Goal: Task Accomplishment & Management: Manage account settings

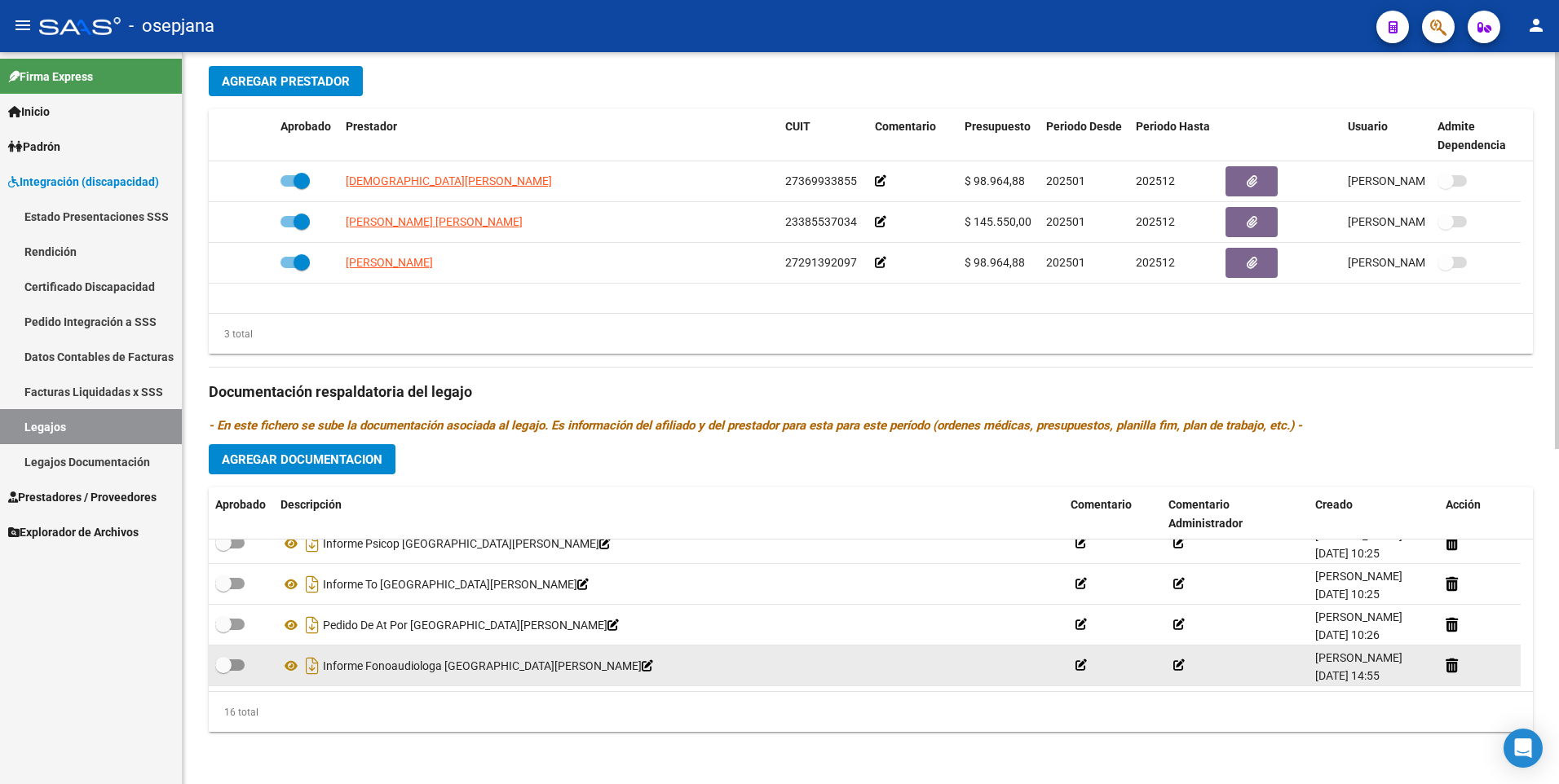
scroll to position [424, 0]
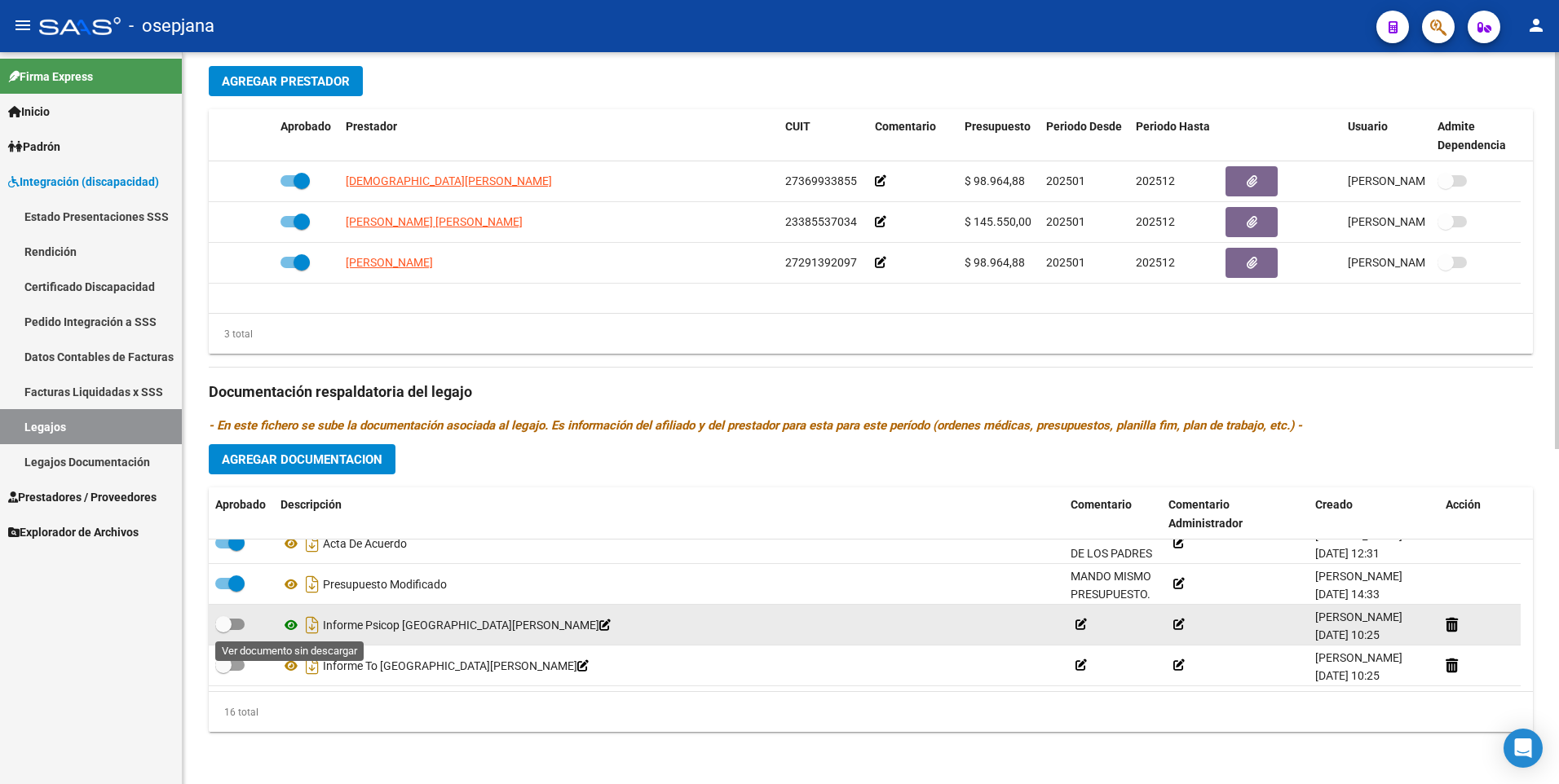
click at [284, 626] on icon at bounding box center [291, 625] width 21 height 20
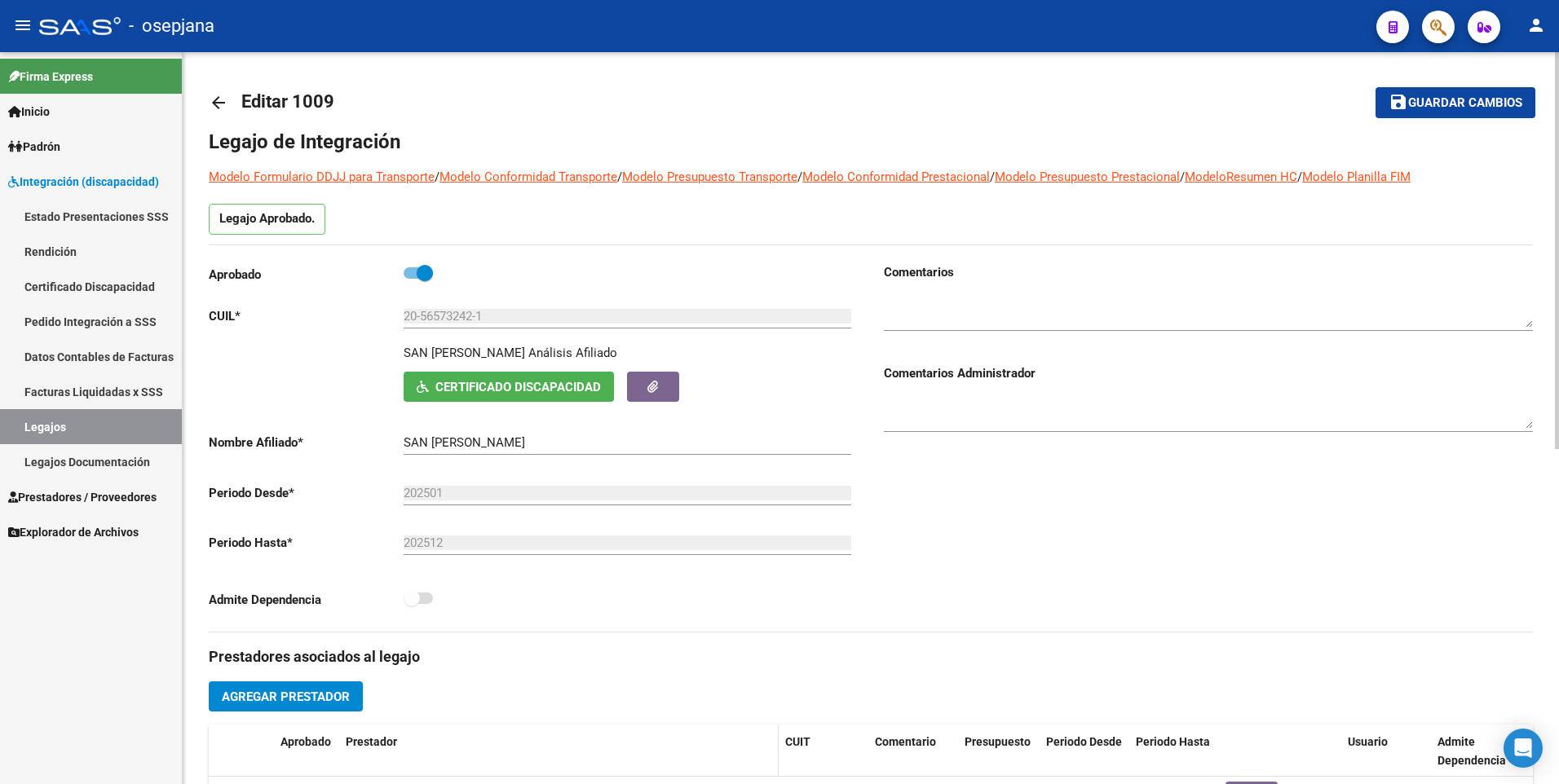
scroll to position [0, 0]
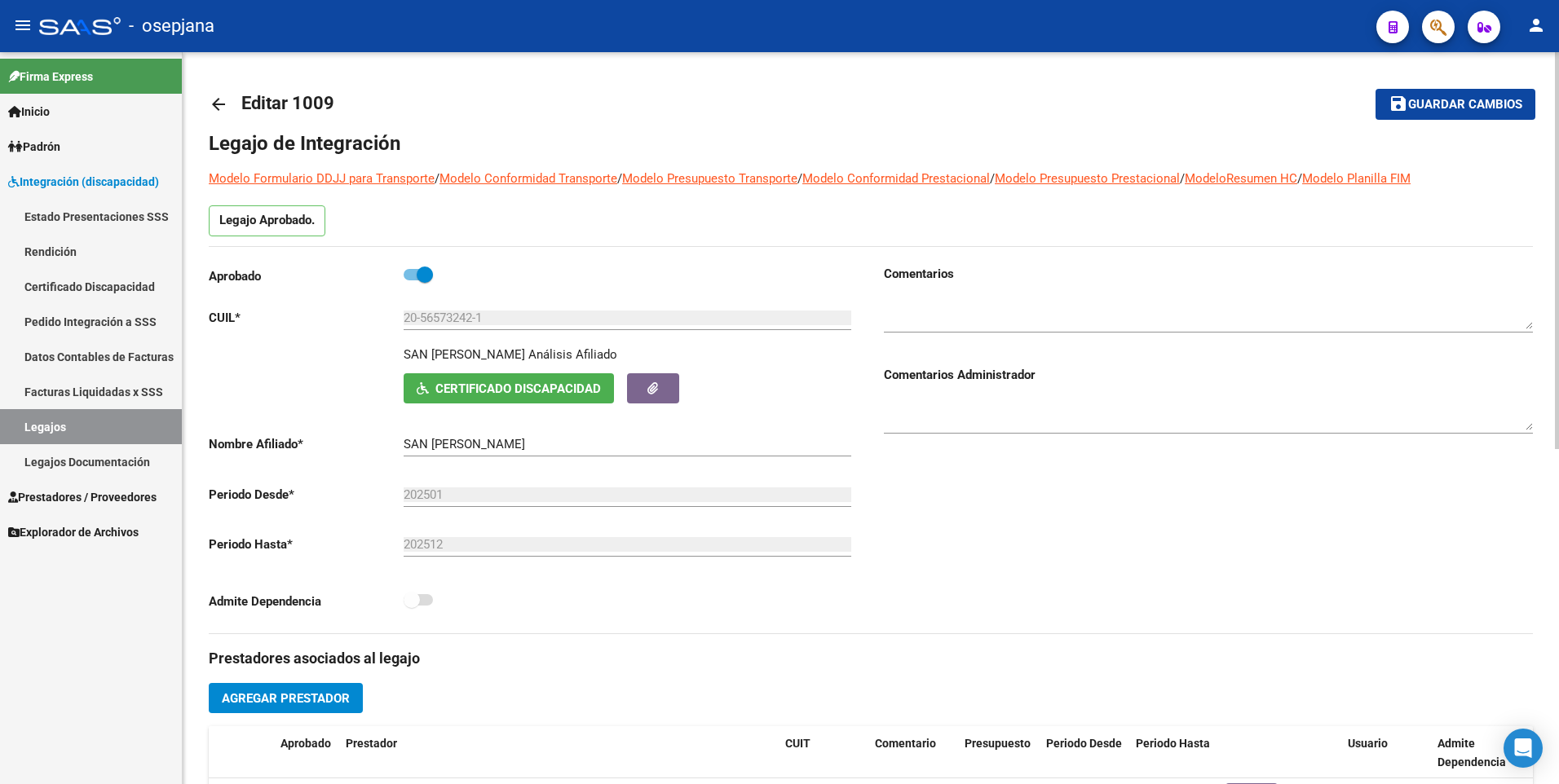
click at [220, 104] on mat-icon "arrow_back" at bounding box center [219, 104] width 20 height 20
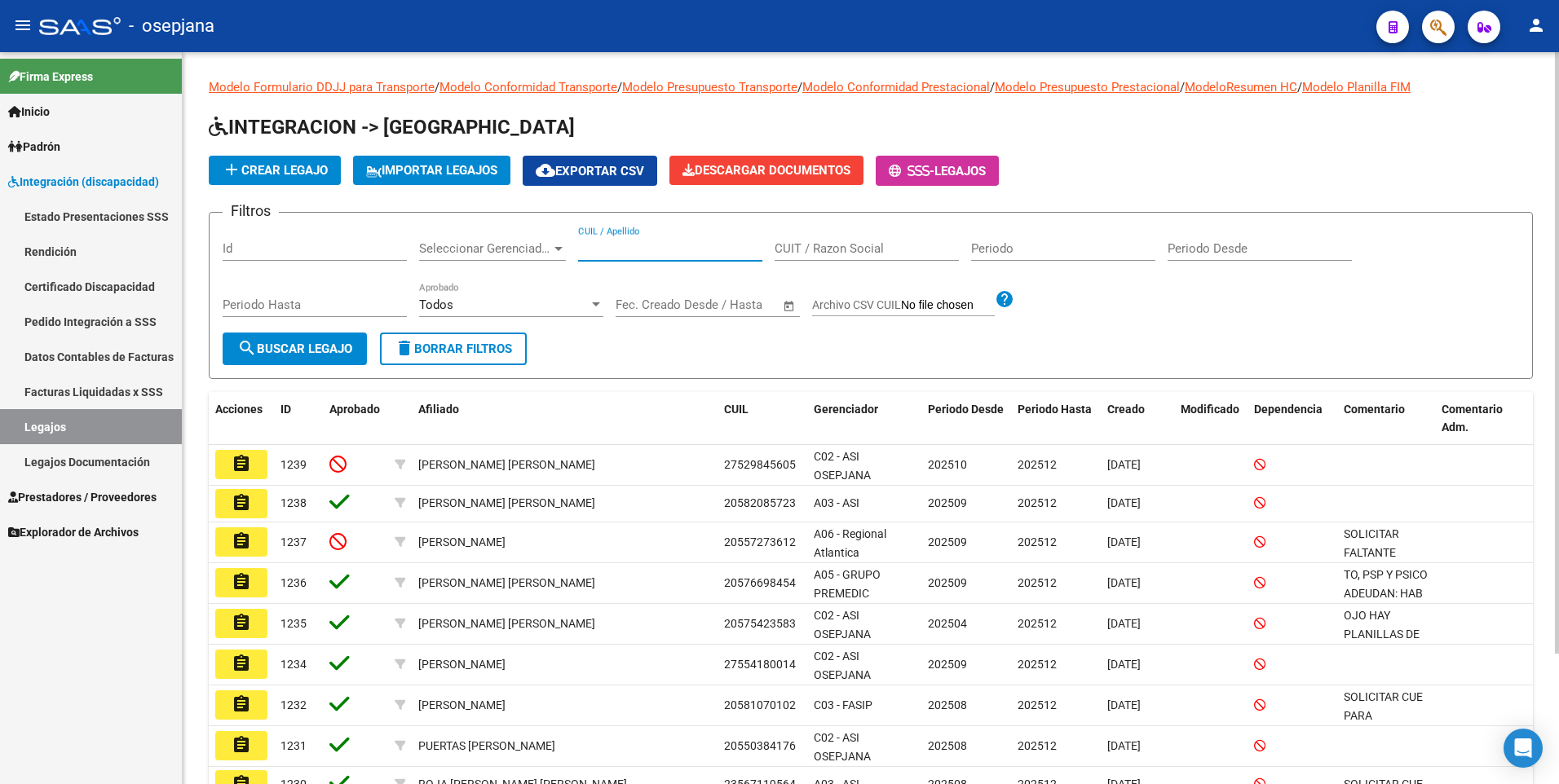
click at [666, 250] on input "CUIL / Apellido" at bounding box center [670, 249] width 184 height 15
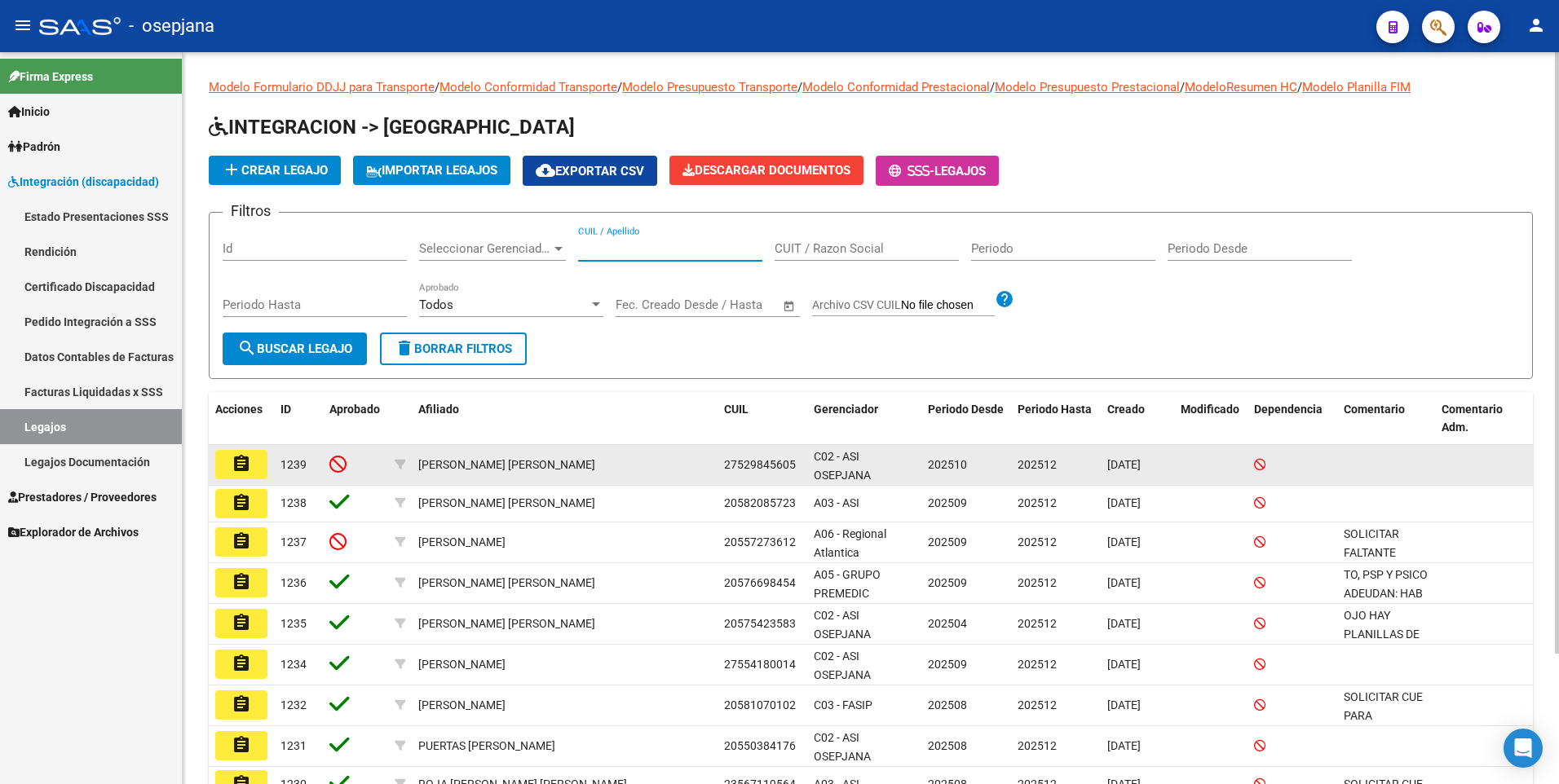
click at [246, 461] on mat-icon "assignment" at bounding box center [242, 464] width 20 height 20
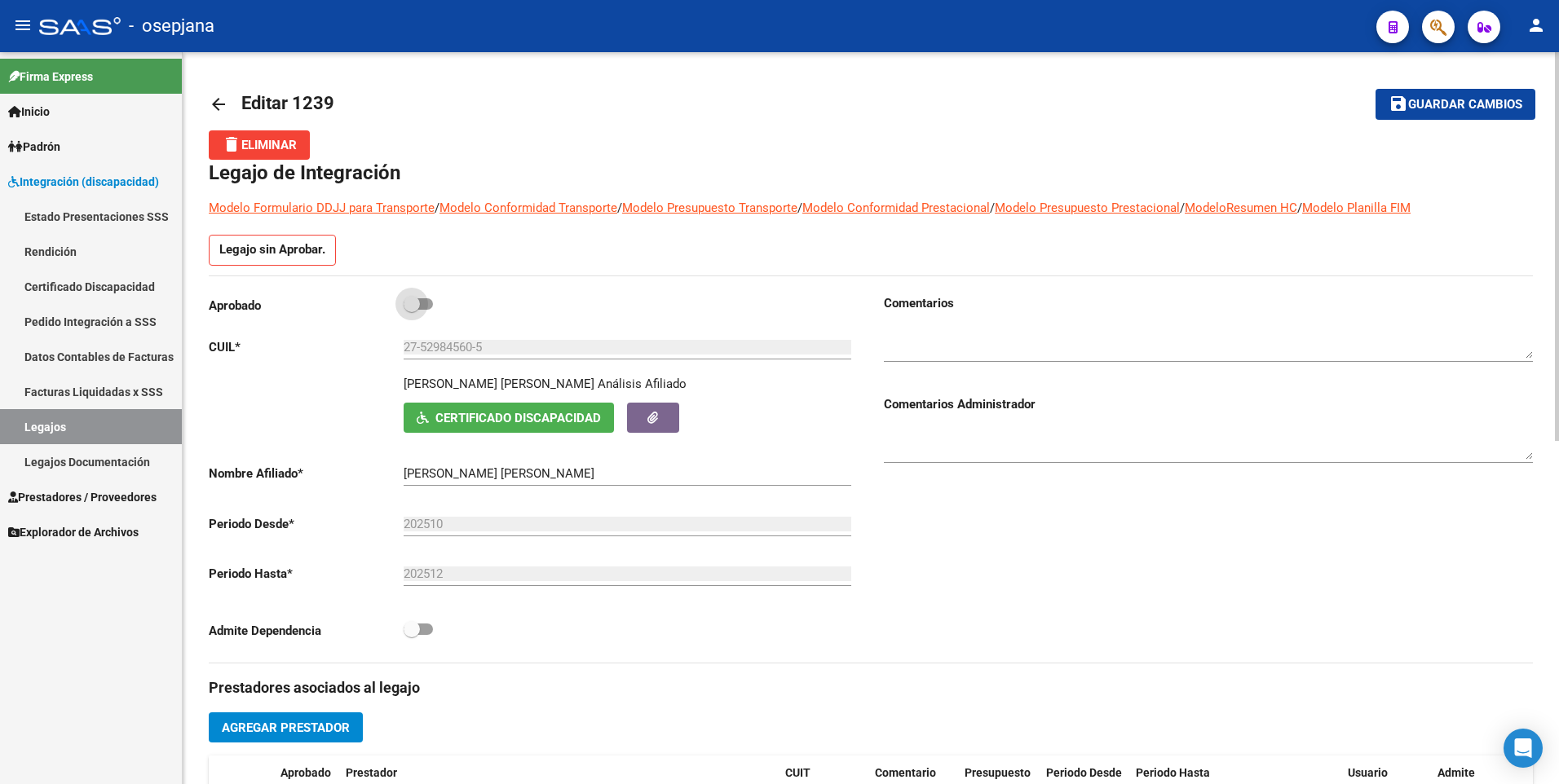
click at [421, 306] on span at bounding box center [419, 304] width 29 height 11
click at [412, 310] on input "checkbox" at bounding box center [411, 310] width 1 height 1
checkbox input "true"
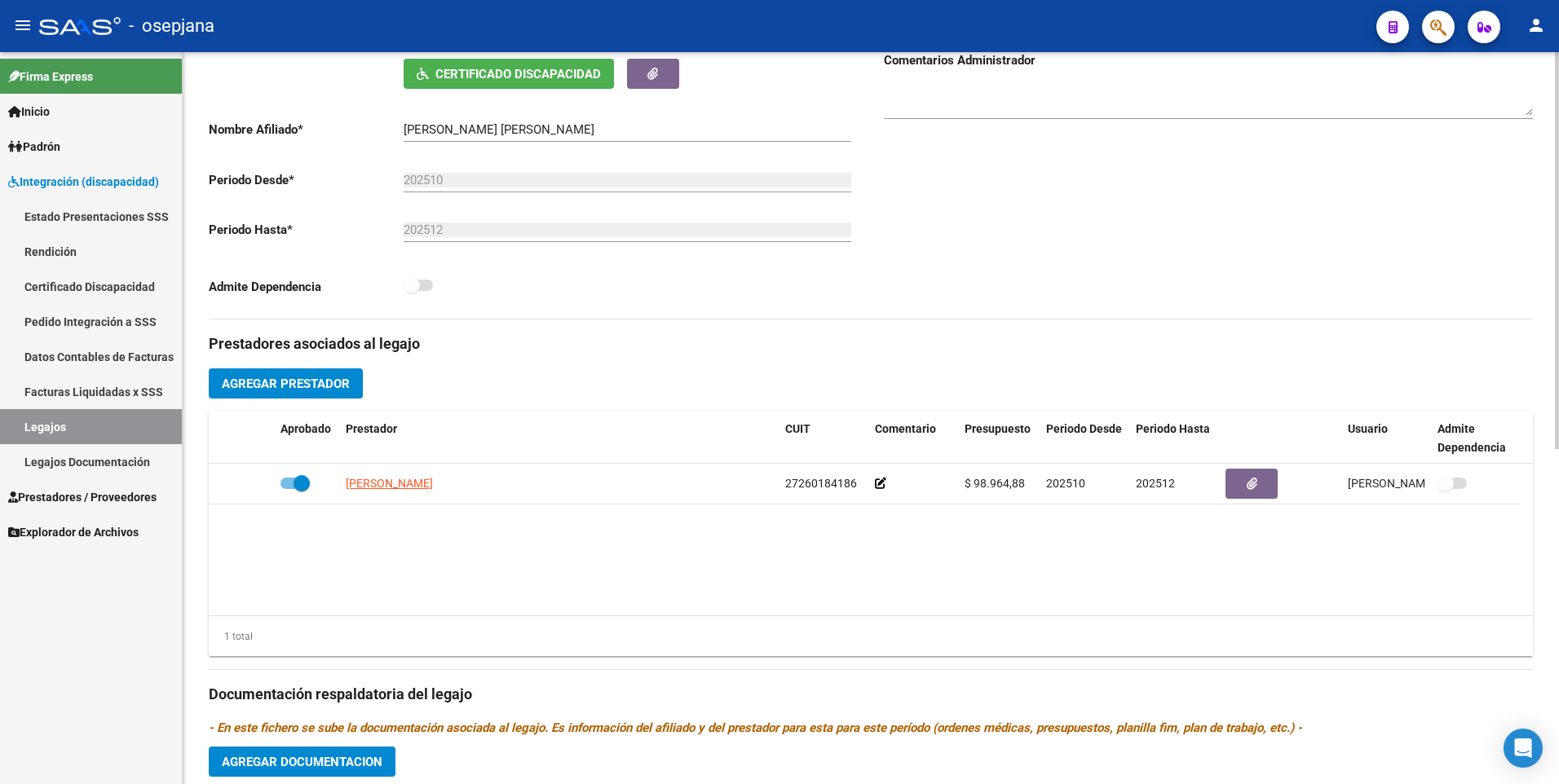
scroll to position [617, 0]
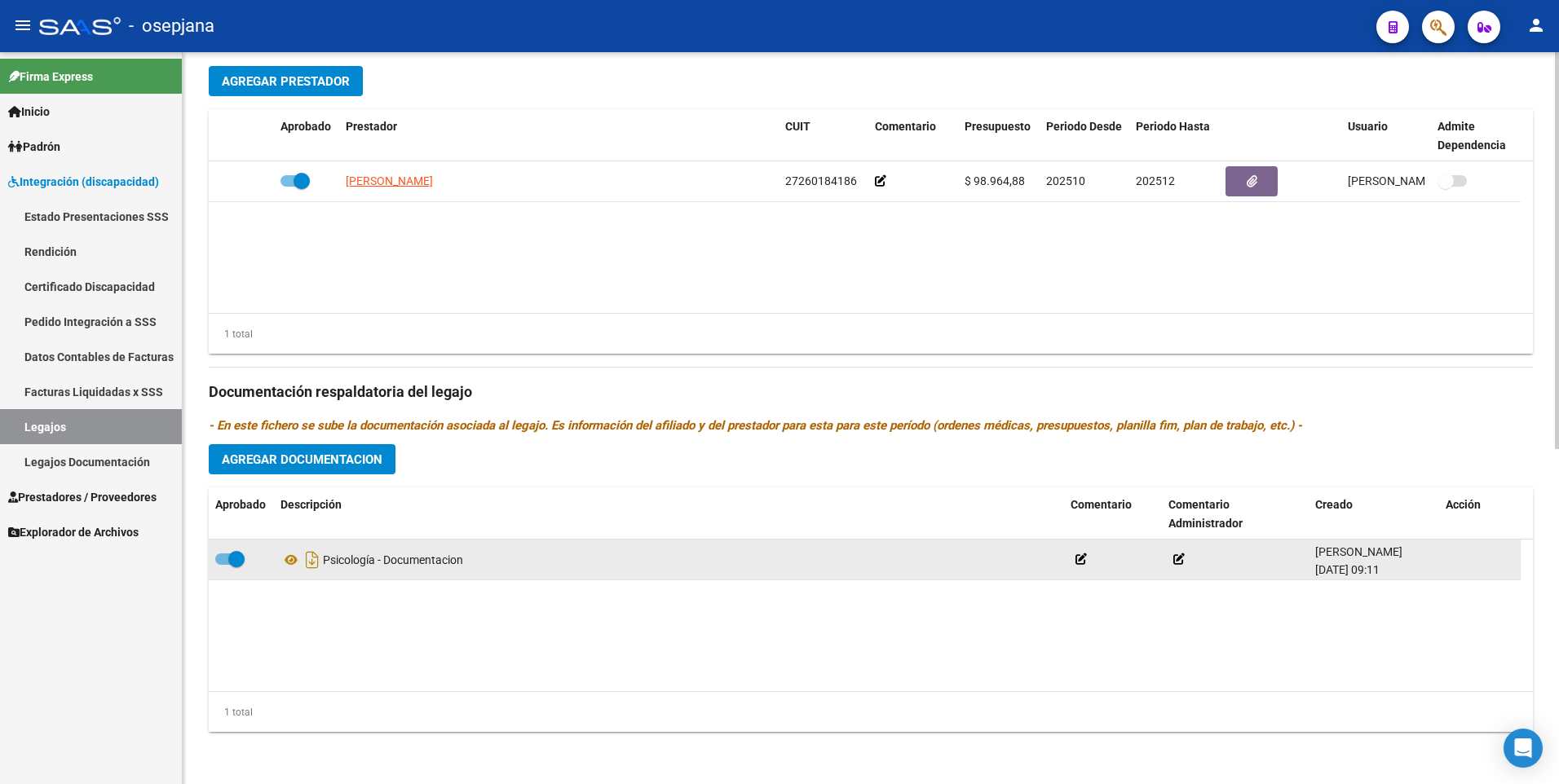
click at [223, 560] on span at bounding box center [230, 559] width 29 height 11
click at [223, 565] on input "checkbox" at bounding box center [223, 565] width 1 height 1
checkbox input "false"
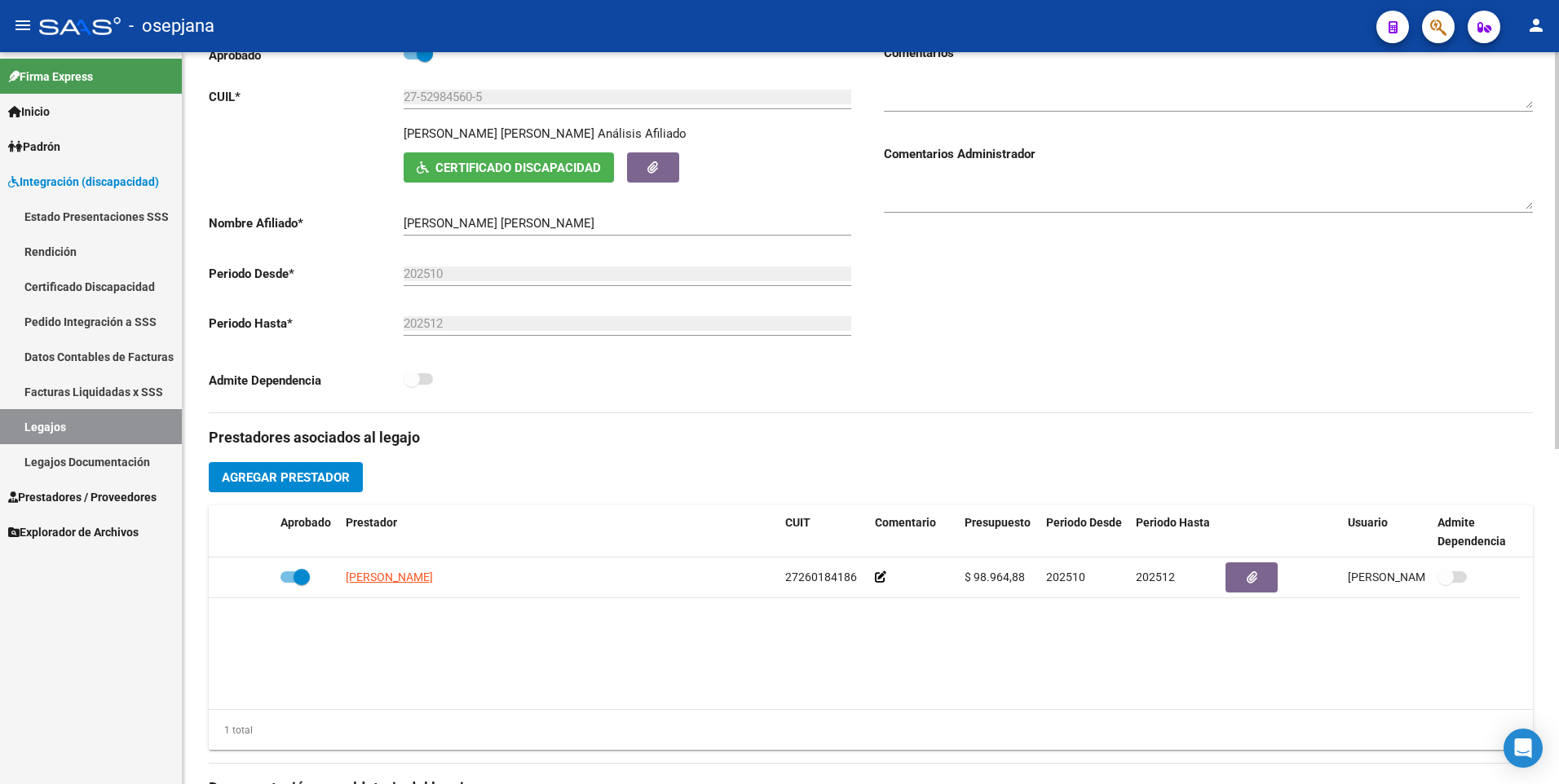
scroll to position [0, 0]
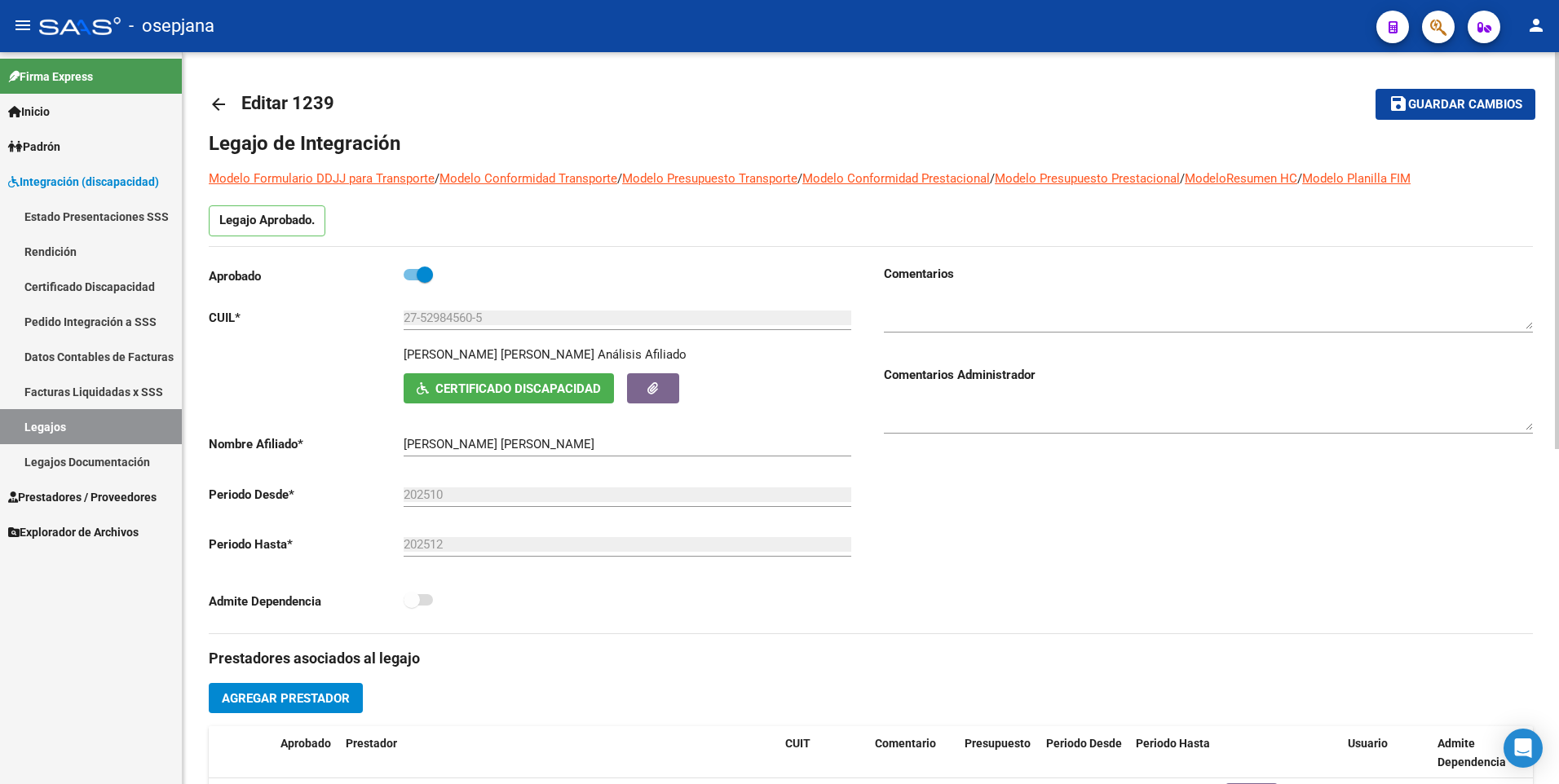
click at [412, 276] on span at bounding box center [419, 275] width 29 height 11
click at [412, 281] on input "checkbox" at bounding box center [411, 281] width 1 height 1
checkbox input "false"
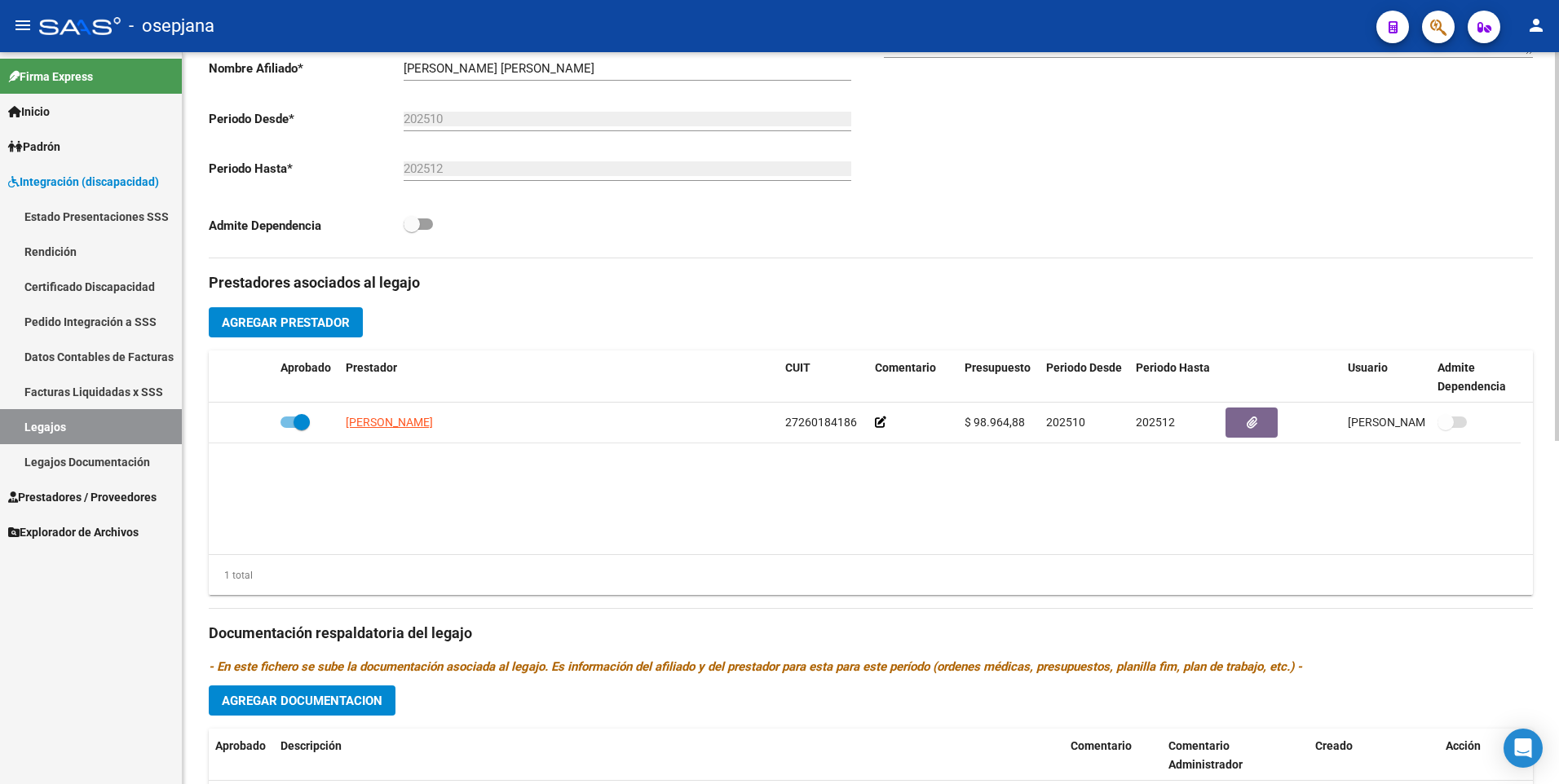
scroll to position [646, 0]
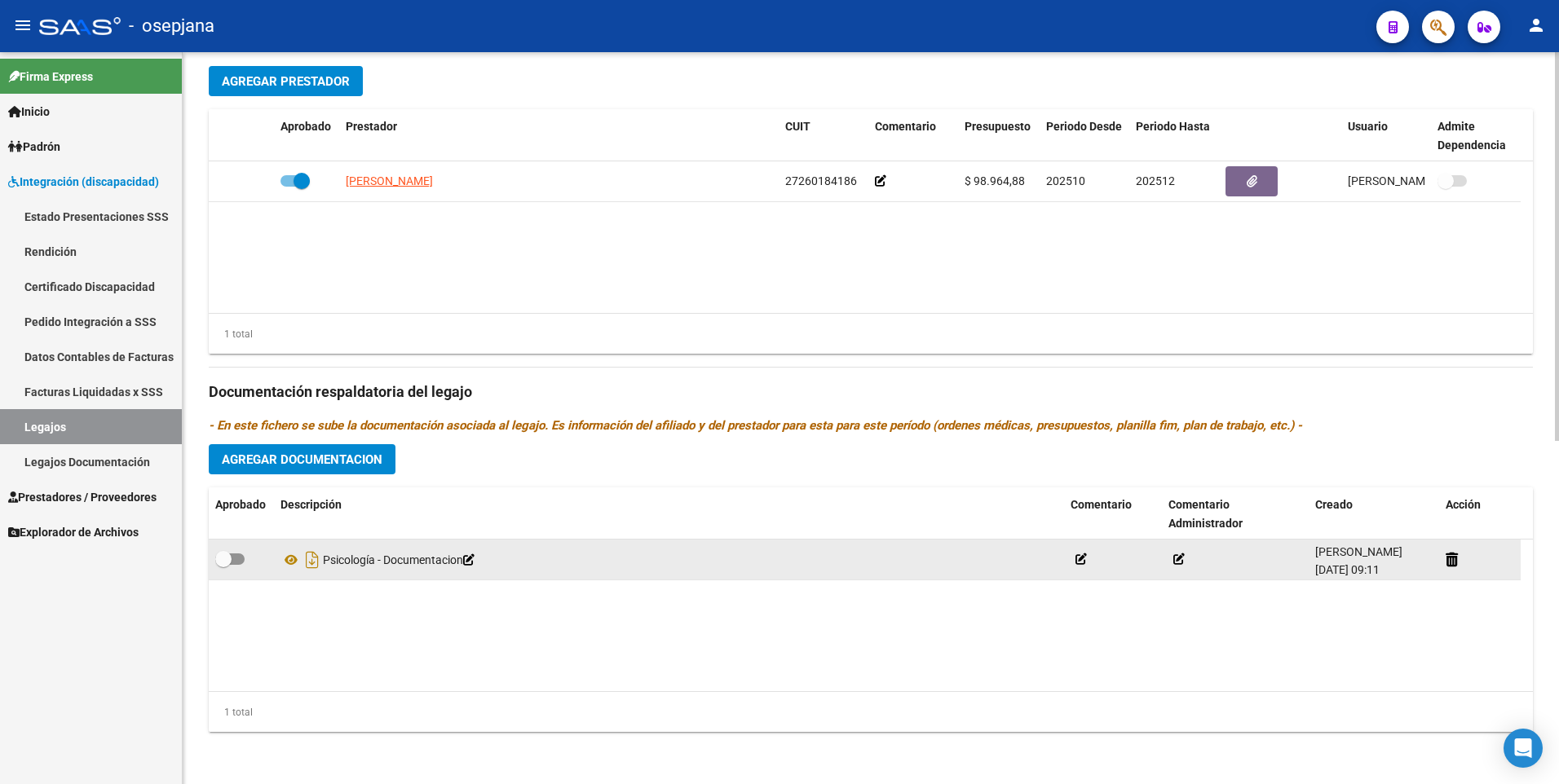
click at [239, 562] on span at bounding box center [230, 559] width 29 height 11
click at [224, 565] on input "checkbox" at bounding box center [223, 565] width 1 height 1
checkbox input "true"
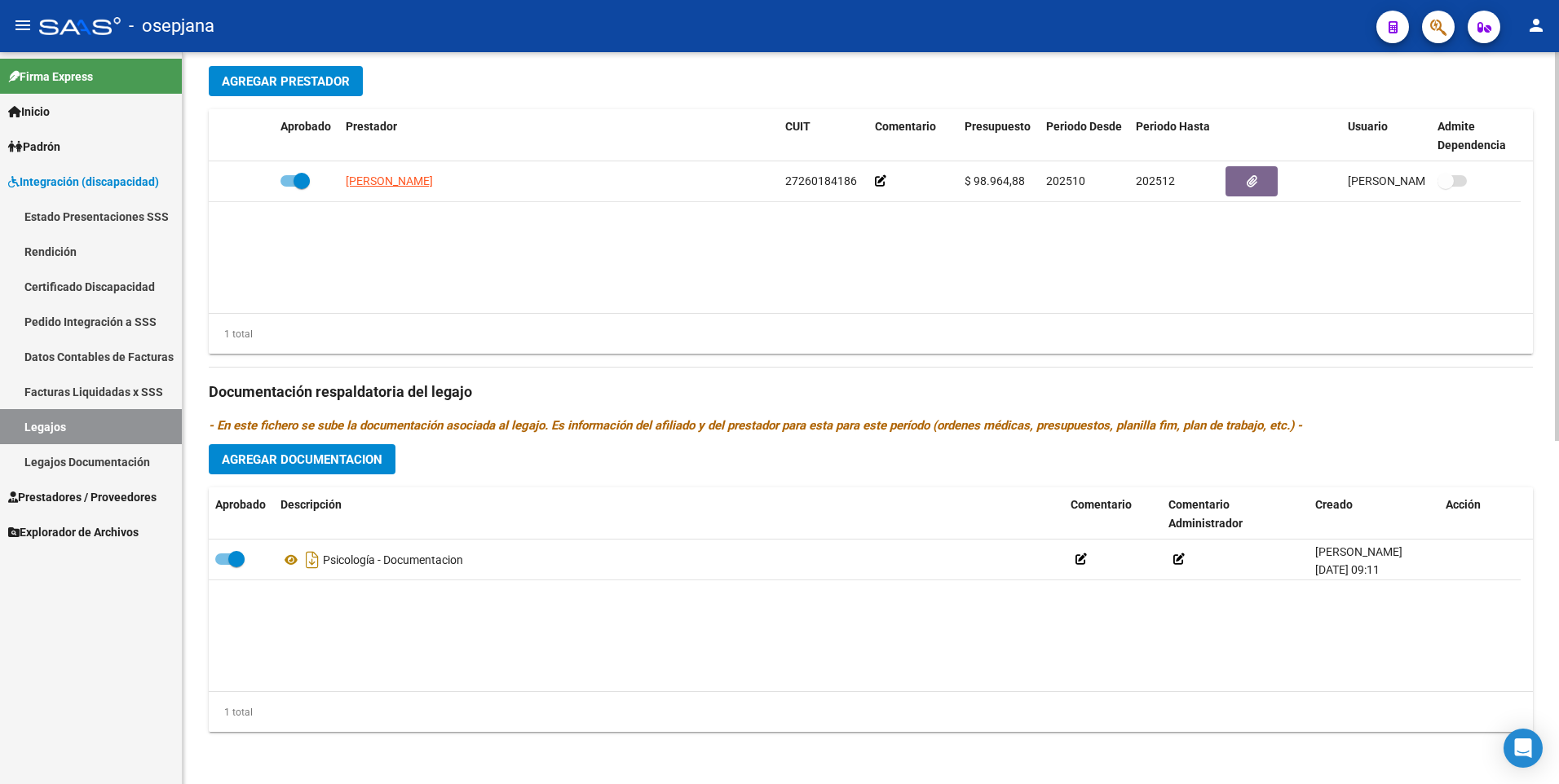
scroll to position [0, 0]
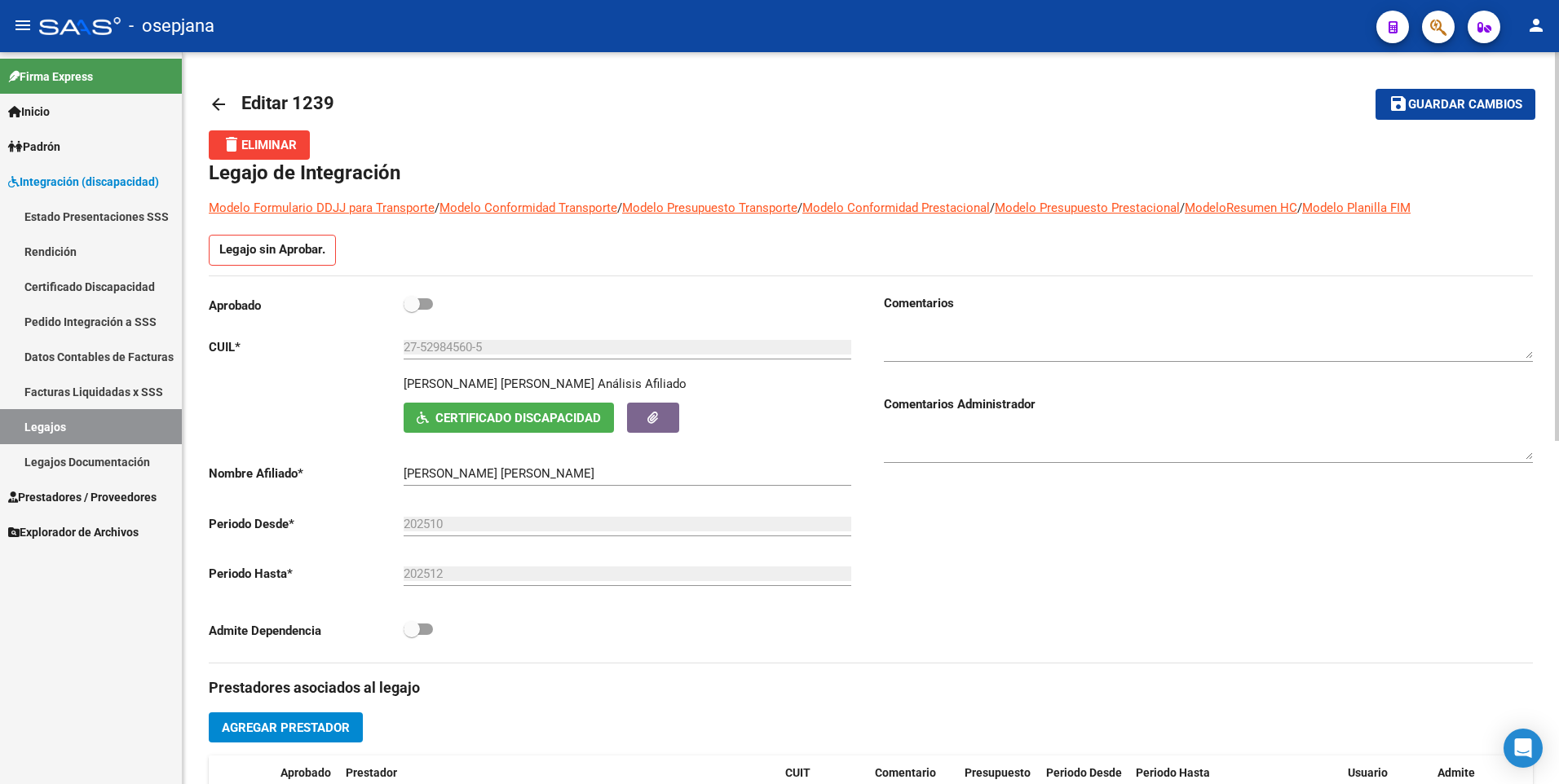
click at [208, 101] on div "arrow_back Editar 1239 save Guardar cambios delete Eliminar Legajo de Integraci…" at bounding box center [871, 742] width 1377 height 1379
click at [220, 101] on mat-icon "arrow_back" at bounding box center [219, 104] width 20 height 20
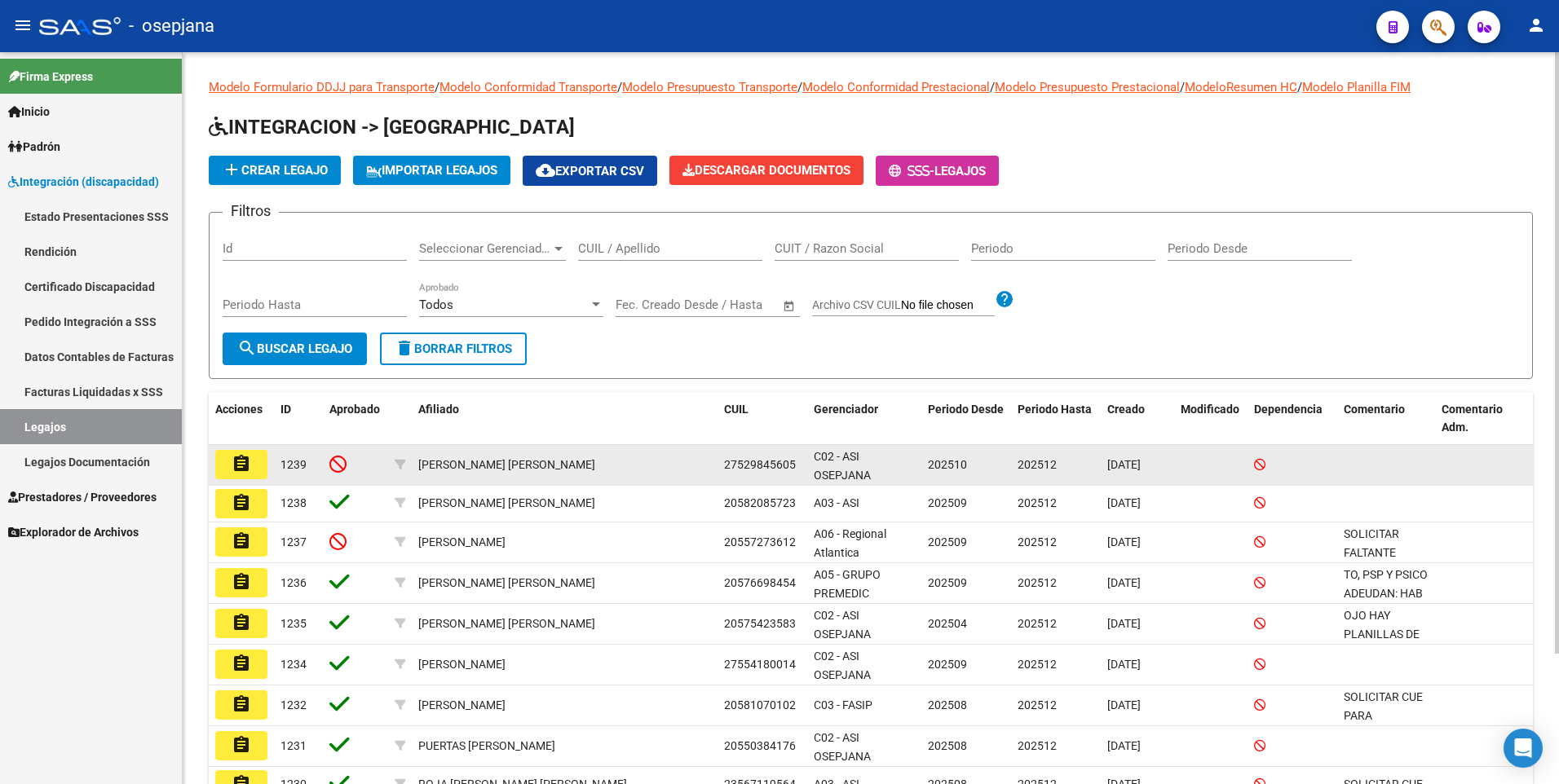
click at [254, 476] on button "assignment" at bounding box center [242, 465] width 52 height 29
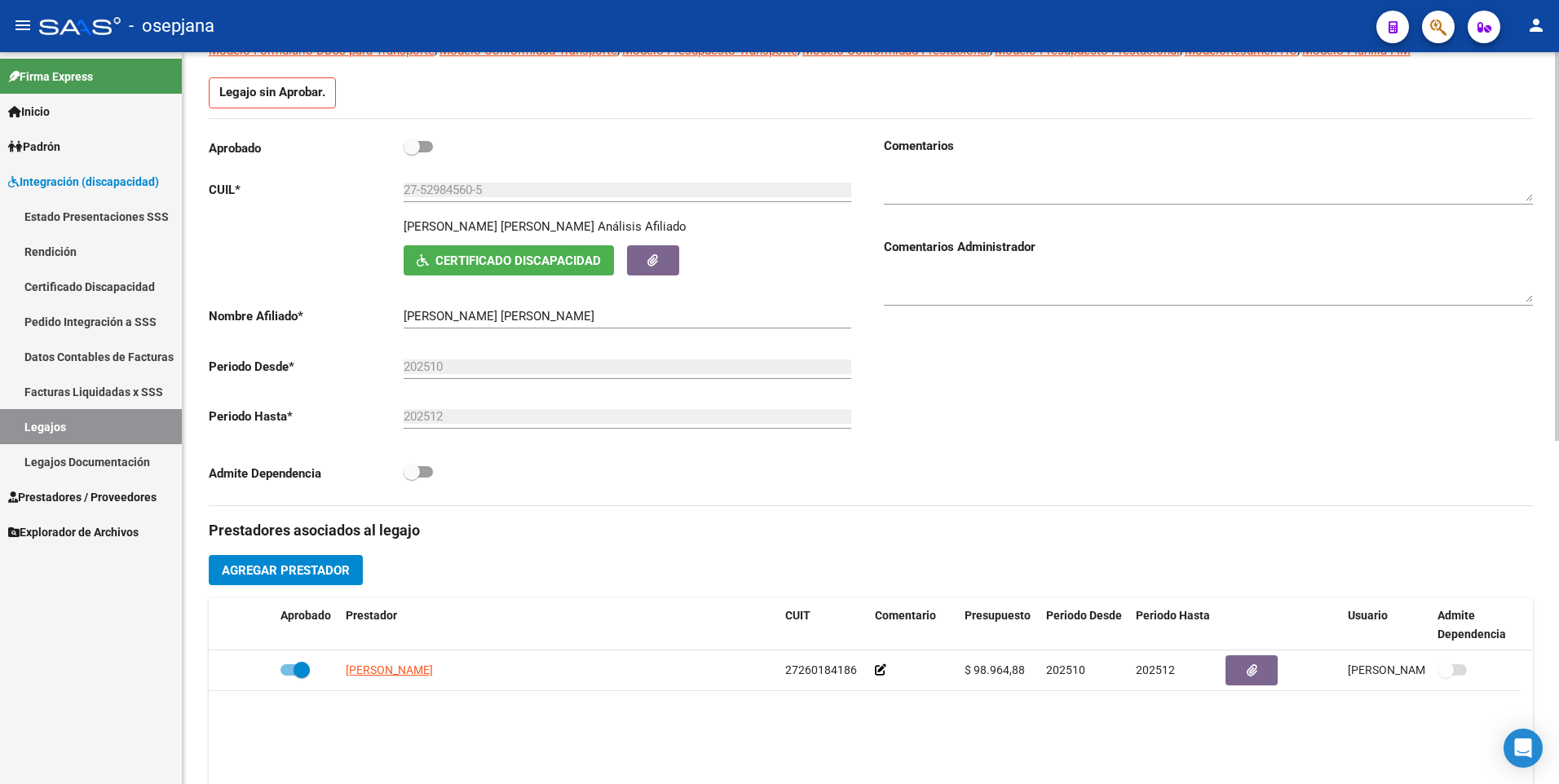
scroll to position [76, 0]
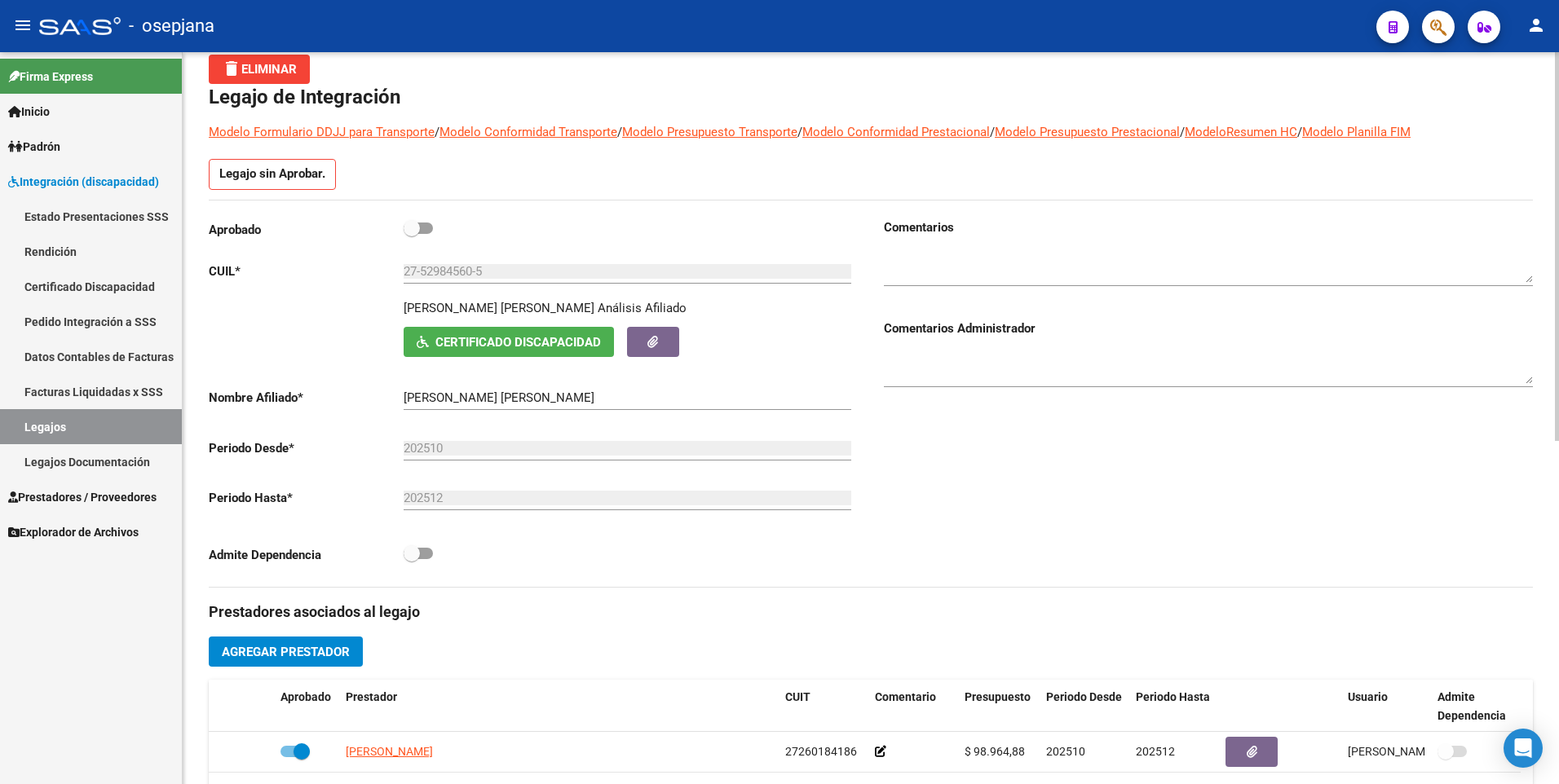
click at [417, 230] on span at bounding box center [412, 228] width 16 height 16
click at [412, 234] on input "checkbox" at bounding box center [411, 234] width 1 height 1
checkbox input "true"
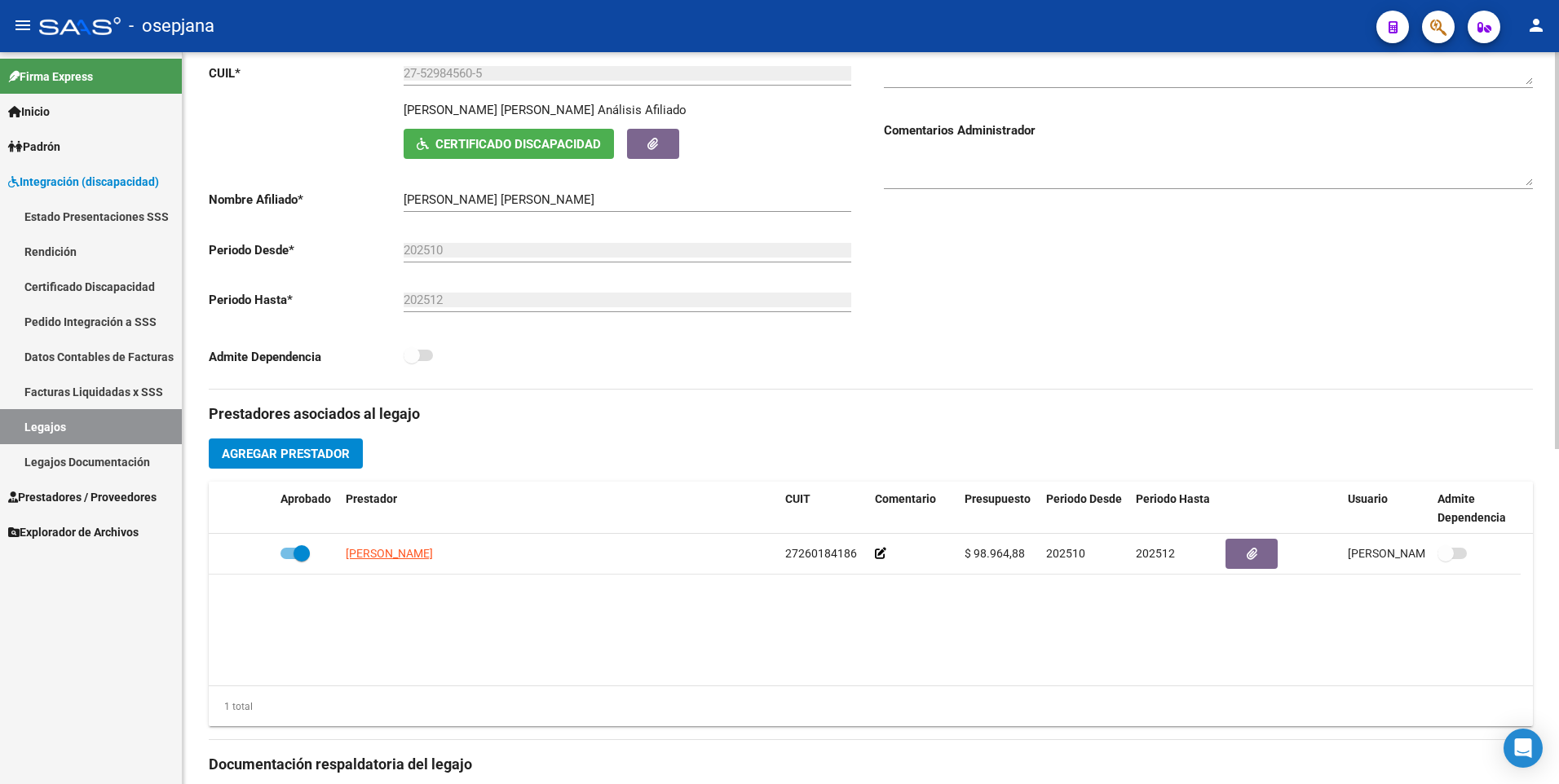
scroll to position [0, 0]
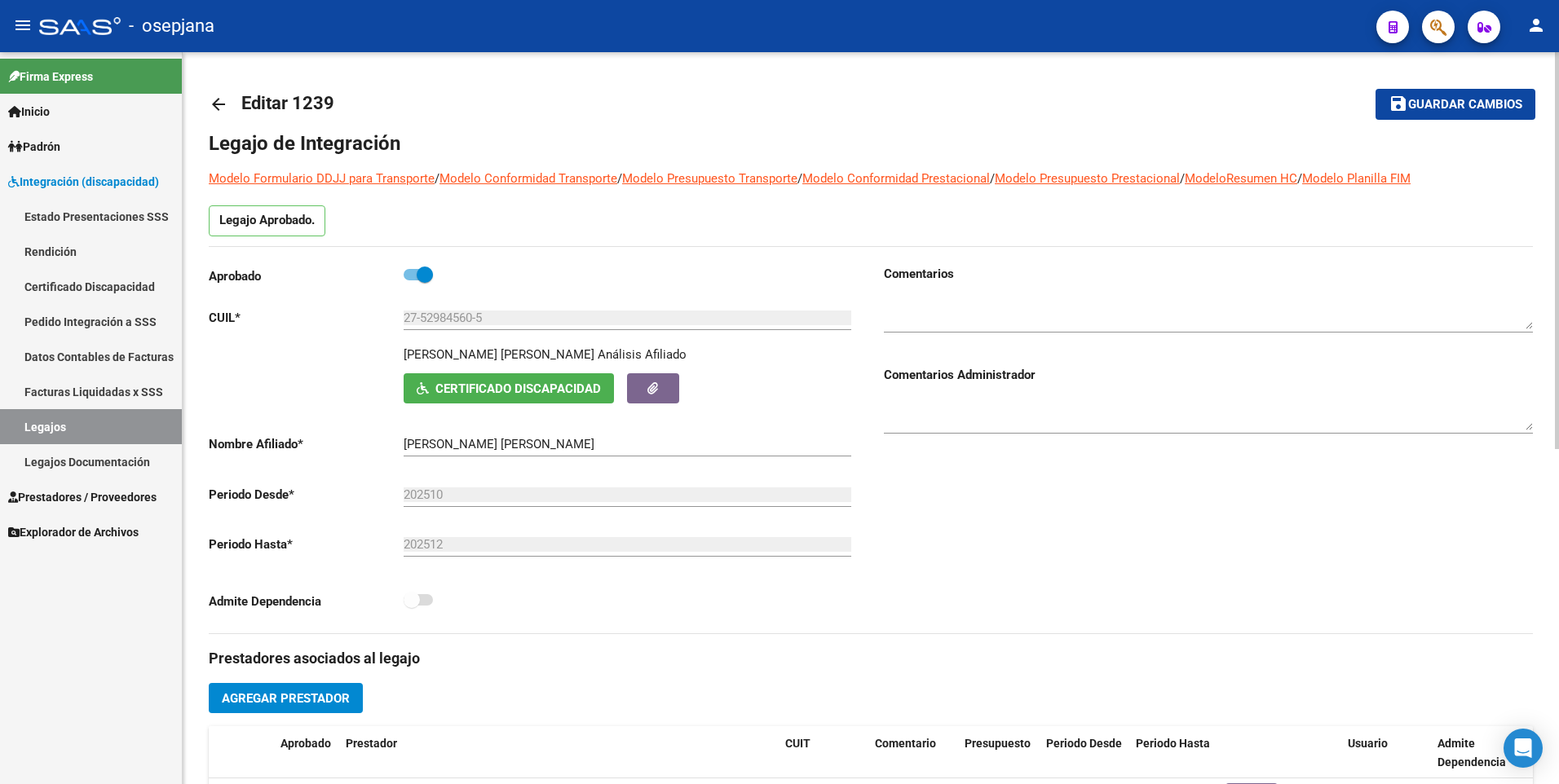
click at [1428, 98] on span "Guardar cambios" at bounding box center [1466, 105] width 114 height 15
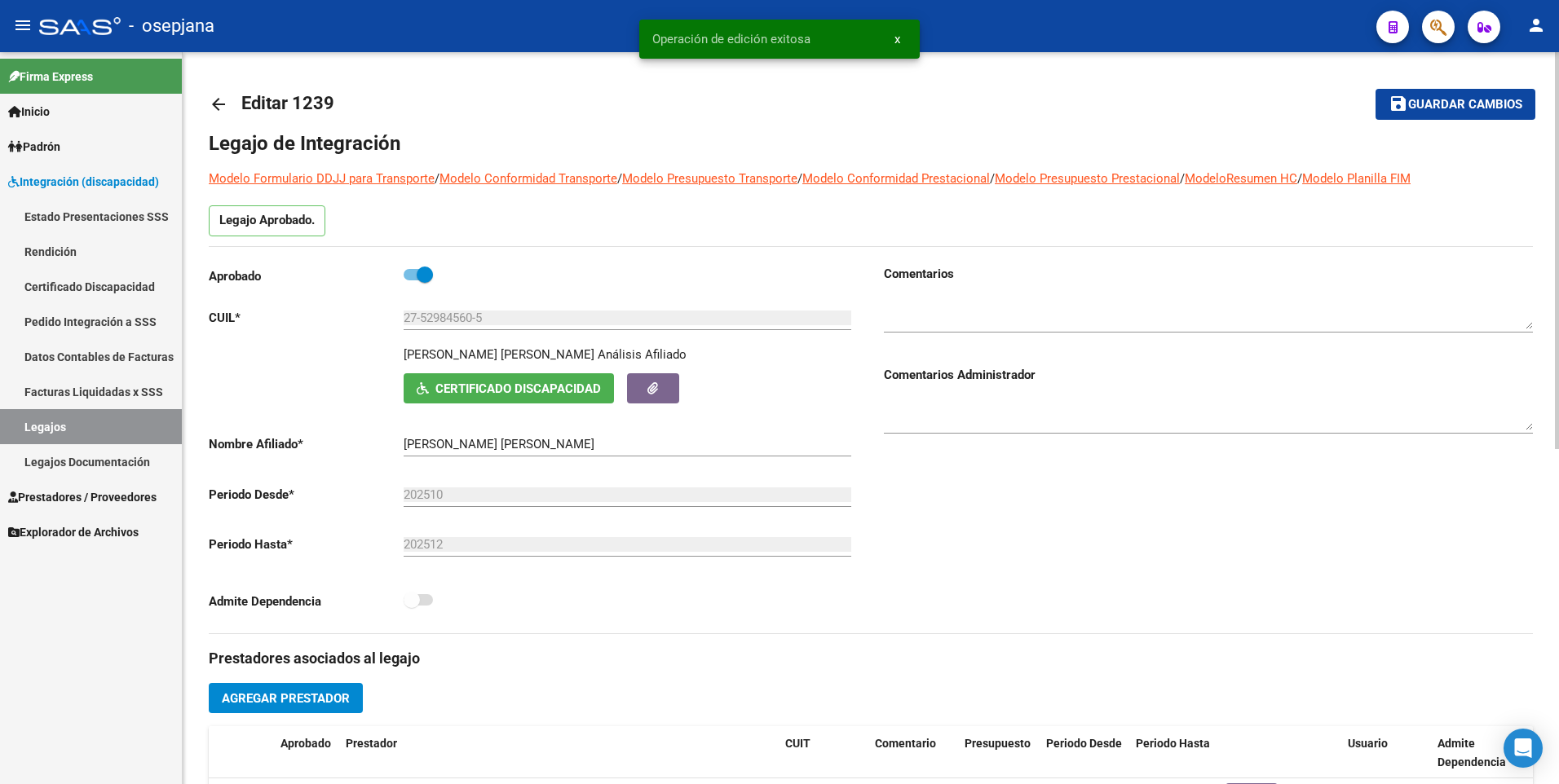
click at [225, 96] on mat-icon "arrow_back" at bounding box center [219, 104] width 20 height 20
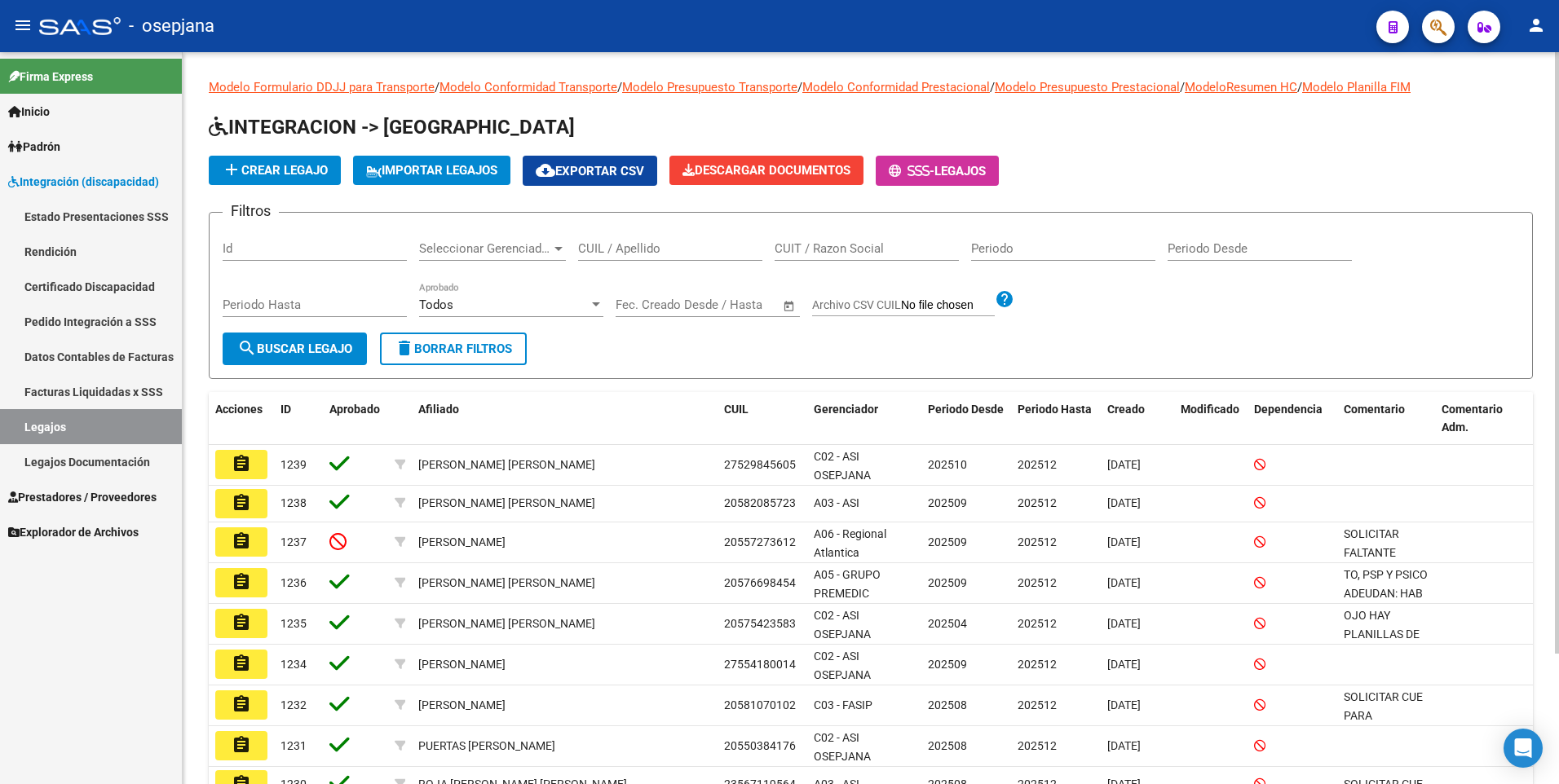
click at [660, 253] on input "CUIL / Apellido" at bounding box center [670, 249] width 184 height 15
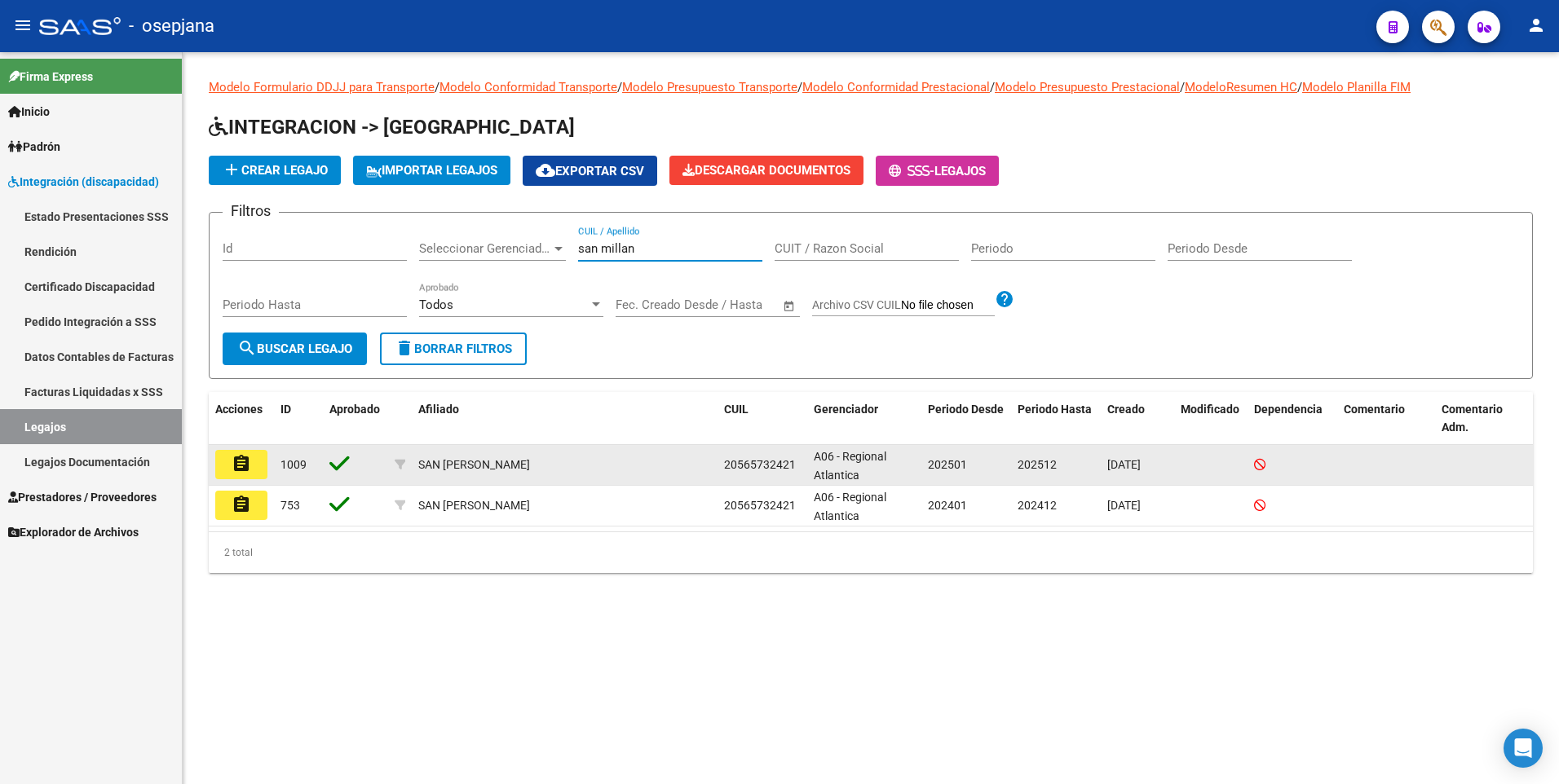
type input "san millan"
click at [230, 473] on button "assignment" at bounding box center [242, 465] width 52 height 29
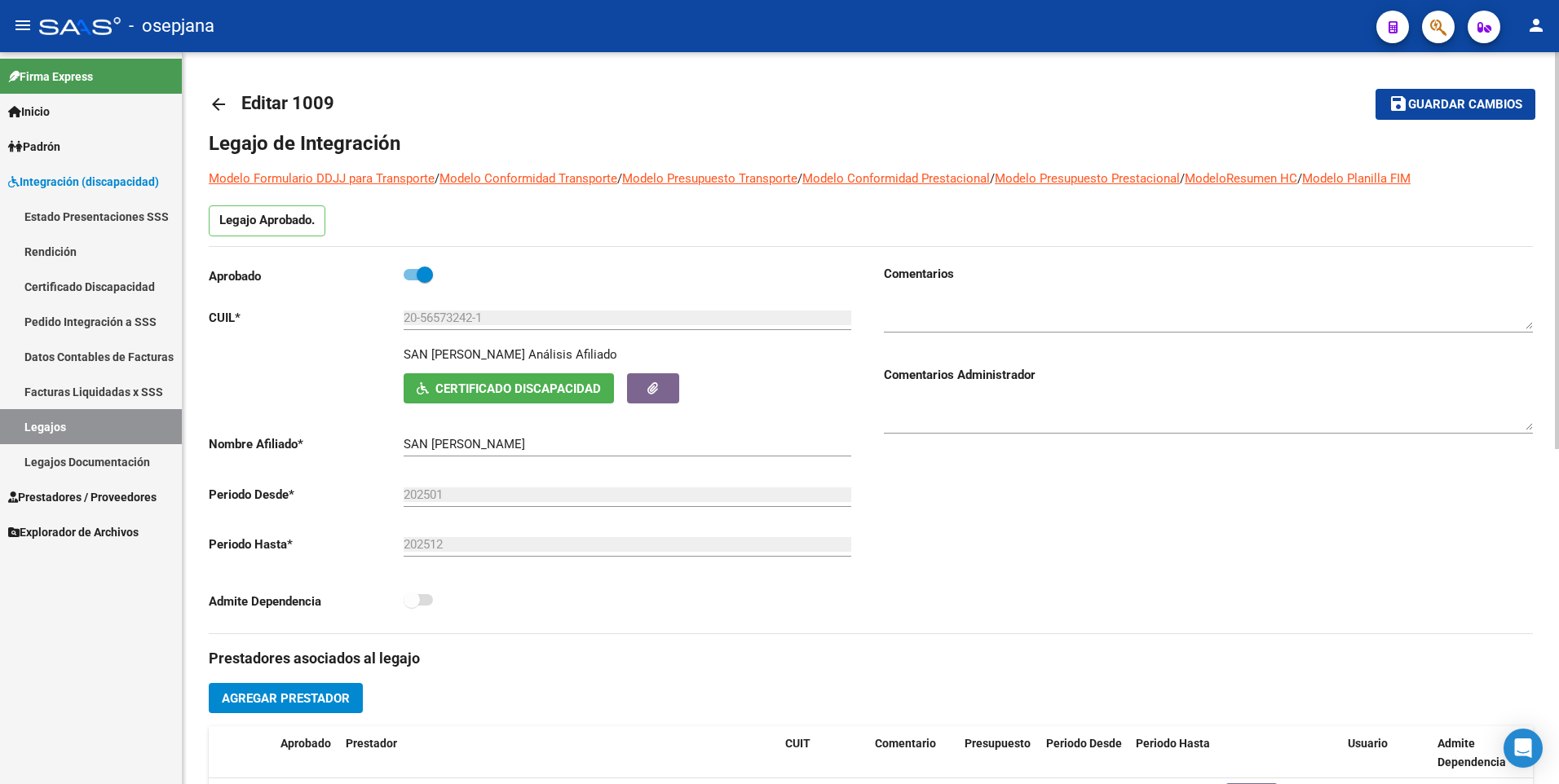
click at [215, 100] on mat-icon "arrow_back" at bounding box center [219, 104] width 20 height 20
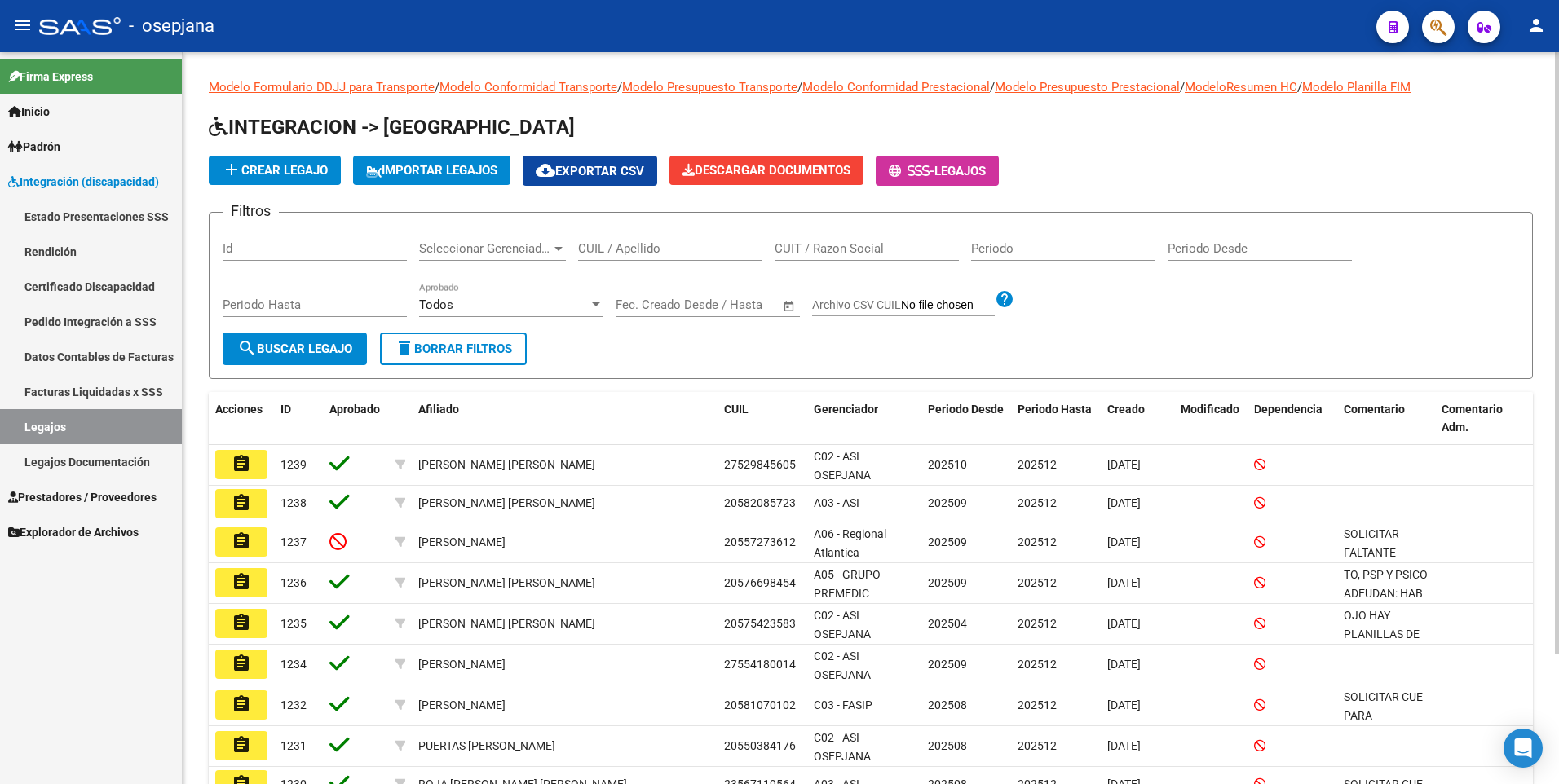
click at [657, 238] on div "CUIL / Apellido" at bounding box center [670, 243] width 184 height 35
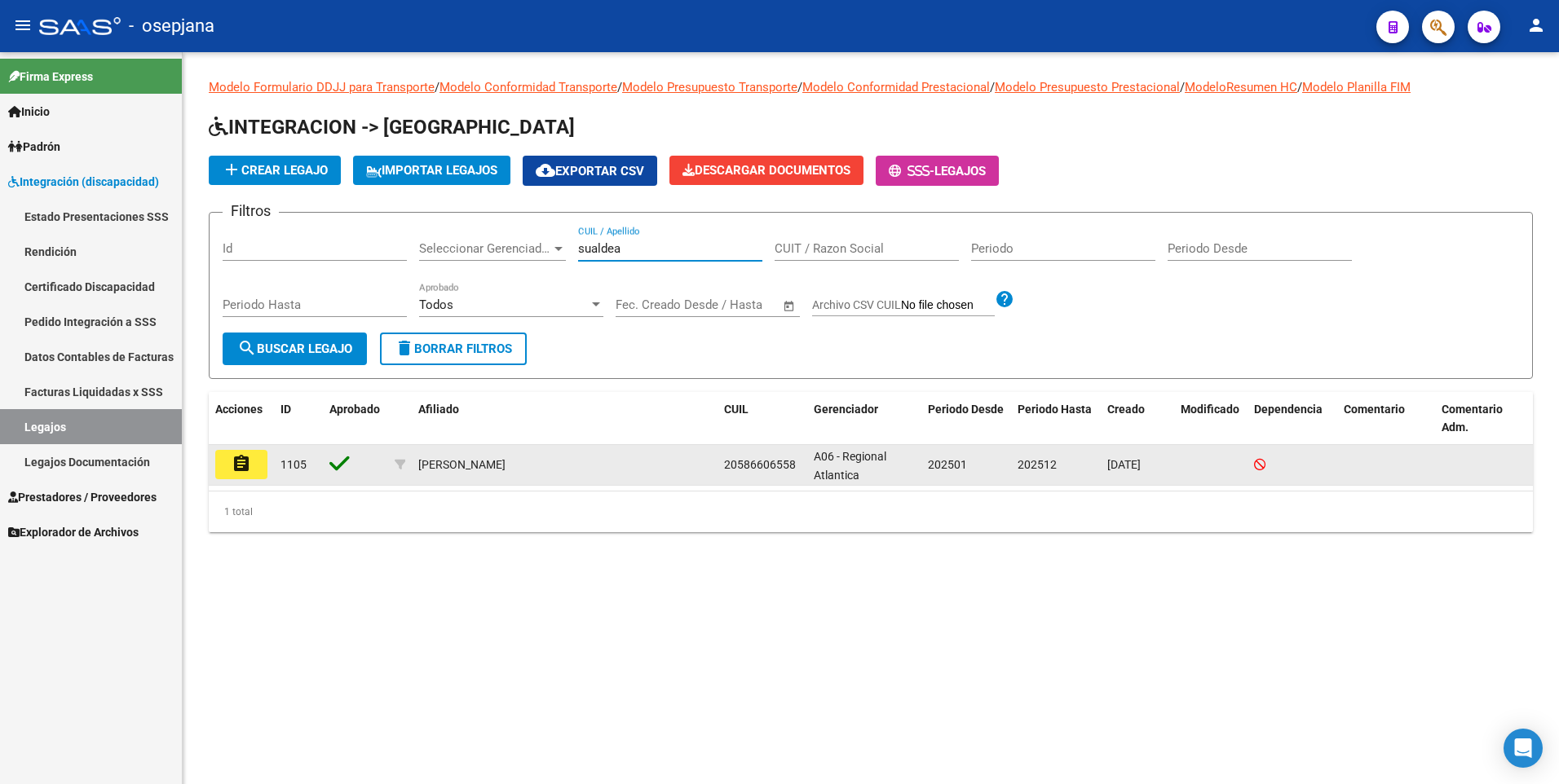
type input "sualdea"
click at [247, 463] on mat-icon "assignment" at bounding box center [242, 464] width 20 height 20
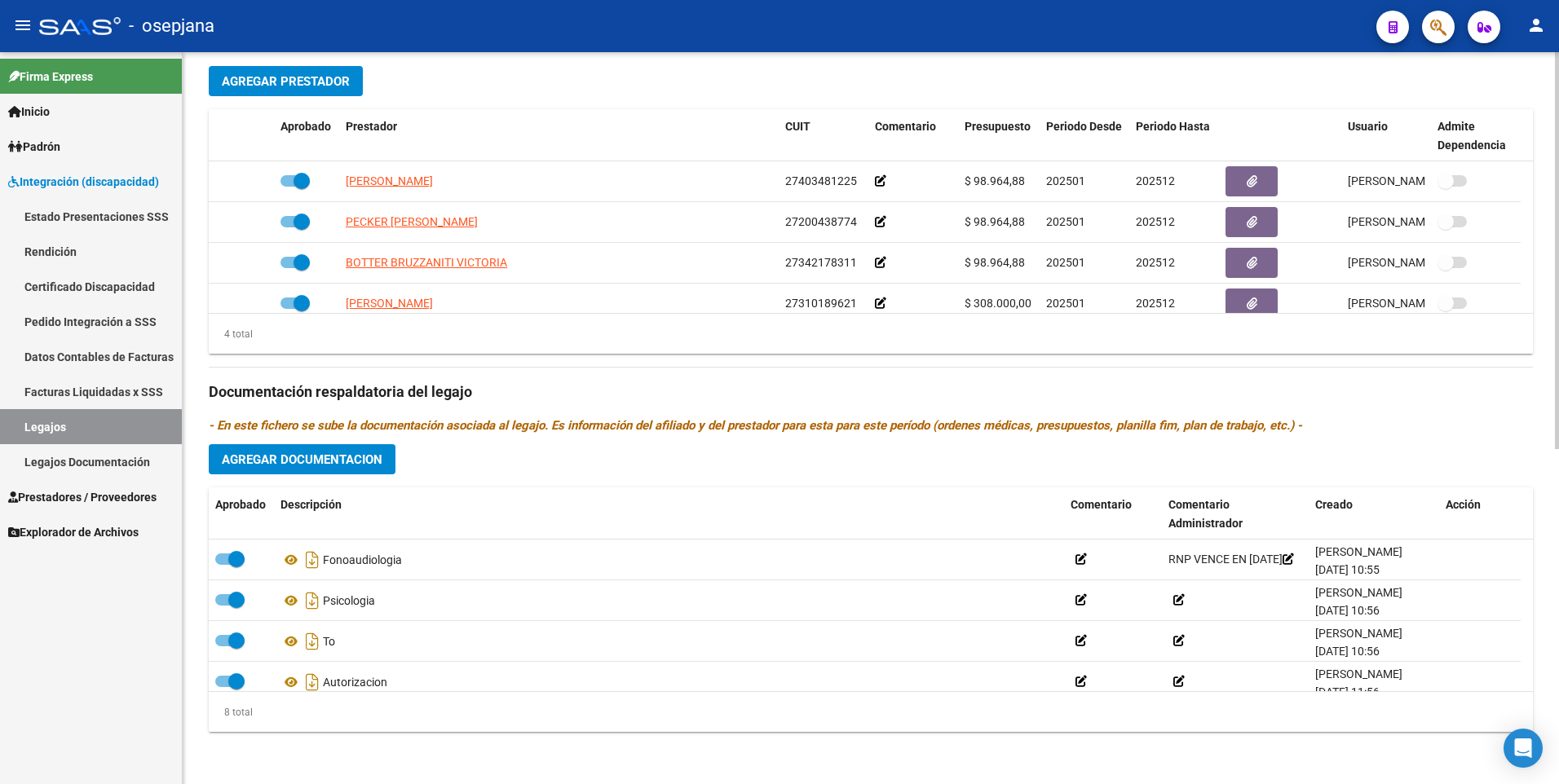
scroll to position [179, 0]
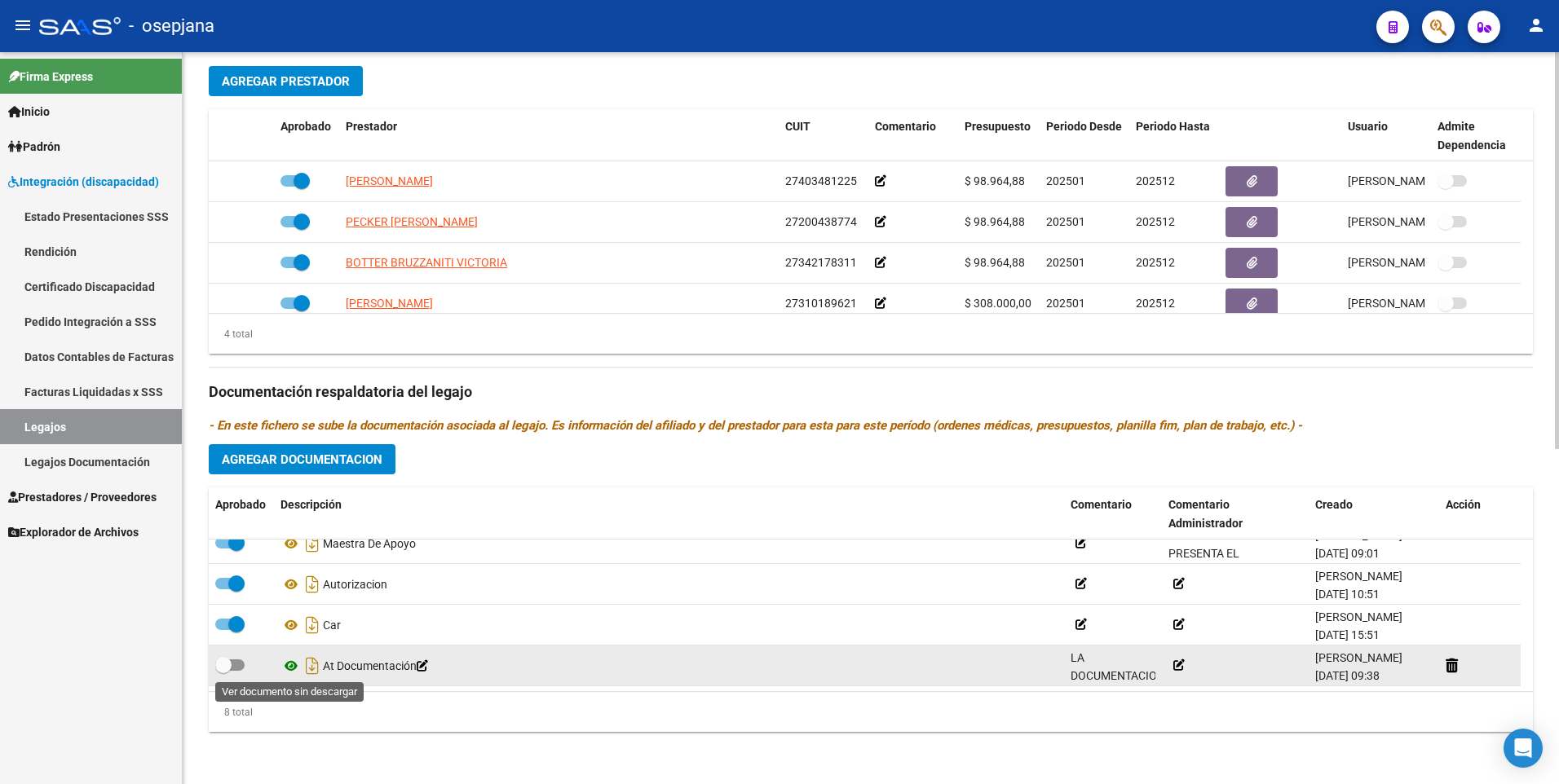
click at [292, 662] on icon at bounding box center [291, 666] width 21 height 20
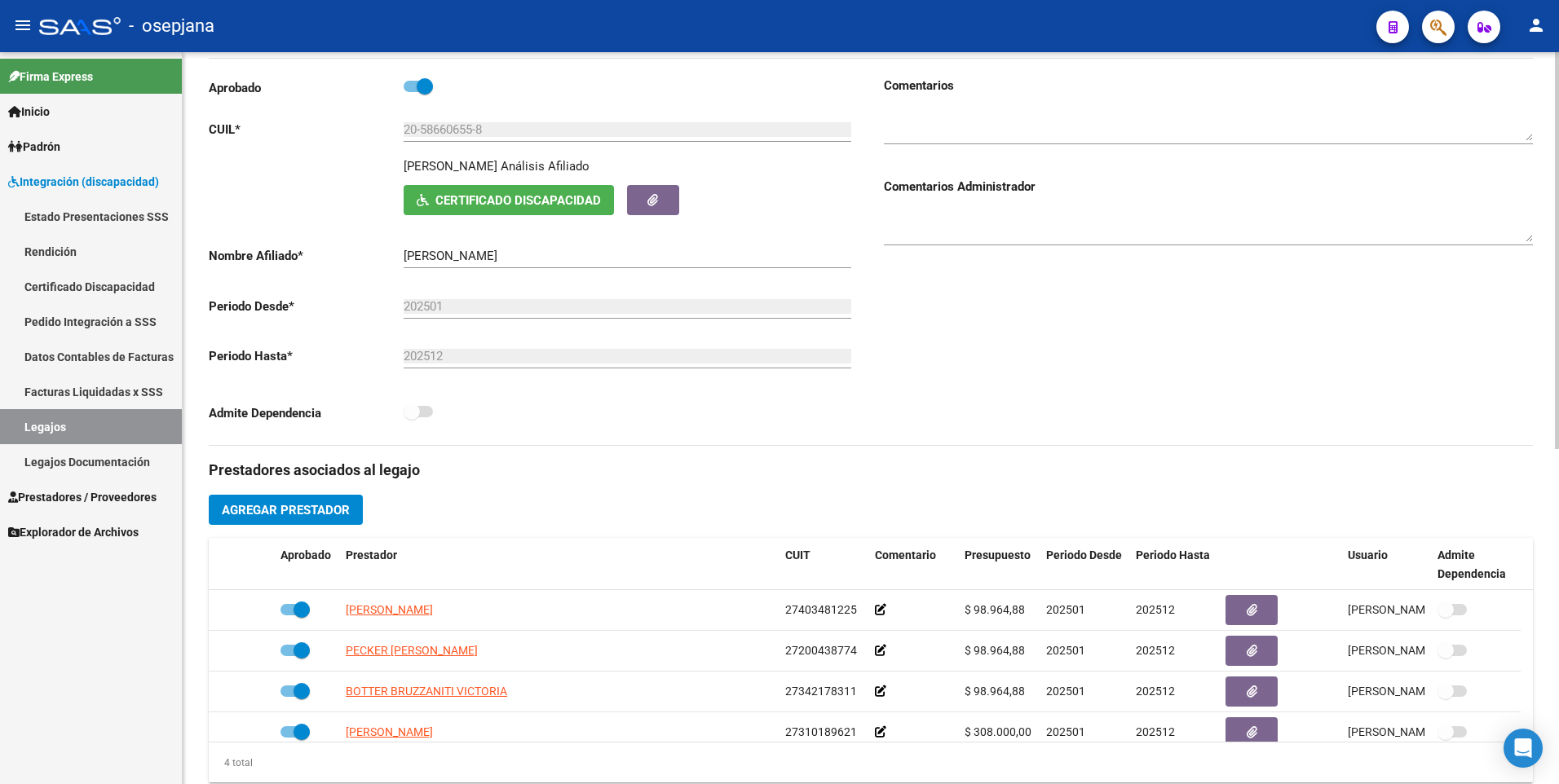
scroll to position [0, 0]
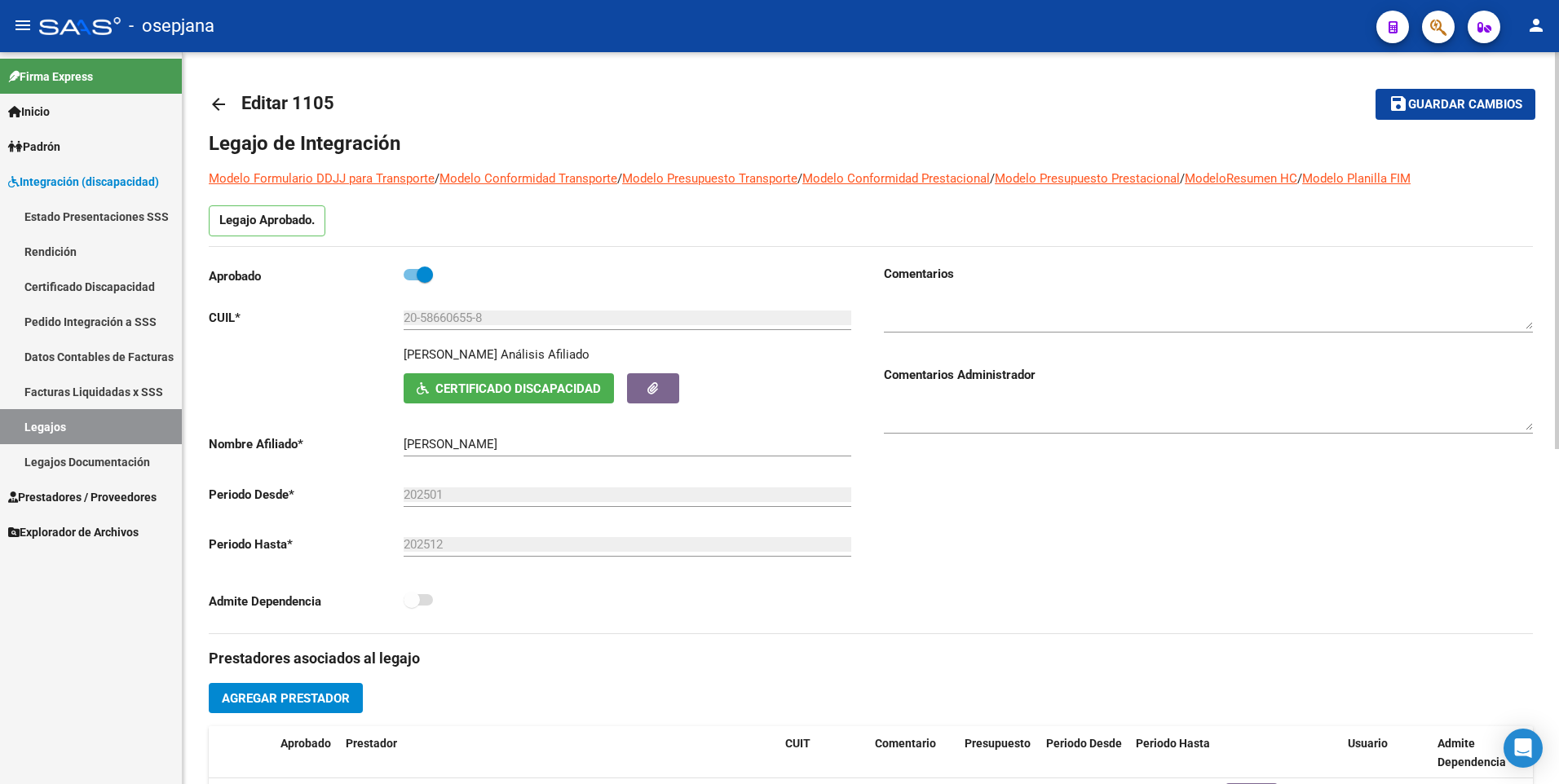
click at [473, 401] on button "Certificado Discapacidad" at bounding box center [509, 388] width 211 height 30
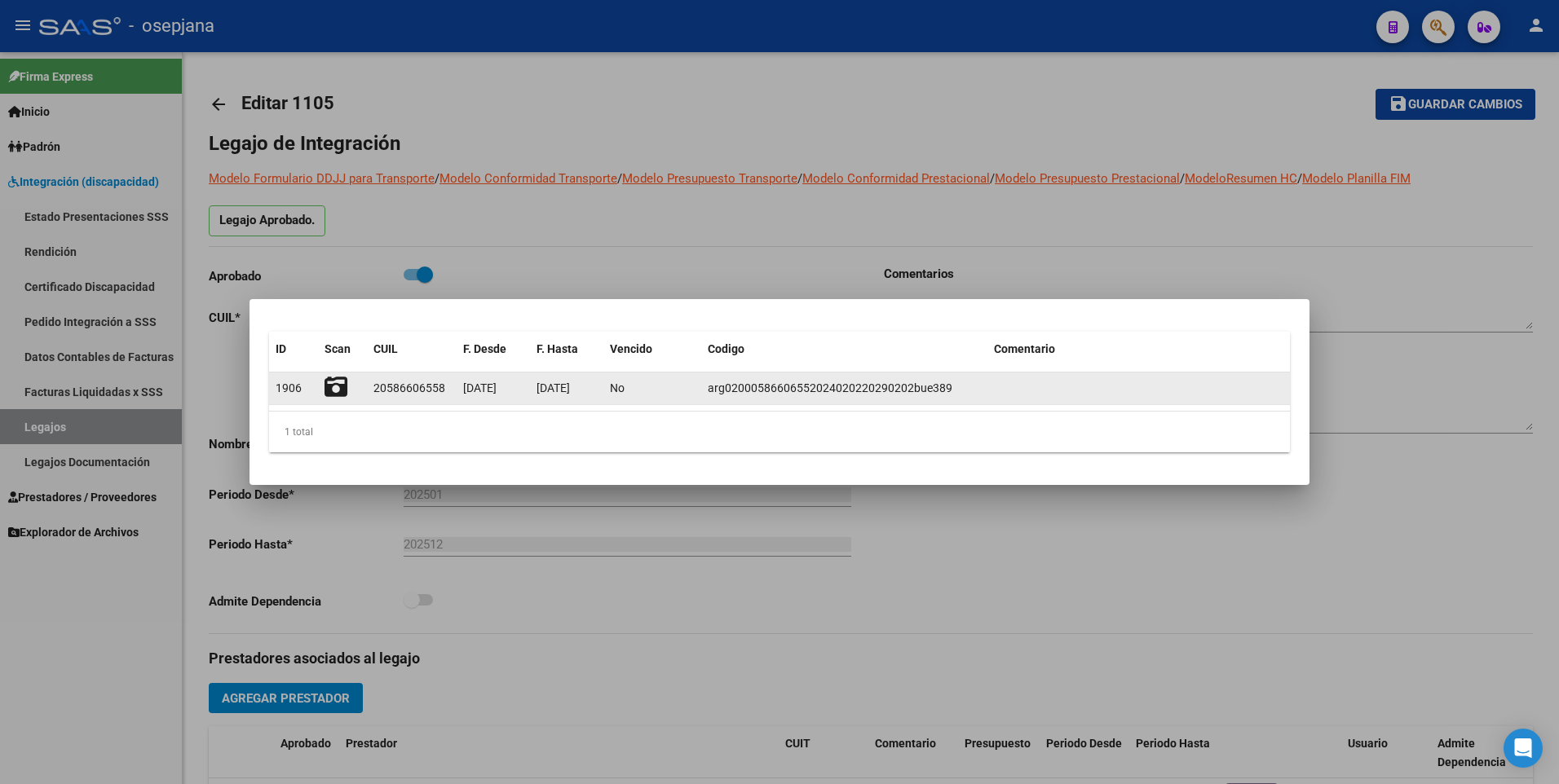
click at [335, 394] on icon at bounding box center [336, 388] width 23 height 23
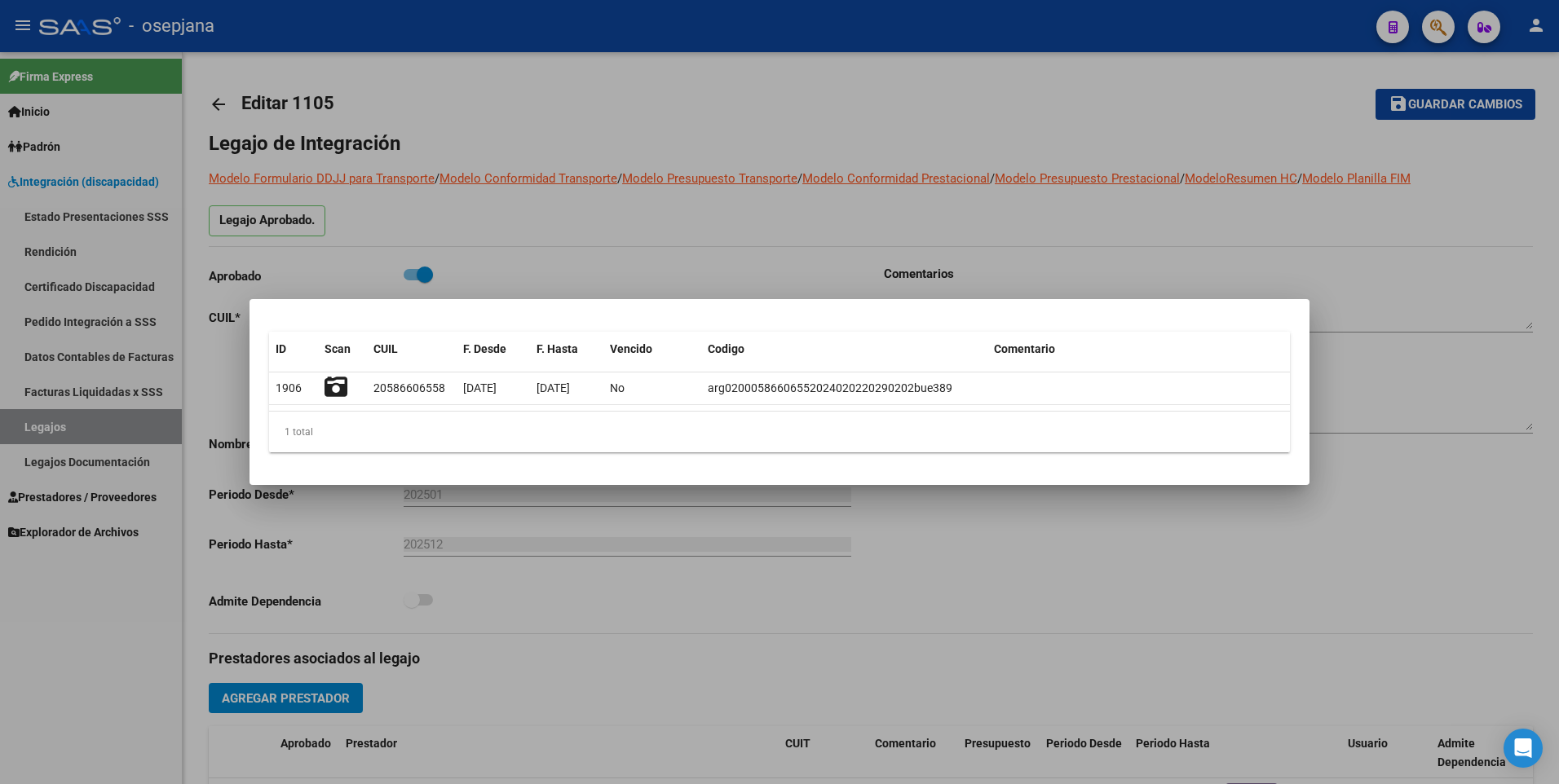
click at [629, 232] on div at bounding box center [780, 392] width 1559 height 784
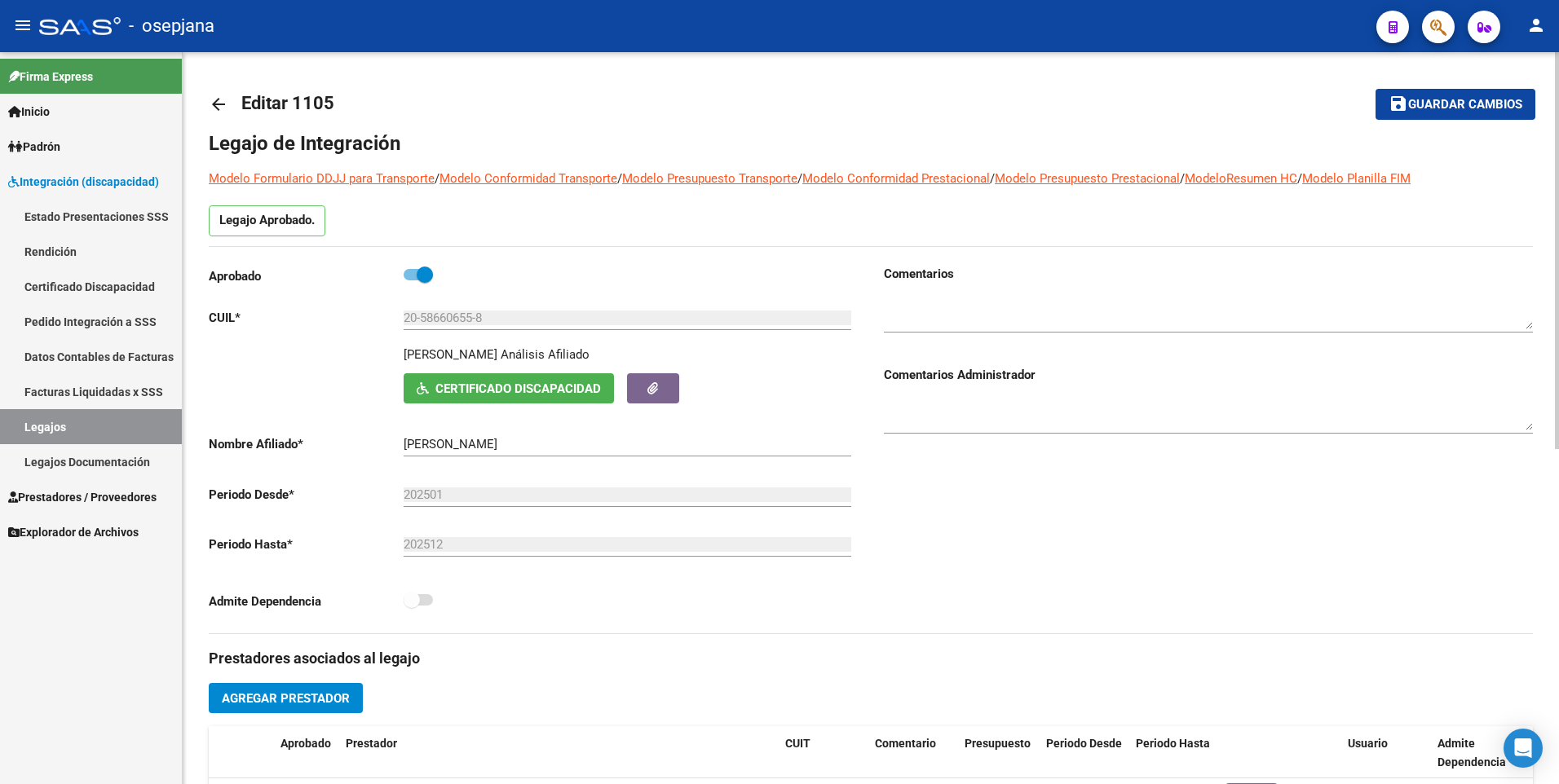
click at [217, 104] on mat-icon "arrow_back" at bounding box center [219, 104] width 20 height 20
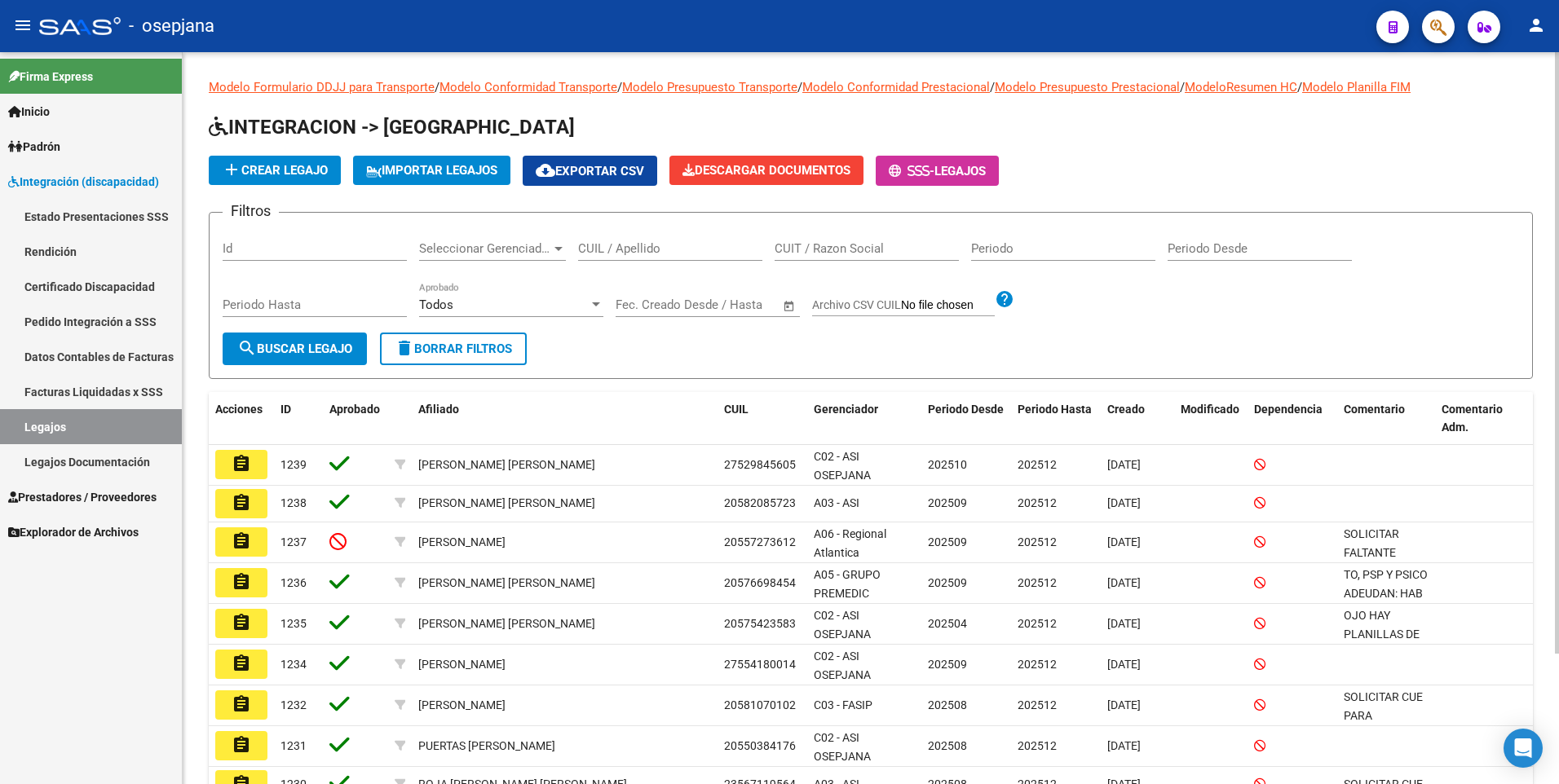
click at [643, 253] on input "CUIL / Apellido" at bounding box center [670, 249] width 184 height 15
click at [624, 239] on div "CUIL / Apellido" at bounding box center [670, 243] width 184 height 35
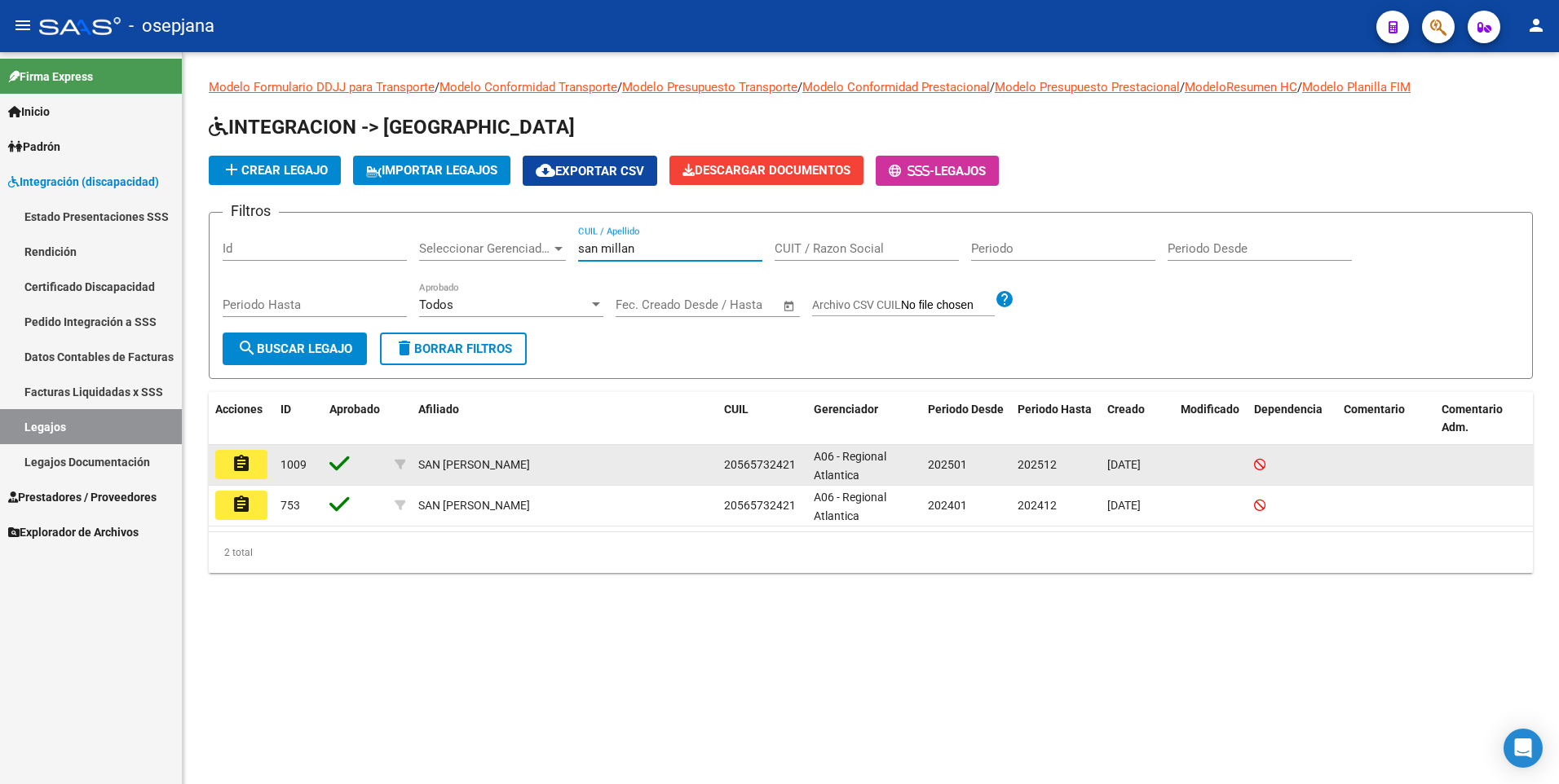
type input "san millan"
click at [246, 478] on button "assignment" at bounding box center [242, 465] width 52 height 29
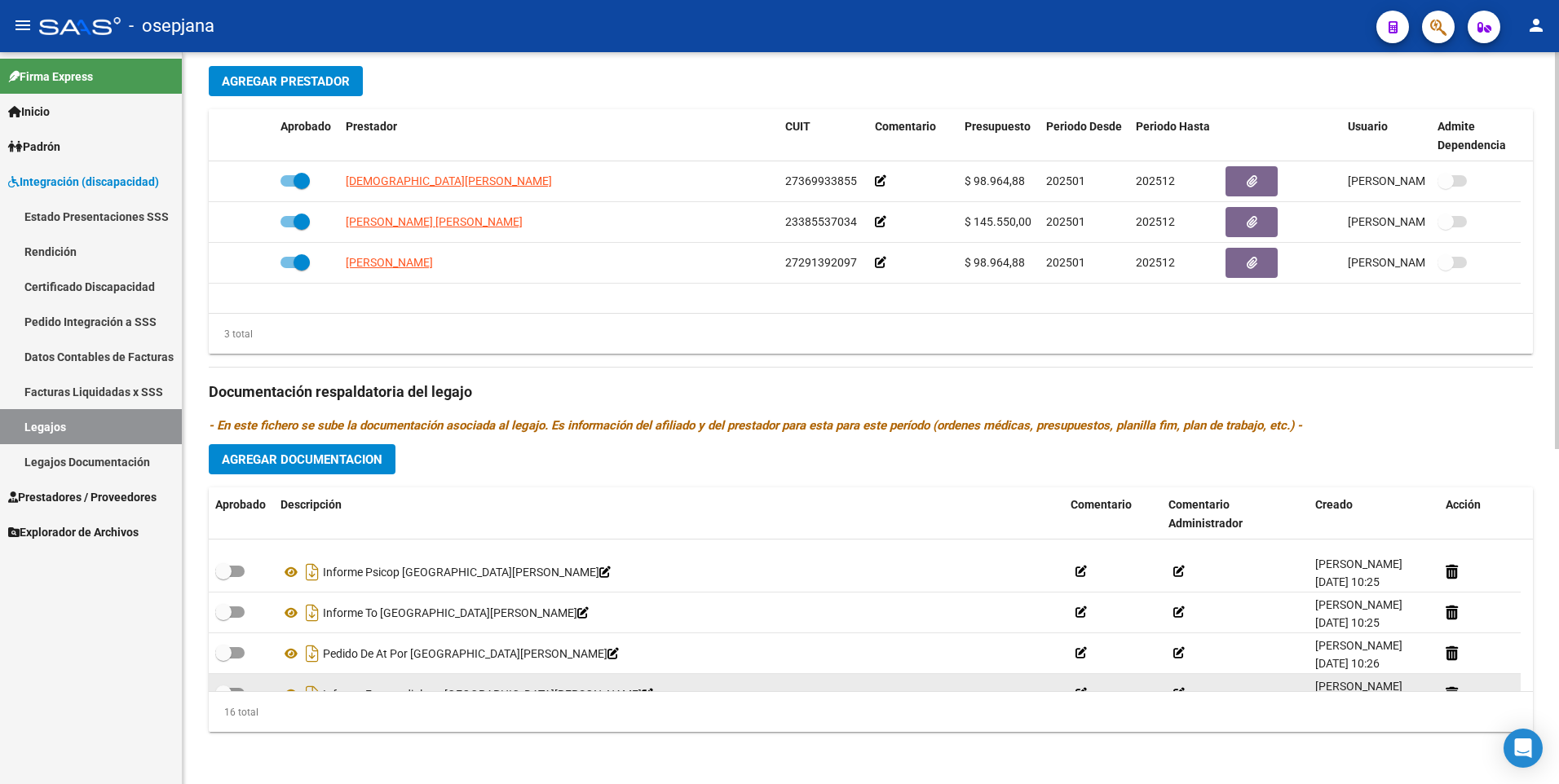
scroll to position [506, 0]
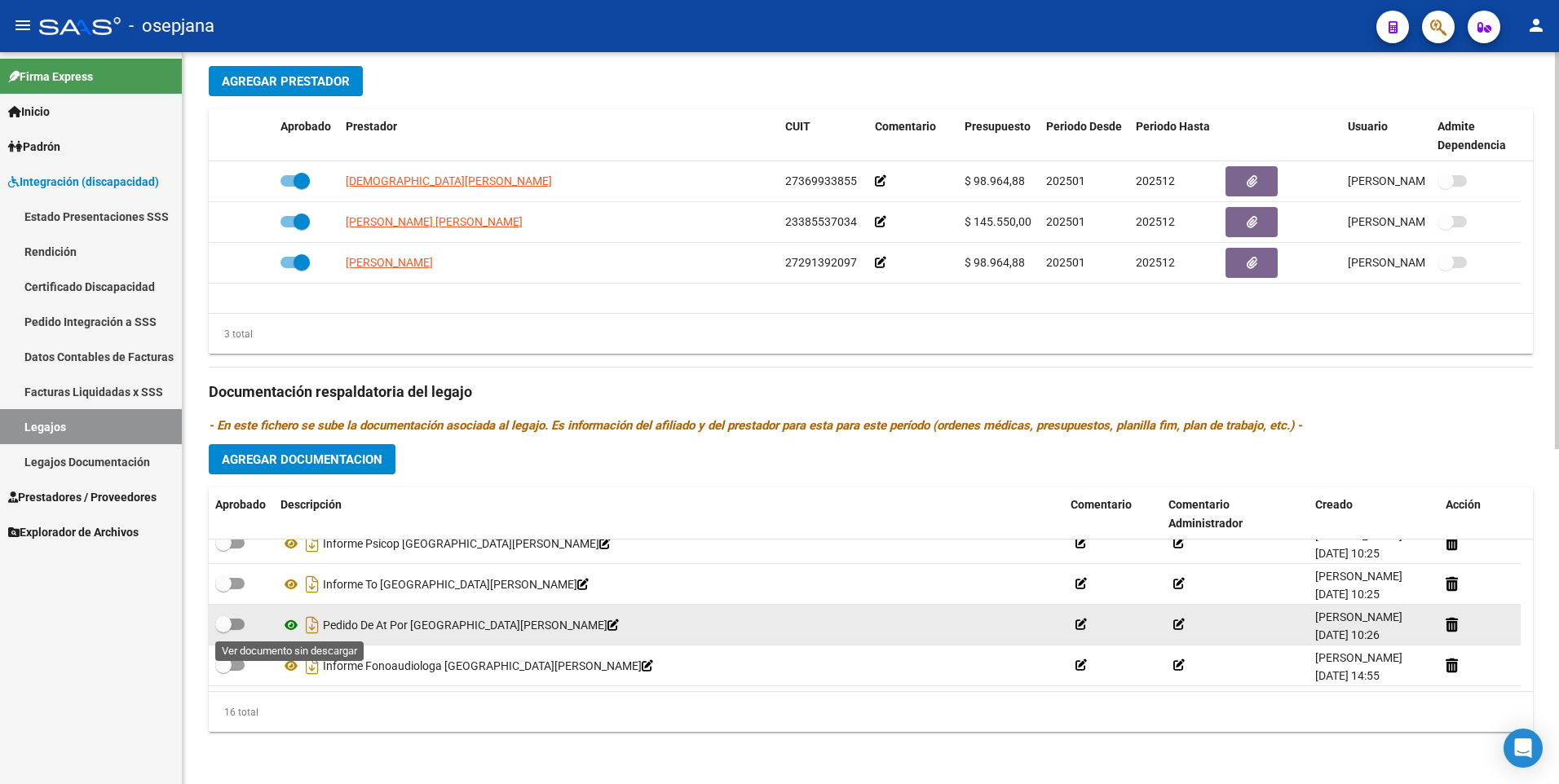
click at [291, 627] on icon at bounding box center [291, 625] width 21 height 20
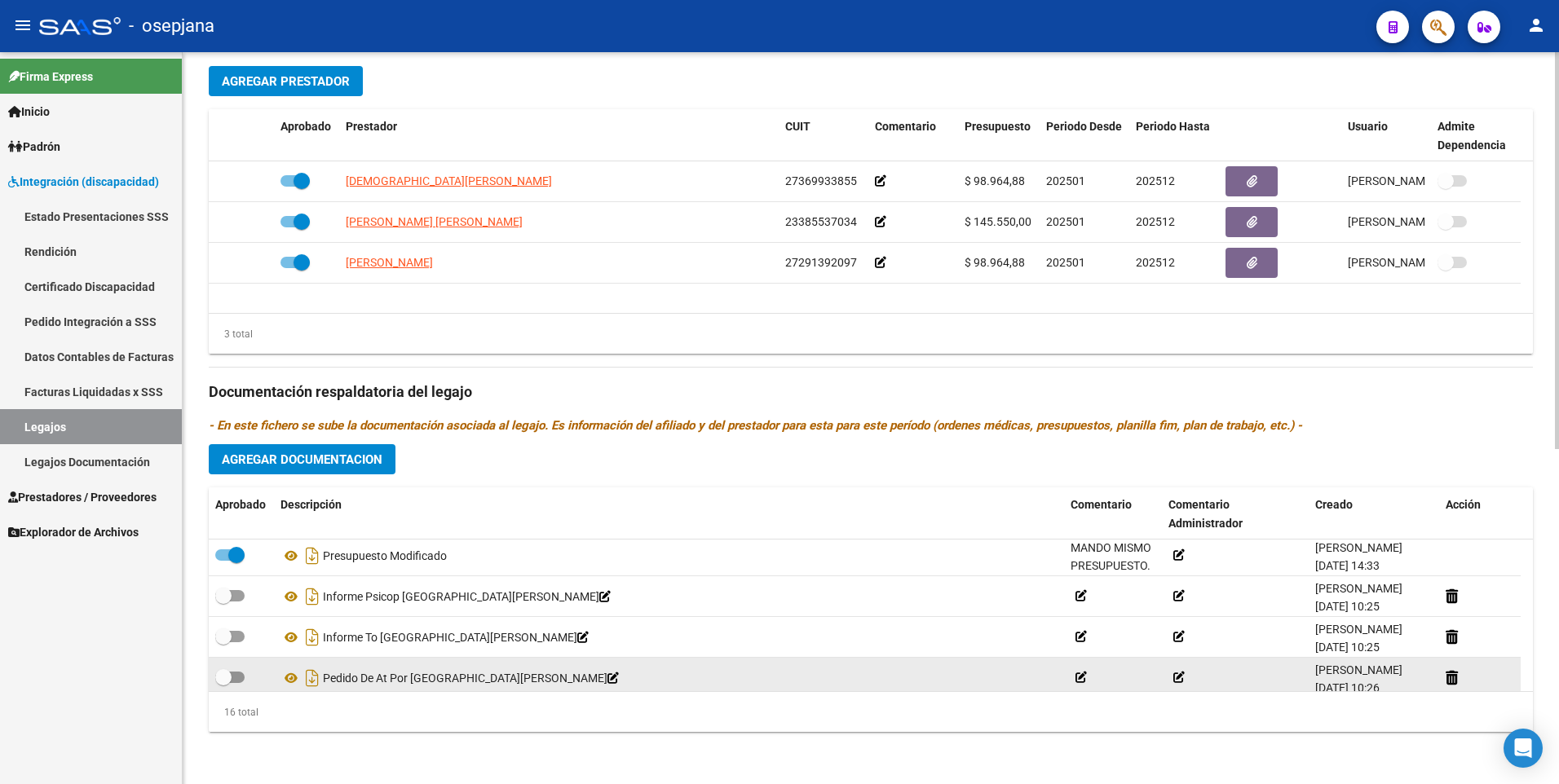
scroll to position [424, 0]
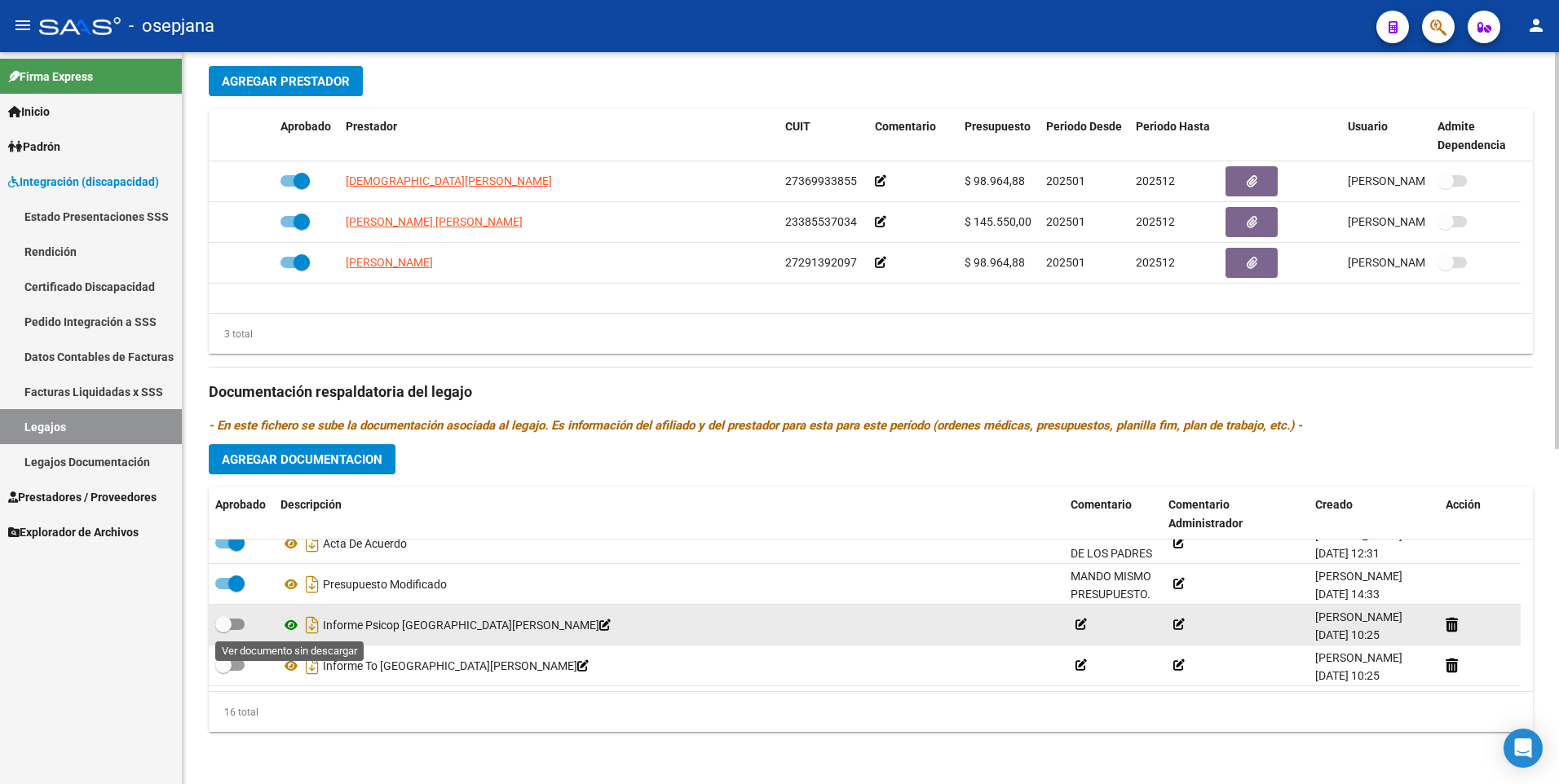
click at [290, 623] on icon at bounding box center [291, 625] width 21 height 20
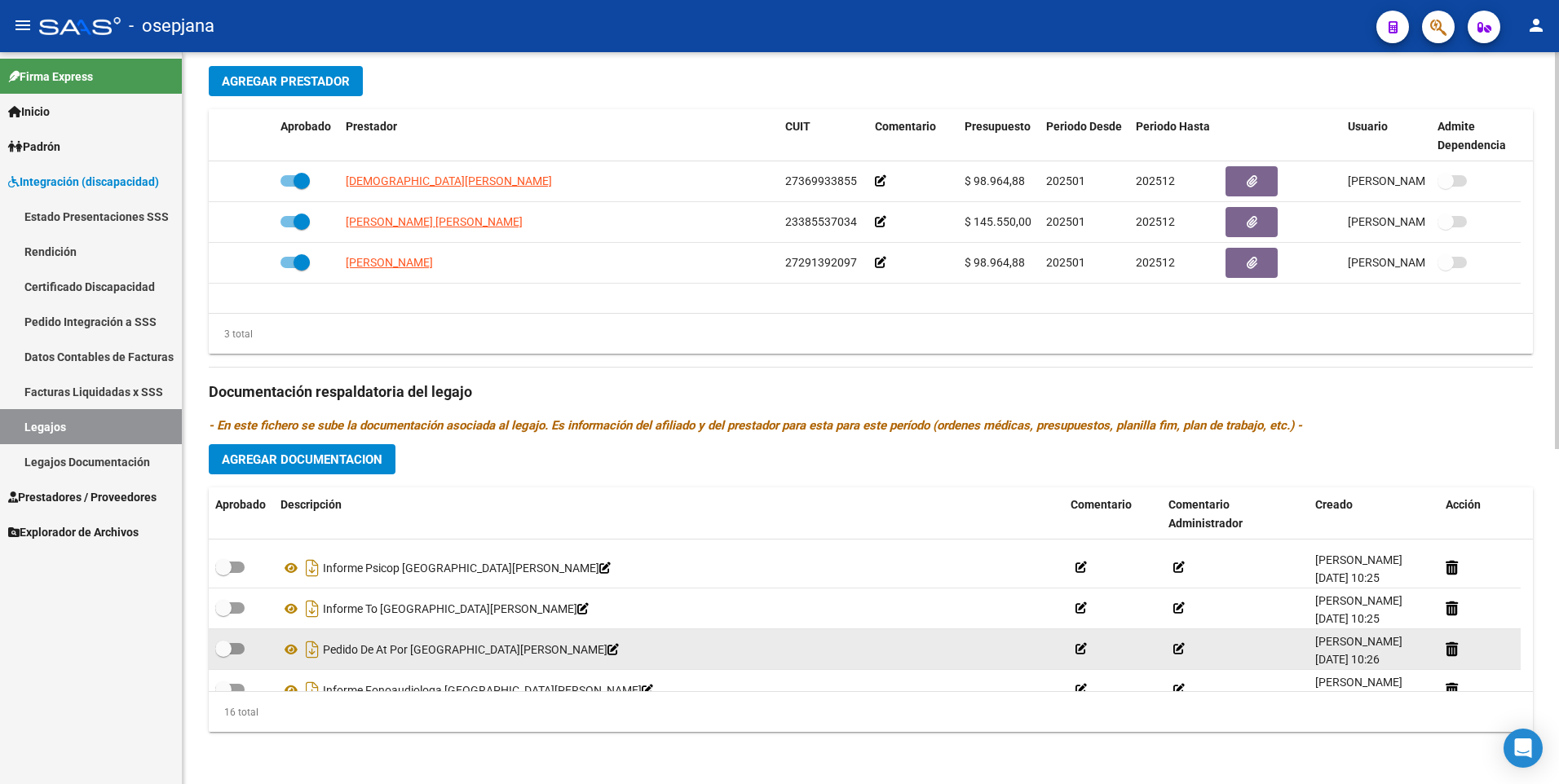
scroll to position [506, 0]
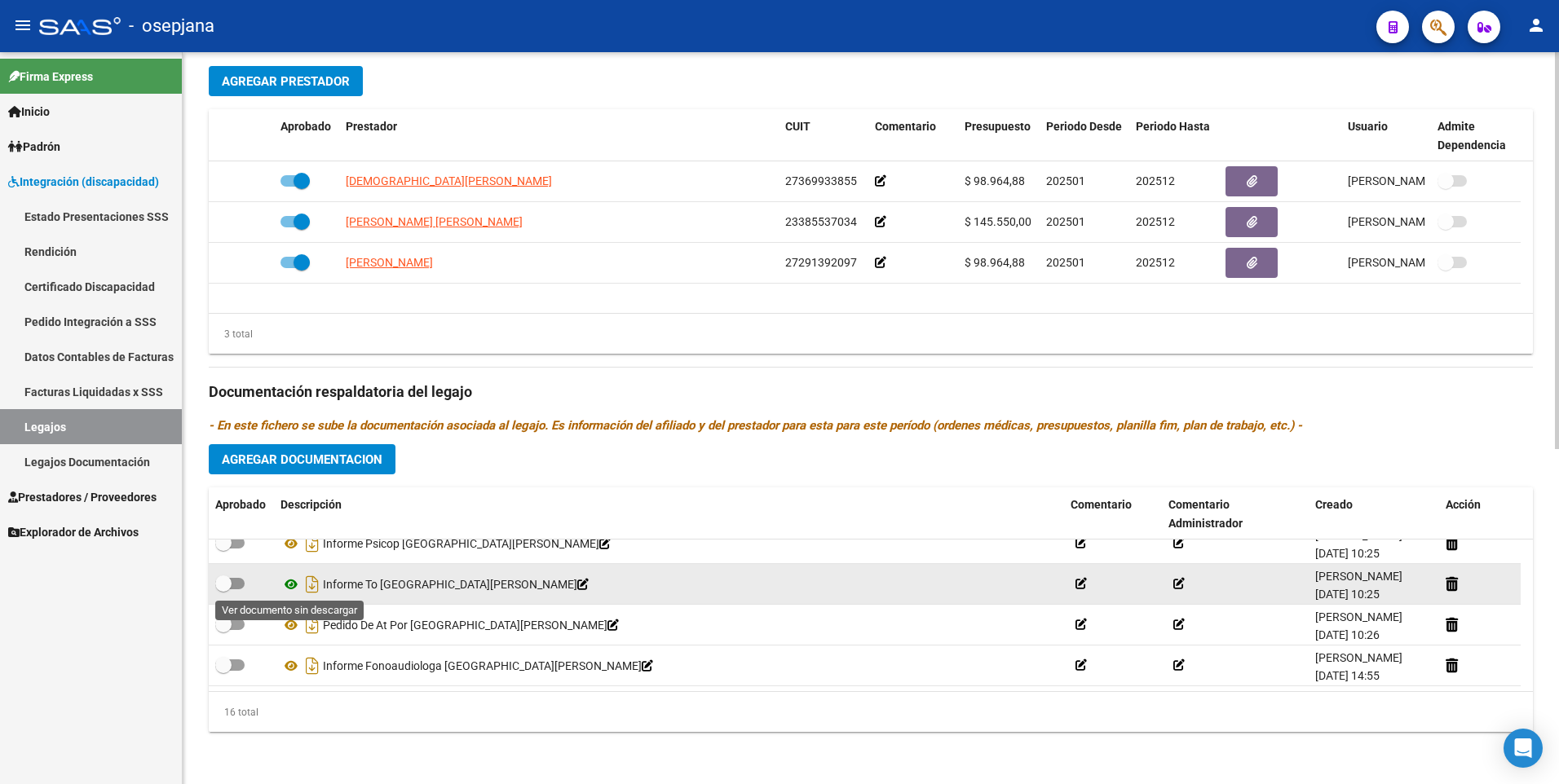
click at [291, 583] on icon at bounding box center [291, 584] width 21 height 20
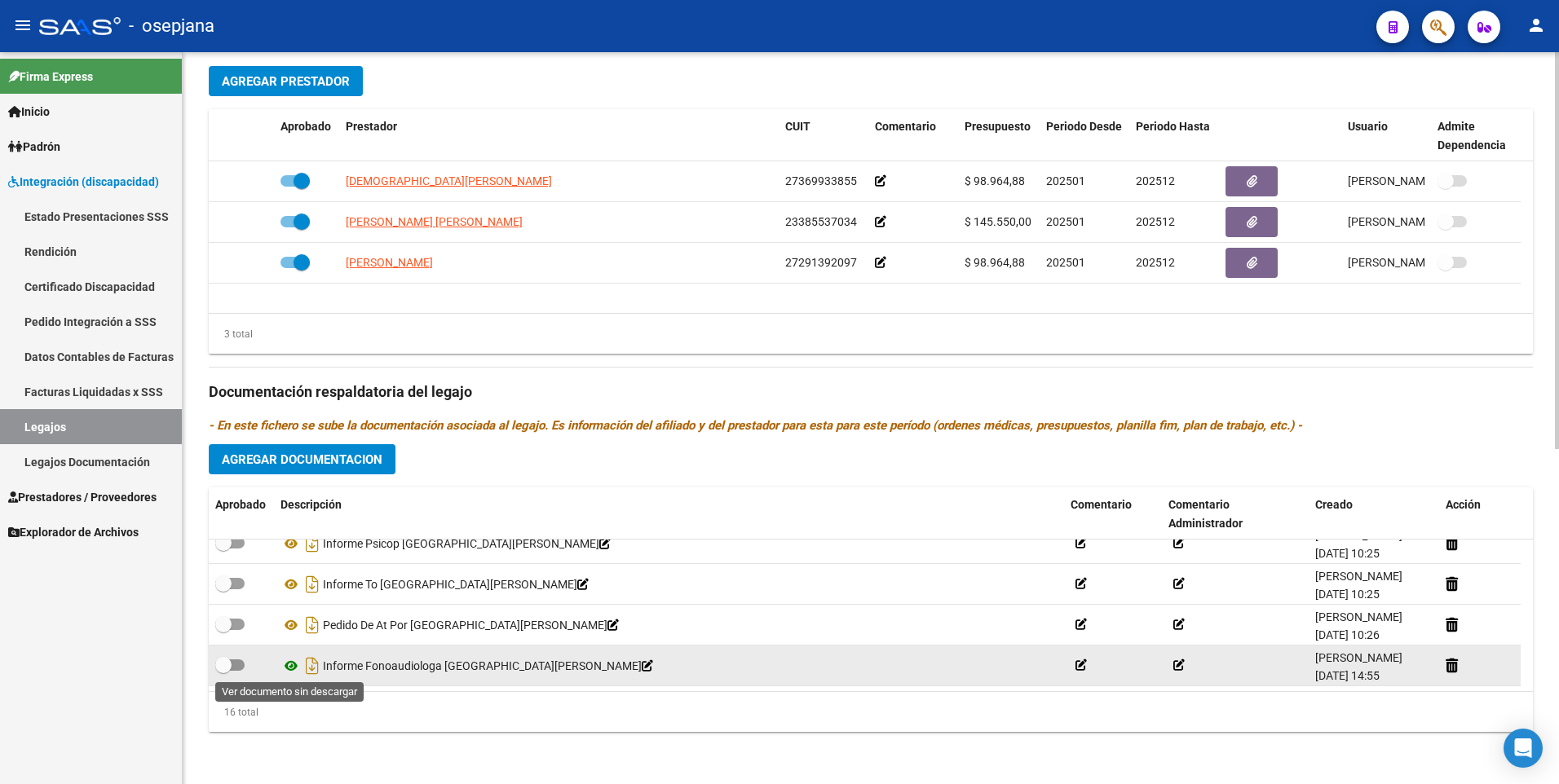
click at [285, 664] on icon at bounding box center [291, 666] width 21 height 20
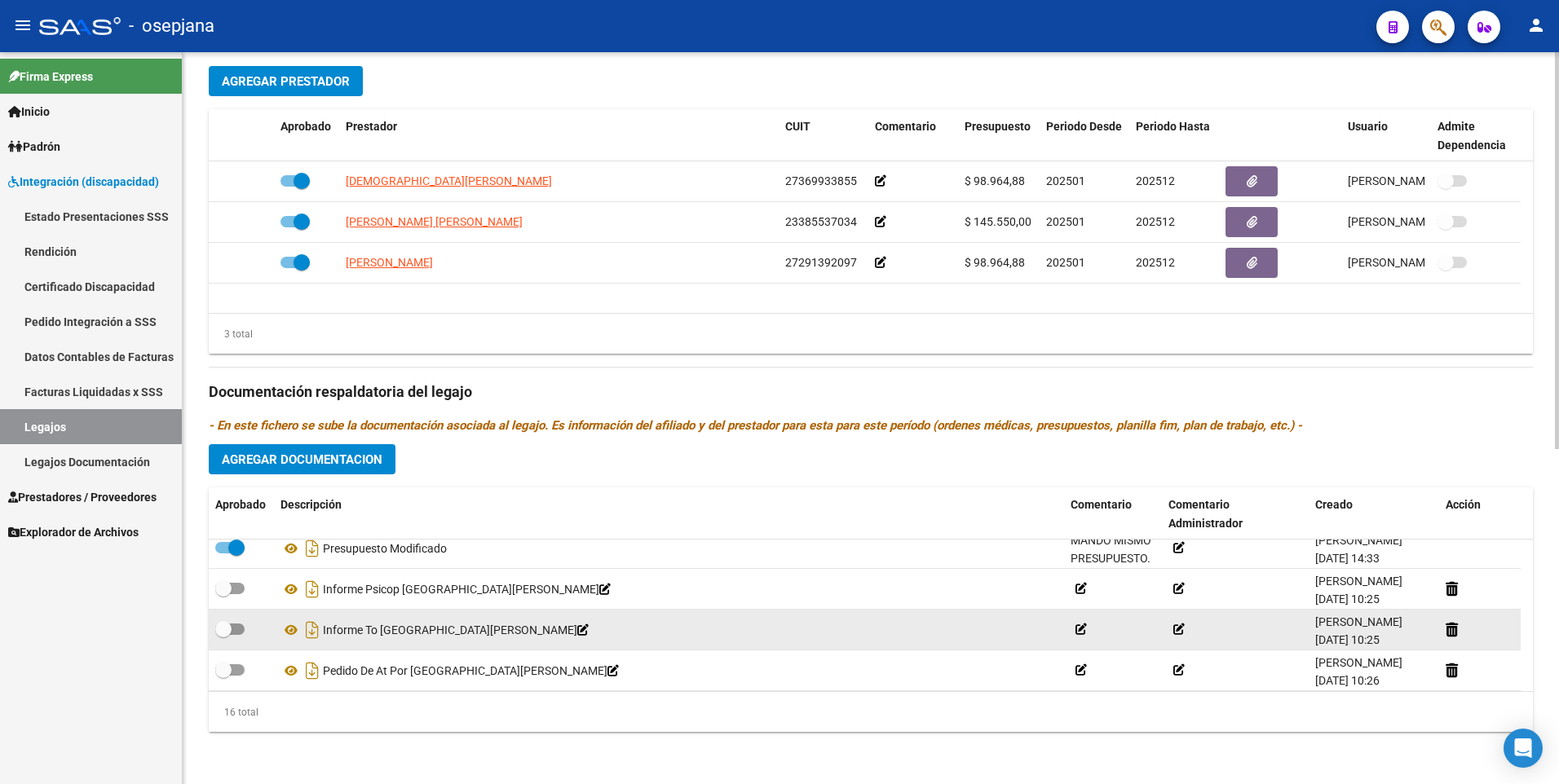
scroll to position [424, 0]
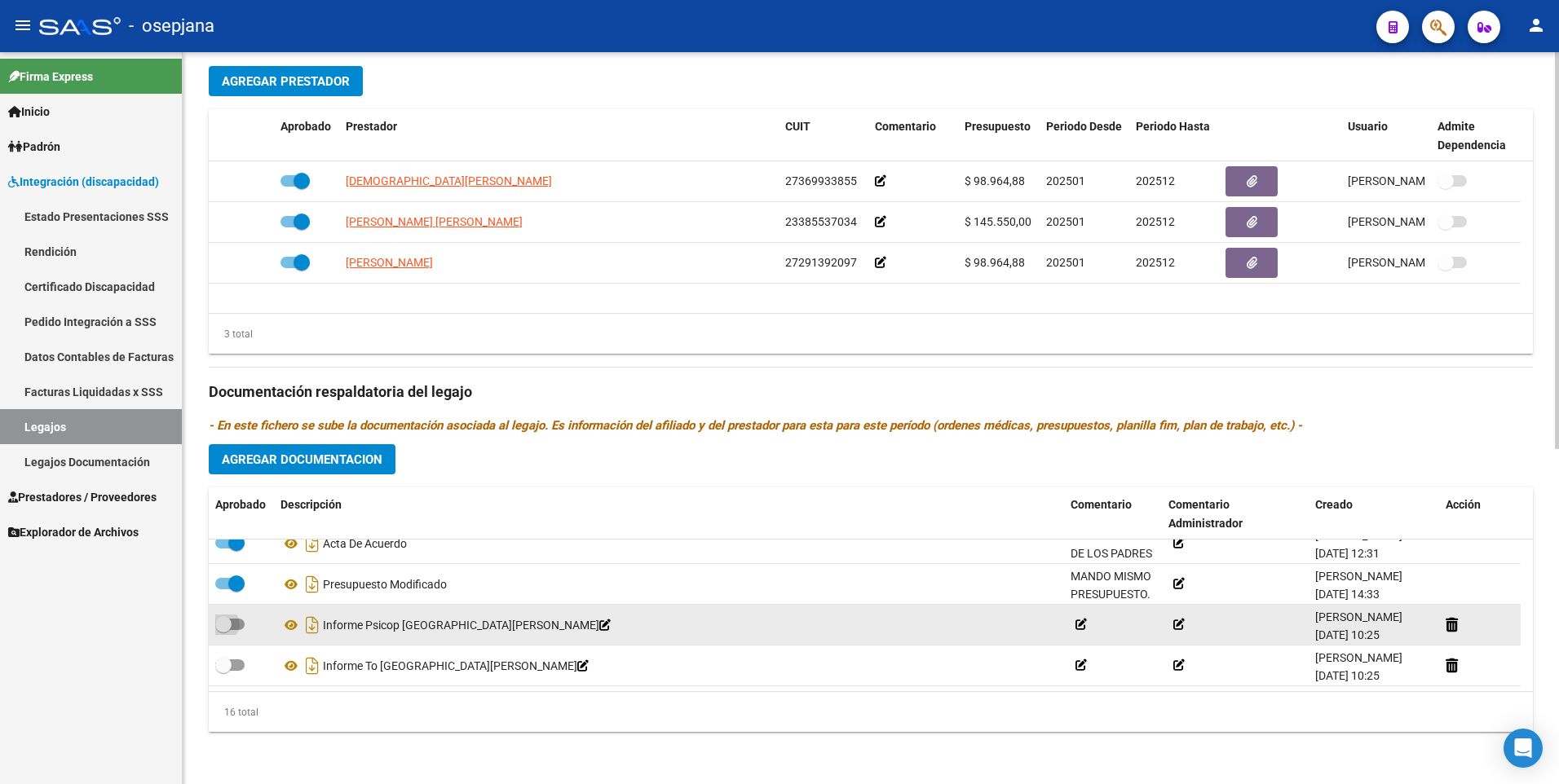
click at [238, 622] on span at bounding box center [230, 624] width 29 height 11
click at [224, 630] on input "checkbox" at bounding box center [223, 630] width 1 height 1
checkbox input "true"
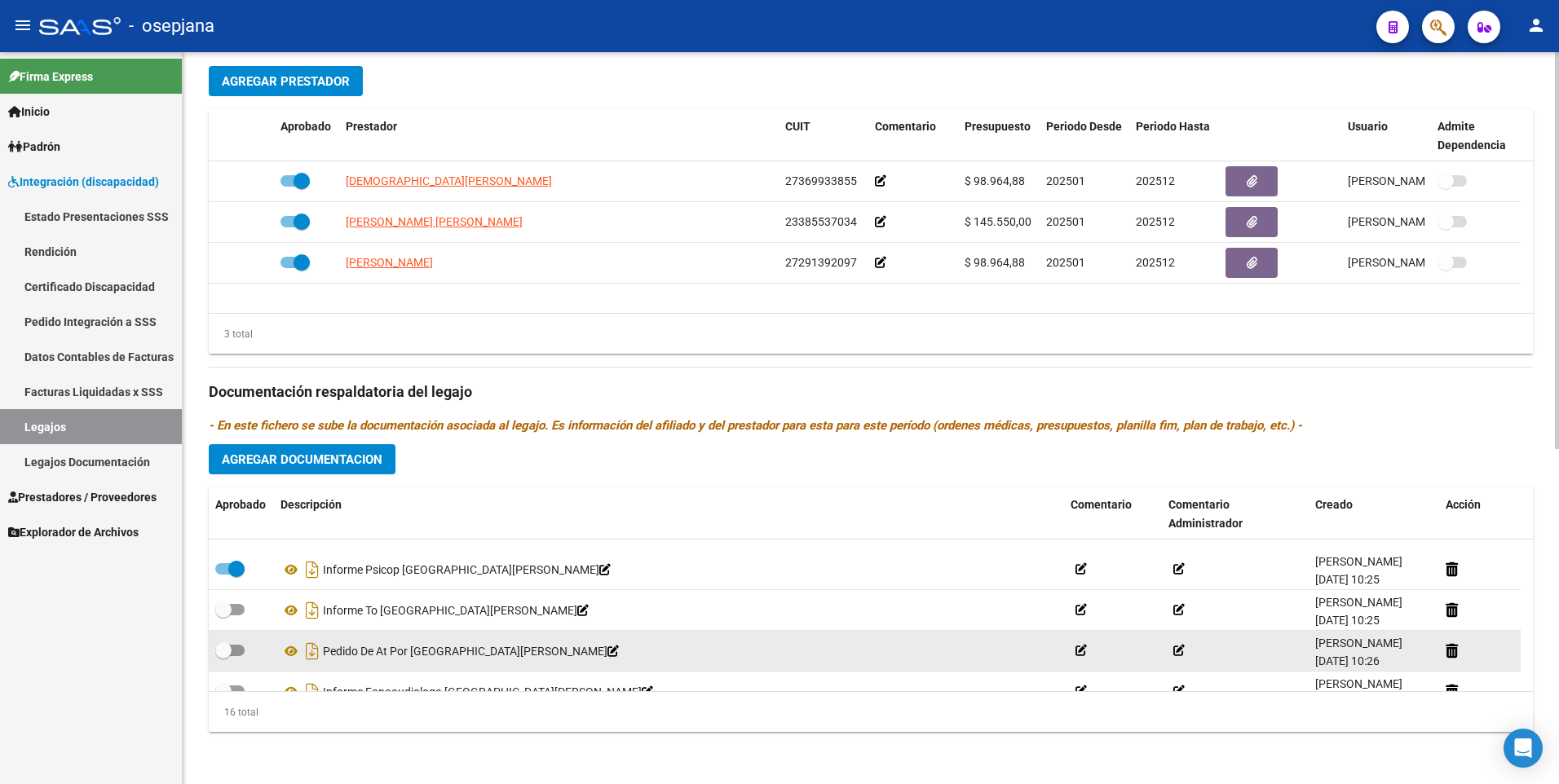
scroll to position [506, 0]
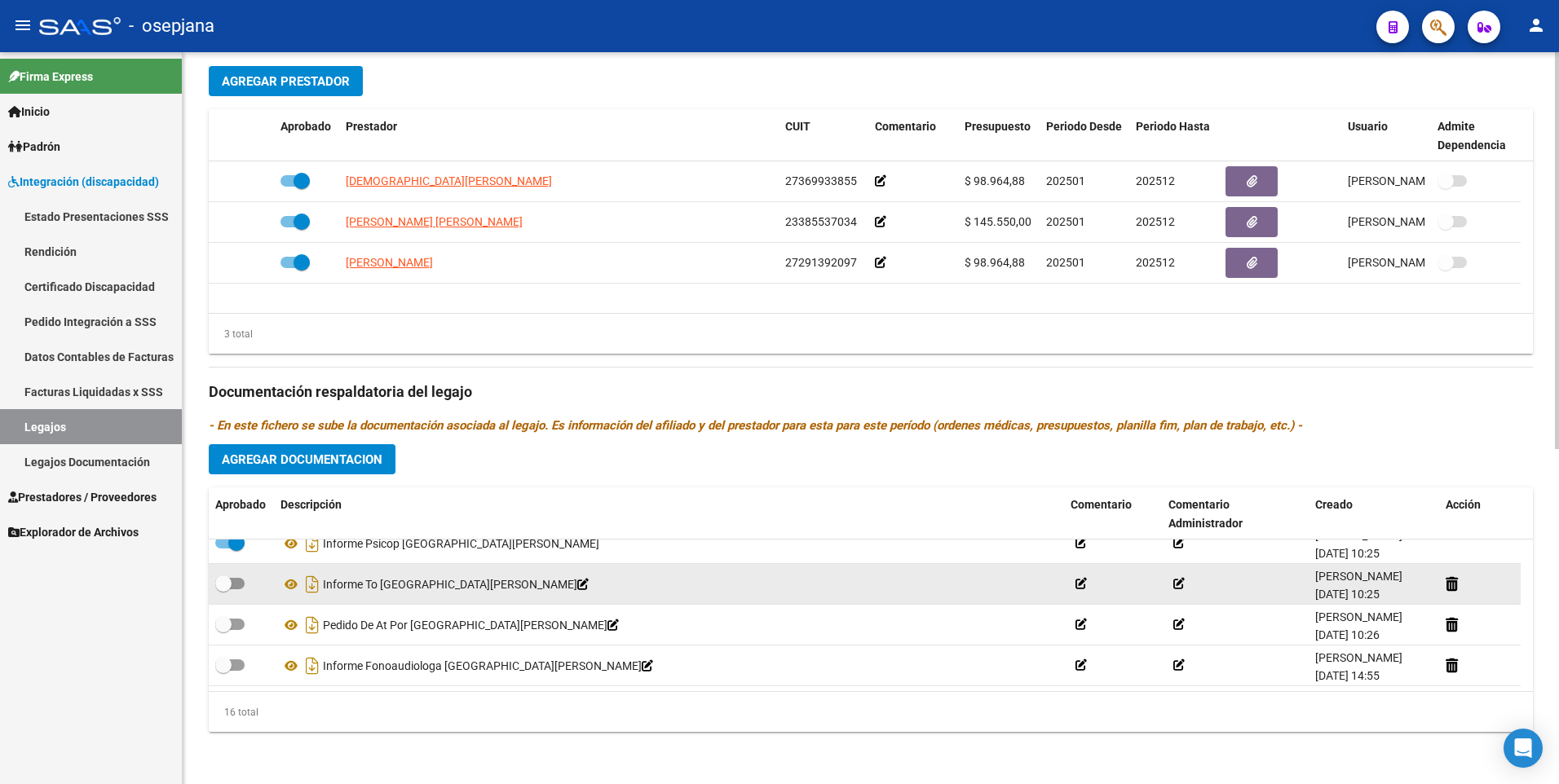
click at [233, 585] on span at bounding box center [230, 583] width 29 height 11
click at [224, 589] on input "checkbox" at bounding box center [223, 589] width 1 height 1
checkbox input "true"
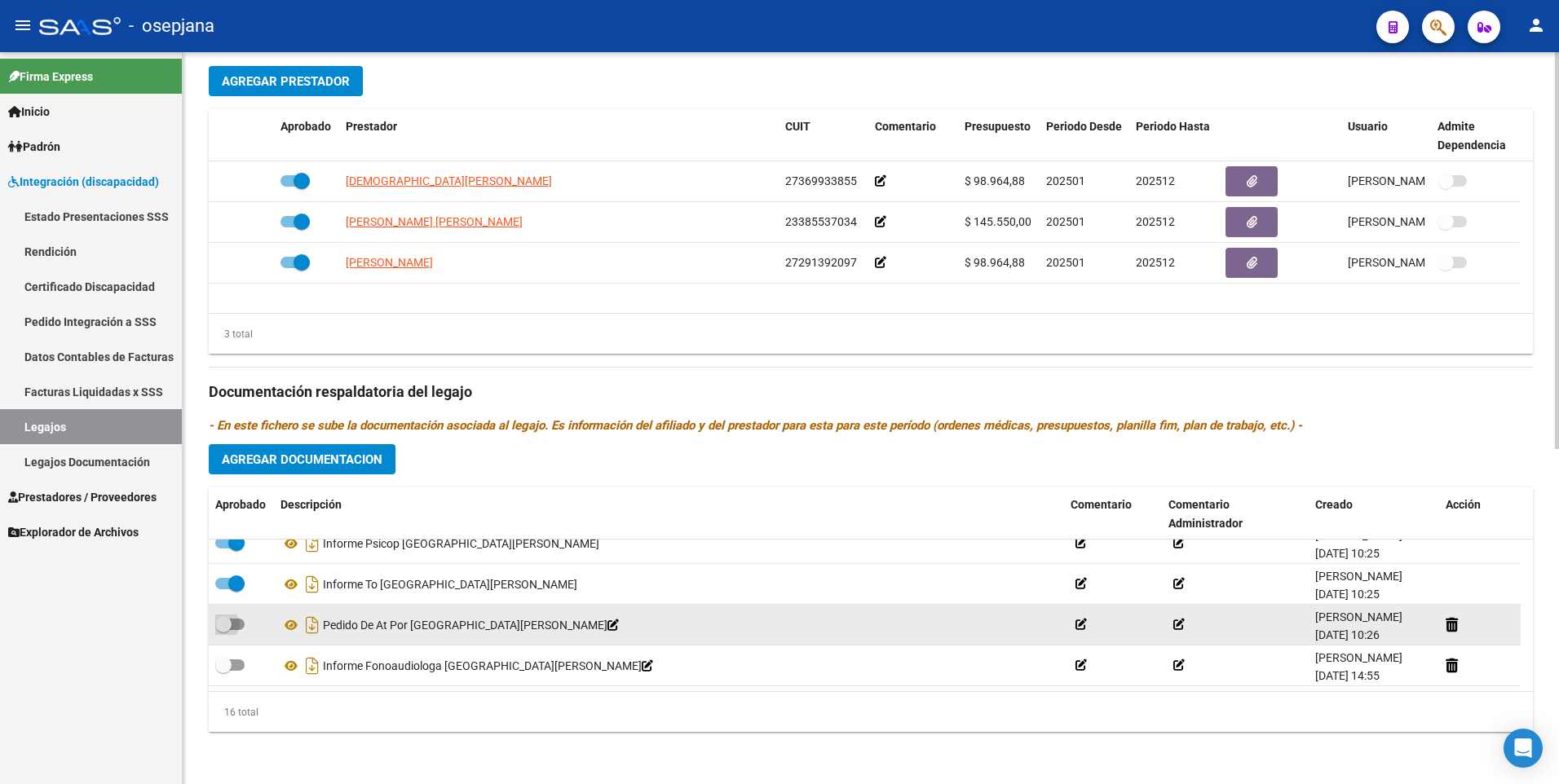
click at [233, 627] on span at bounding box center [230, 624] width 29 height 11
click at [224, 630] on input "checkbox" at bounding box center [223, 630] width 1 height 1
checkbox input "true"
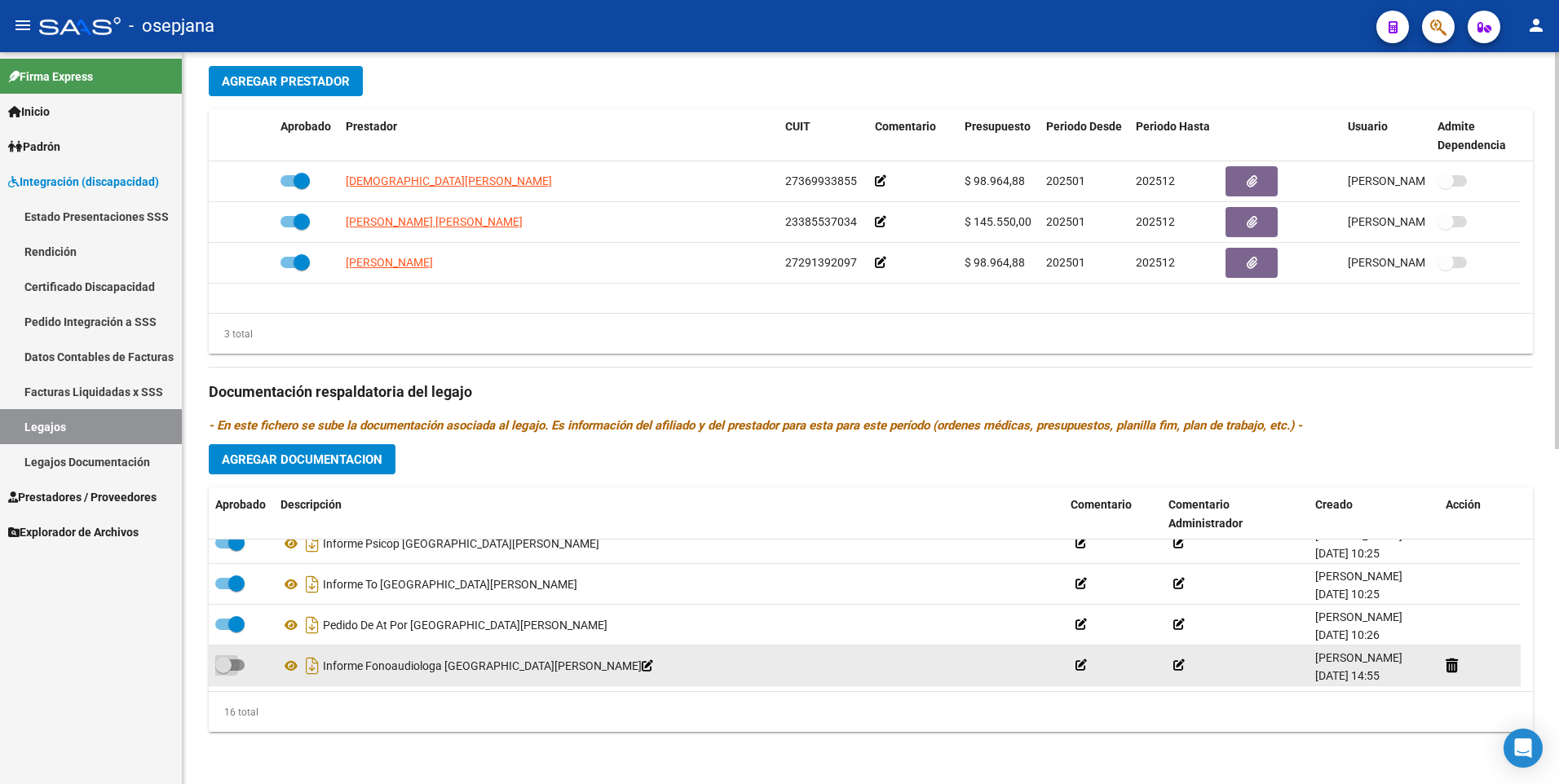
drag, startPoint x: 236, startPoint y: 667, endPoint x: 291, endPoint y: 651, distance: 57.3
click at [235, 667] on span at bounding box center [230, 665] width 29 height 11
click at [224, 671] on input "checkbox" at bounding box center [223, 671] width 1 height 1
checkbox input "true"
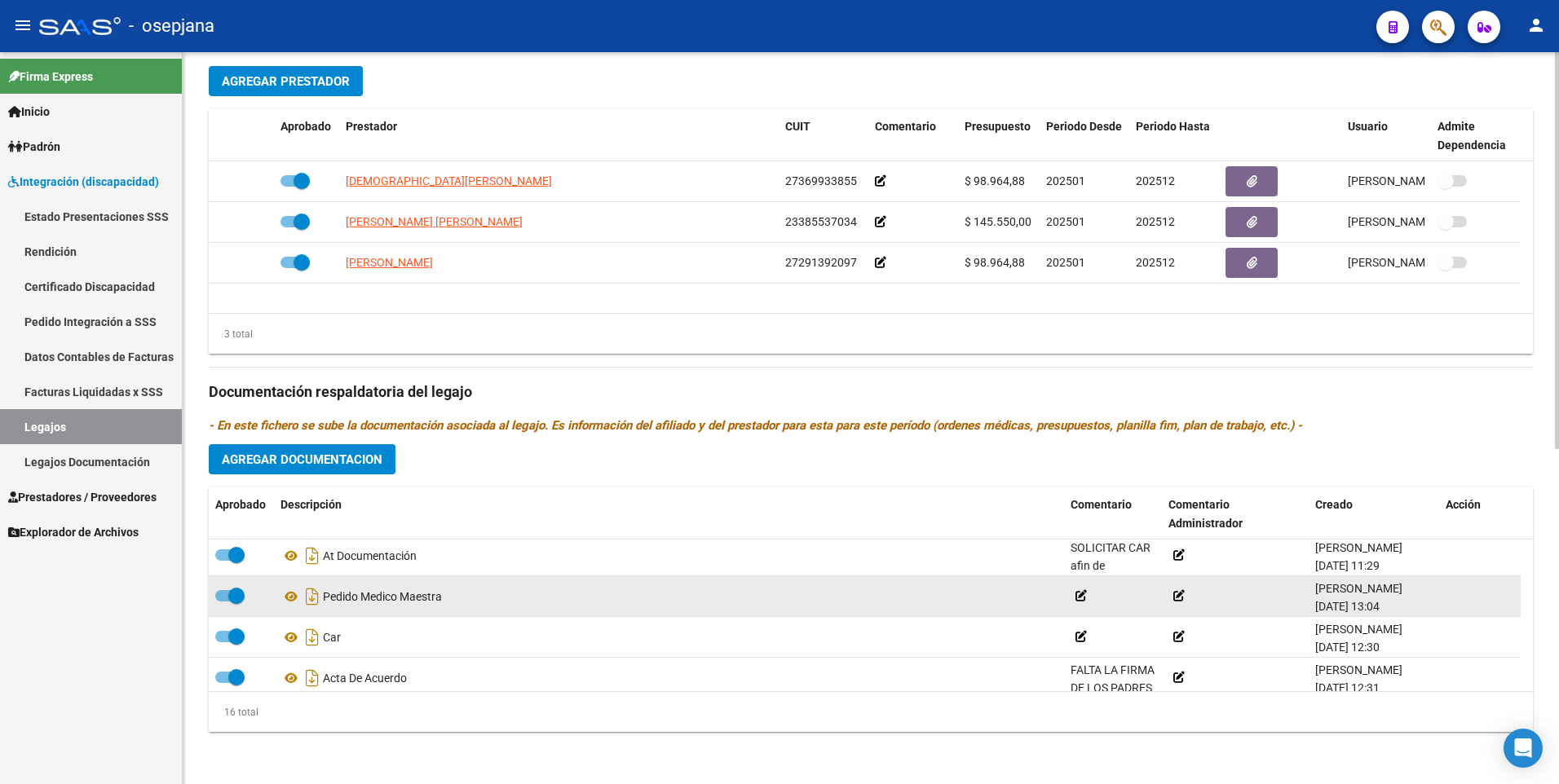
scroll to position [261, 0]
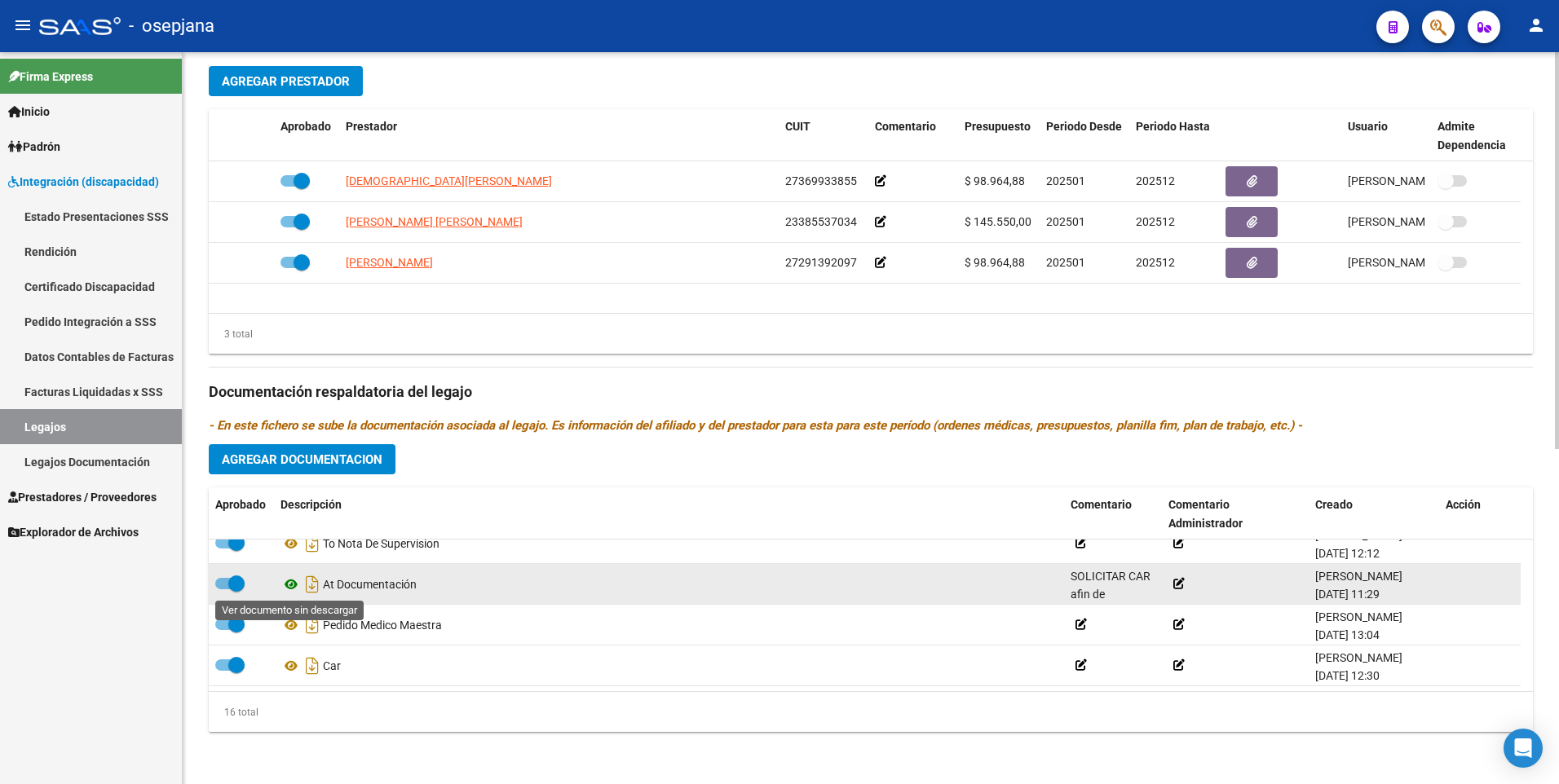
click at [291, 583] on icon at bounding box center [291, 584] width 21 height 20
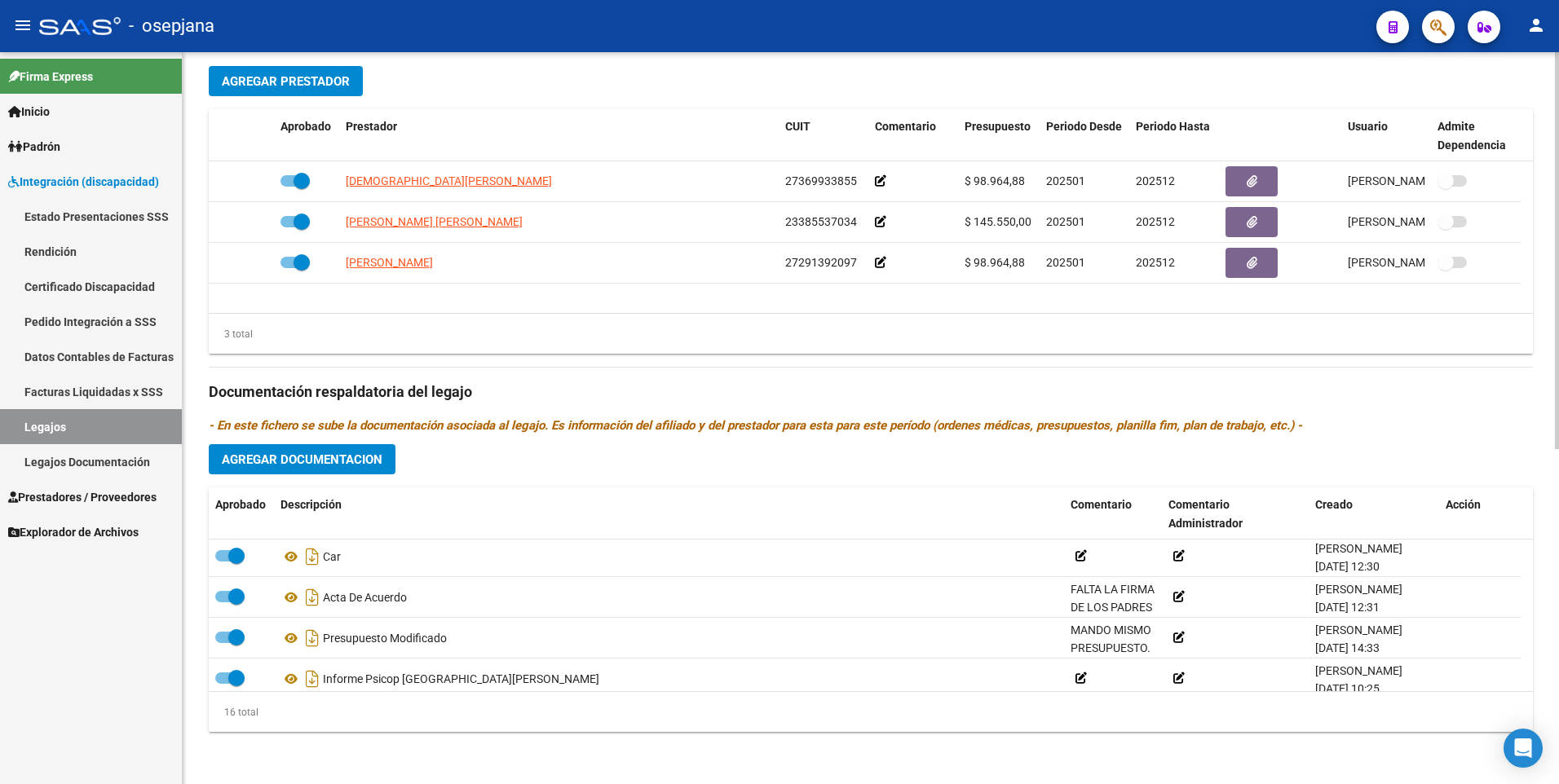
scroll to position [343, 0]
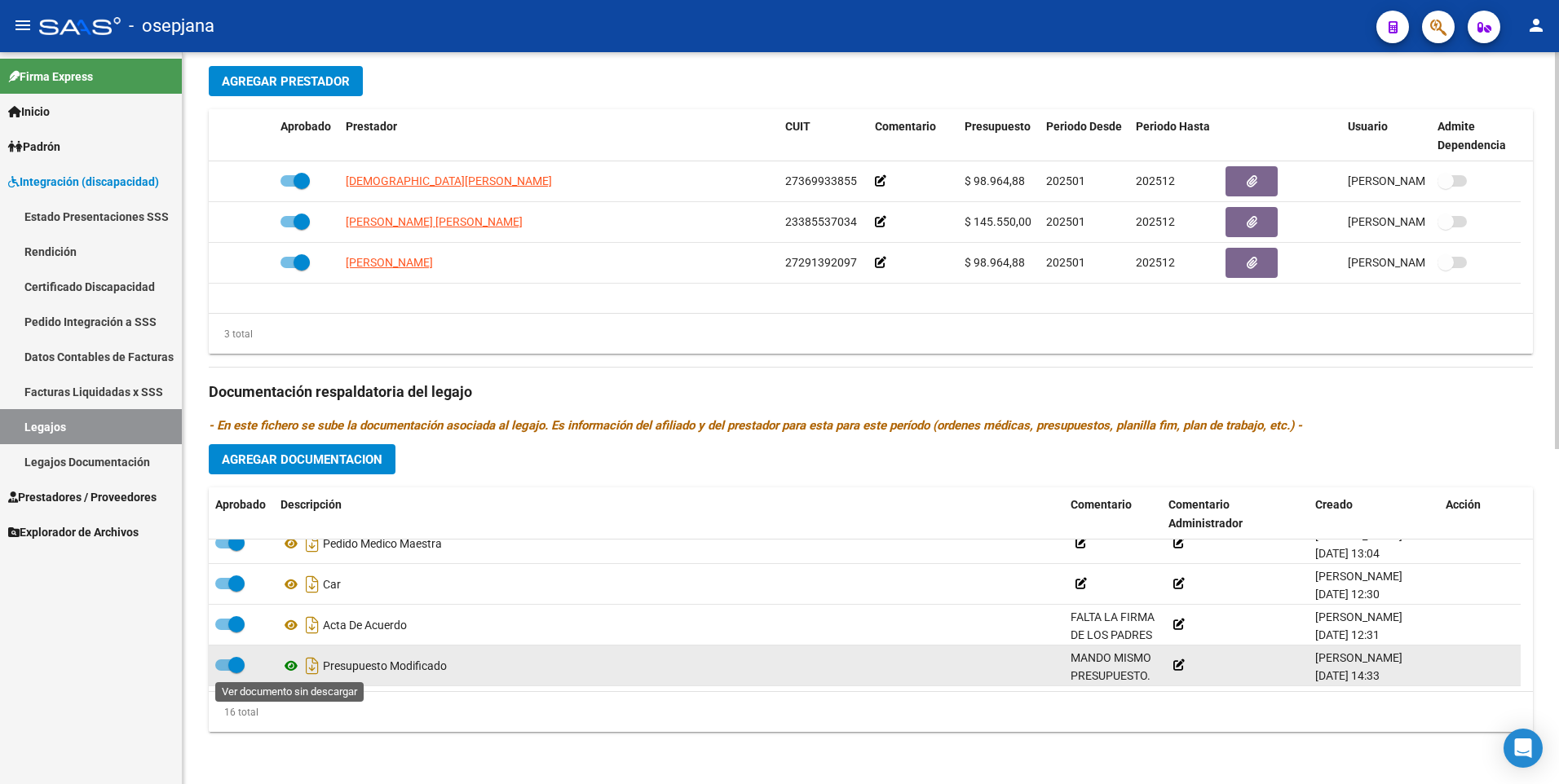
click at [294, 667] on icon at bounding box center [291, 666] width 21 height 20
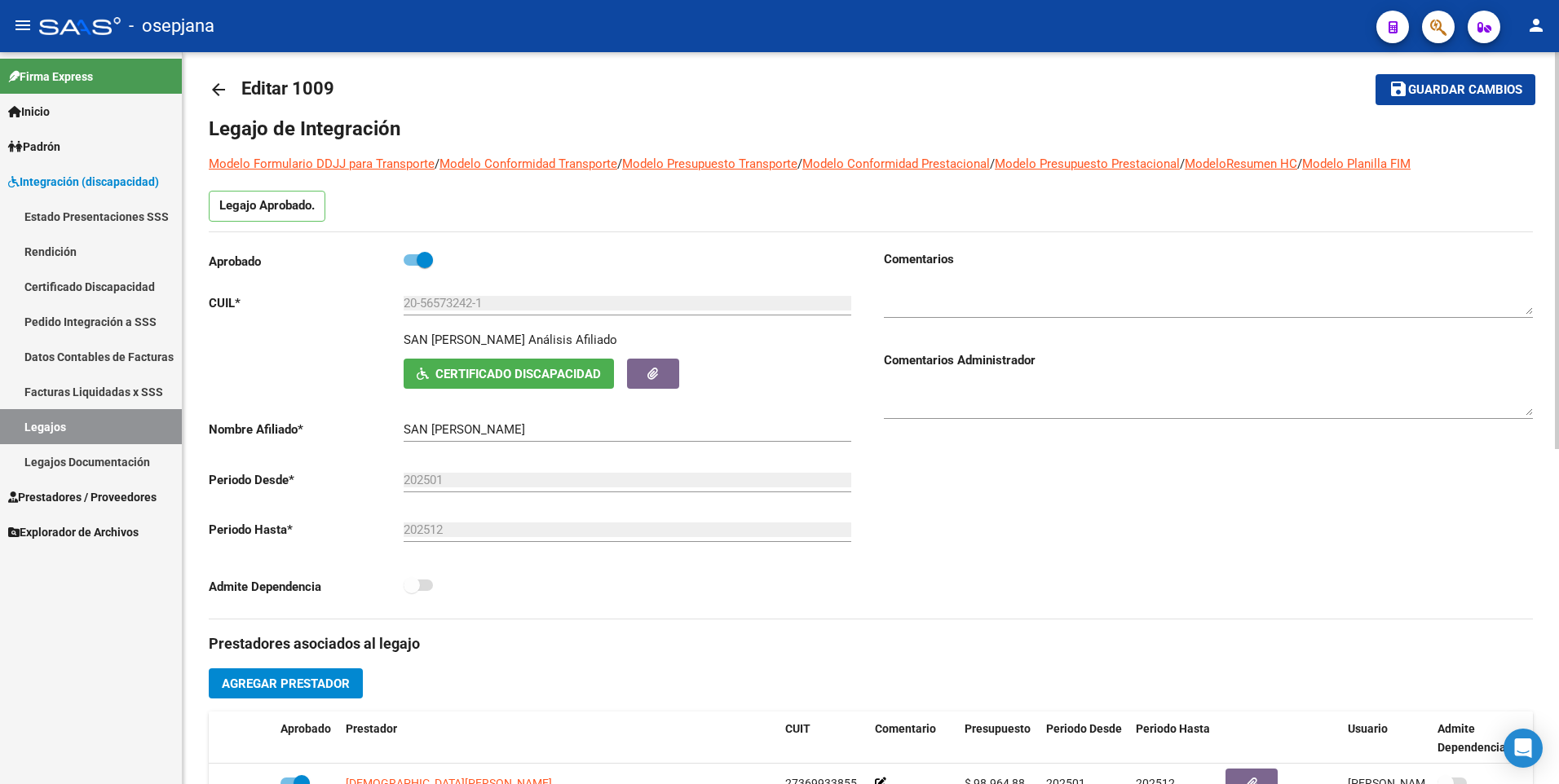
scroll to position [0, 0]
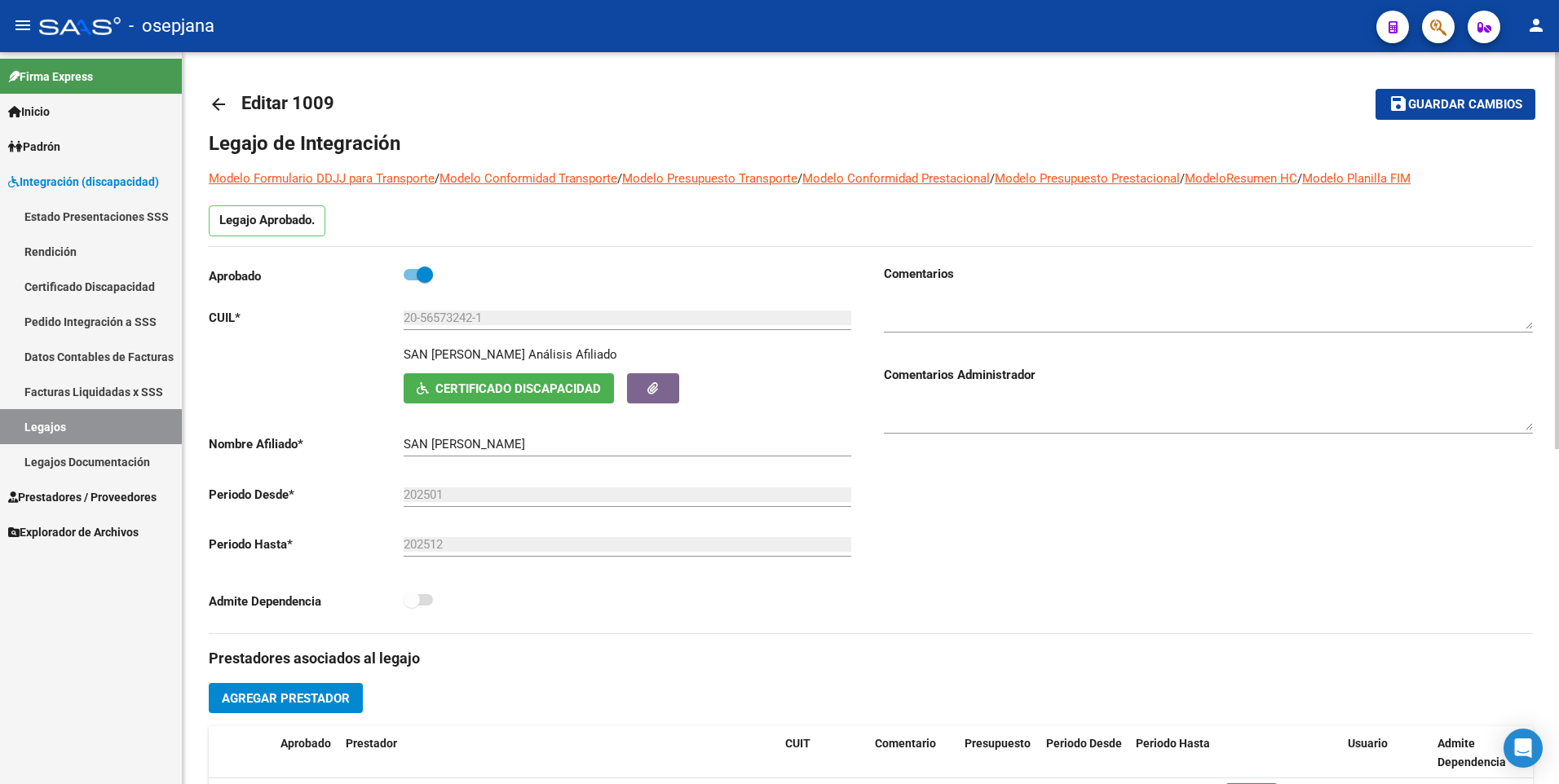
click at [495, 394] on span "Certificado Discapacidad" at bounding box center [518, 389] width 166 height 15
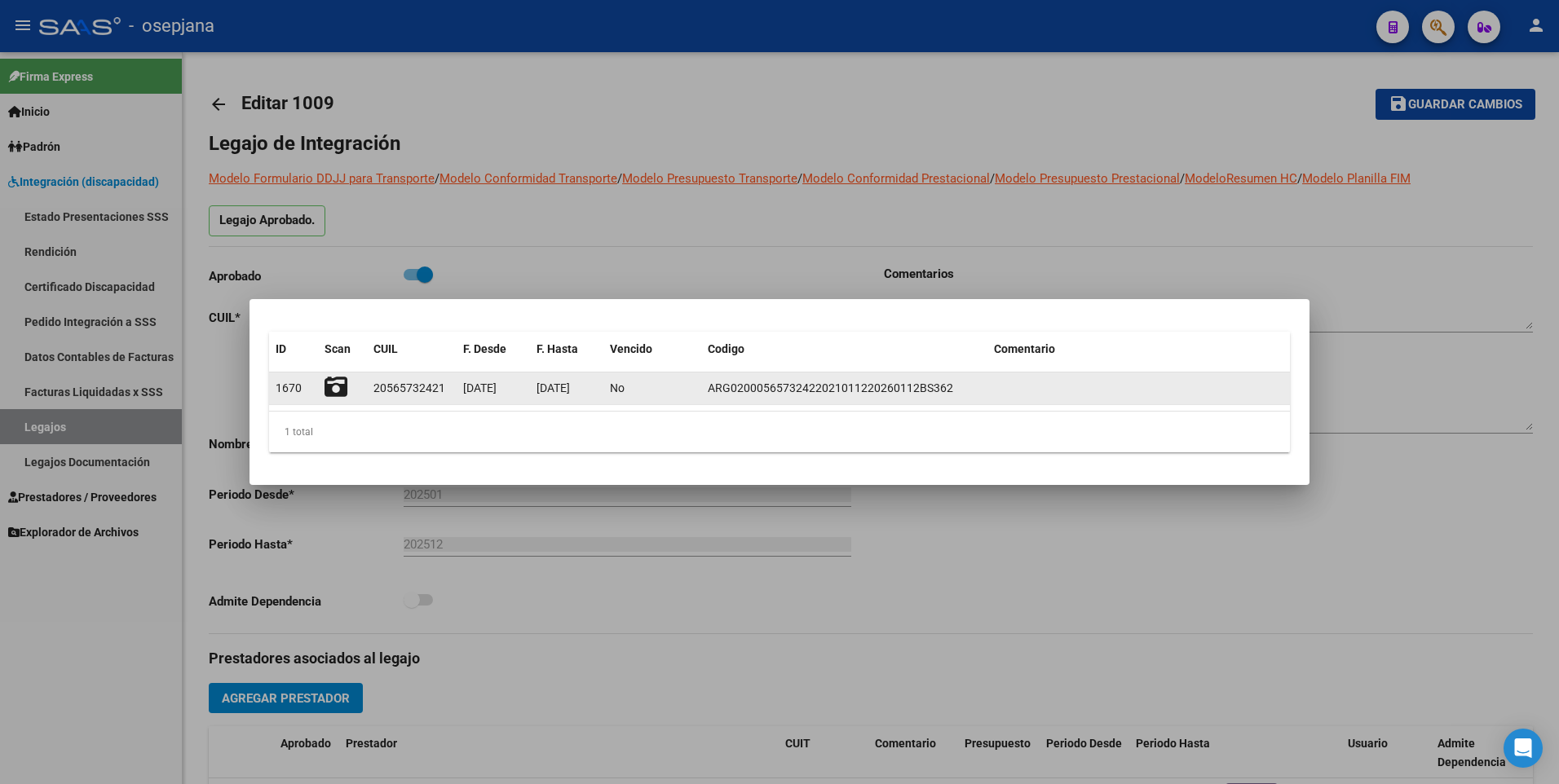
click at [341, 388] on icon at bounding box center [336, 388] width 23 height 23
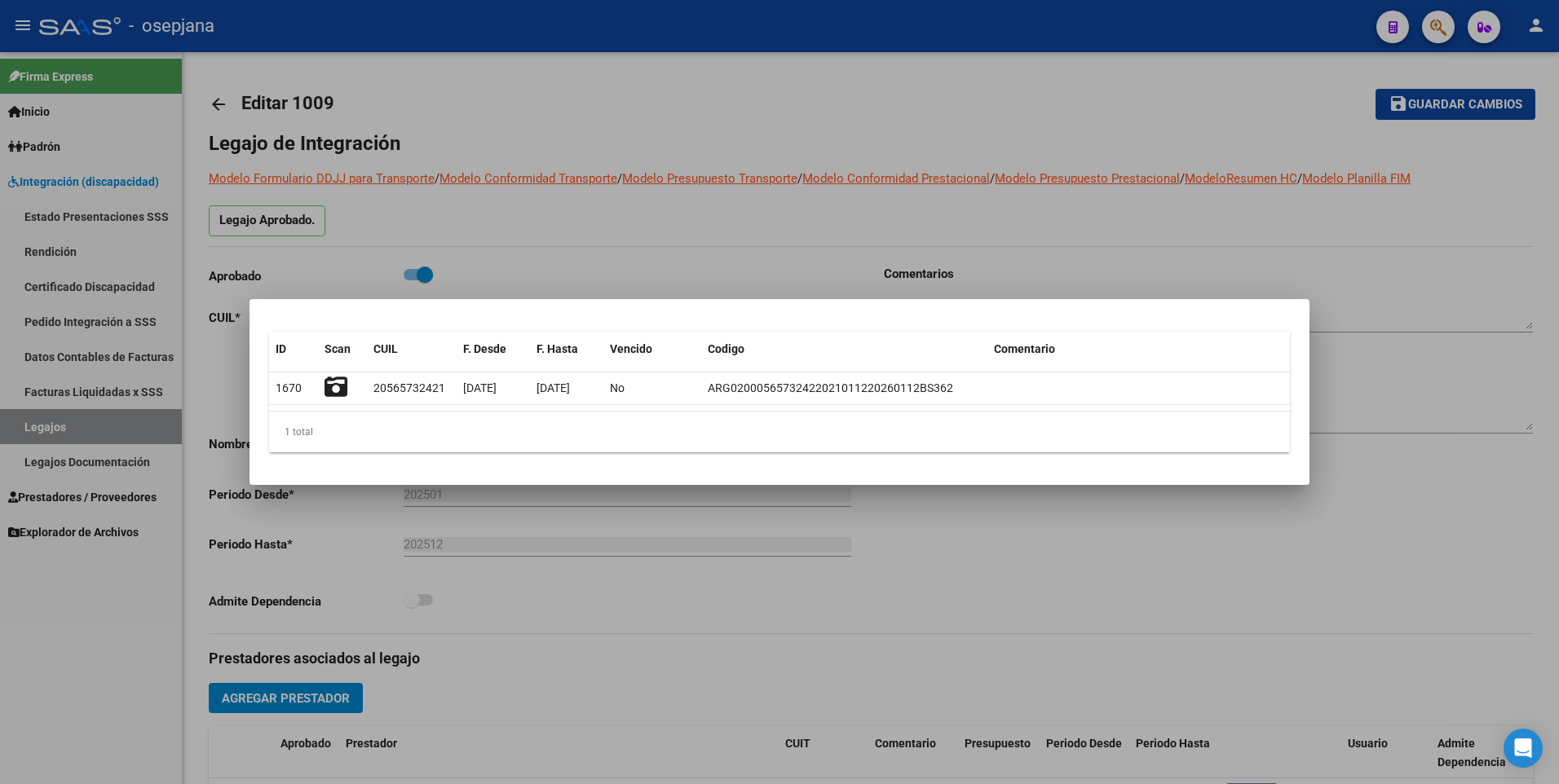
click at [657, 238] on div at bounding box center [780, 392] width 1559 height 784
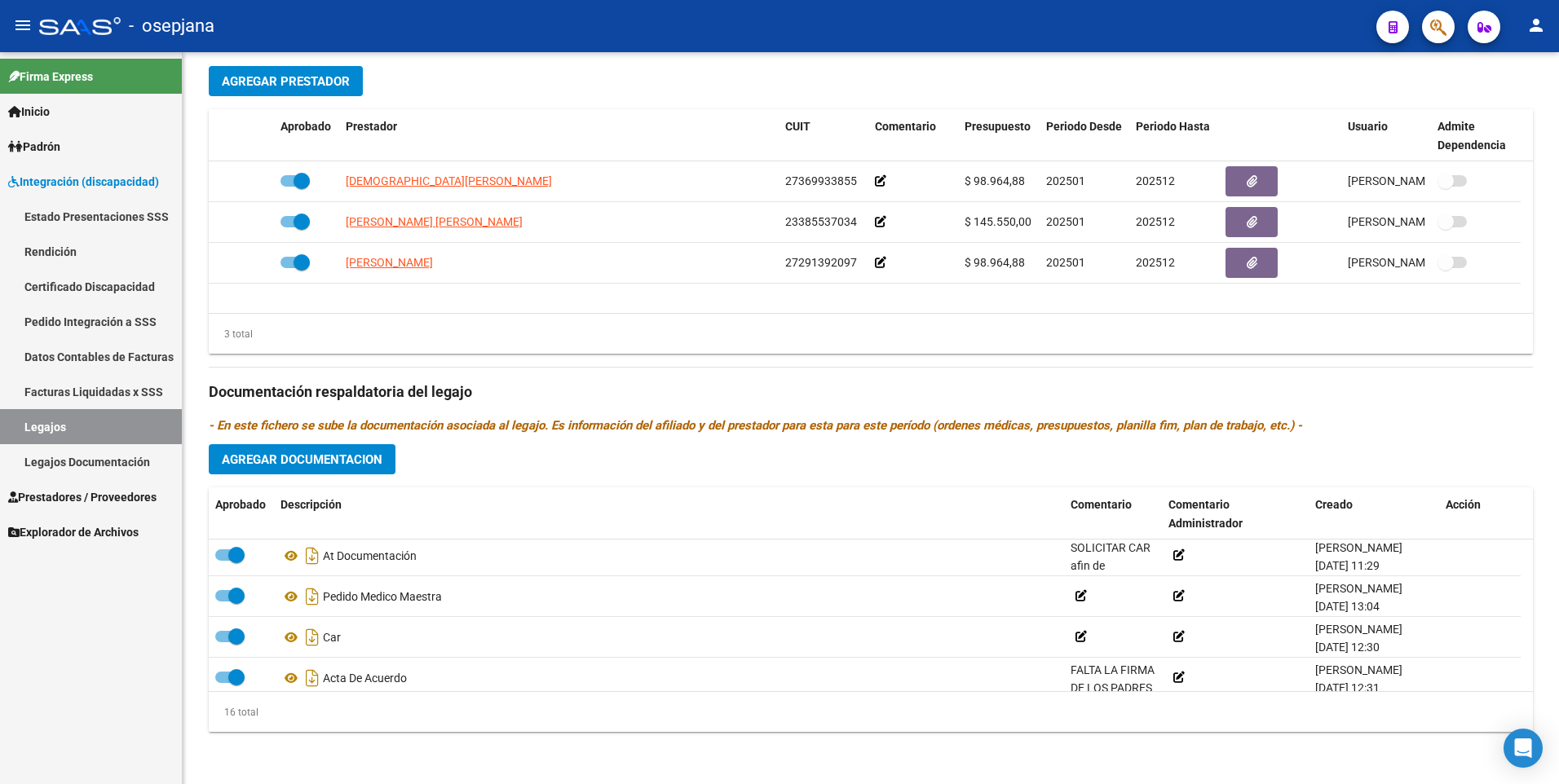
scroll to position [261, 0]
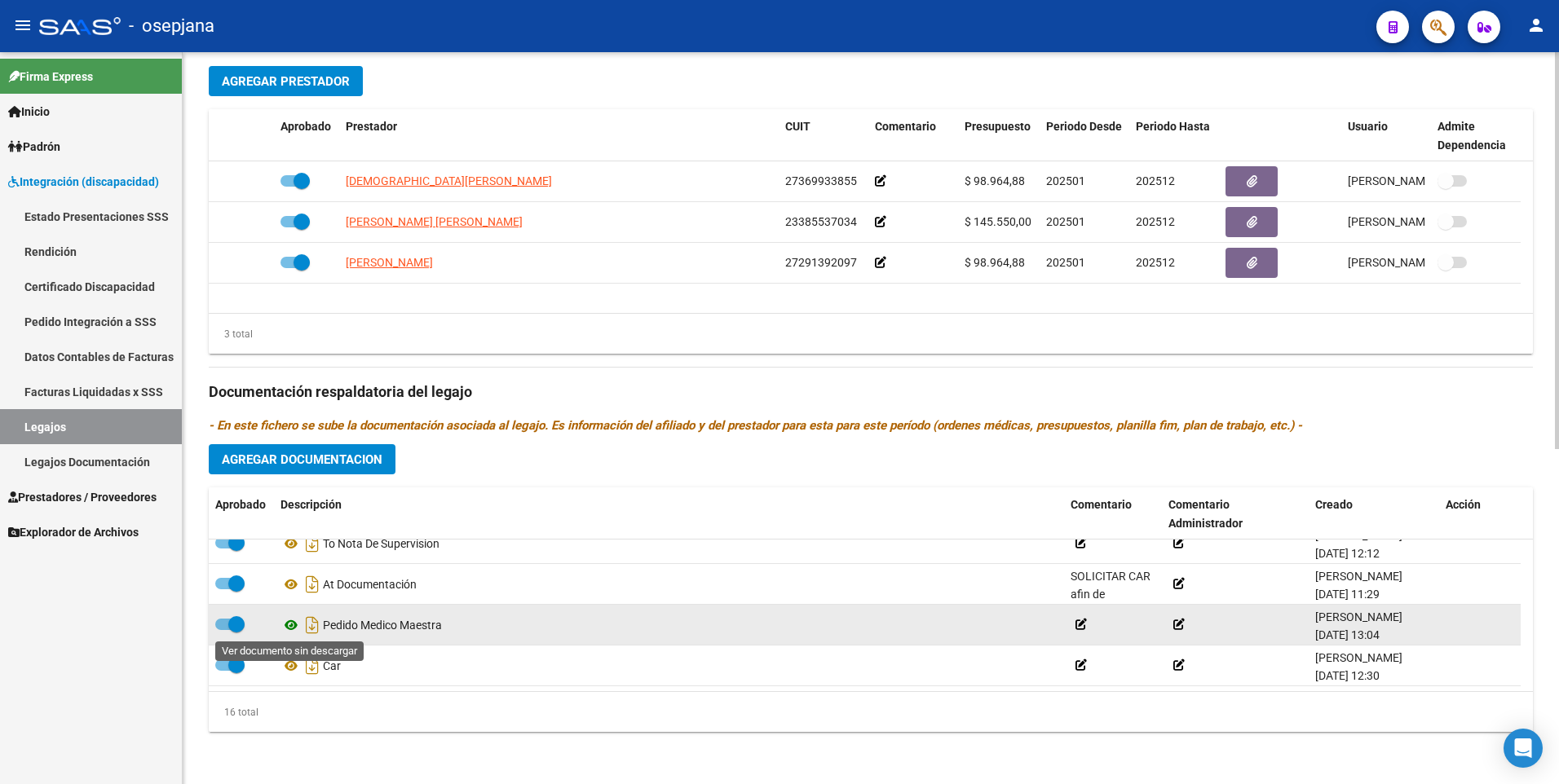
click at [292, 622] on icon at bounding box center [291, 625] width 21 height 20
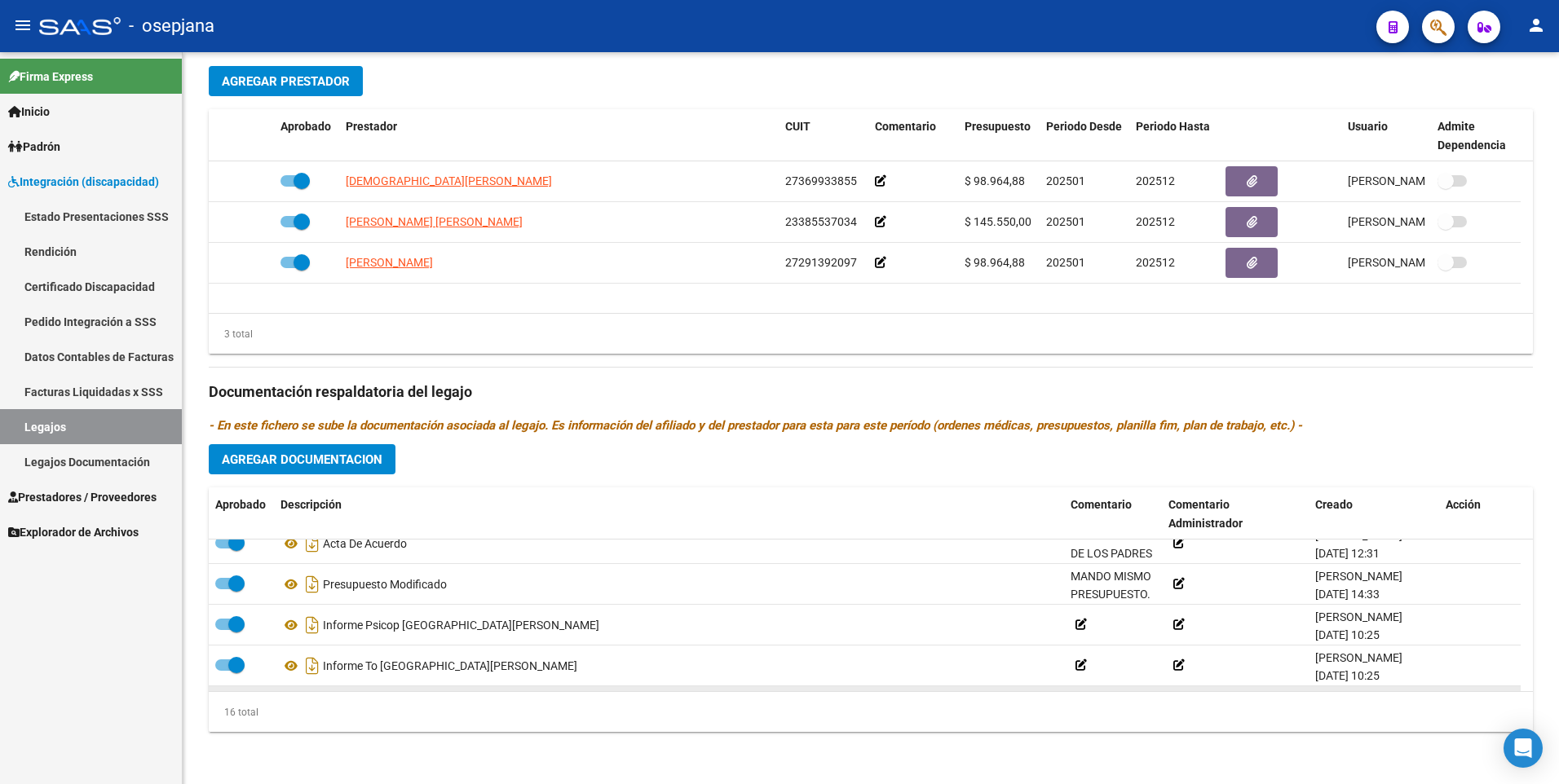
scroll to position [506, 0]
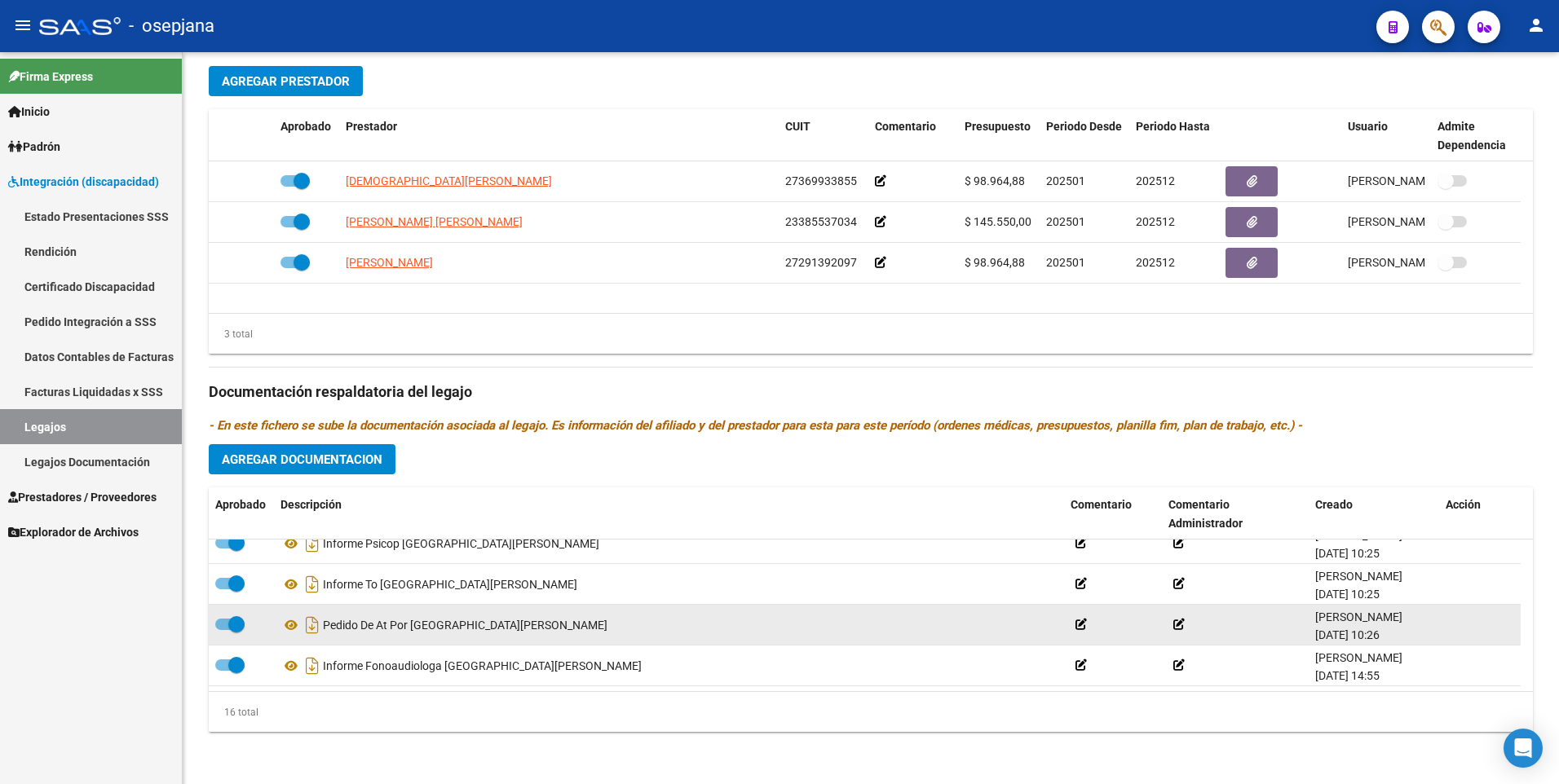
click at [1079, 622] on icon at bounding box center [1082, 624] width 11 height 11
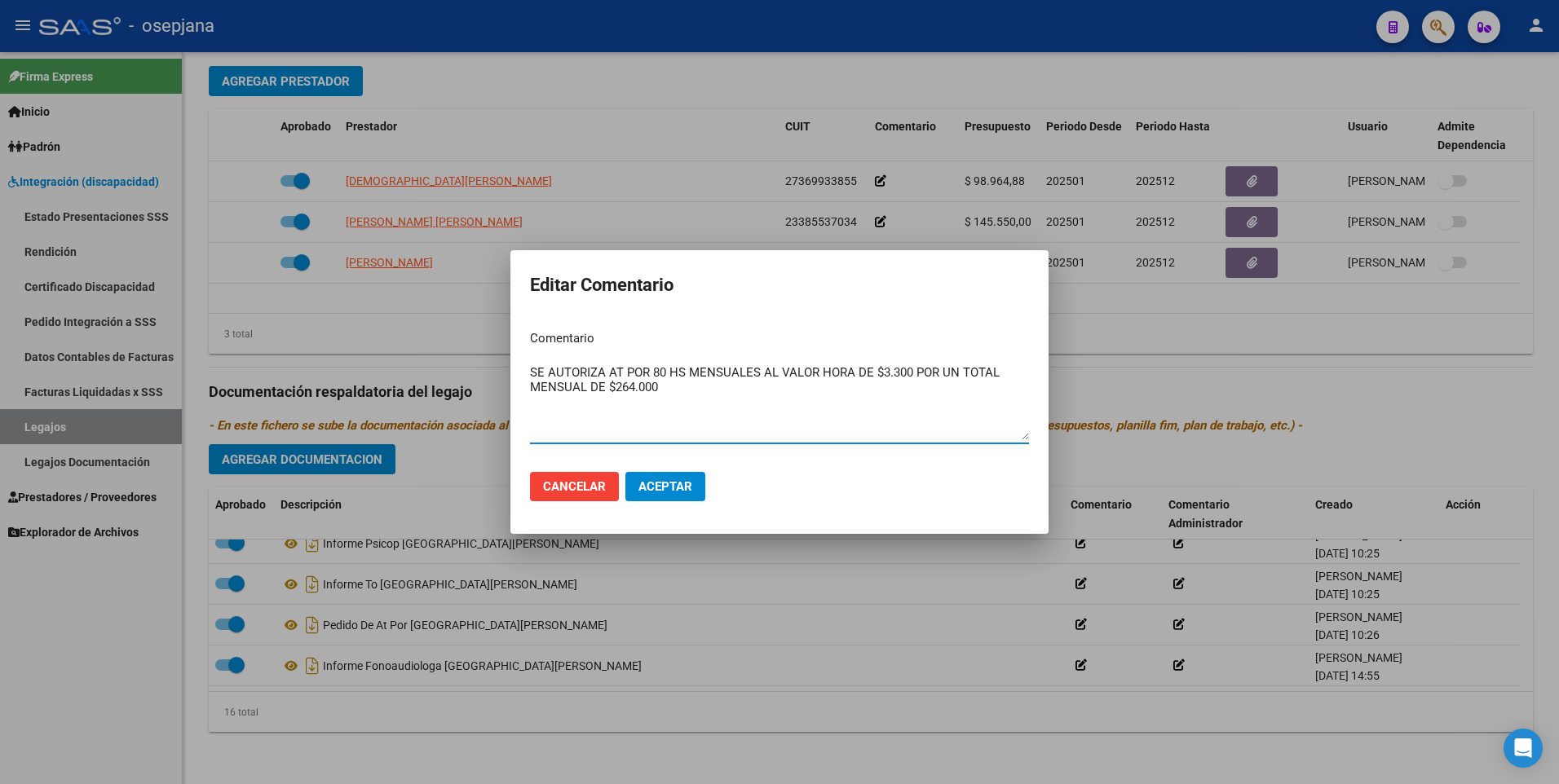
type textarea "SE AUTORIZA AT POR 80 HS MENSUALES AL VALOR HORA DE $3.300 POR UN TOTAL MENSUAL…"
click at [671, 484] on span "Aceptar" at bounding box center [665, 487] width 54 height 15
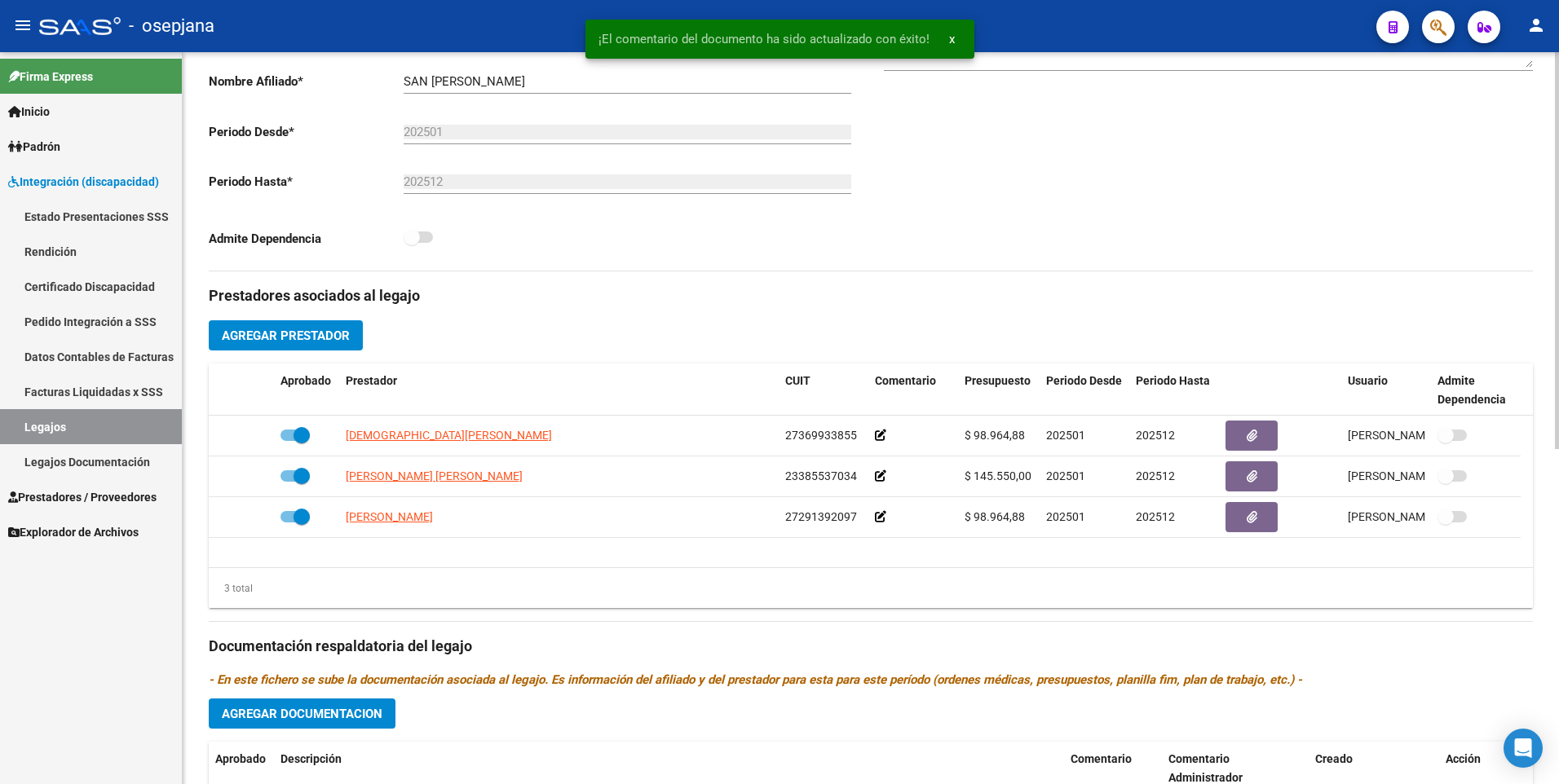
scroll to position [128, 0]
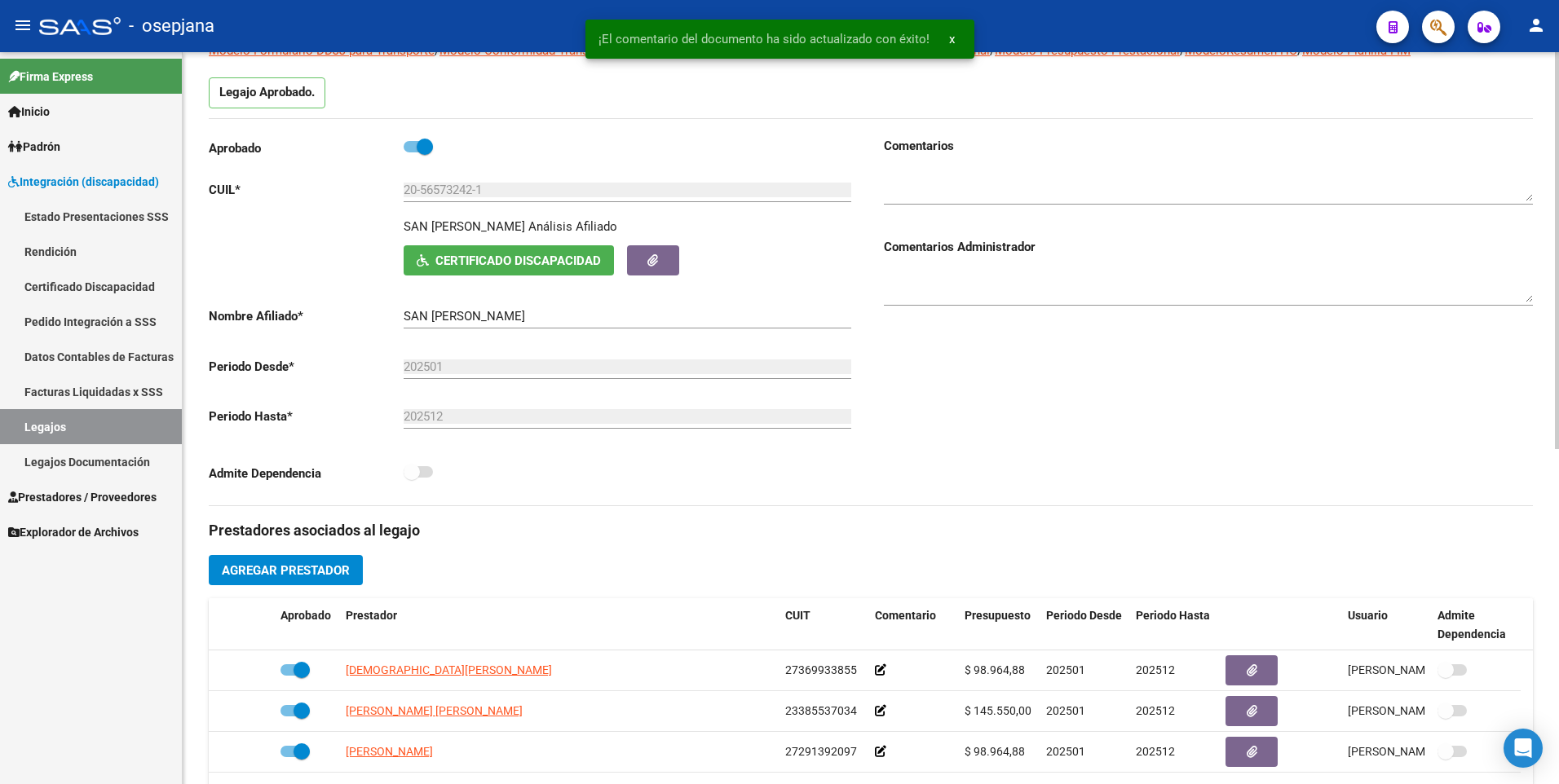
click at [975, 174] on textarea at bounding box center [1208, 185] width 649 height 33
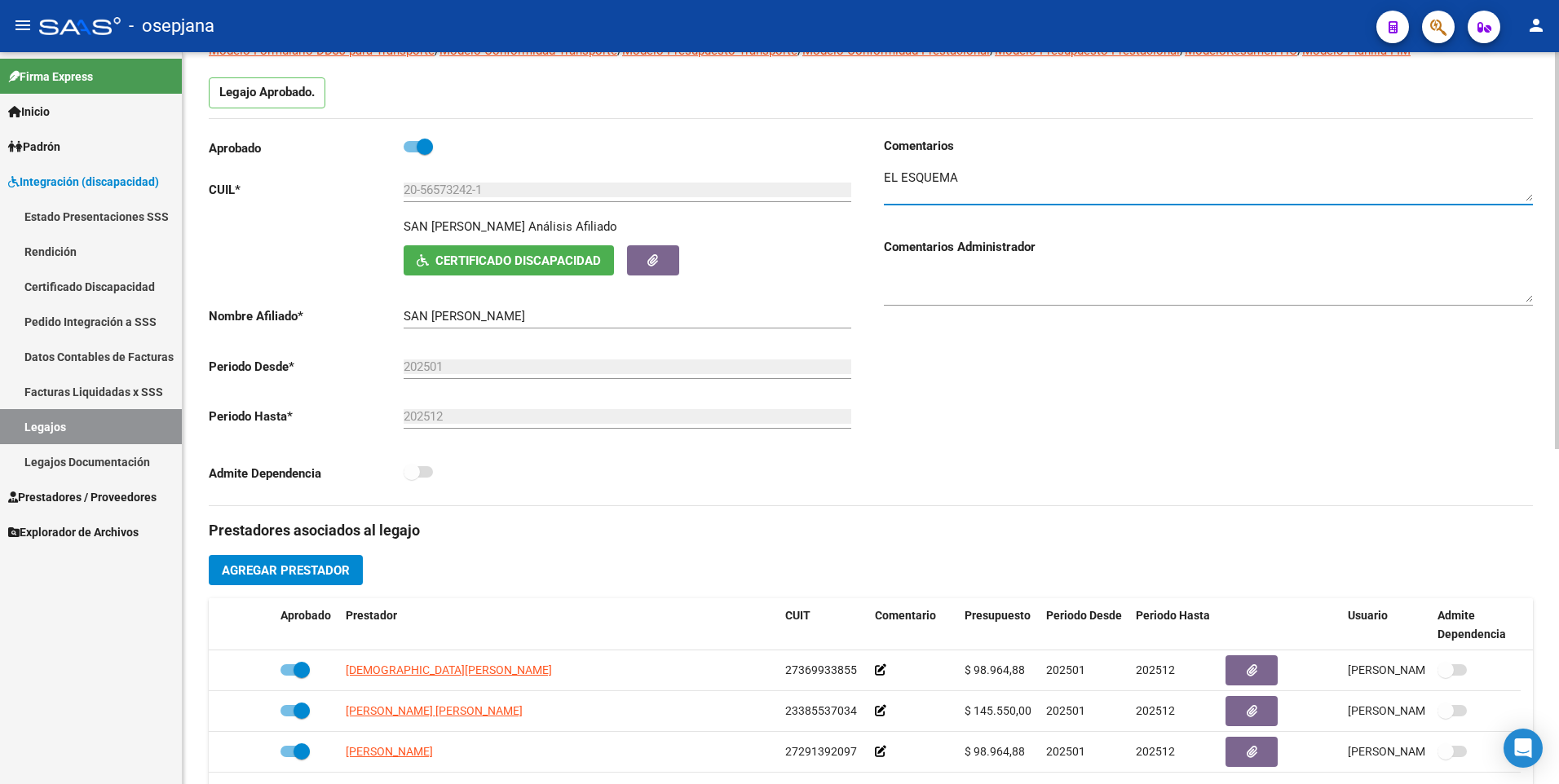
scroll to position [617, 0]
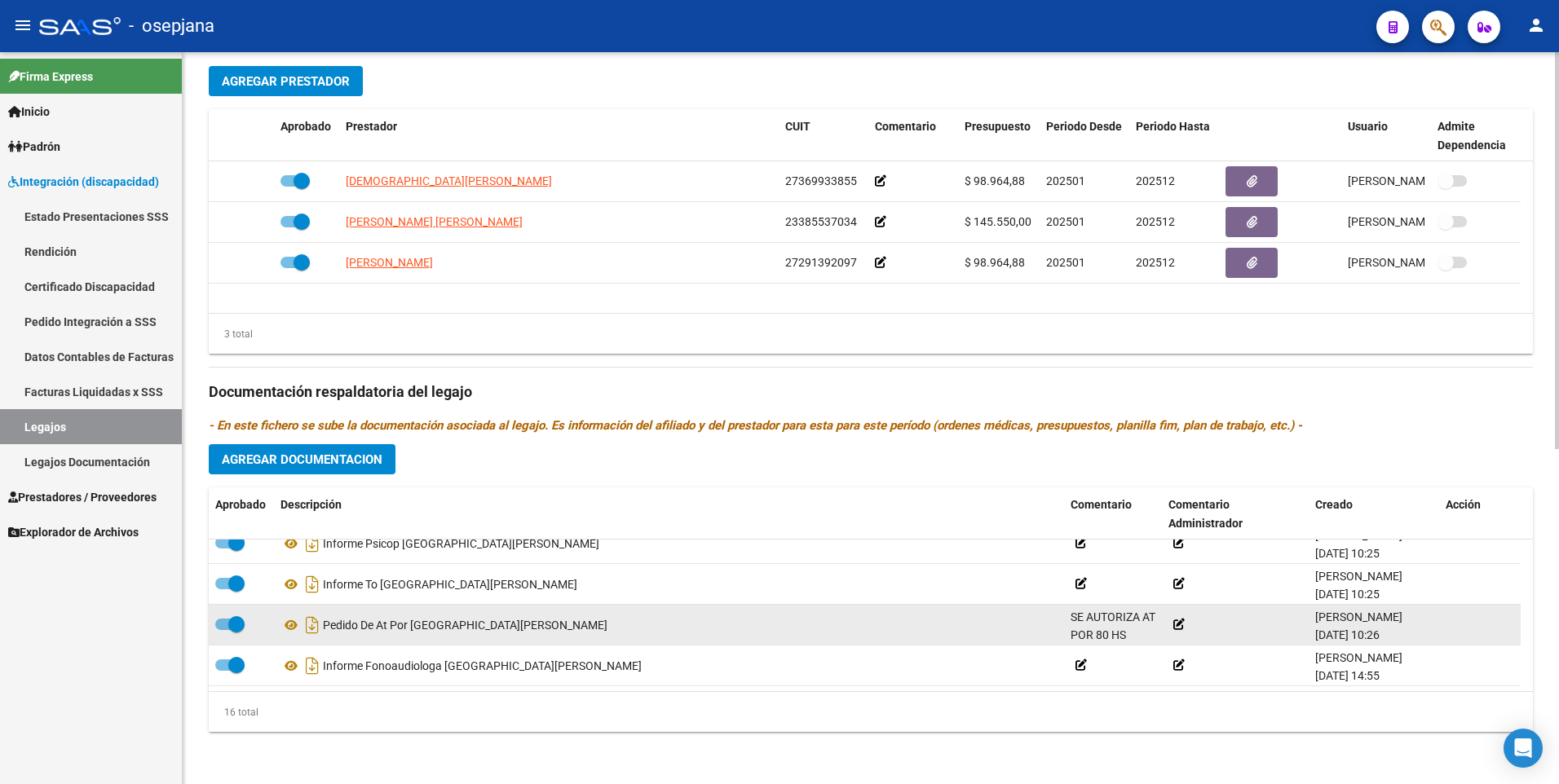
click at [1108, 618] on span "SE AUTORIZA AT POR 80 HS MENSUALES AL VALOR HORA DE $3.300 POR UN TOTAL MENSUAL…" at bounding box center [1113, 681] width 85 height 143
click at [1108, 618] on span "SE AUTORIZA AT POR 80 HS MENSUALES AL VALOR HORA DE $3.300 POR UN TOTAL MENSUAL…" at bounding box center [1113, 681] width 85 height 143
click at [1131, 636] on icon at bounding box center [1126, 632] width 11 height 11
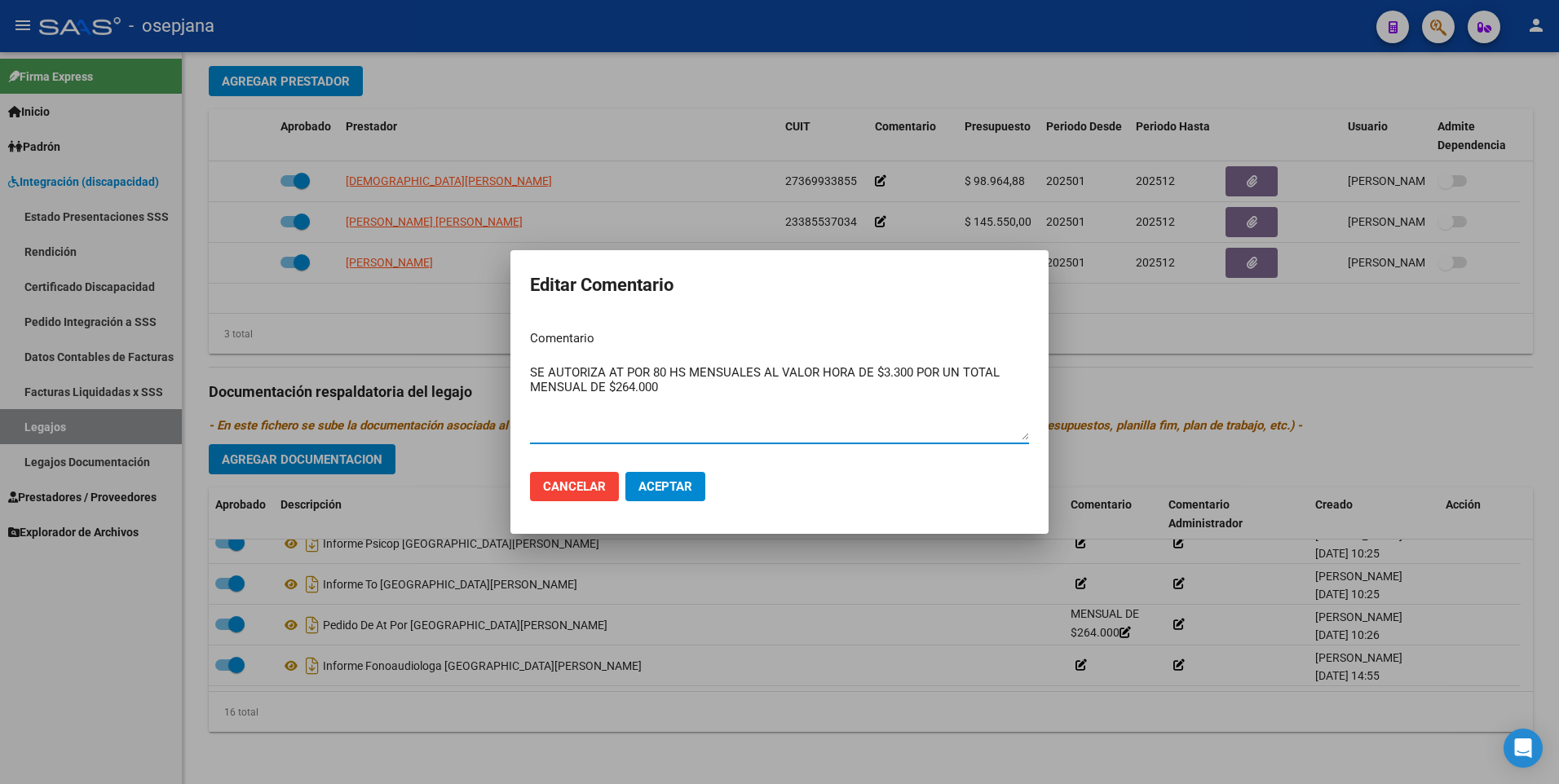
click at [722, 171] on div at bounding box center [780, 392] width 1559 height 784
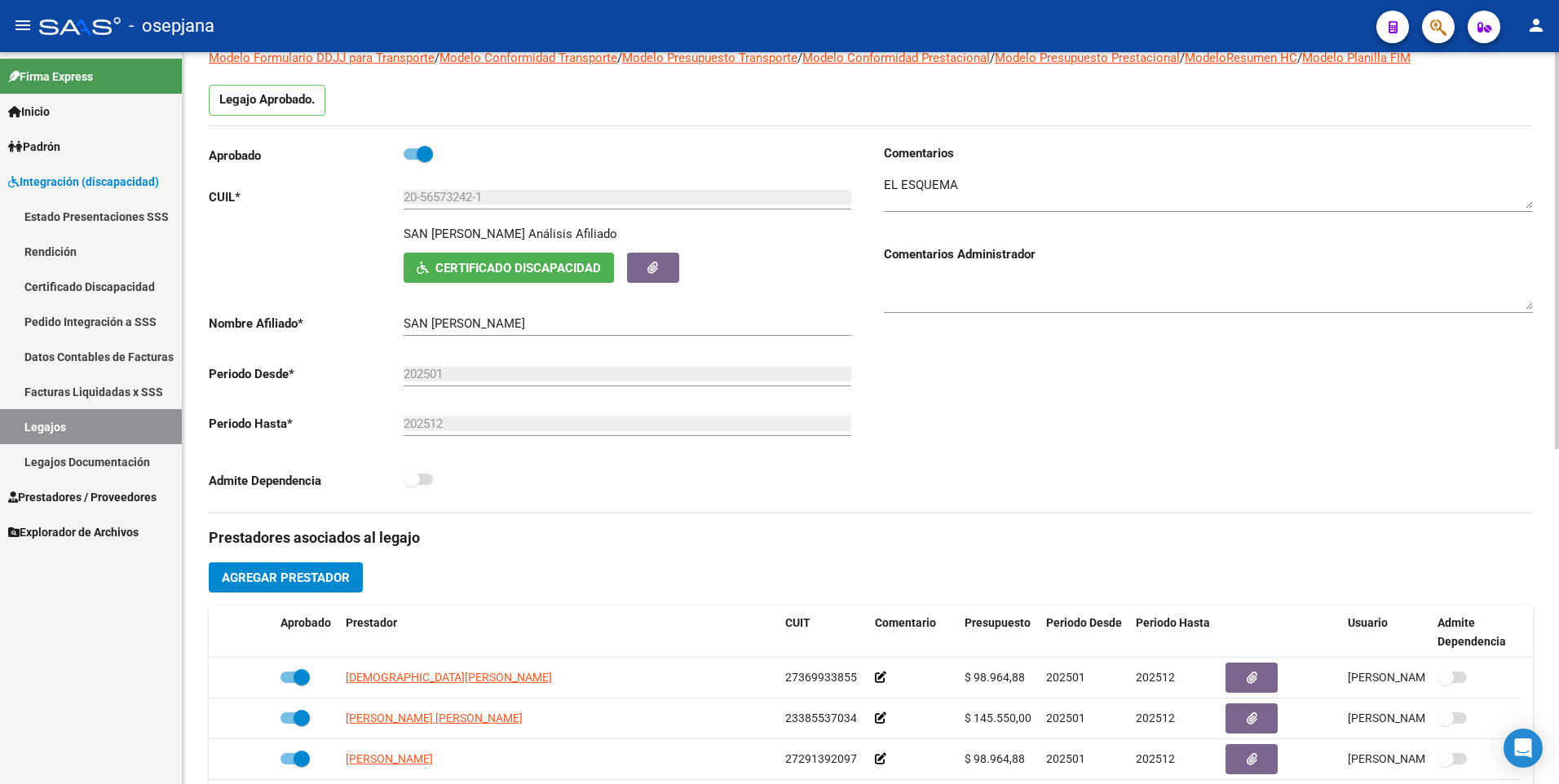
scroll to position [0, 0]
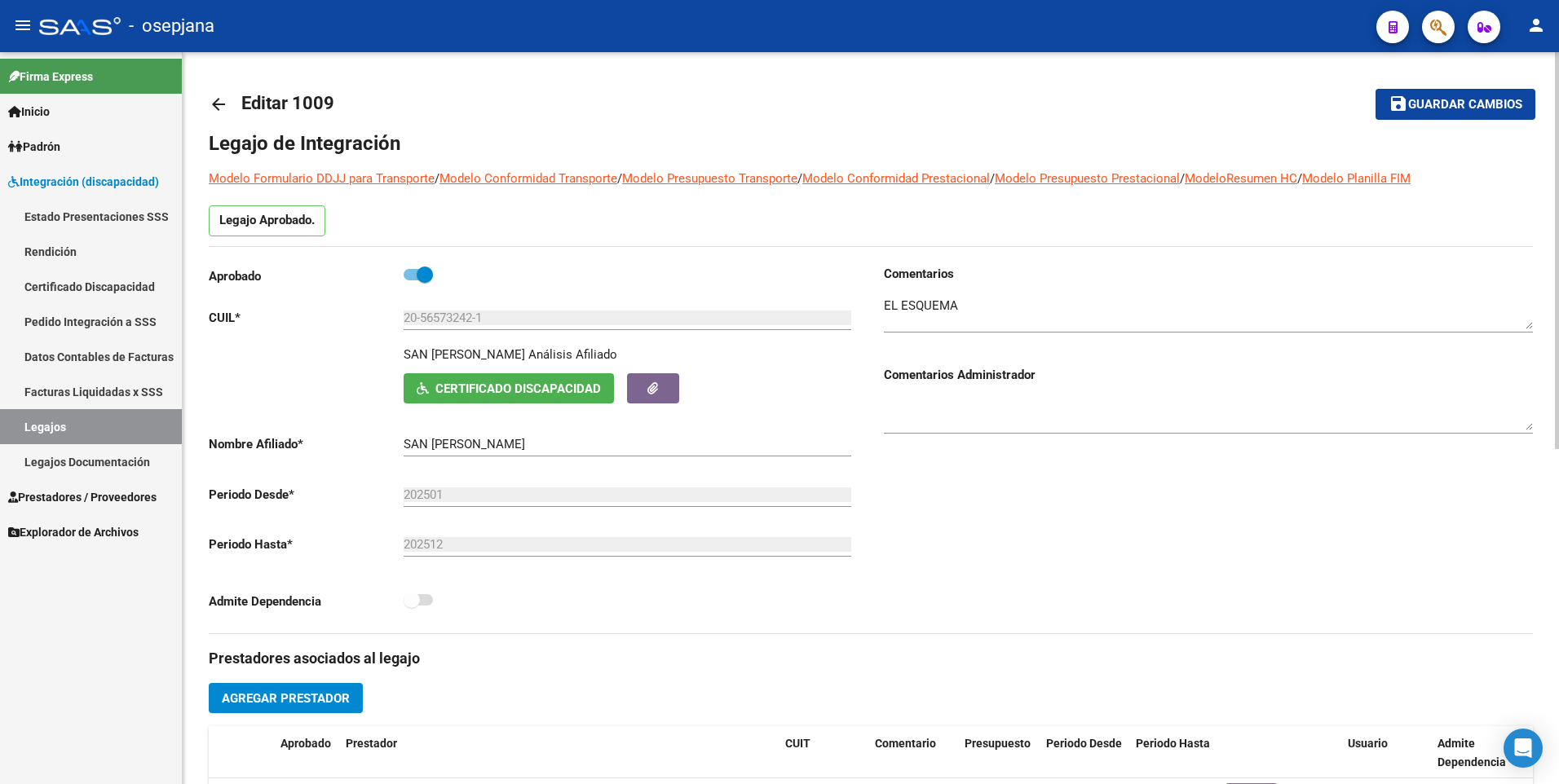
click at [986, 313] on textarea at bounding box center [1208, 313] width 649 height 33
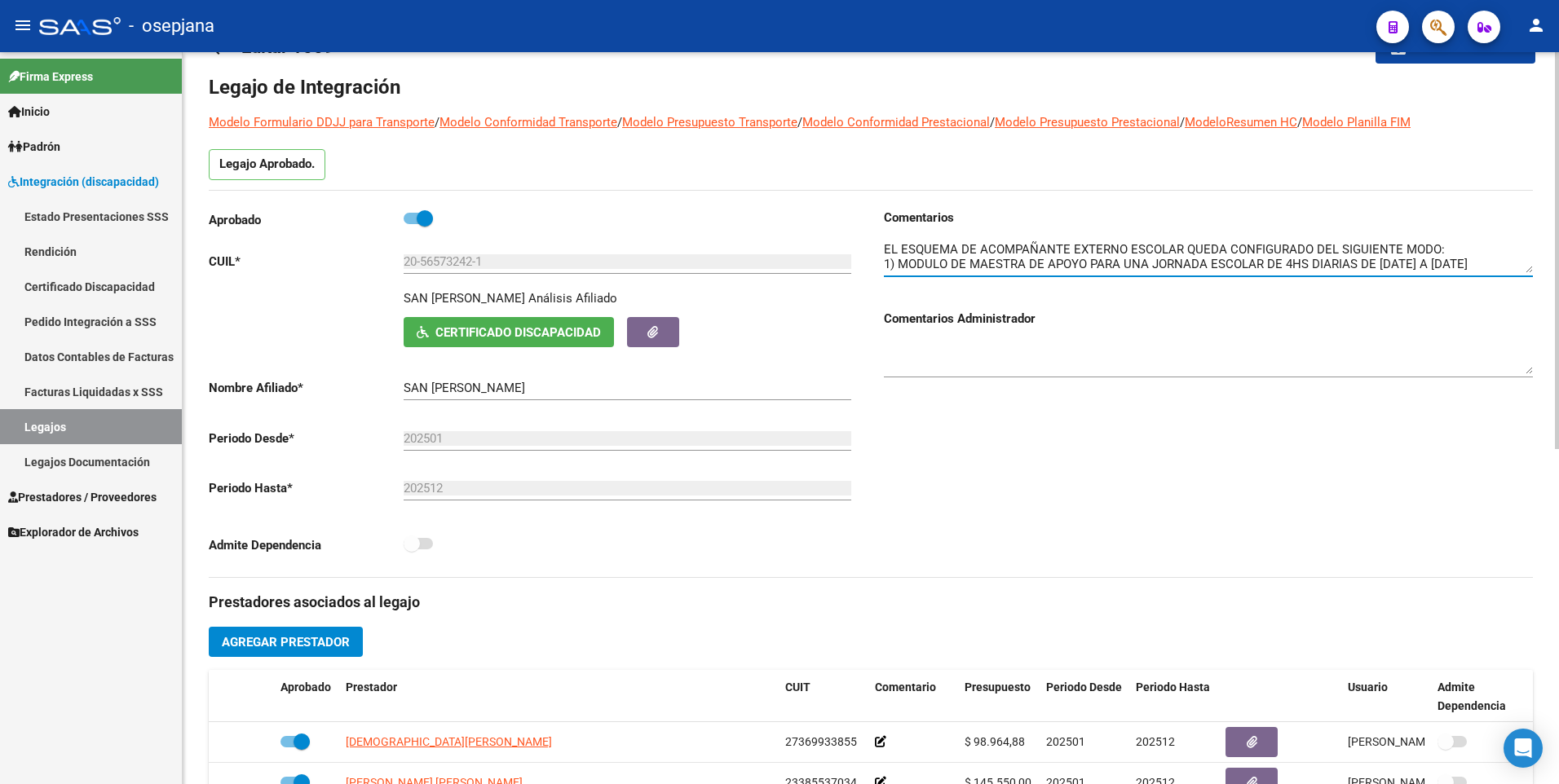
scroll to position [82, 0]
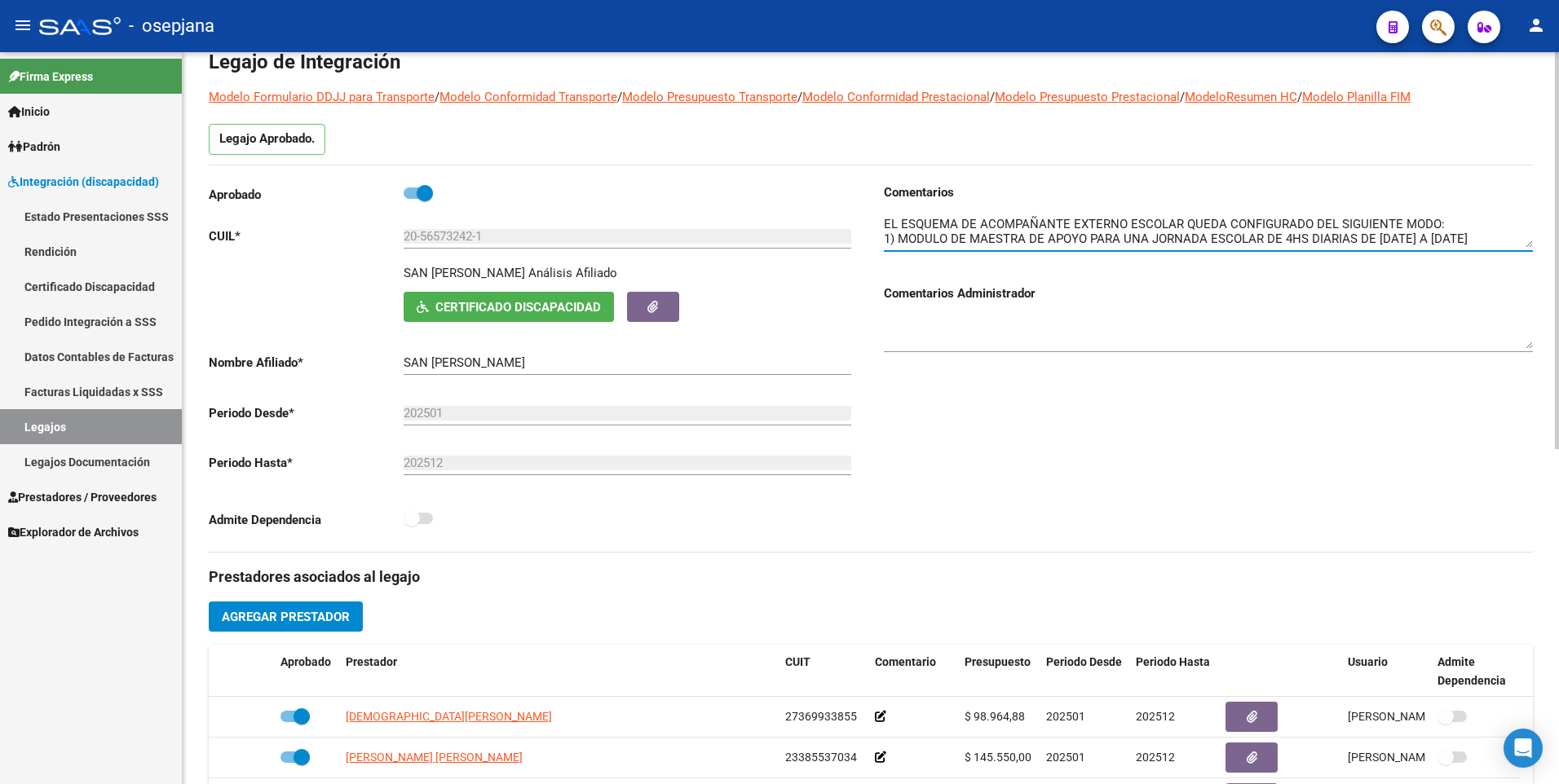
click at [1481, 234] on textarea at bounding box center [1208, 232] width 649 height 33
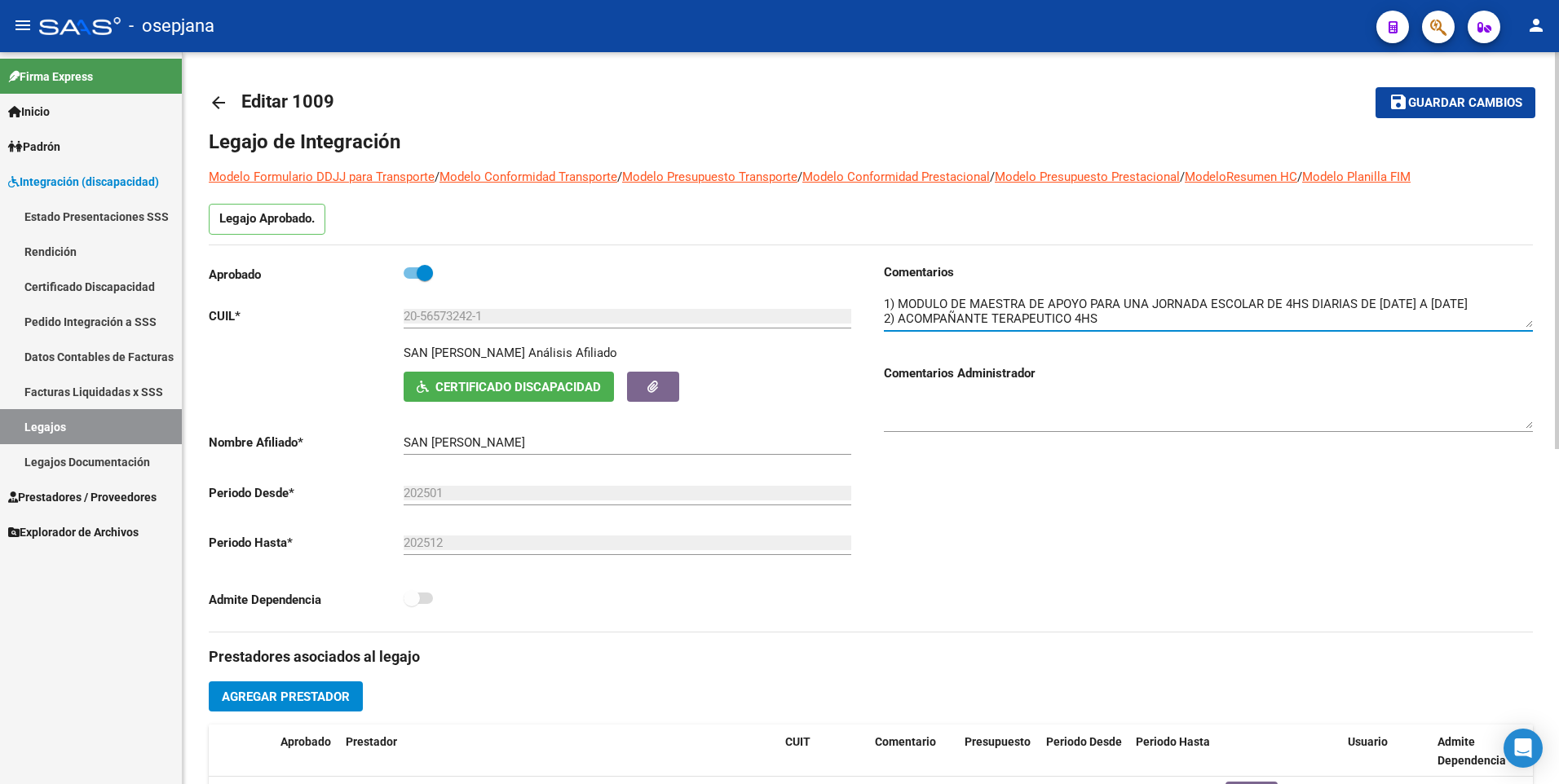
scroll to position [0, 0]
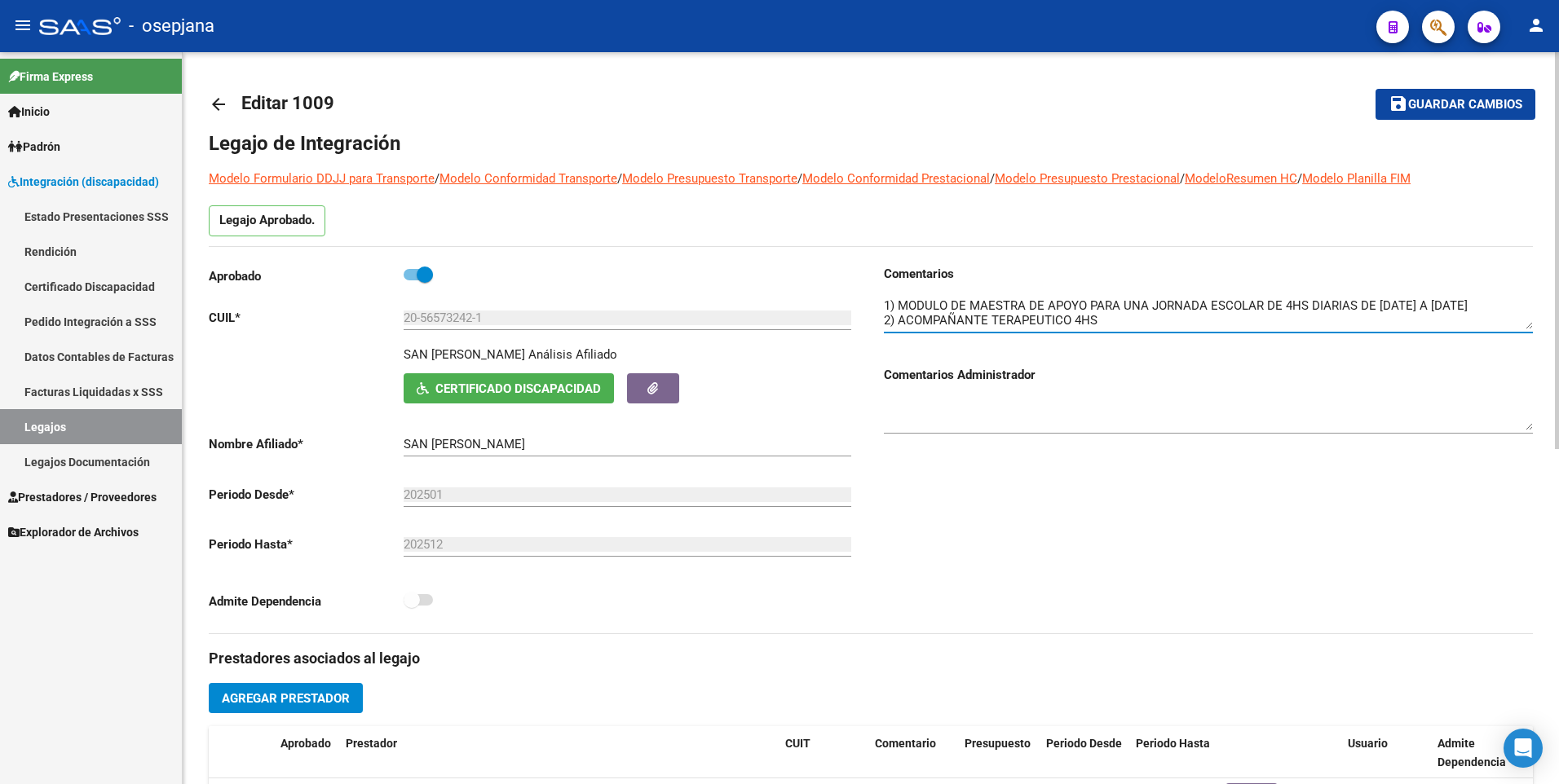
click at [1122, 327] on textarea at bounding box center [1208, 313] width 649 height 33
click at [1473, 302] on textarea at bounding box center [1208, 313] width 649 height 33
click at [1305, 318] on textarea at bounding box center [1208, 313] width 649 height 33
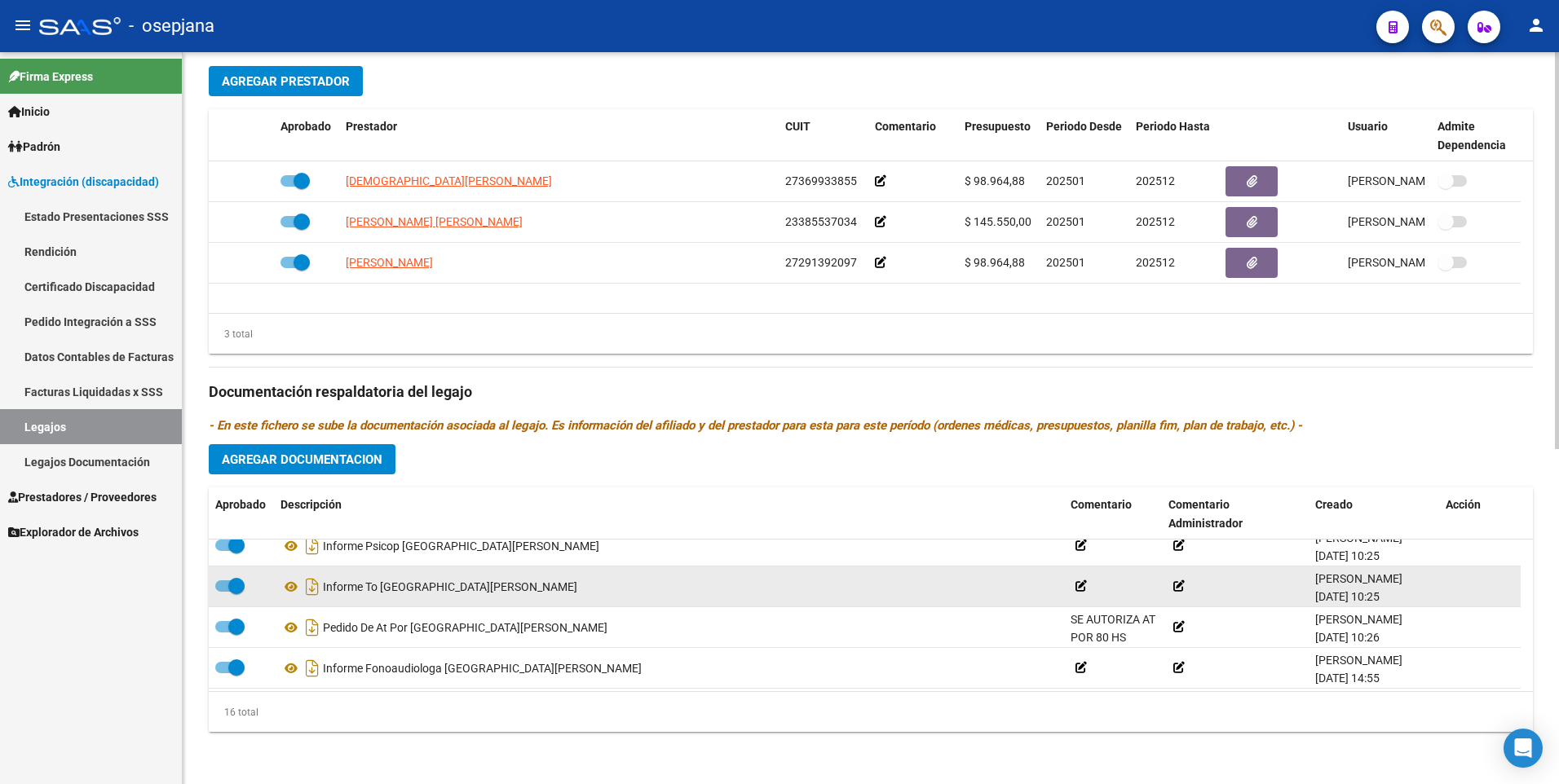
scroll to position [506, 0]
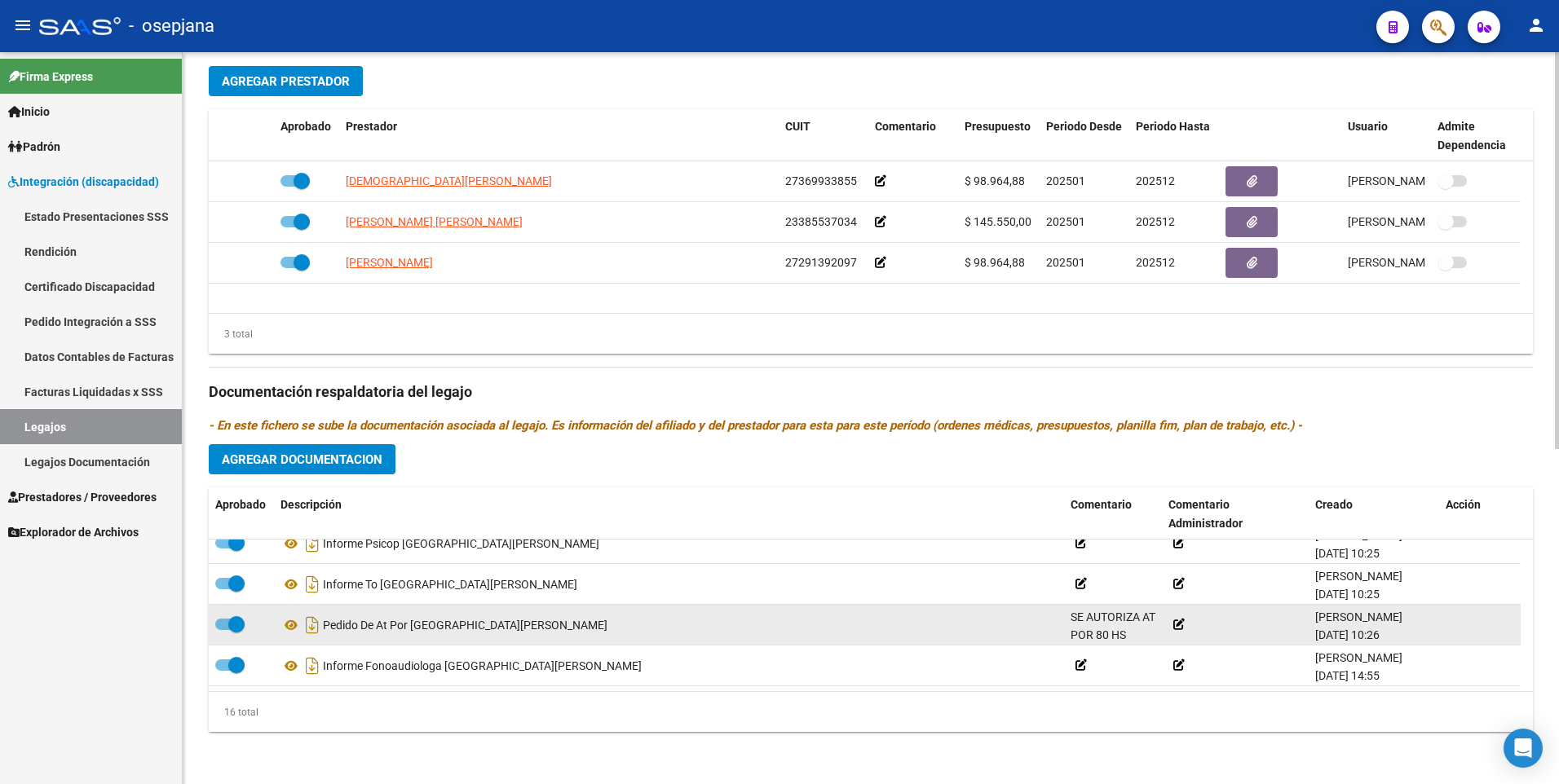
type textarea "EL ESQUEMA DE ACOMPAÑANTE EXTERNO ESCOLAR QUEDA CONFIGURADO DEL SIGUIENTE MODO:…"
click at [1072, 618] on span "SE AUTORIZA AT POR 80 HS MENSUALES AL VALOR HORA DE $3.300 POR UN TOTAL MENSUAL…" at bounding box center [1113, 681] width 85 height 143
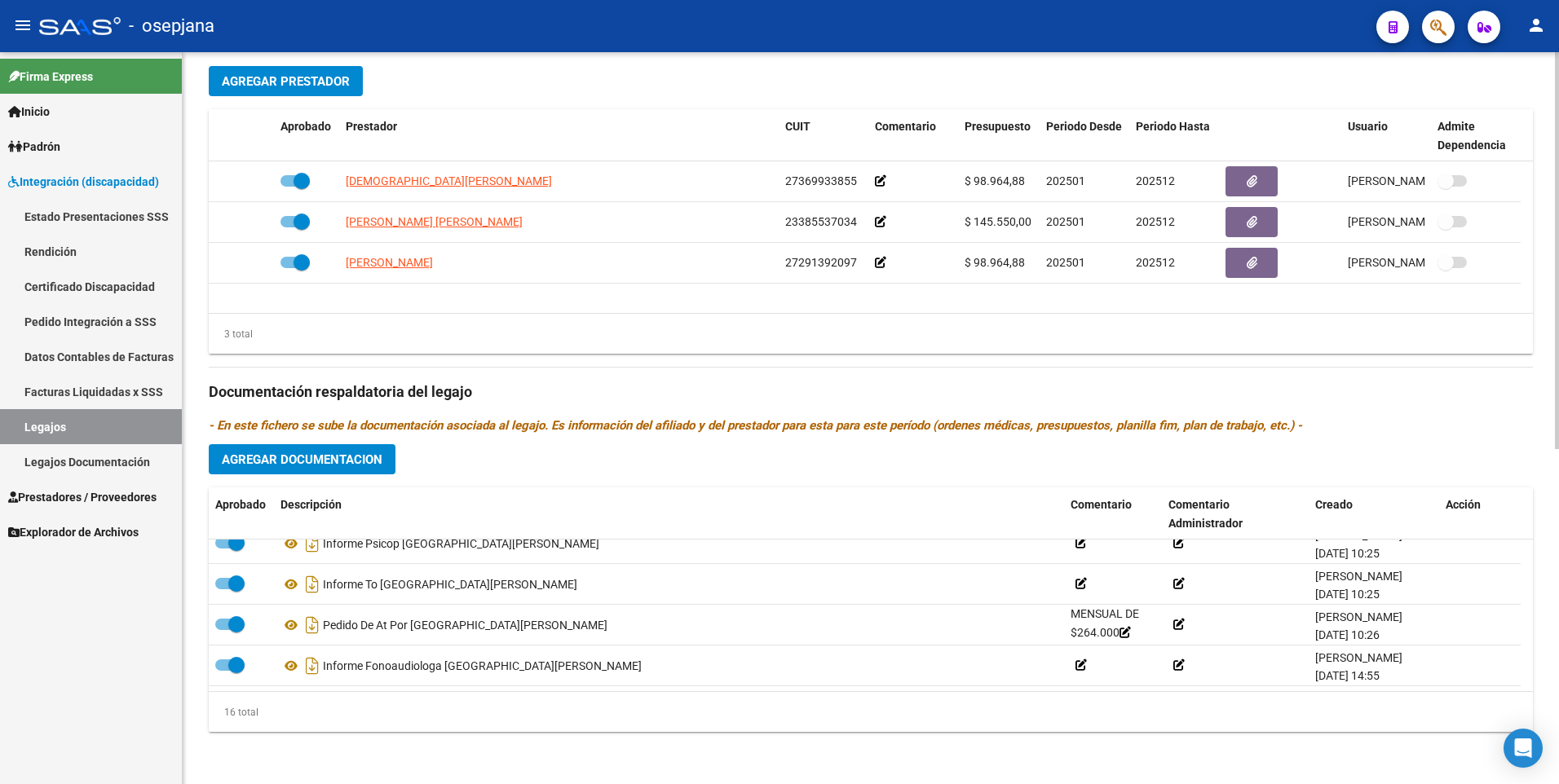
scroll to position [0, 0]
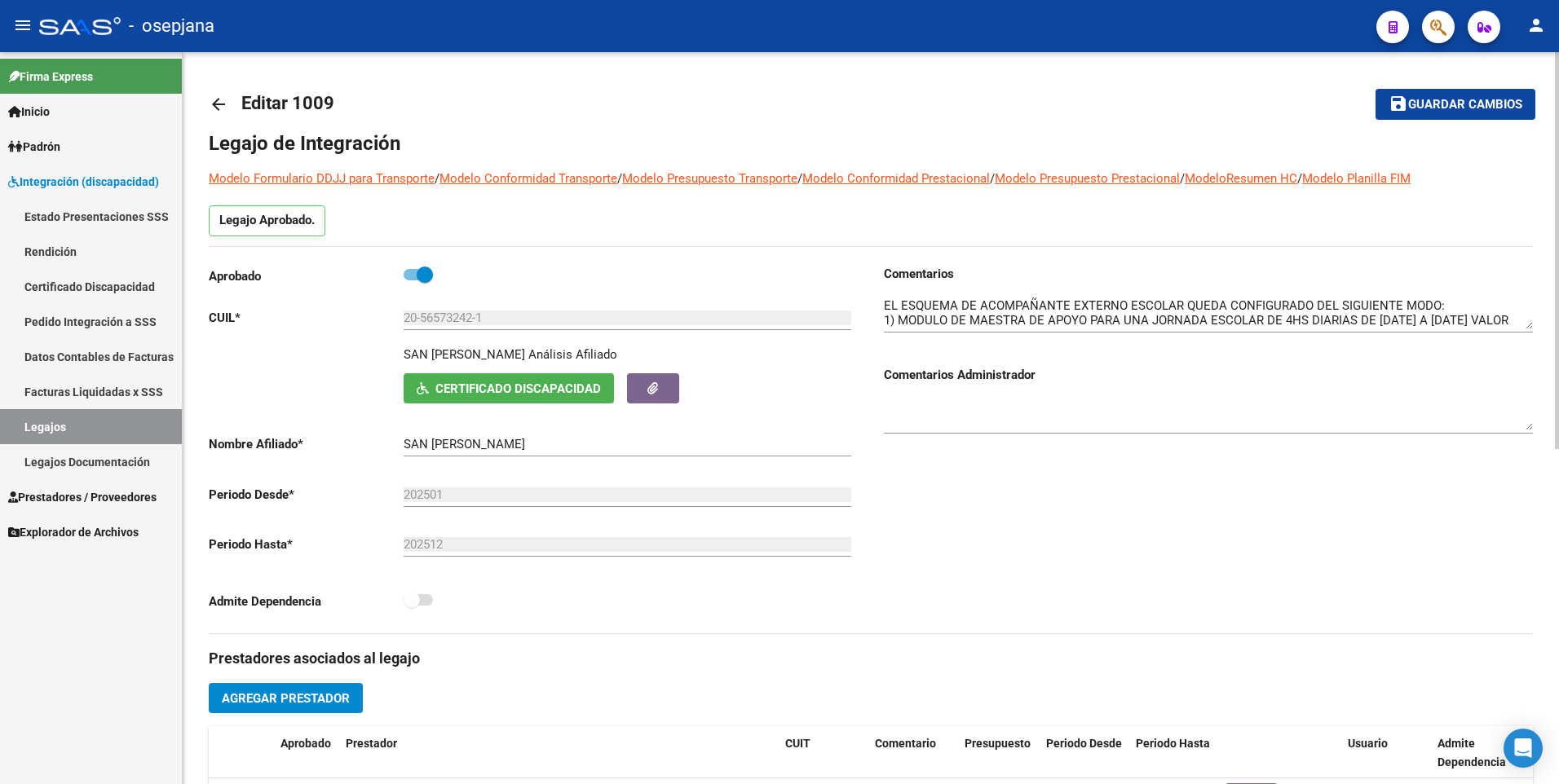
click at [1440, 115] on button "save Guardar cambios" at bounding box center [1456, 104] width 160 height 30
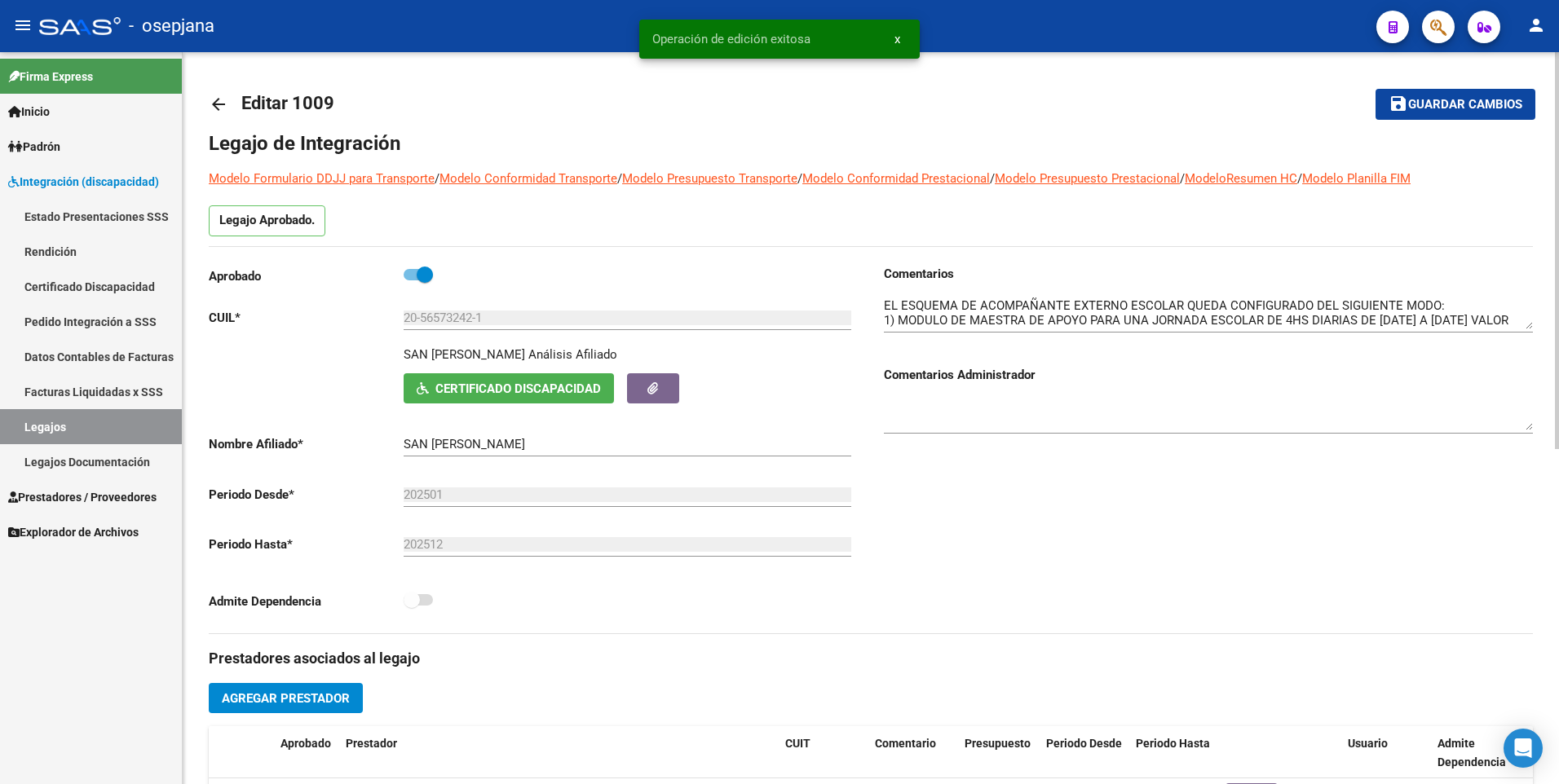
click at [217, 104] on mat-icon "arrow_back" at bounding box center [219, 104] width 20 height 20
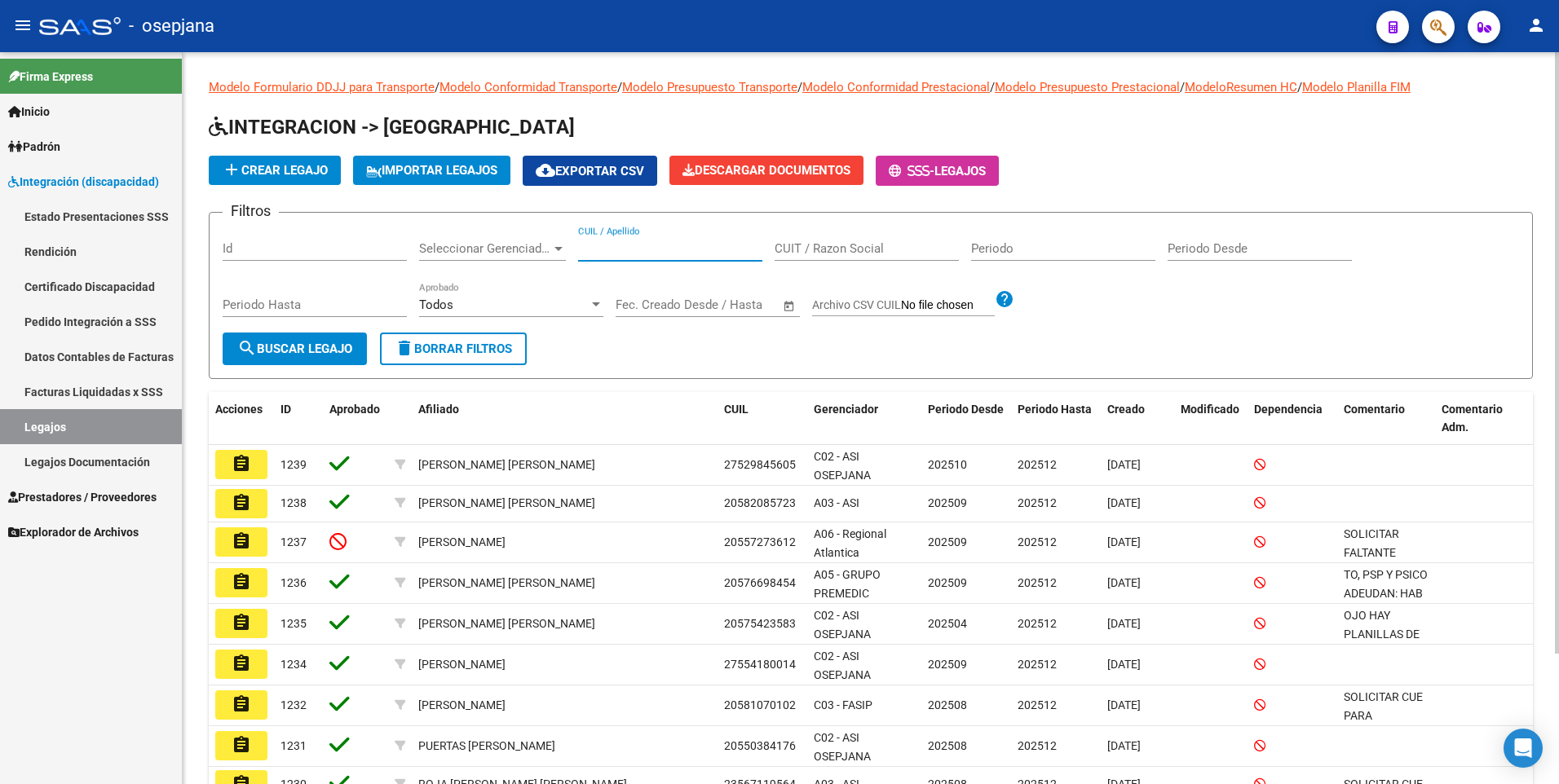
click at [644, 255] on input "CUIL / Apellido" at bounding box center [670, 249] width 184 height 15
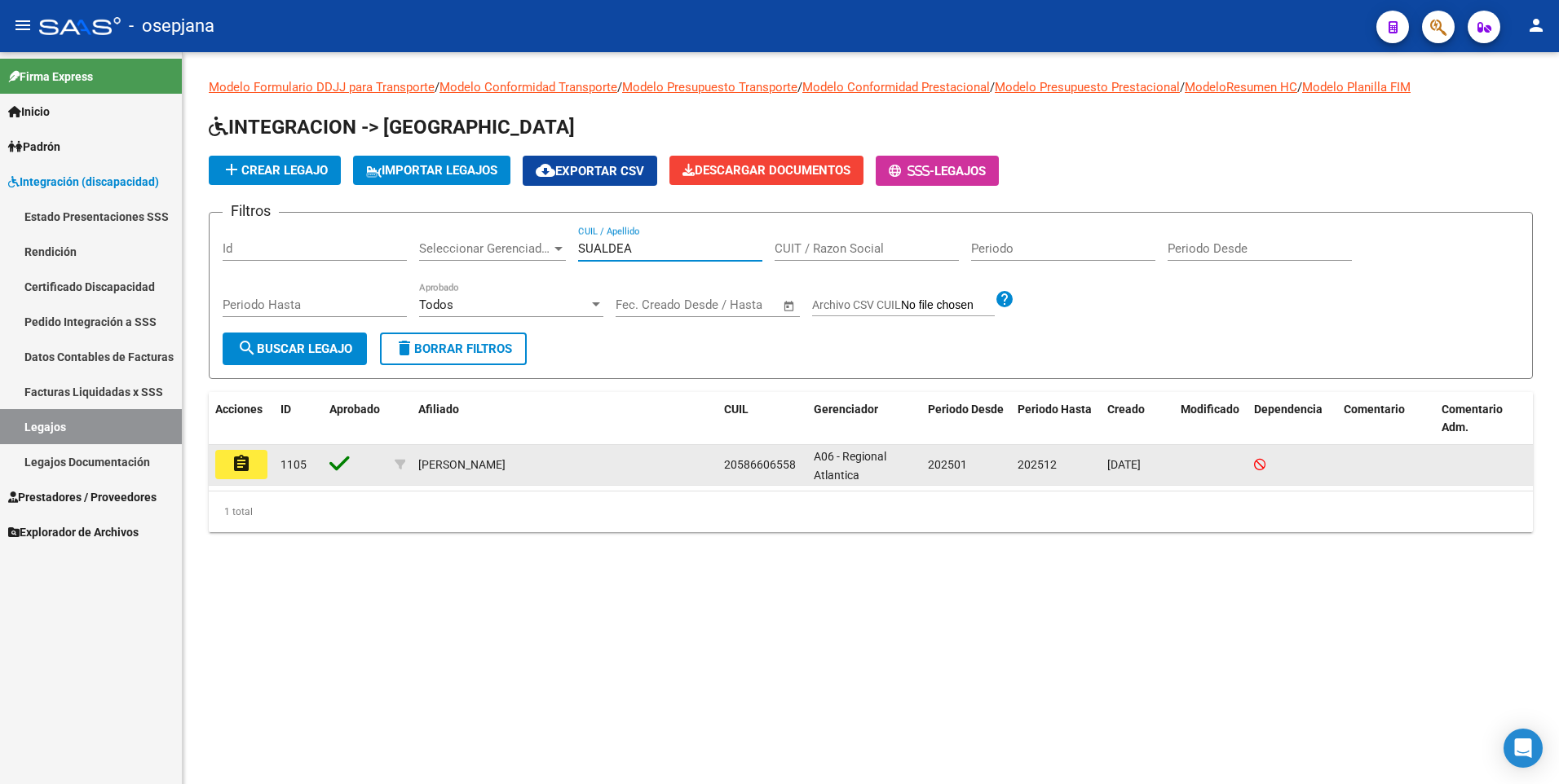
type input "SUALDEA"
click at [258, 476] on button "assignment" at bounding box center [242, 465] width 52 height 29
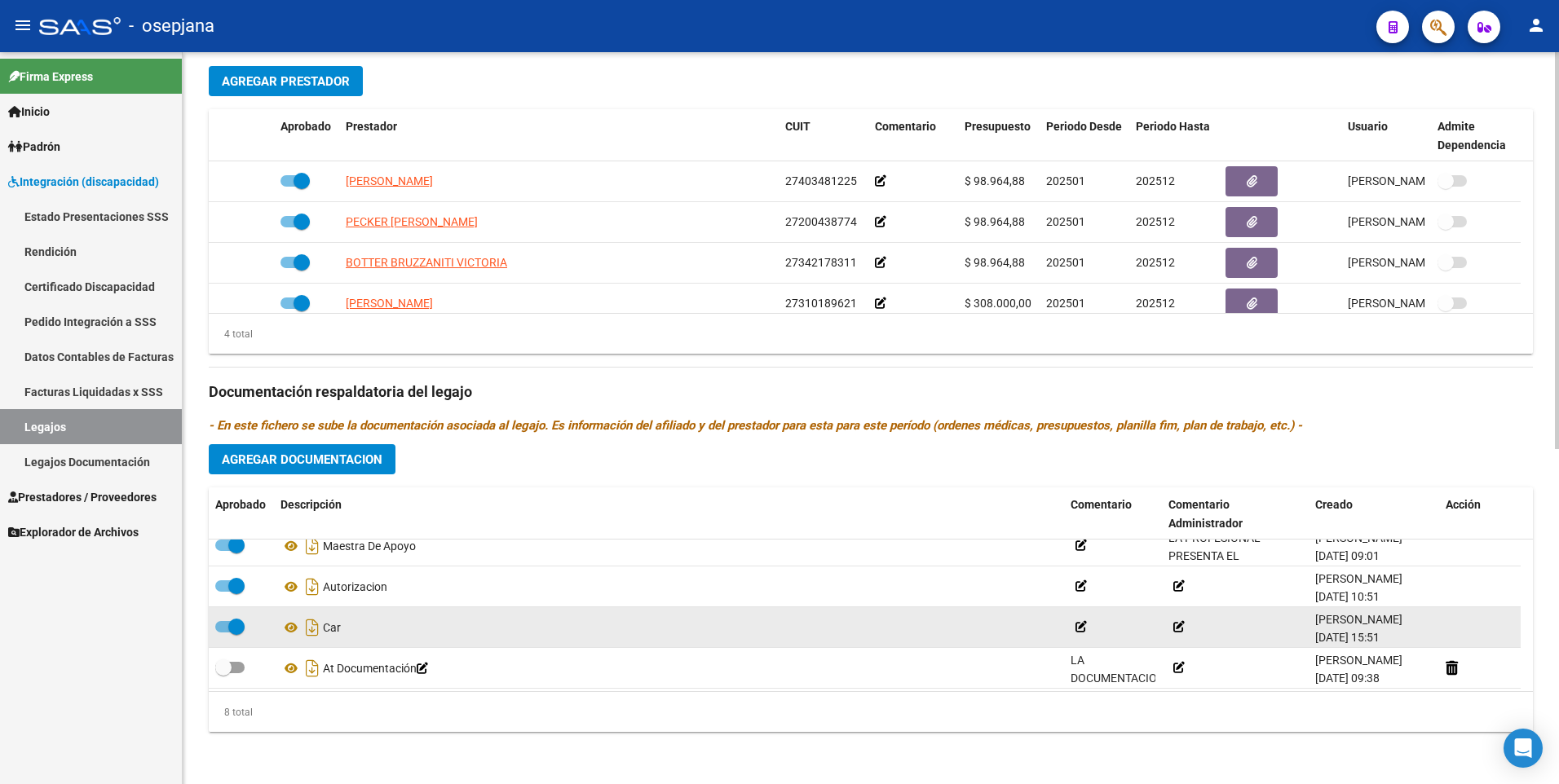
scroll to position [179, 0]
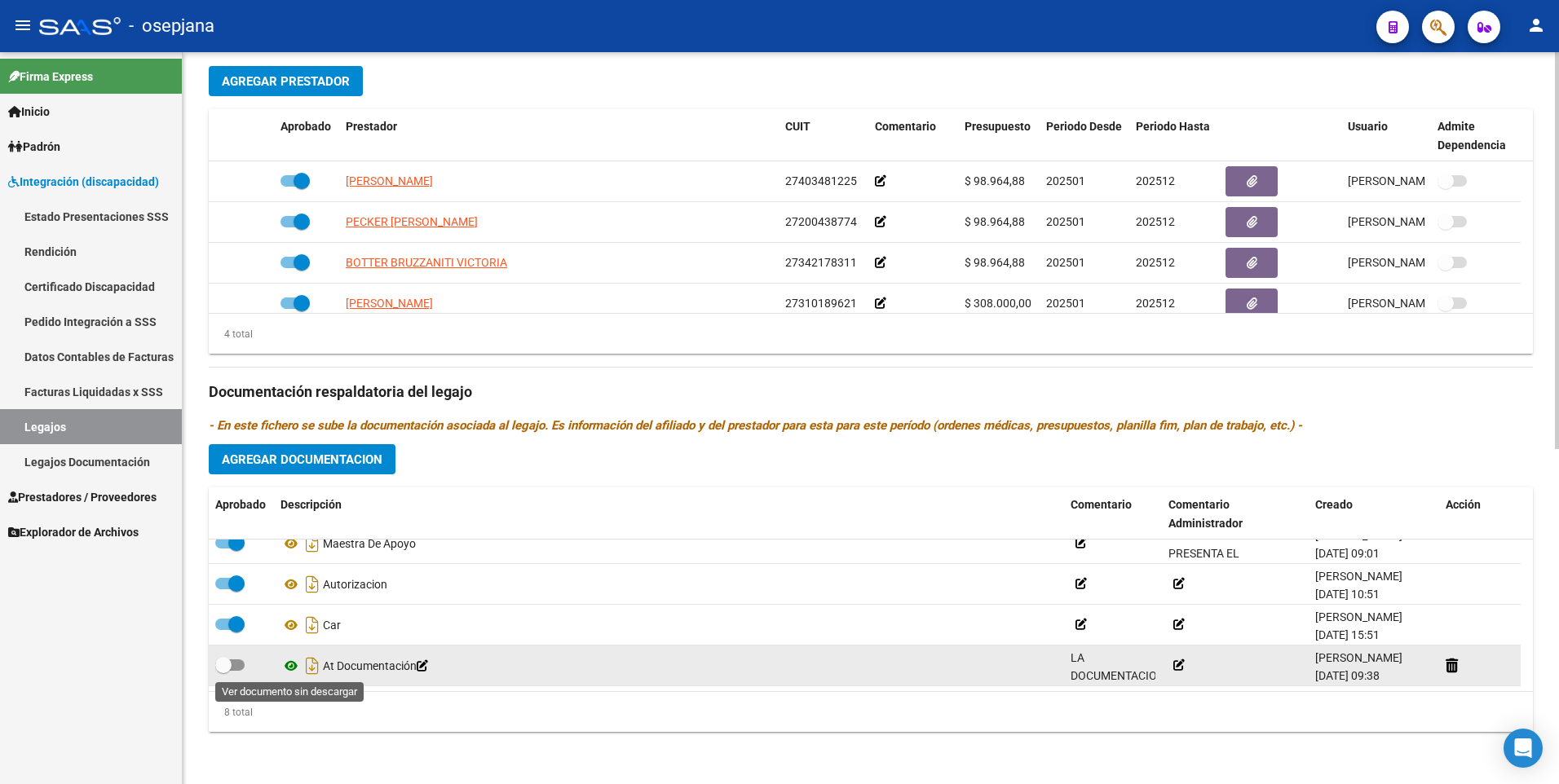
click at [291, 666] on icon at bounding box center [291, 666] width 21 height 20
click at [233, 661] on span at bounding box center [230, 665] width 29 height 11
click at [224, 671] on input "checkbox" at bounding box center [223, 671] width 1 height 1
checkbox input "true"
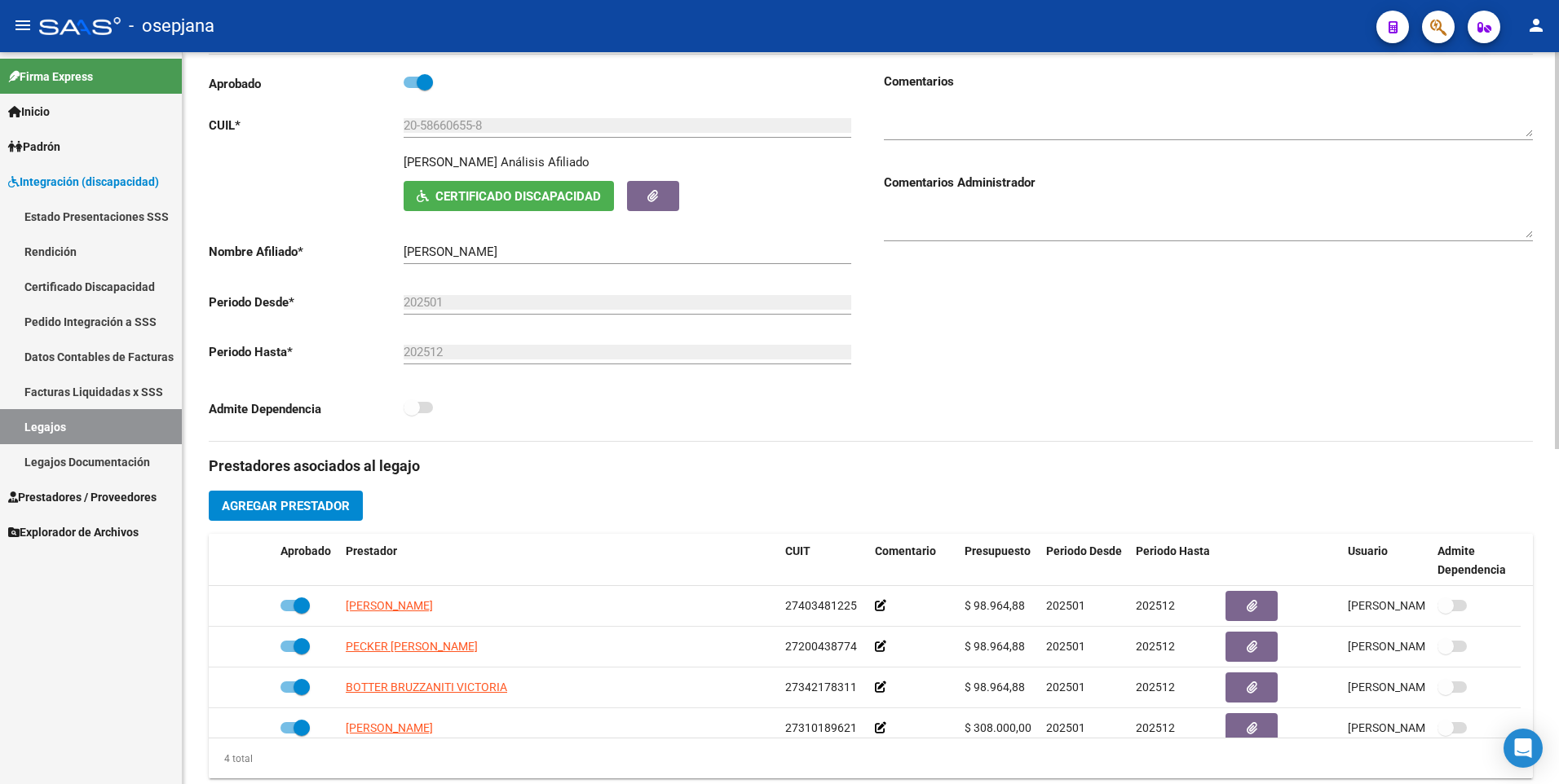
scroll to position [0, 0]
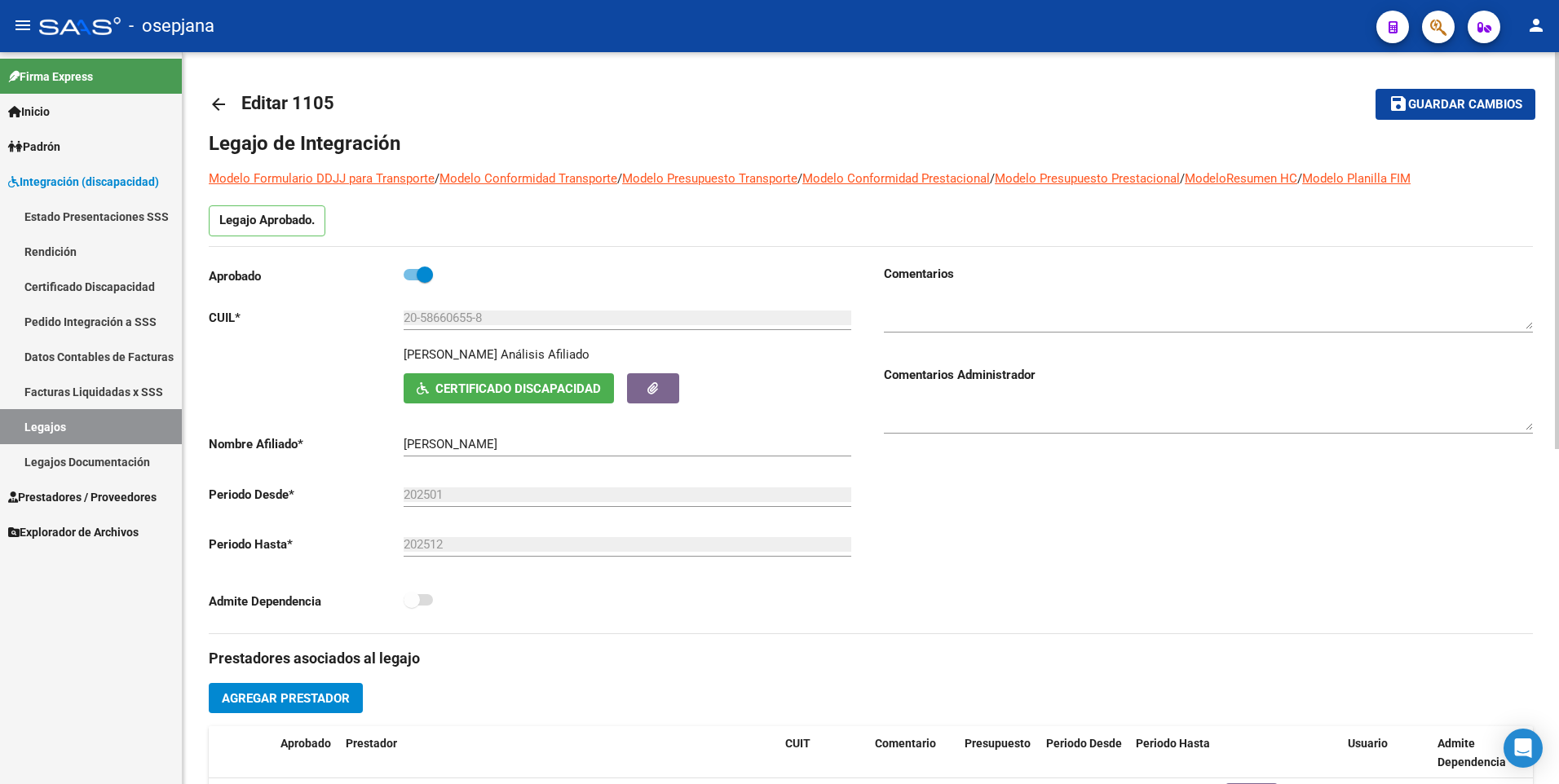
click at [945, 317] on textarea at bounding box center [1208, 313] width 649 height 33
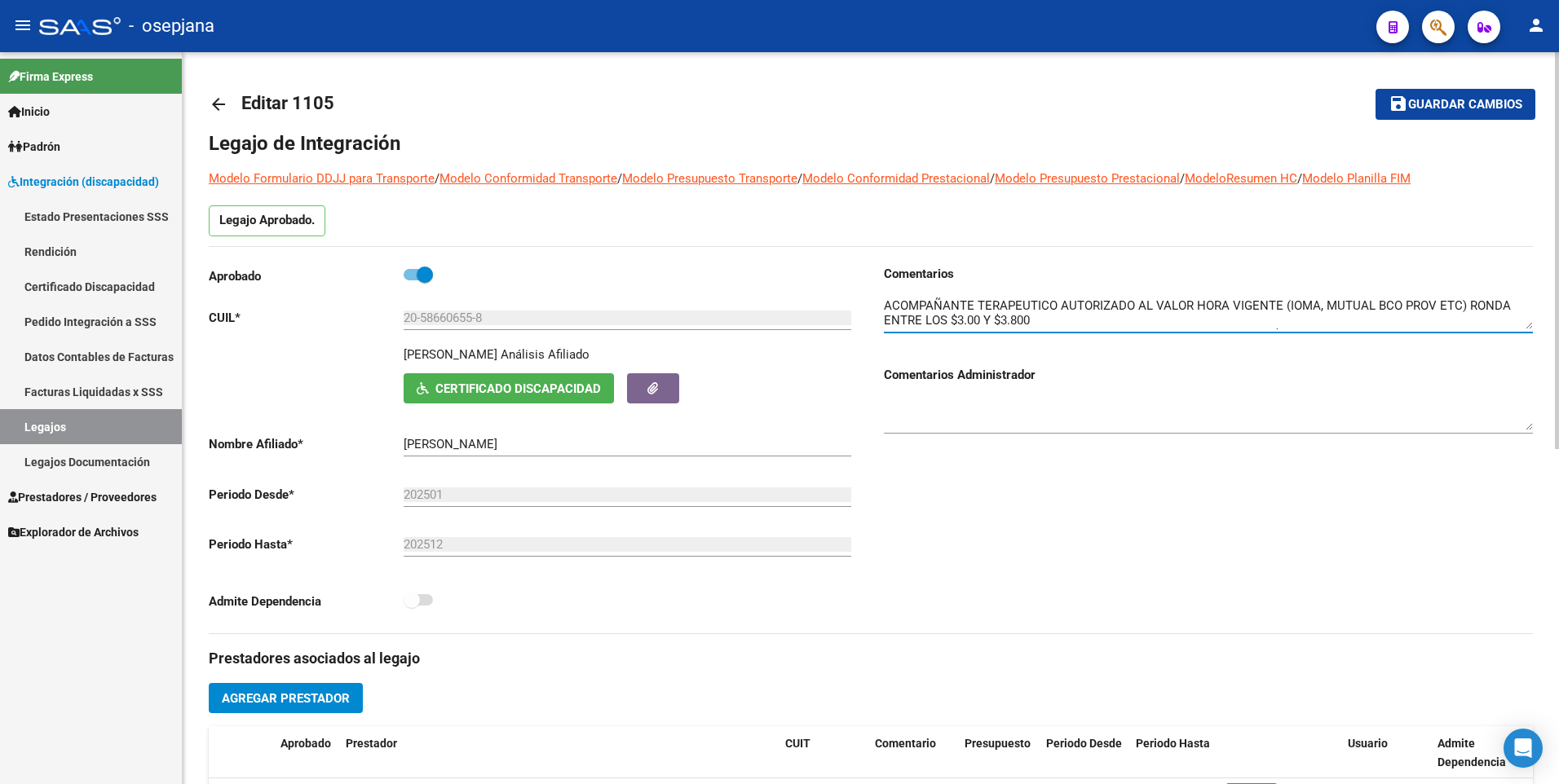
scroll to position [29, 0]
drag, startPoint x: 886, startPoint y: 303, endPoint x: 1212, endPoint y: 319, distance: 326.4
click at [1212, 319] on textarea at bounding box center [1208, 313] width 649 height 33
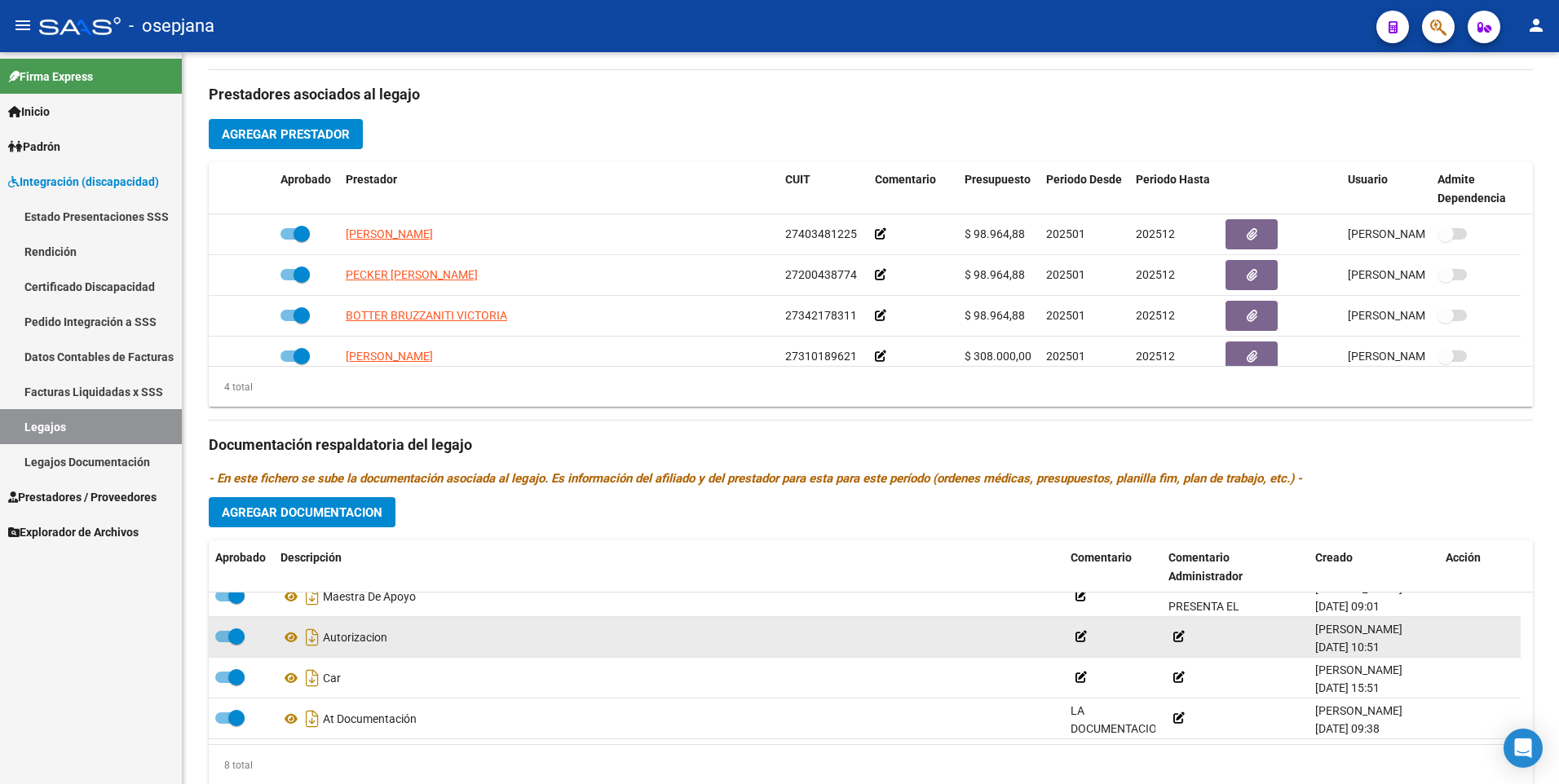
scroll to position [617, 0]
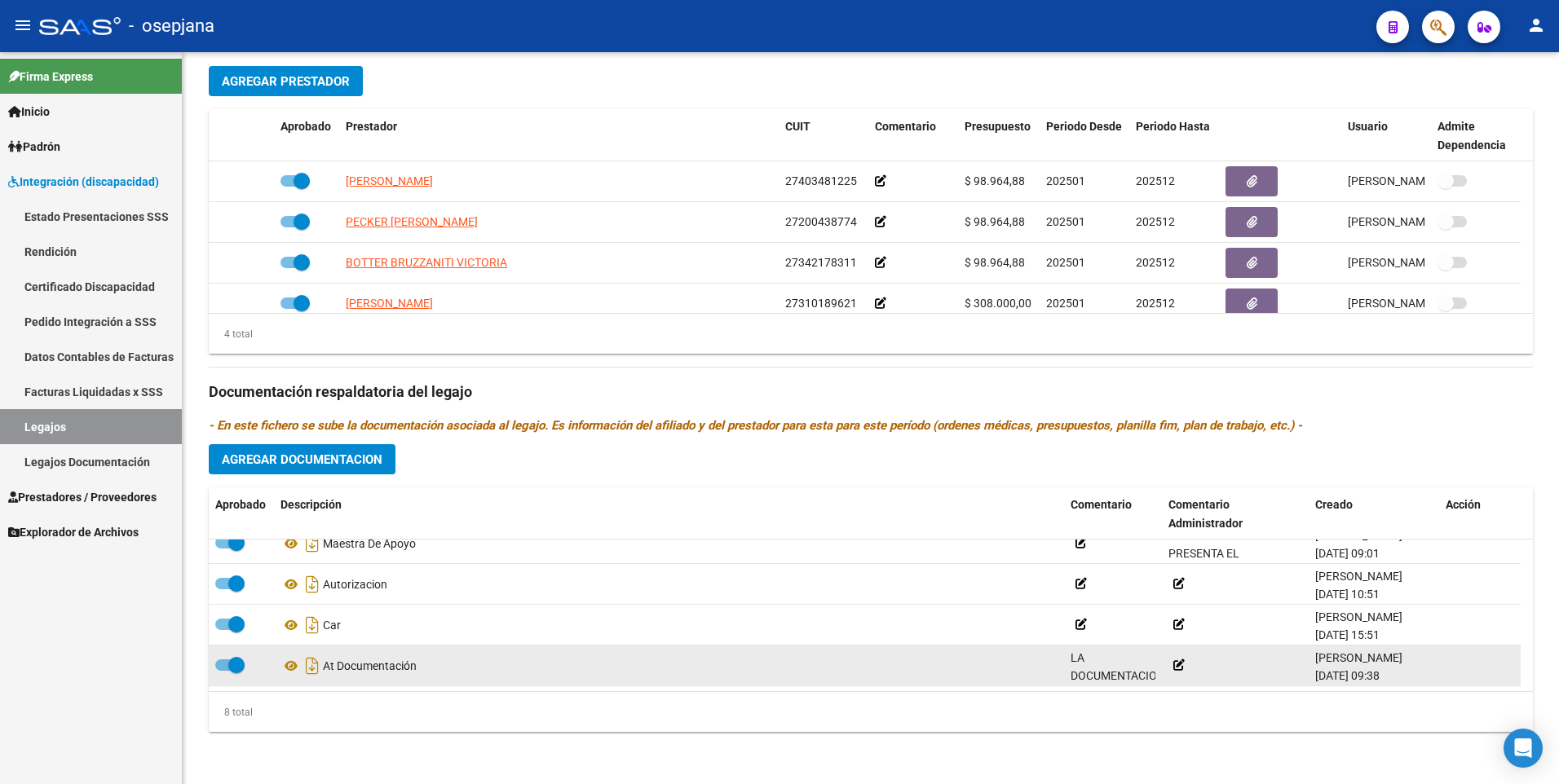
type textarea "ACOMPAÑANTE TERAPEUTICO AUTORIZADO AL VALOR HORA VIGENTE (IOMA, MUTUAL BCO PROV…"
click at [1175, 660] on icon at bounding box center [1179, 665] width 11 height 11
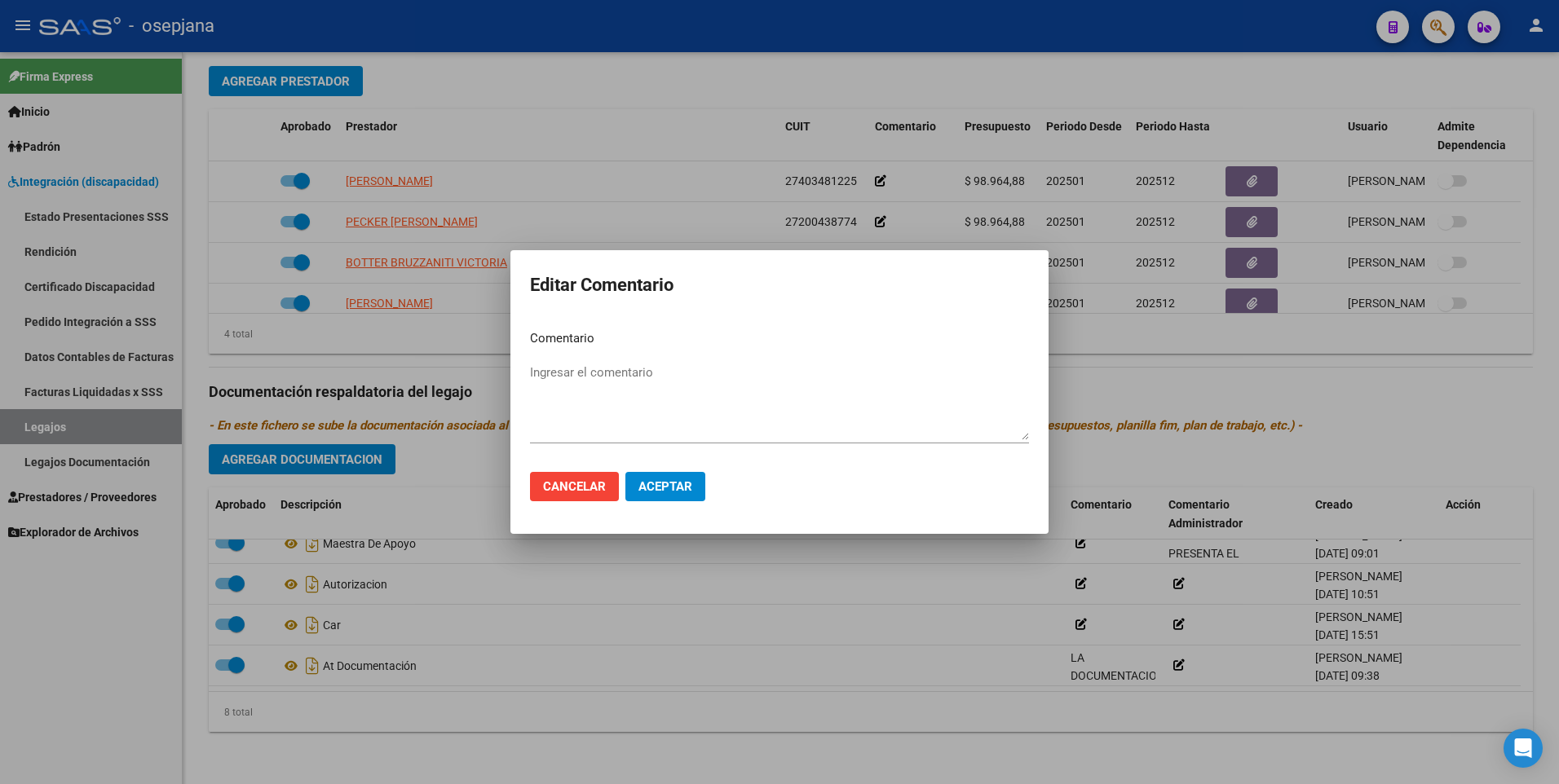
drag, startPoint x: 551, startPoint y: 362, endPoint x: 530, endPoint y: 366, distance: 21.4
paste textarea "ACOMPAÑANTE TERAPEUTICO AUTORIZADO AL VALOR HORA VIGENTE (IOMA, MUTUAL BCO PROV…"
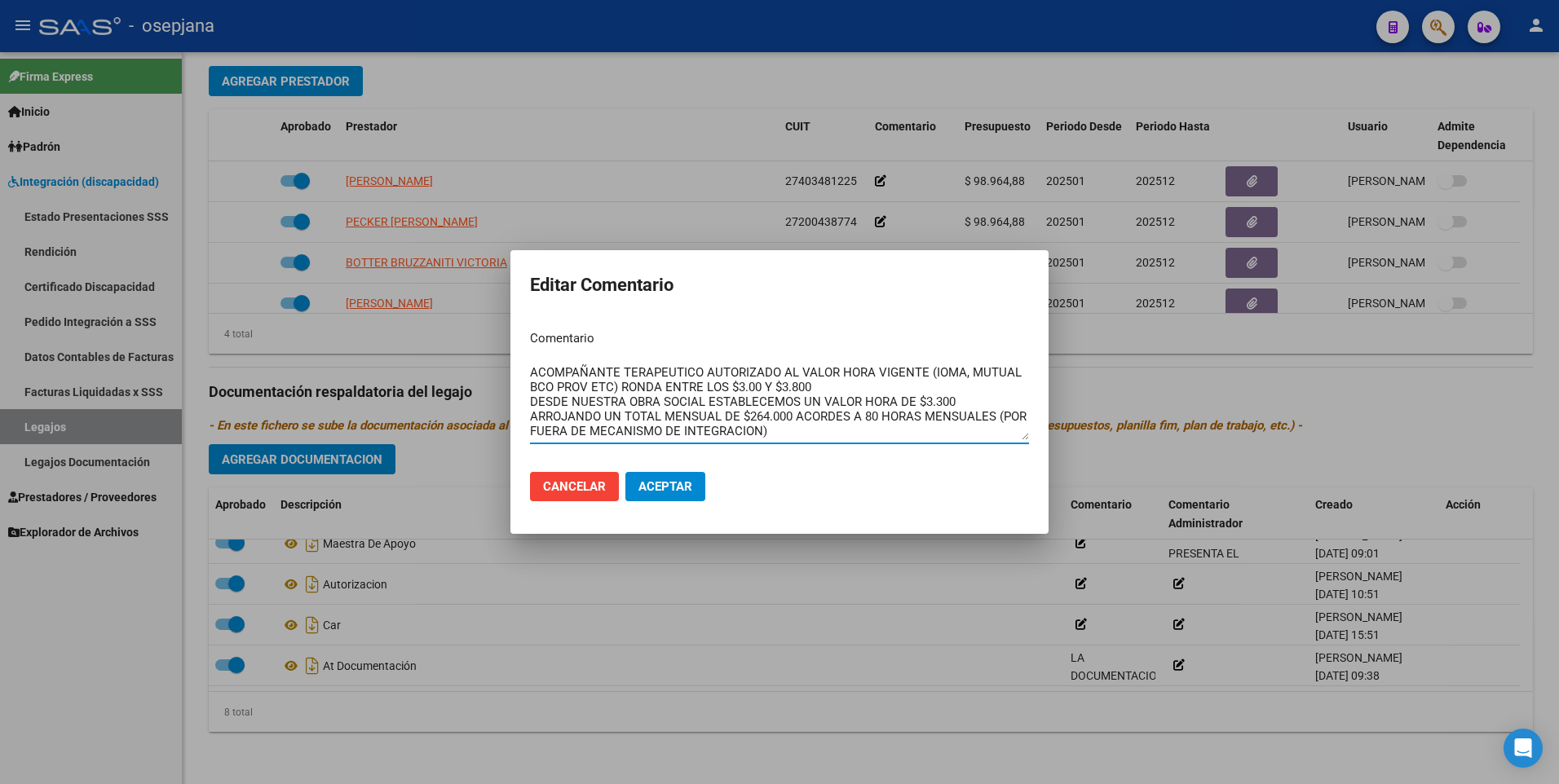
type textarea "ACOMPAÑANTE TERAPEUTICO AUTORIZADO AL VALOR HORA VIGENTE (IOMA, MUTUAL BCO PROV…"
click at [667, 491] on span "Aceptar" at bounding box center [665, 487] width 54 height 15
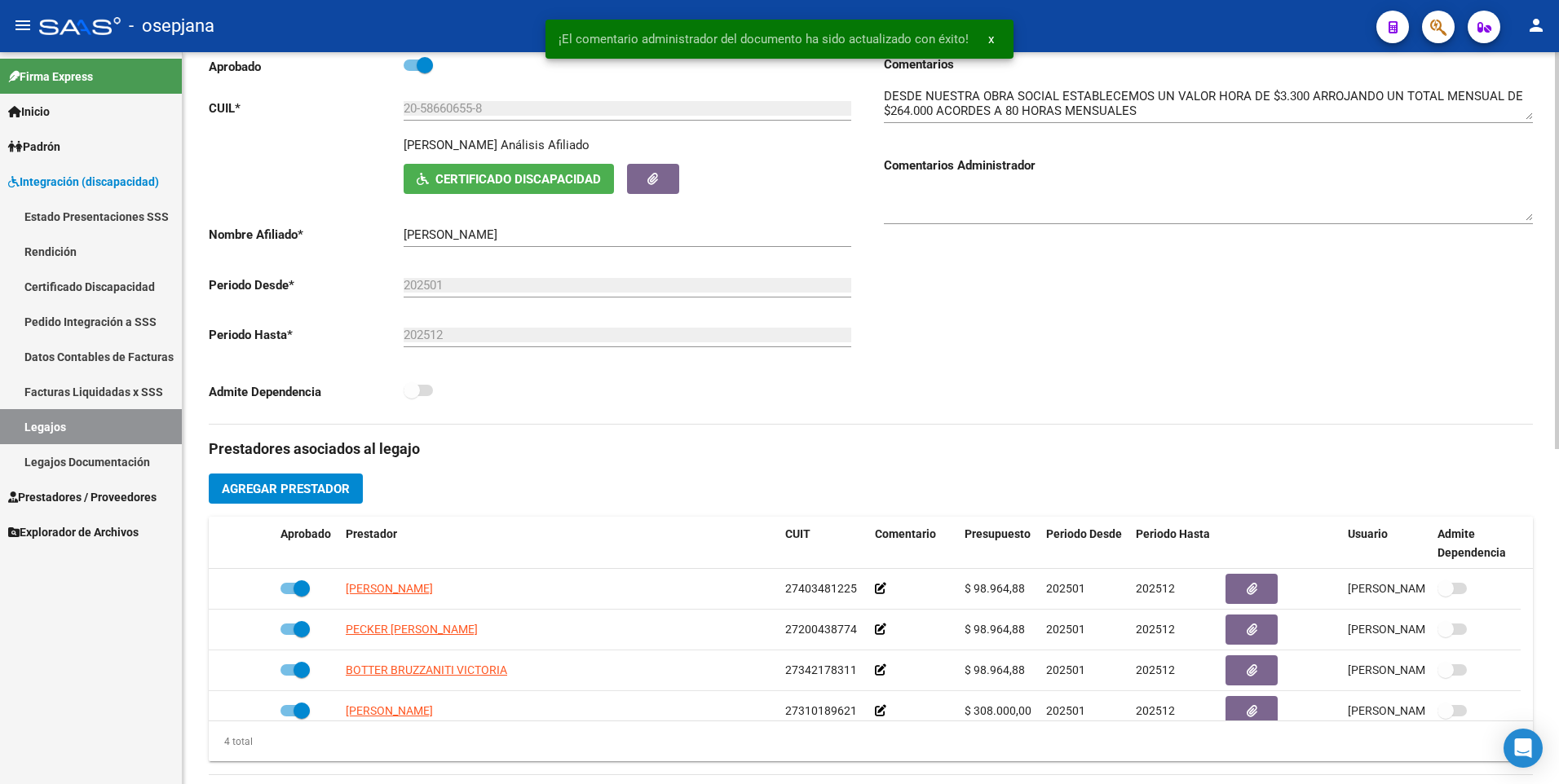
scroll to position [0, 0]
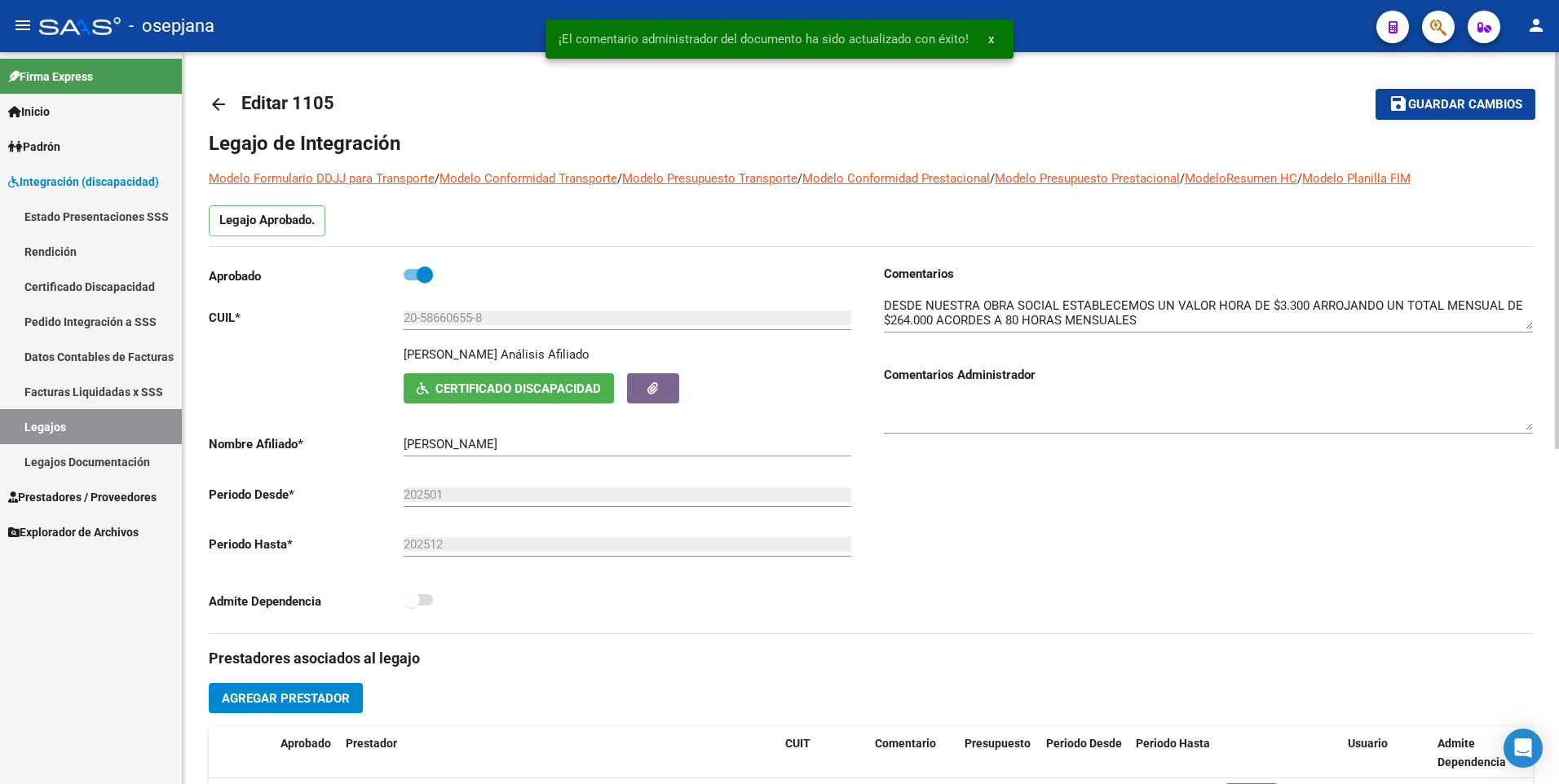
click at [1446, 105] on span "Guardar cambios" at bounding box center [1466, 105] width 114 height 15
click at [205, 108] on div "arrow_back Editar 1105 save Guardar cambios Legajo de Integración Modelo Formul…" at bounding box center [871, 727] width 1377 height 1349
click at [224, 108] on mat-icon "arrow_back" at bounding box center [219, 104] width 20 height 20
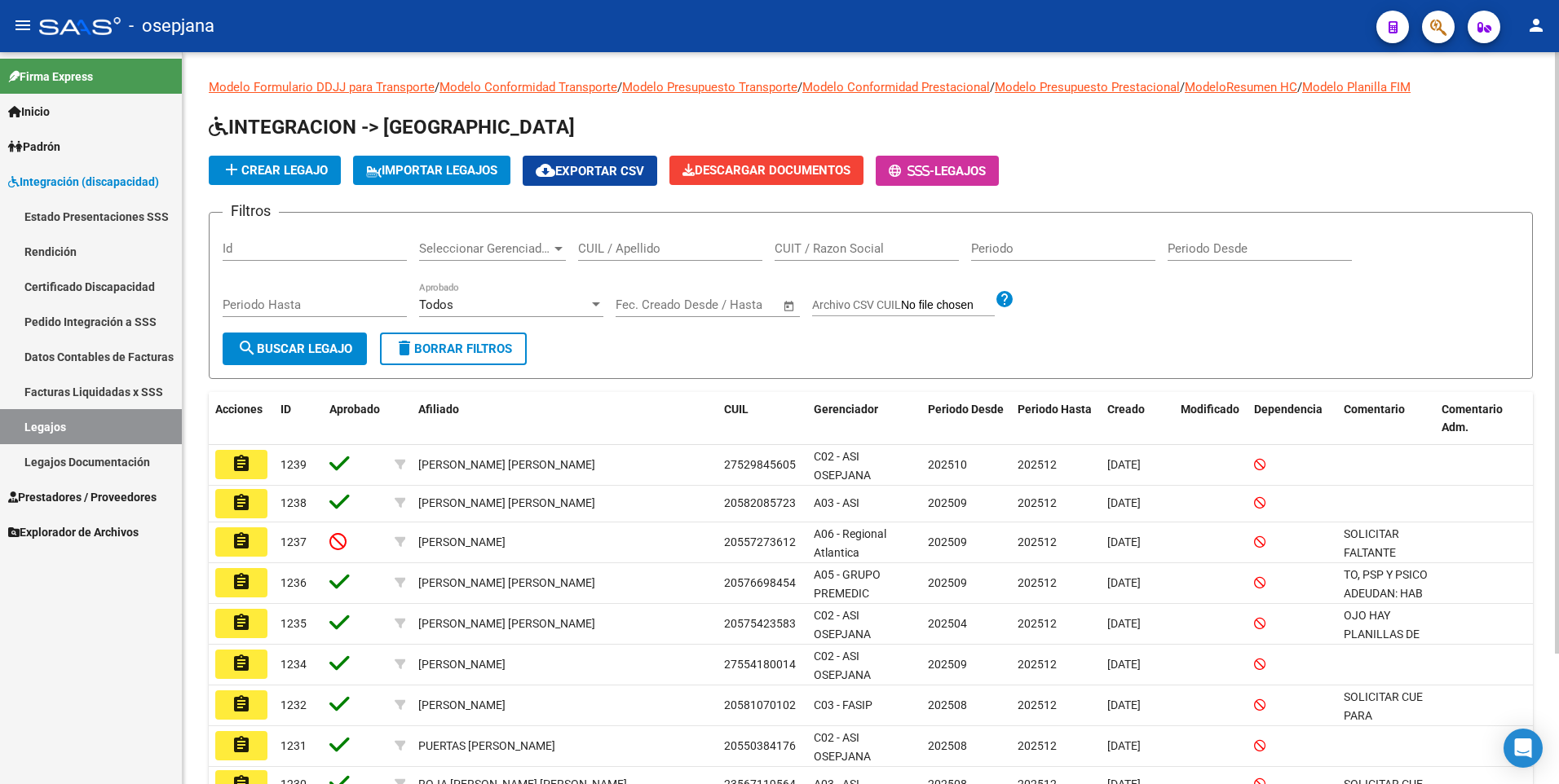
click at [666, 256] on input "CUIL / Apellido" at bounding box center [670, 249] width 184 height 15
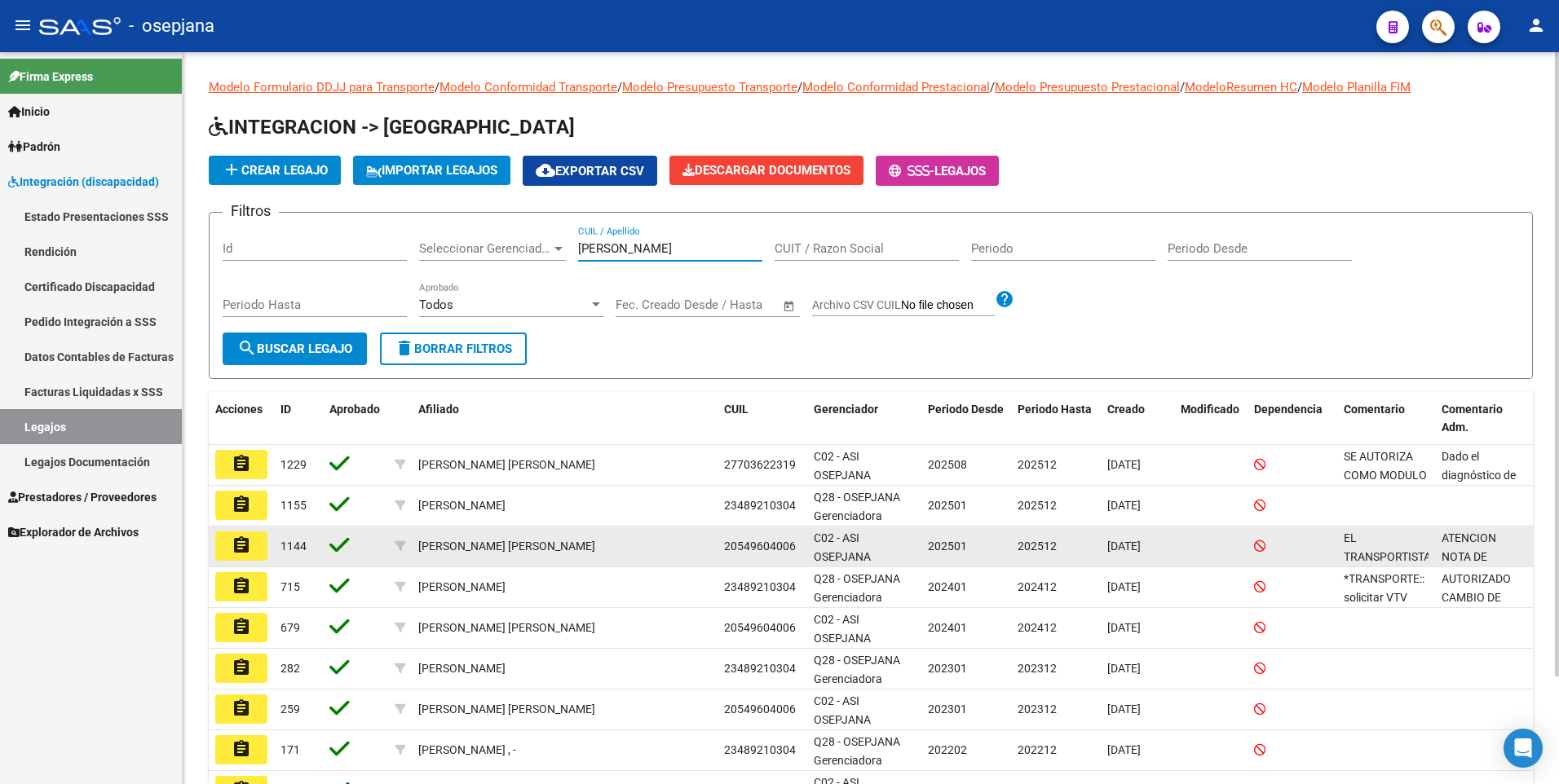
type input "[PERSON_NAME]"
click at [238, 551] on mat-icon "assignment" at bounding box center [242, 545] width 20 height 20
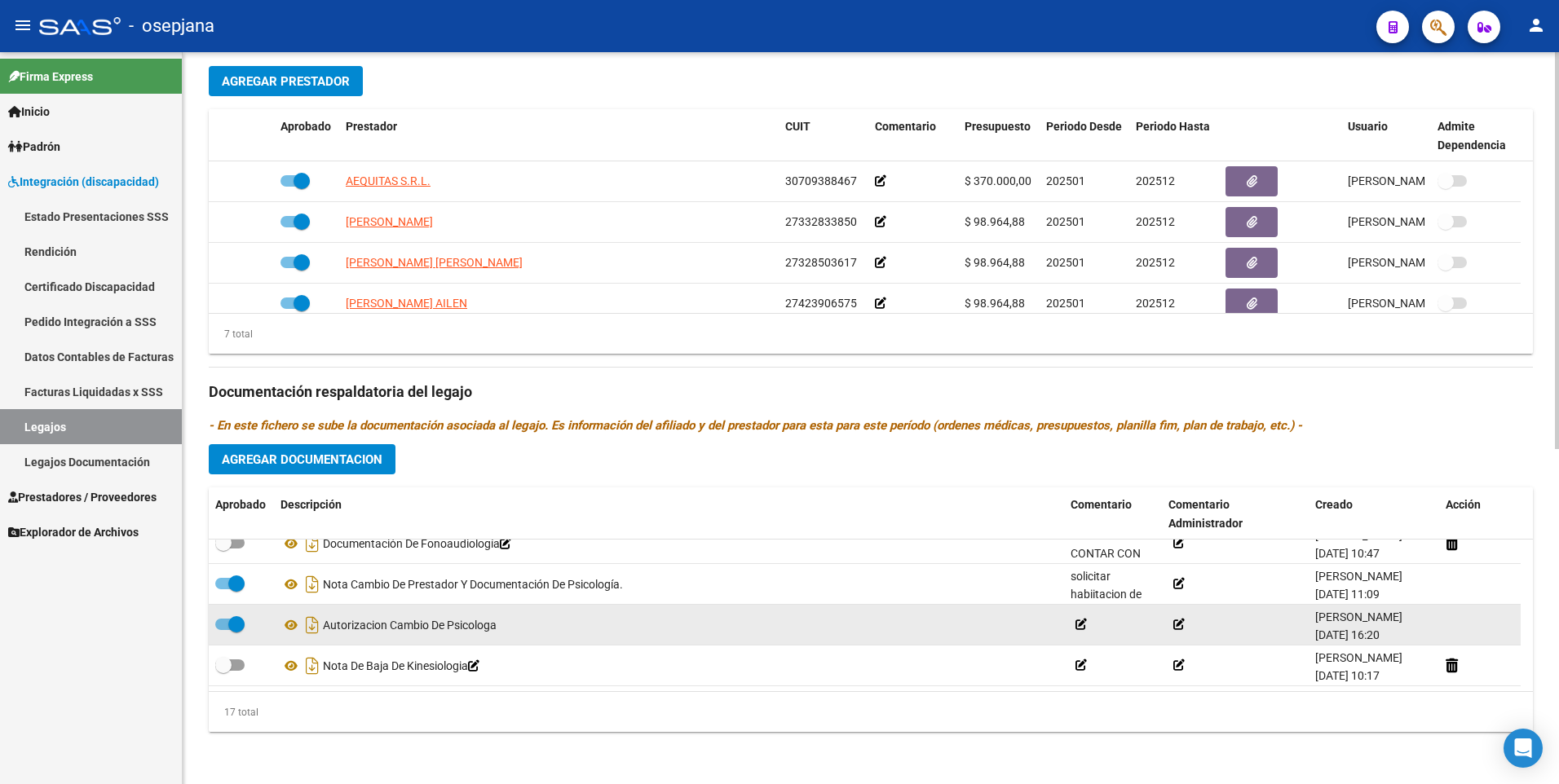
scroll to position [465, 0]
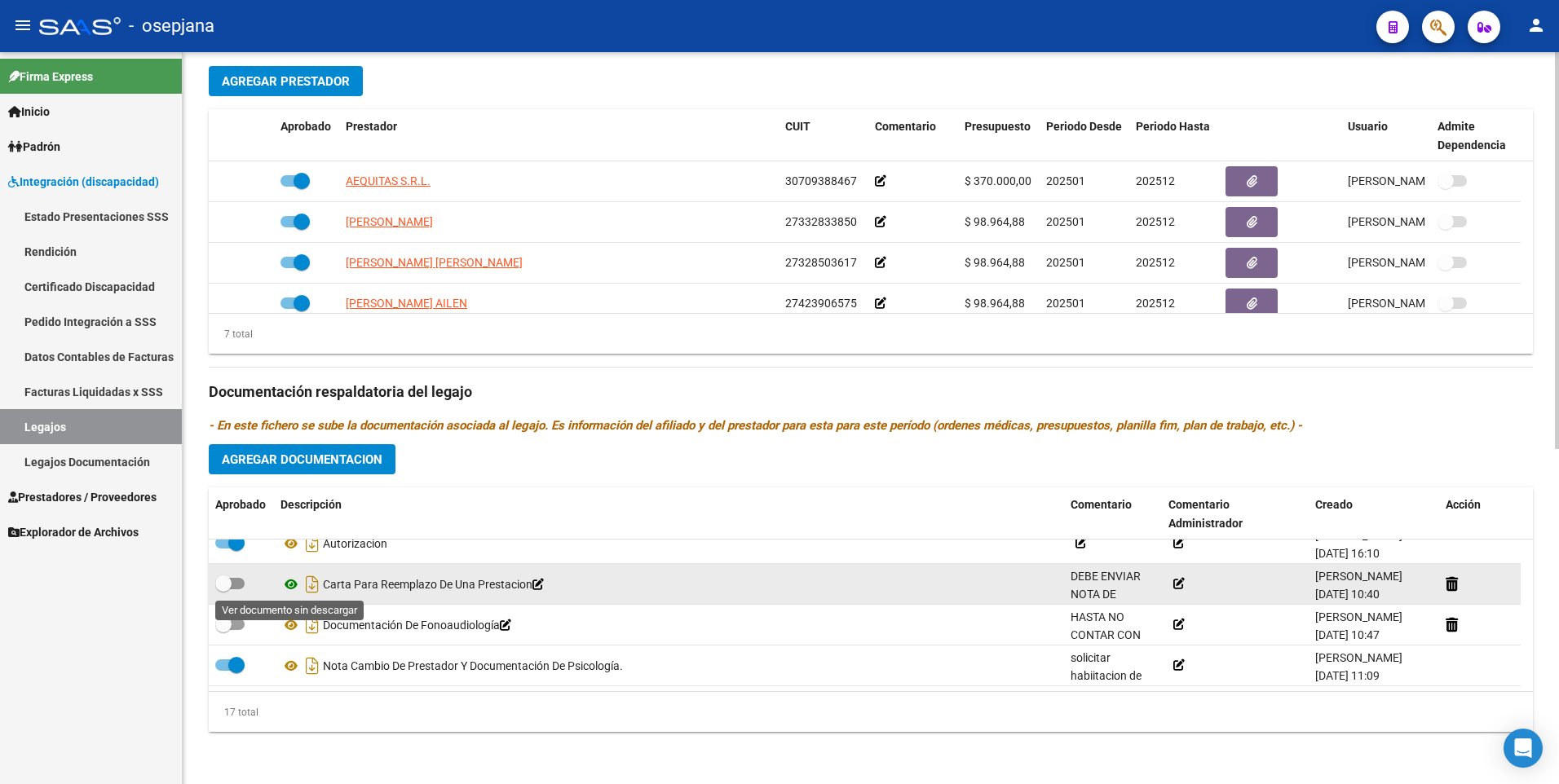
click at [289, 584] on icon at bounding box center [291, 584] width 21 height 20
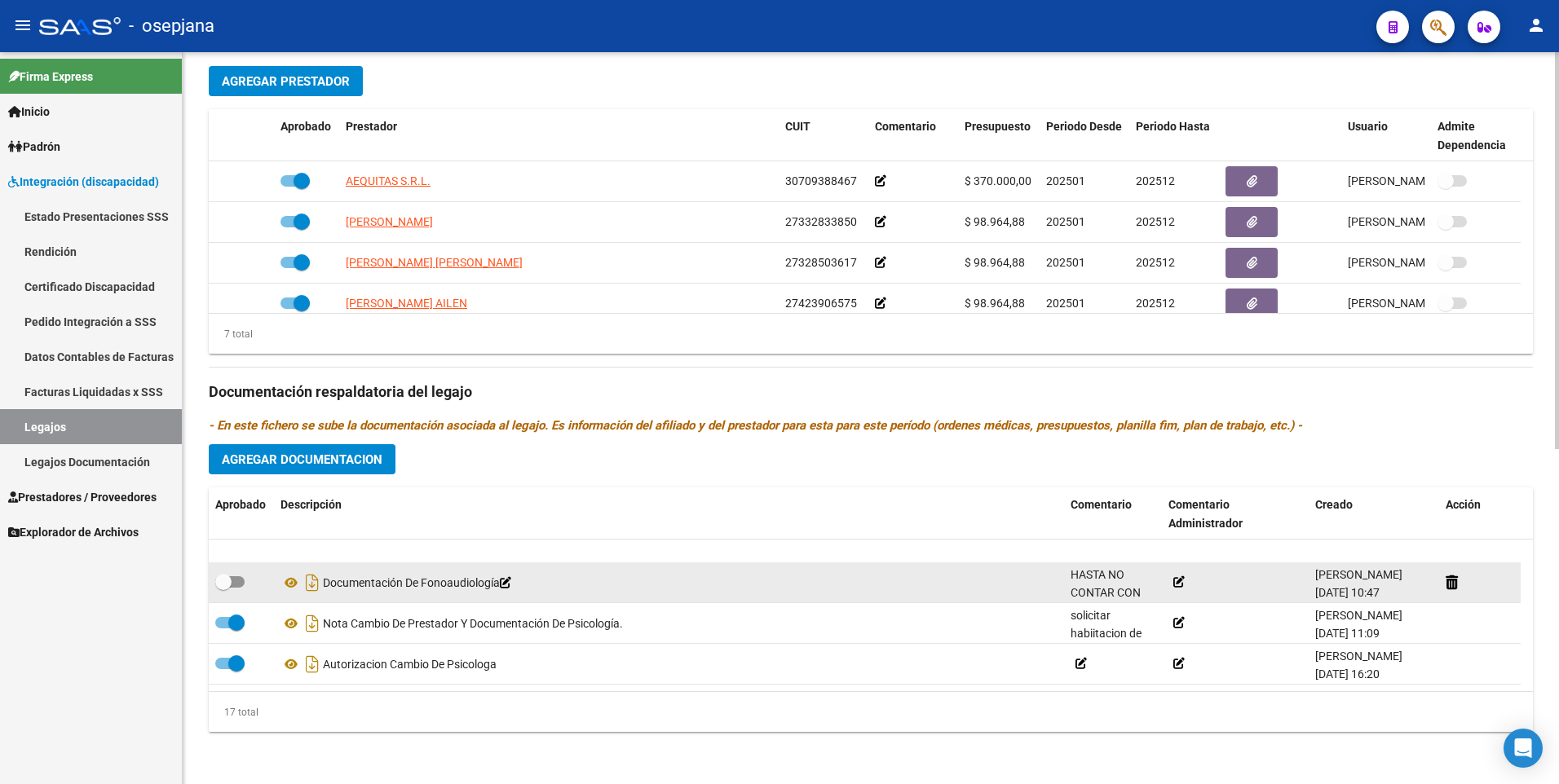
scroll to position [546, 0]
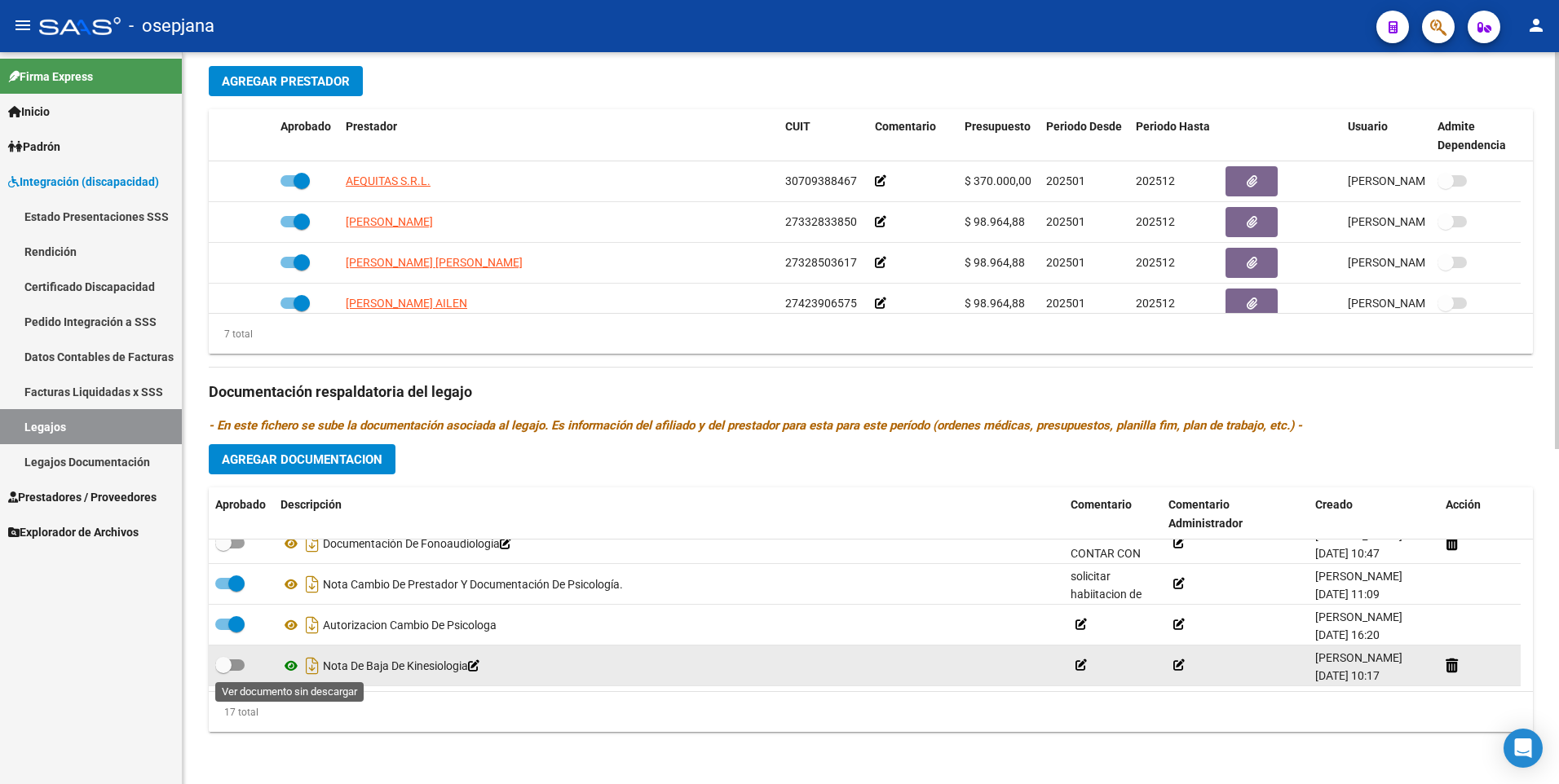
click at [294, 668] on icon at bounding box center [291, 666] width 21 height 20
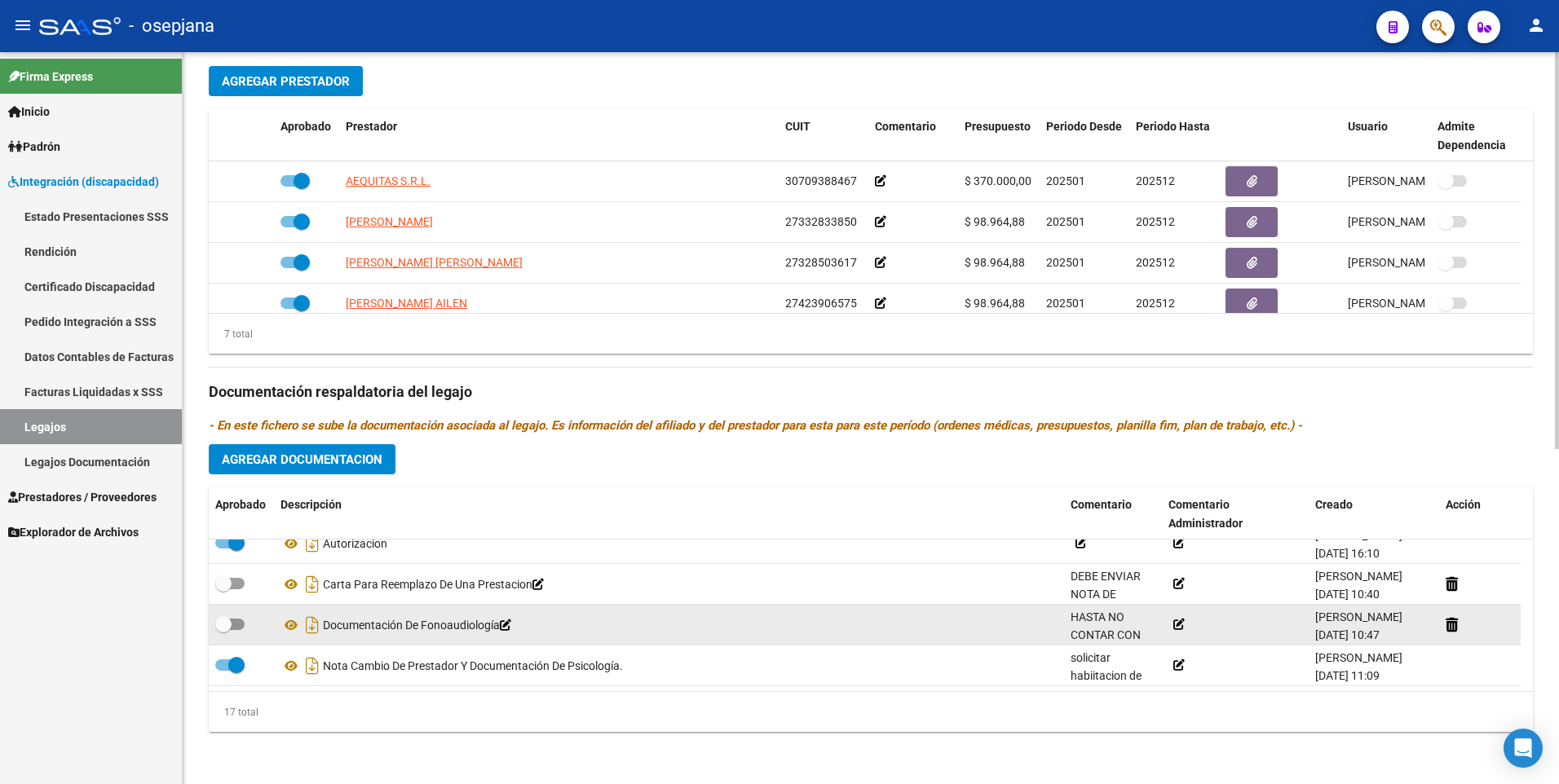
scroll to position [383, 0]
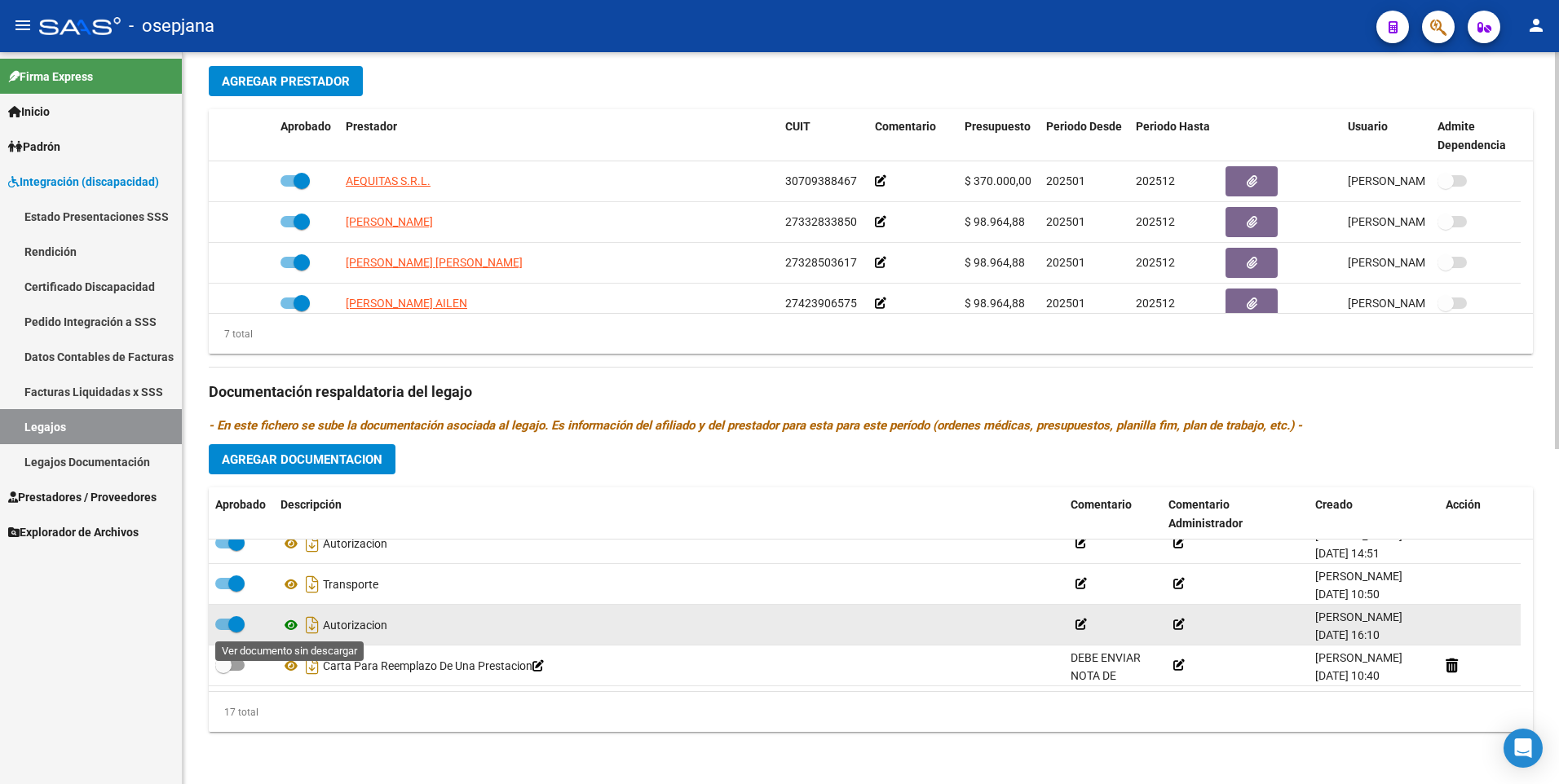
click at [291, 629] on icon at bounding box center [291, 625] width 21 height 20
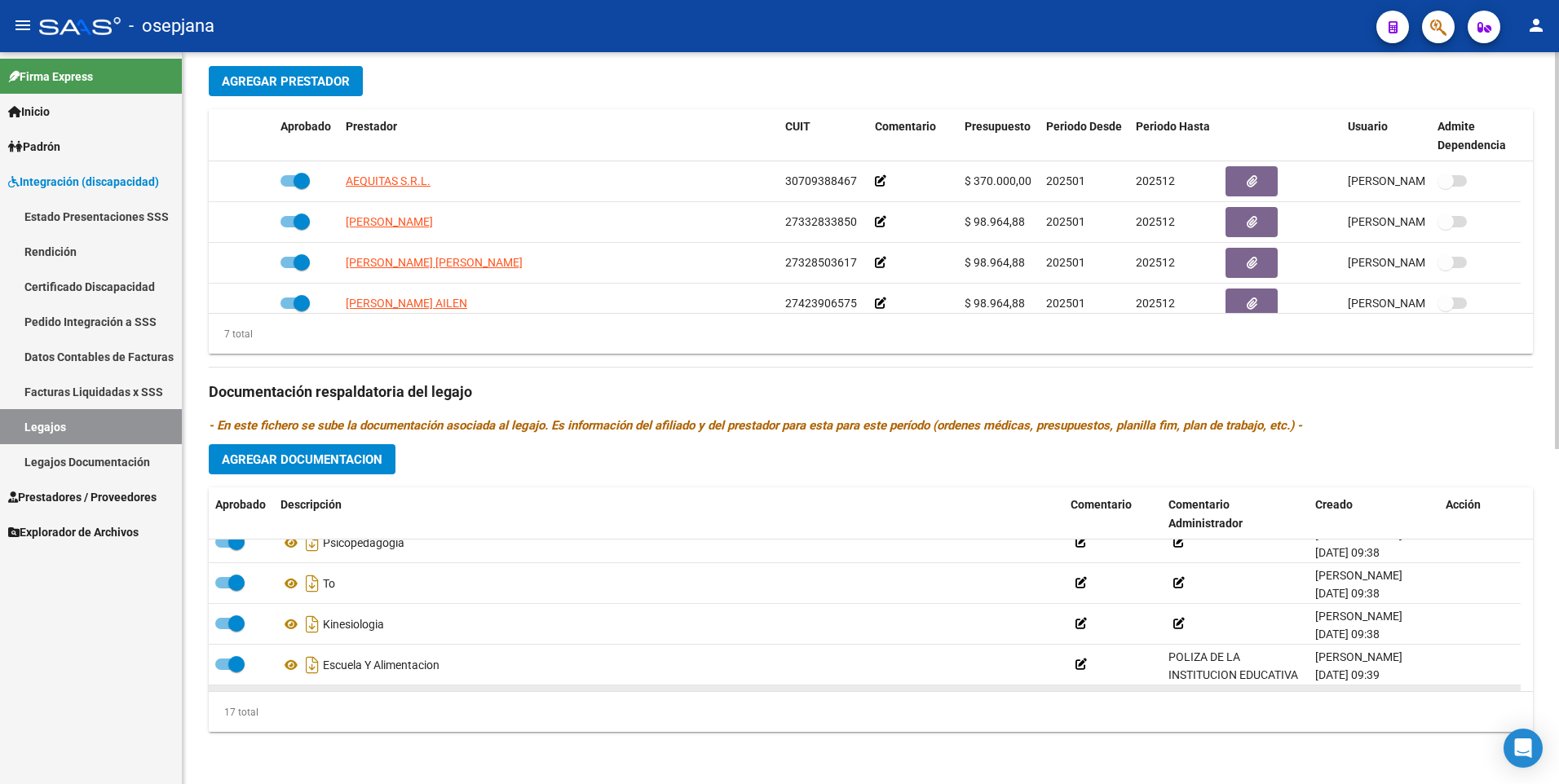
scroll to position [57, 0]
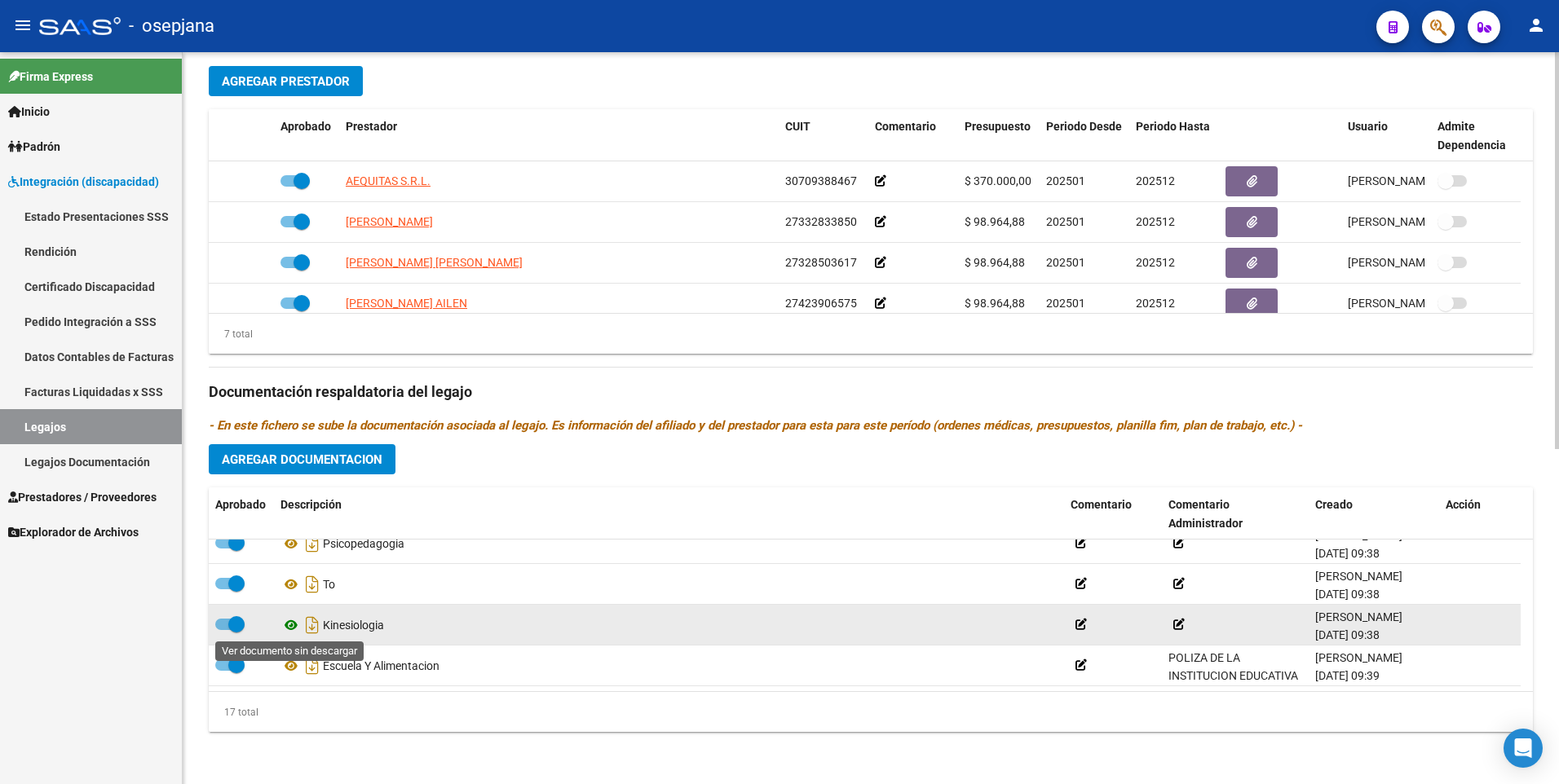
click at [286, 626] on icon at bounding box center [291, 625] width 21 height 20
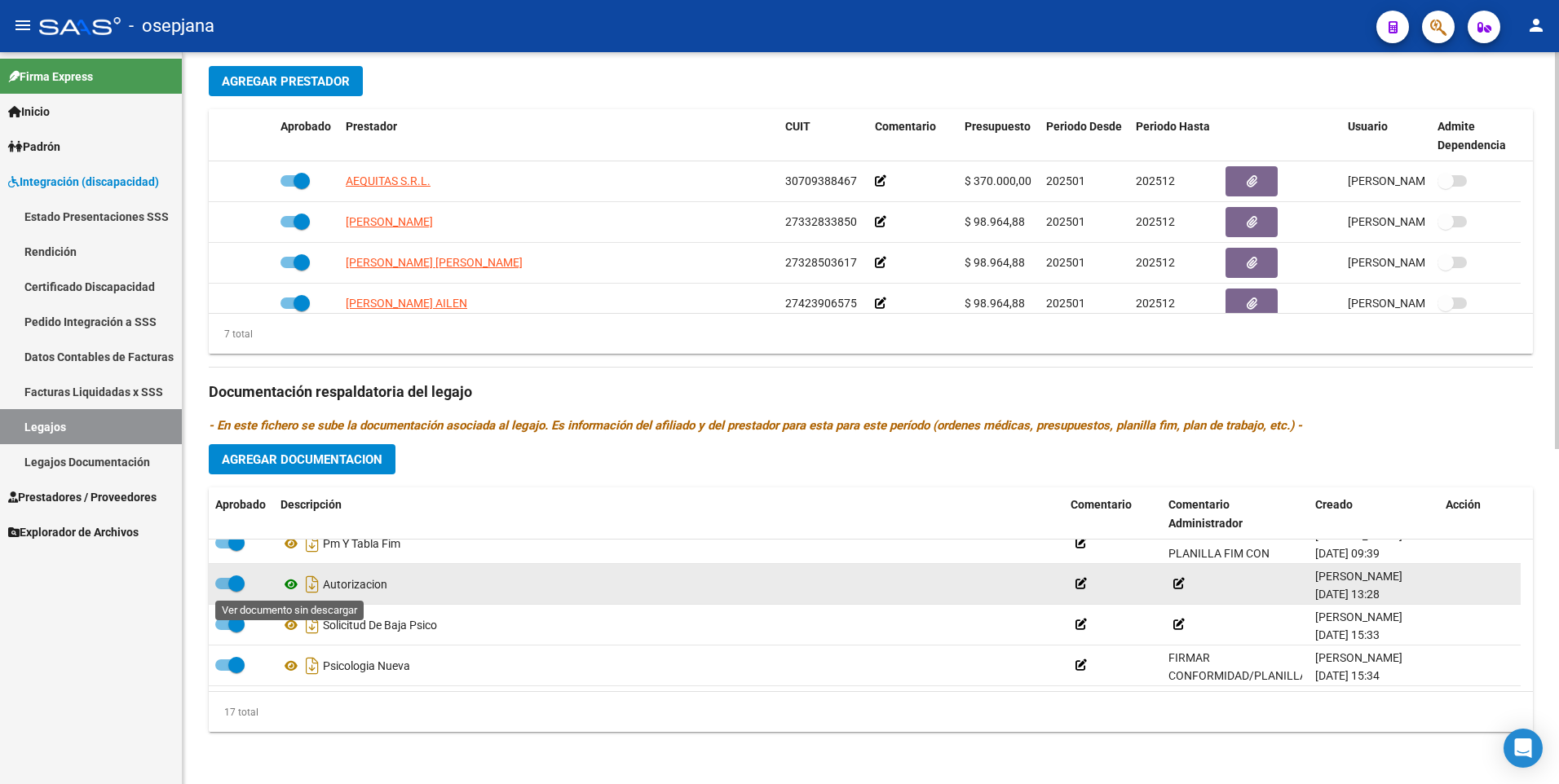
click at [287, 587] on icon at bounding box center [291, 584] width 21 height 20
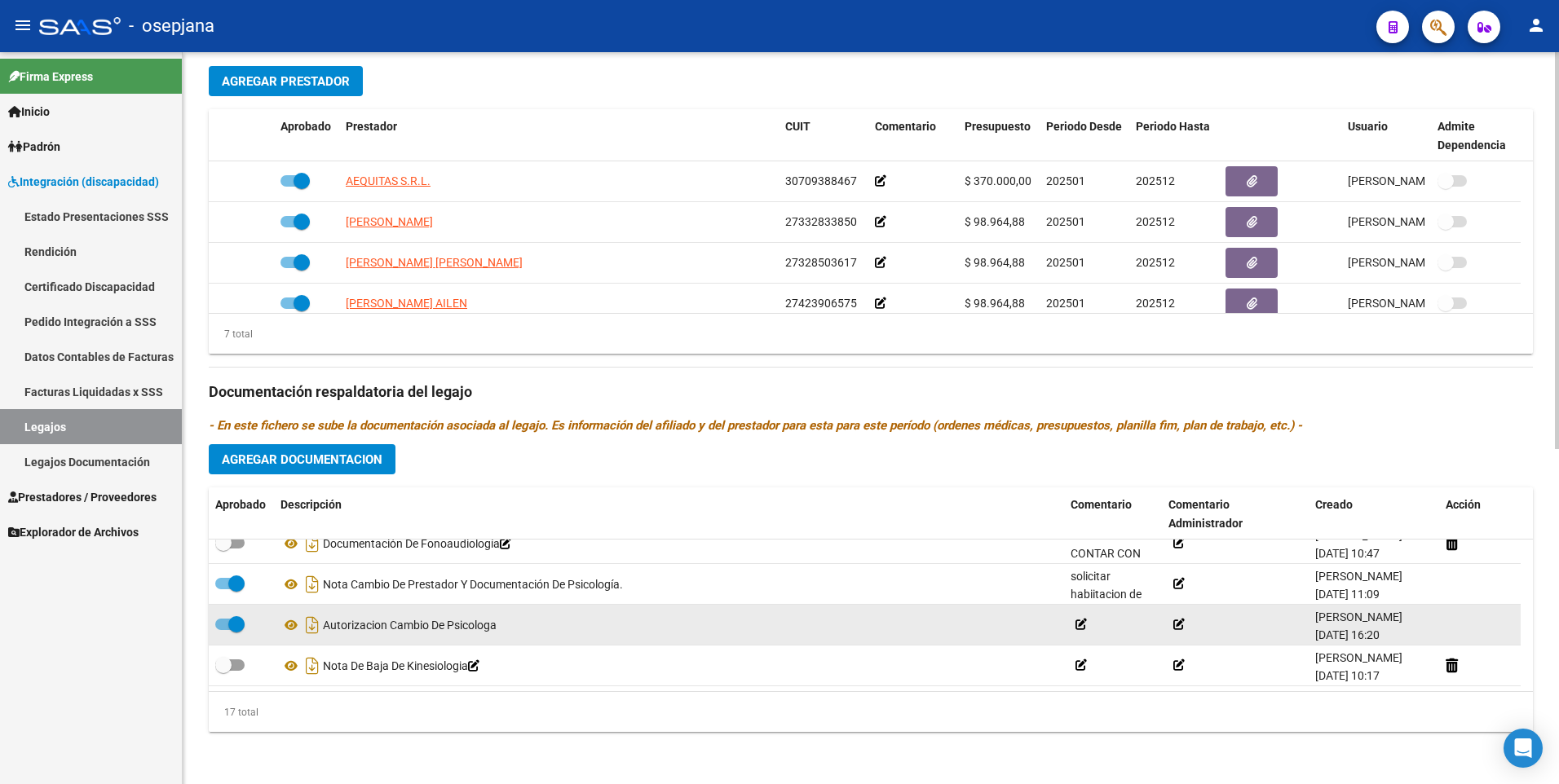
scroll to position [465, 0]
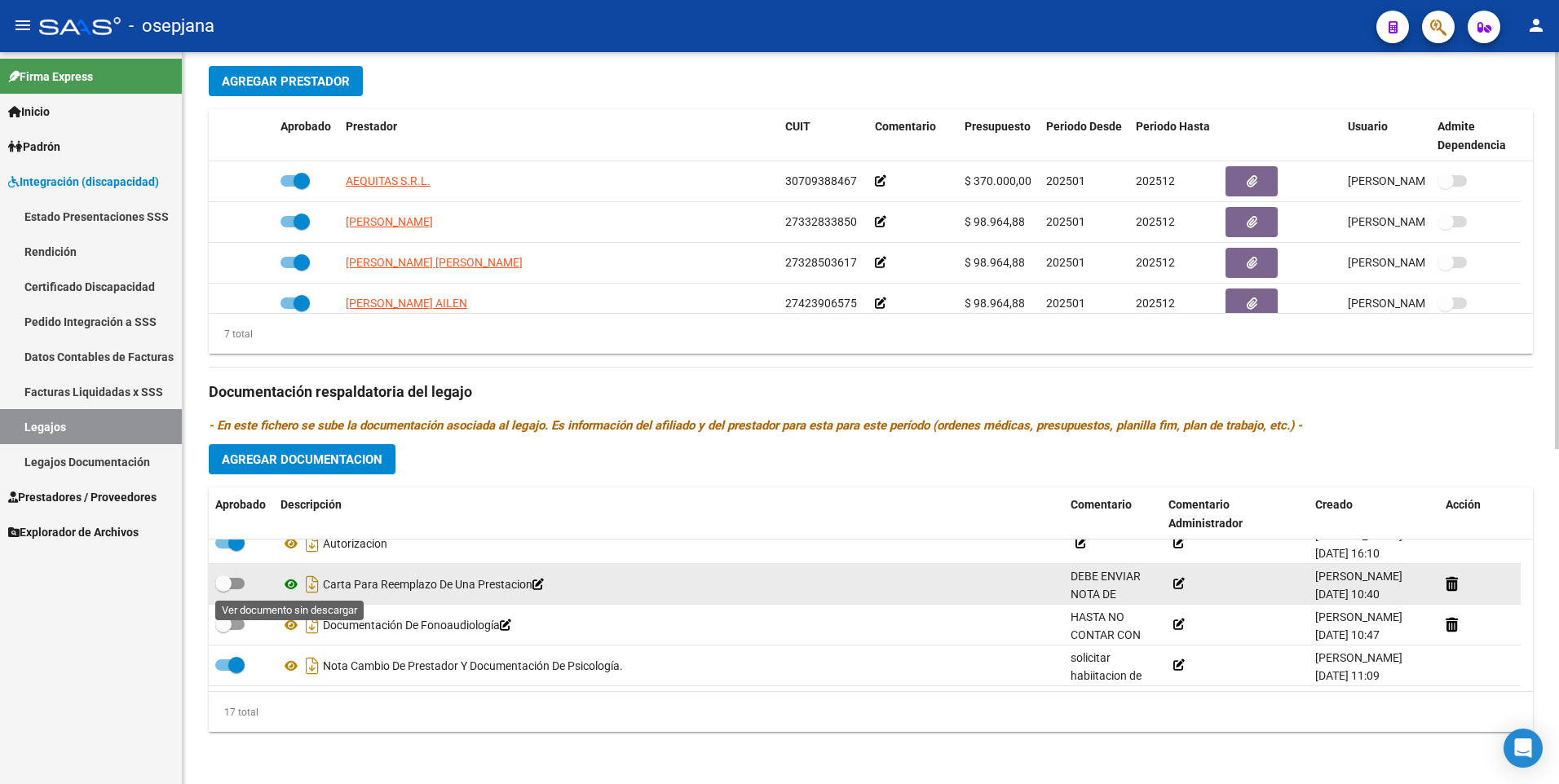
click at [293, 585] on icon at bounding box center [291, 584] width 21 height 20
click at [238, 580] on span at bounding box center [230, 583] width 29 height 11
click at [224, 589] on input "checkbox" at bounding box center [223, 589] width 1 height 1
checkbox input "true"
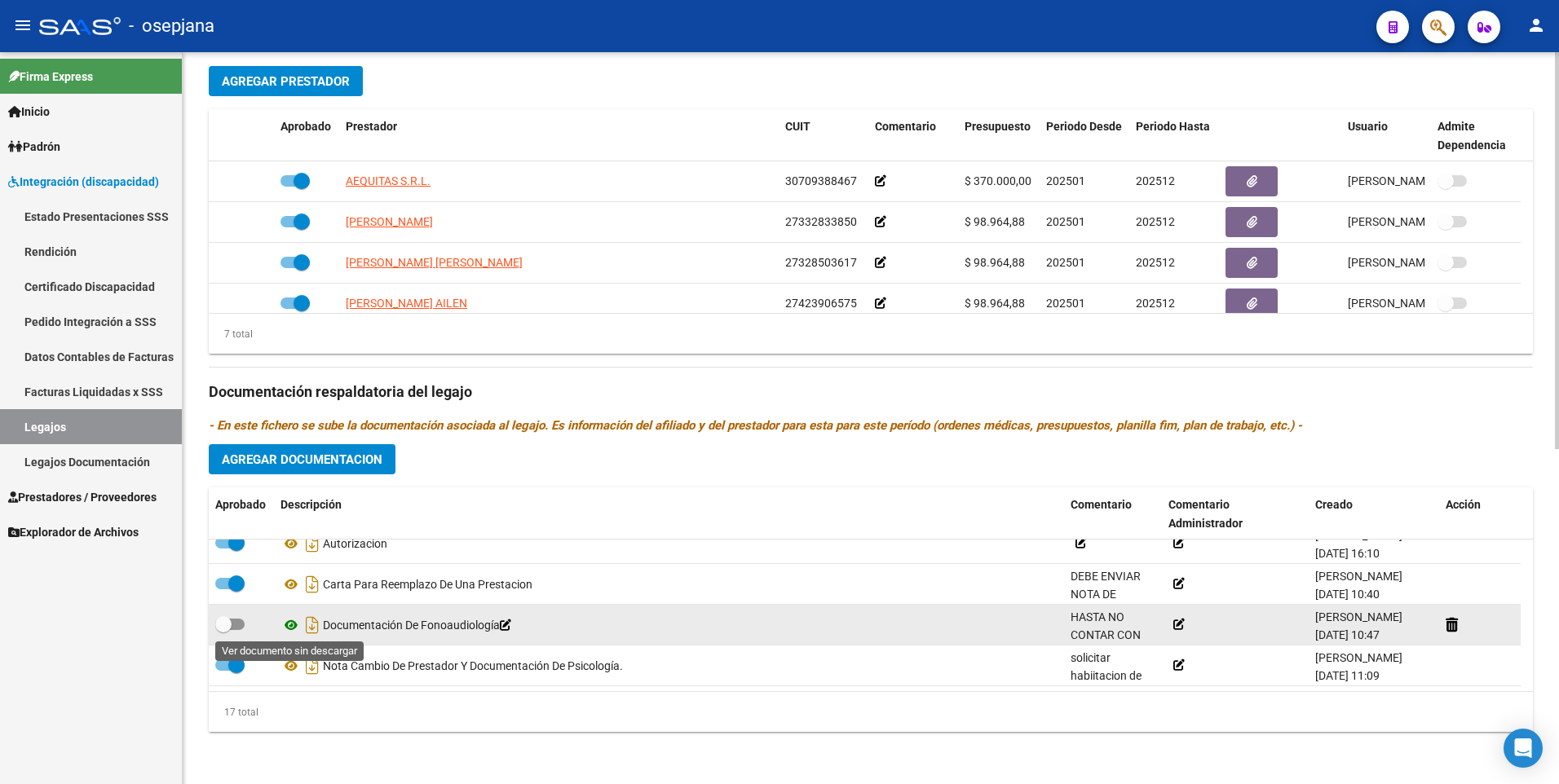
click at [294, 627] on icon at bounding box center [291, 625] width 21 height 20
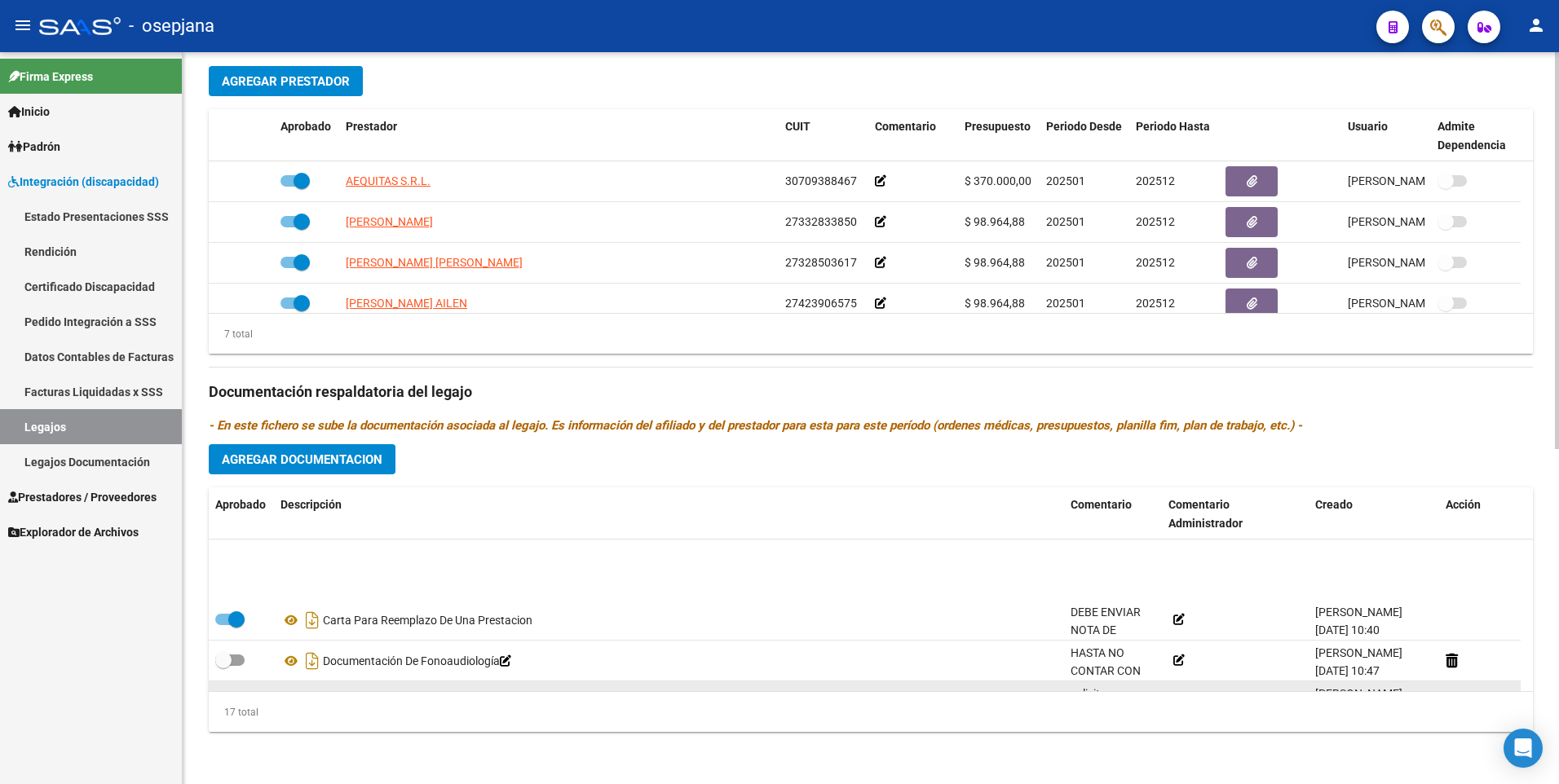
scroll to position [546, 0]
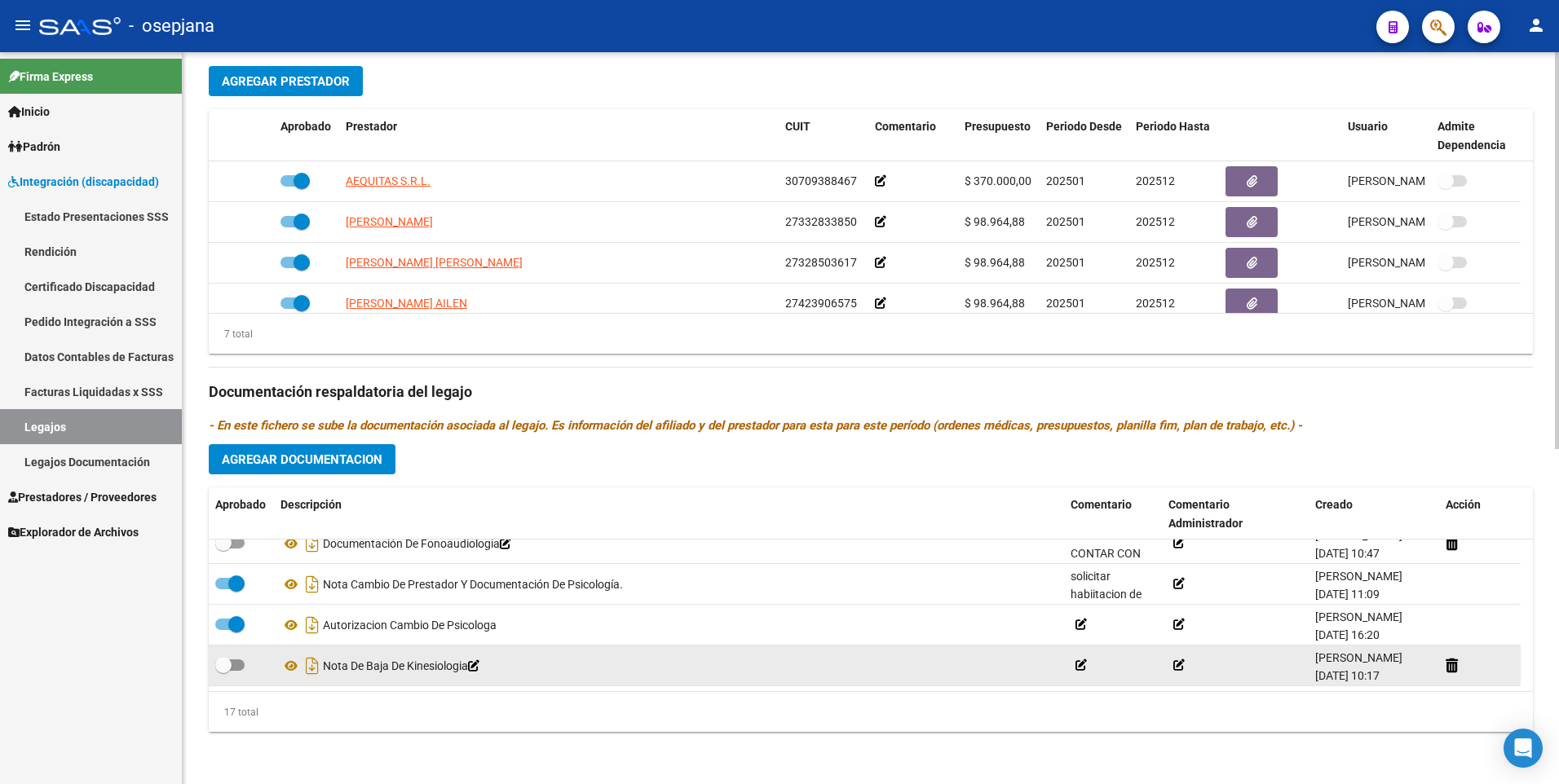
click at [237, 666] on span at bounding box center [230, 665] width 29 height 11
click at [224, 671] on input "checkbox" at bounding box center [223, 671] width 1 height 1
checkbox input "true"
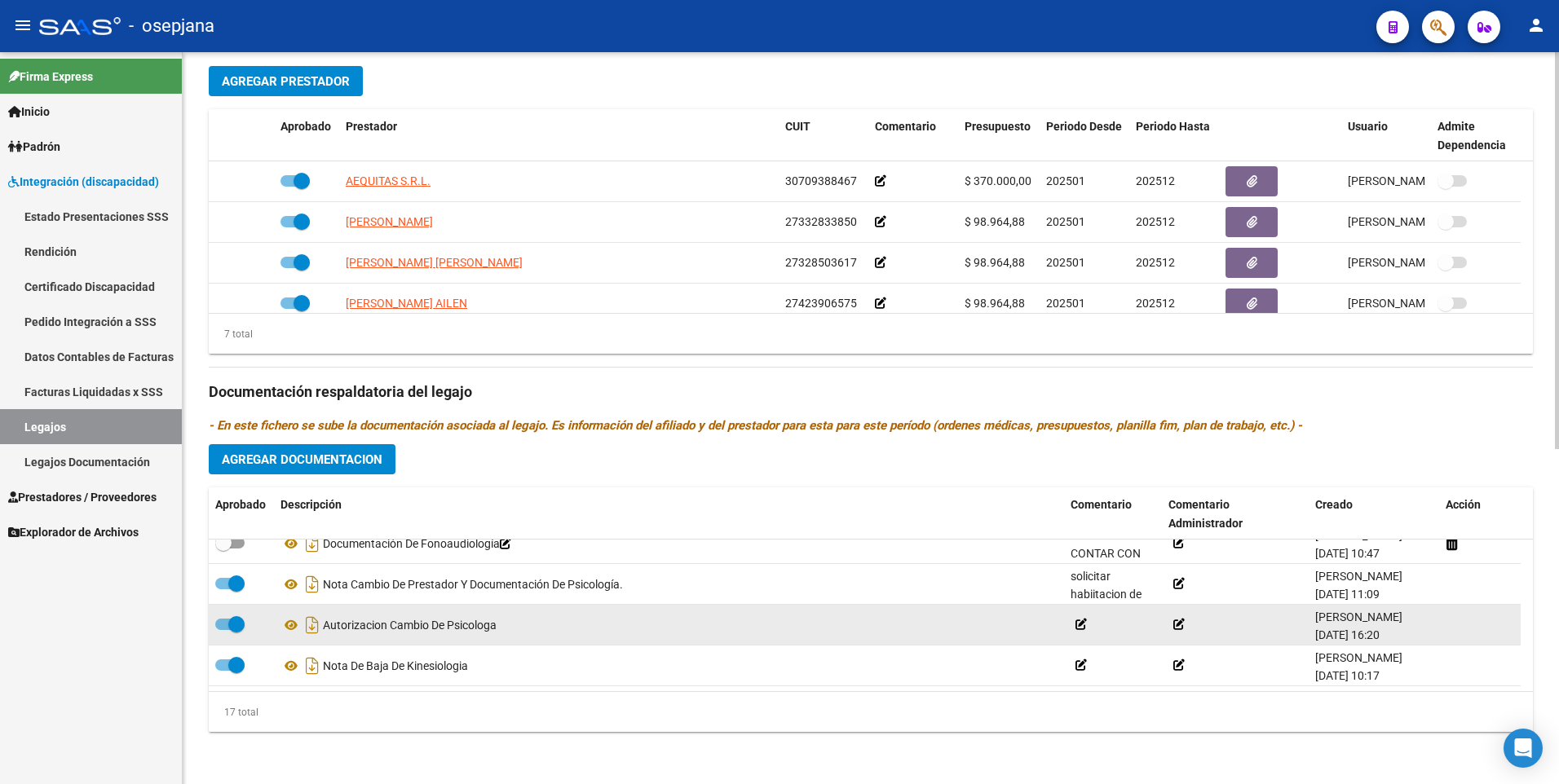
scroll to position [465, 0]
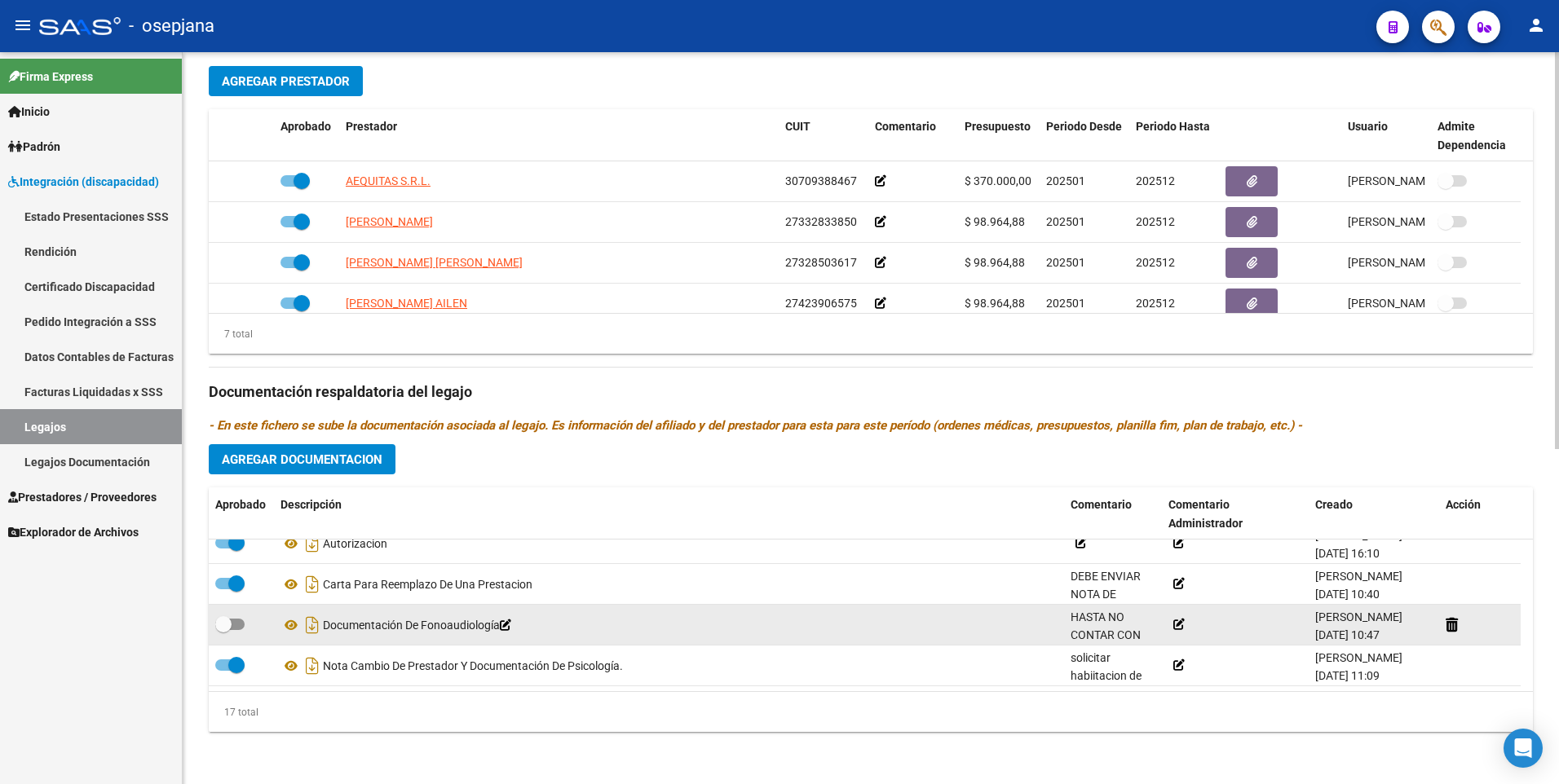
click at [236, 618] on span at bounding box center [230, 624] width 29 height 11
click at [224, 630] on input "checkbox" at bounding box center [223, 630] width 1 height 1
checkbox input "true"
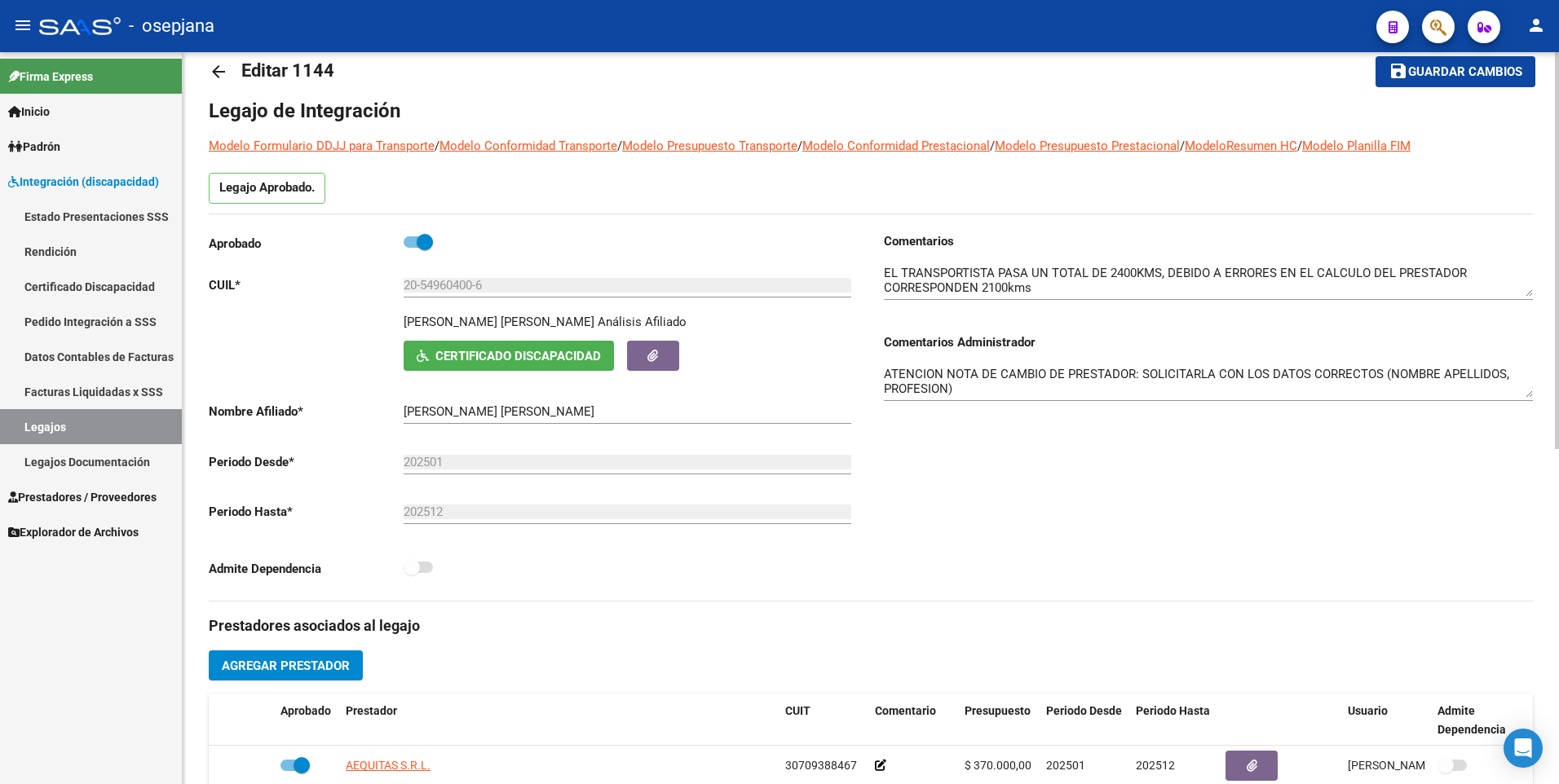
scroll to position [0, 0]
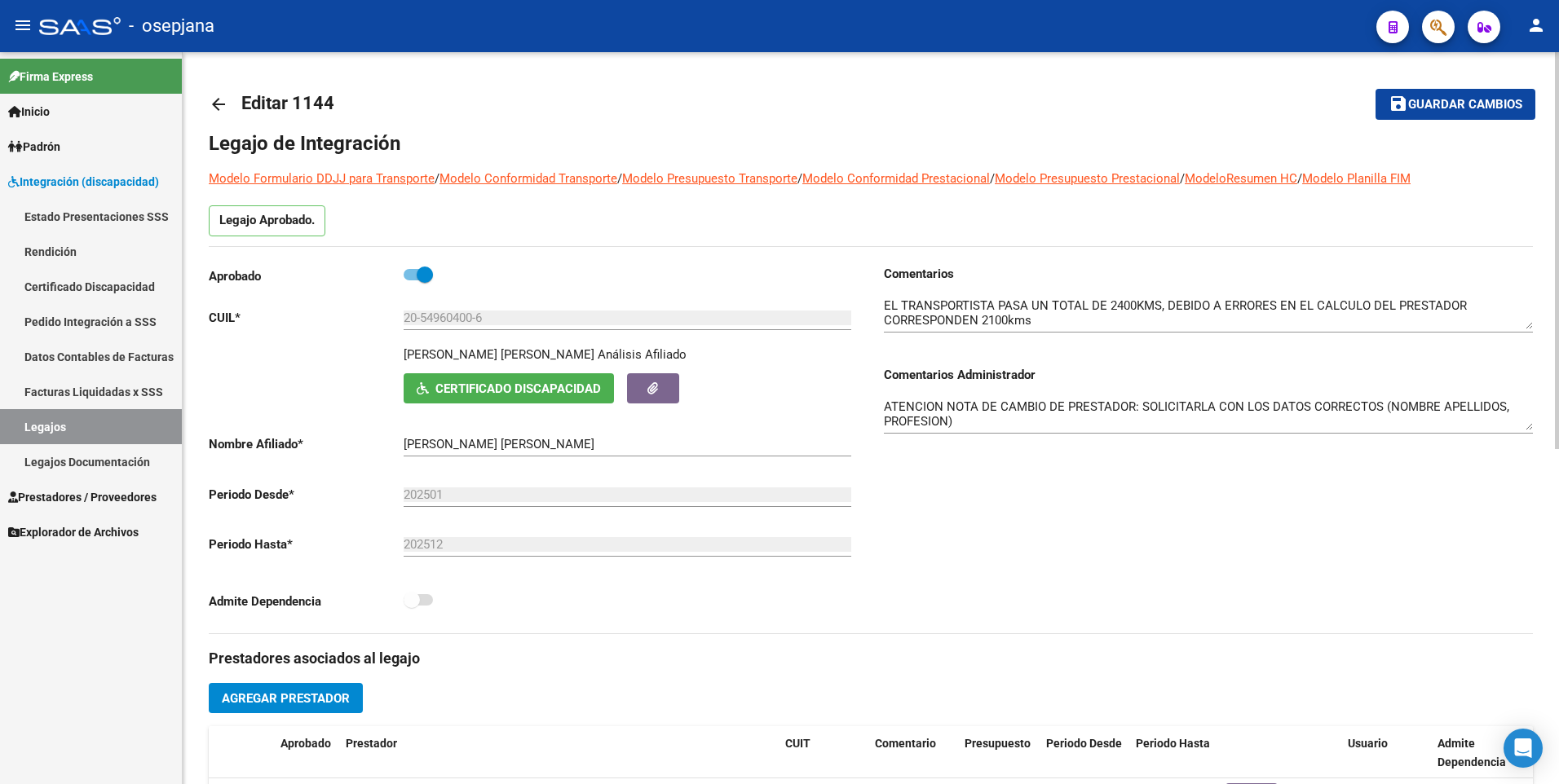
click at [1418, 104] on span "Guardar cambios" at bounding box center [1466, 105] width 114 height 15
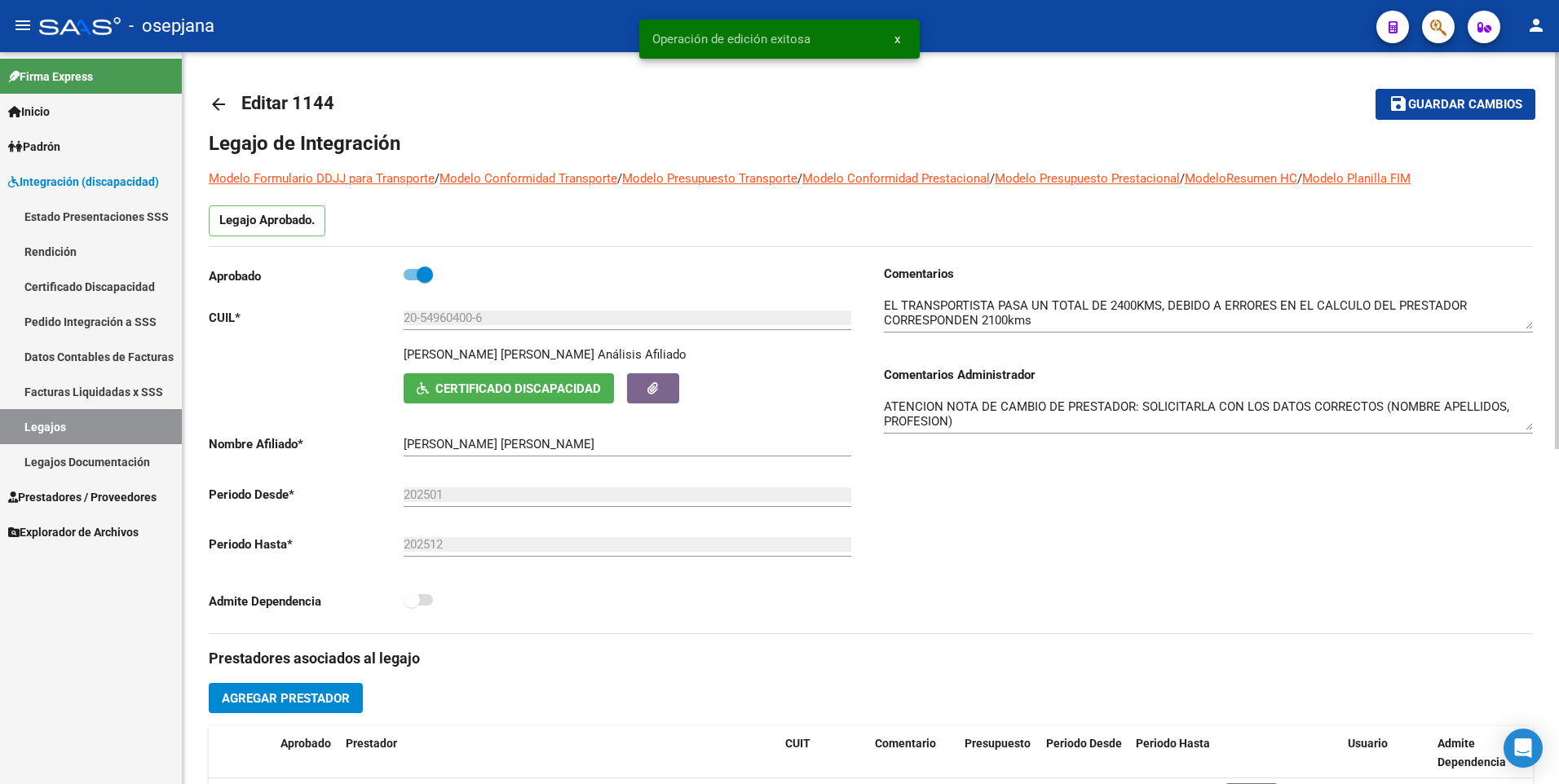
click at [206, 102] on div "arrow_back Editar 1144 save Guardar cambios Legajo de Integración Modelo Formul…" at bounding box center [871, 727] width 1377 height 1349
click at [229, 104] on link "arrow_back" at bounding box center [225, 104] width 33 height 38
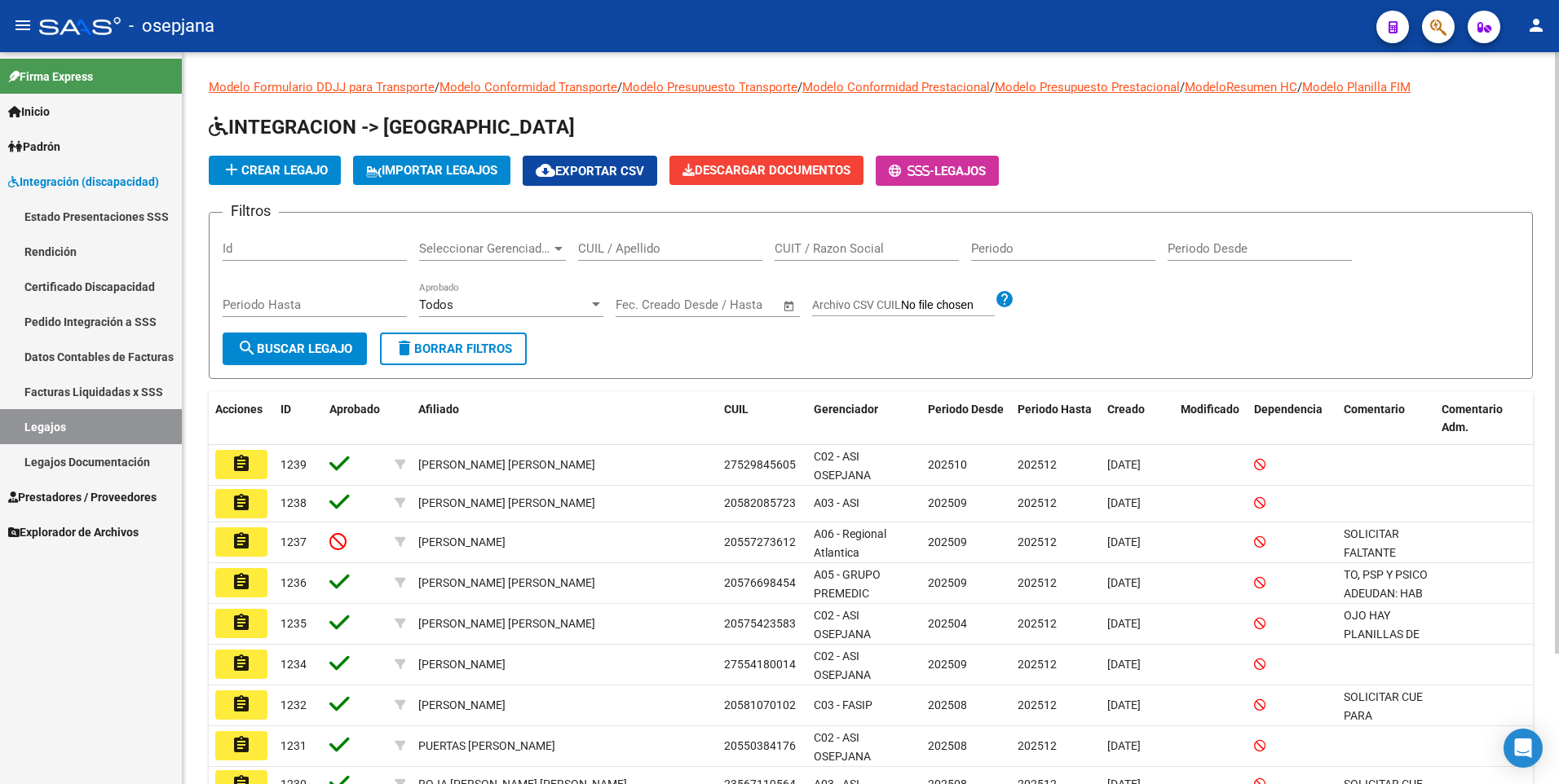
click at [655, 250] on input "CUIL / Apellido" at bounding box center [670, 249] width 184 height 15
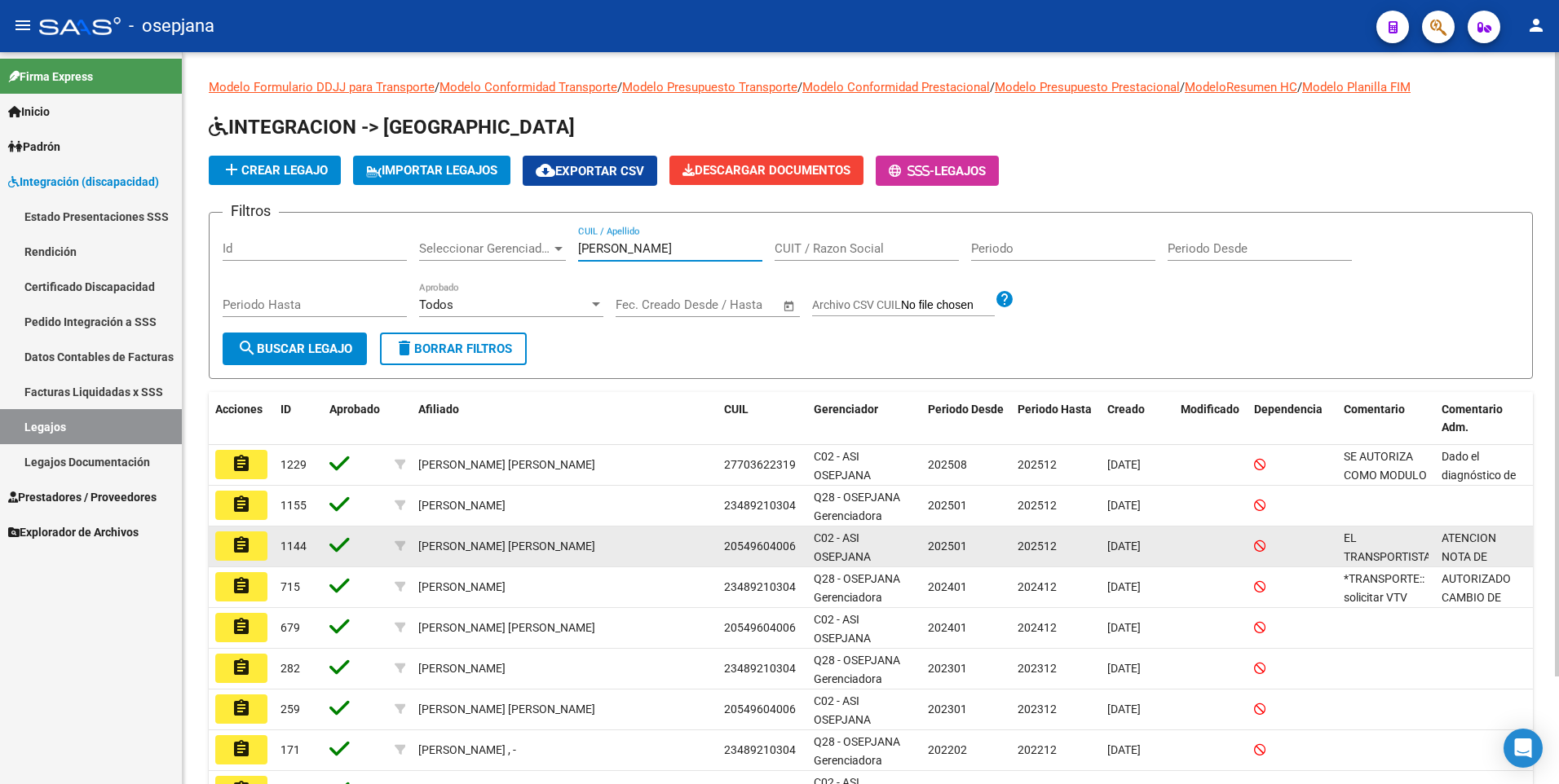
type input "[PERSON_NAME]"
click at [243, 555] on mat-icon "assignment" at bounding box center [242, 545] width 20 height 20
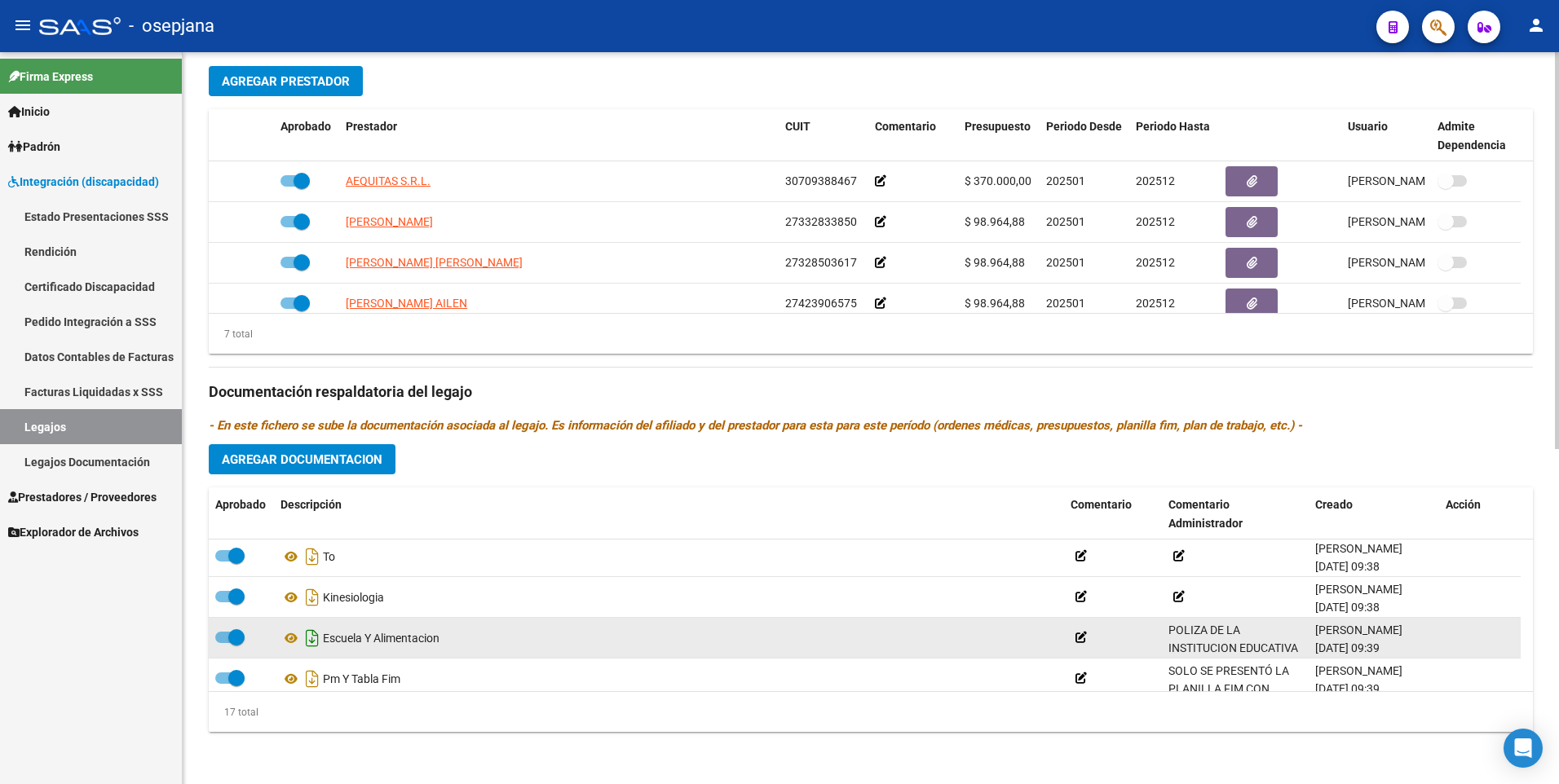
scroll to position [57, 0]
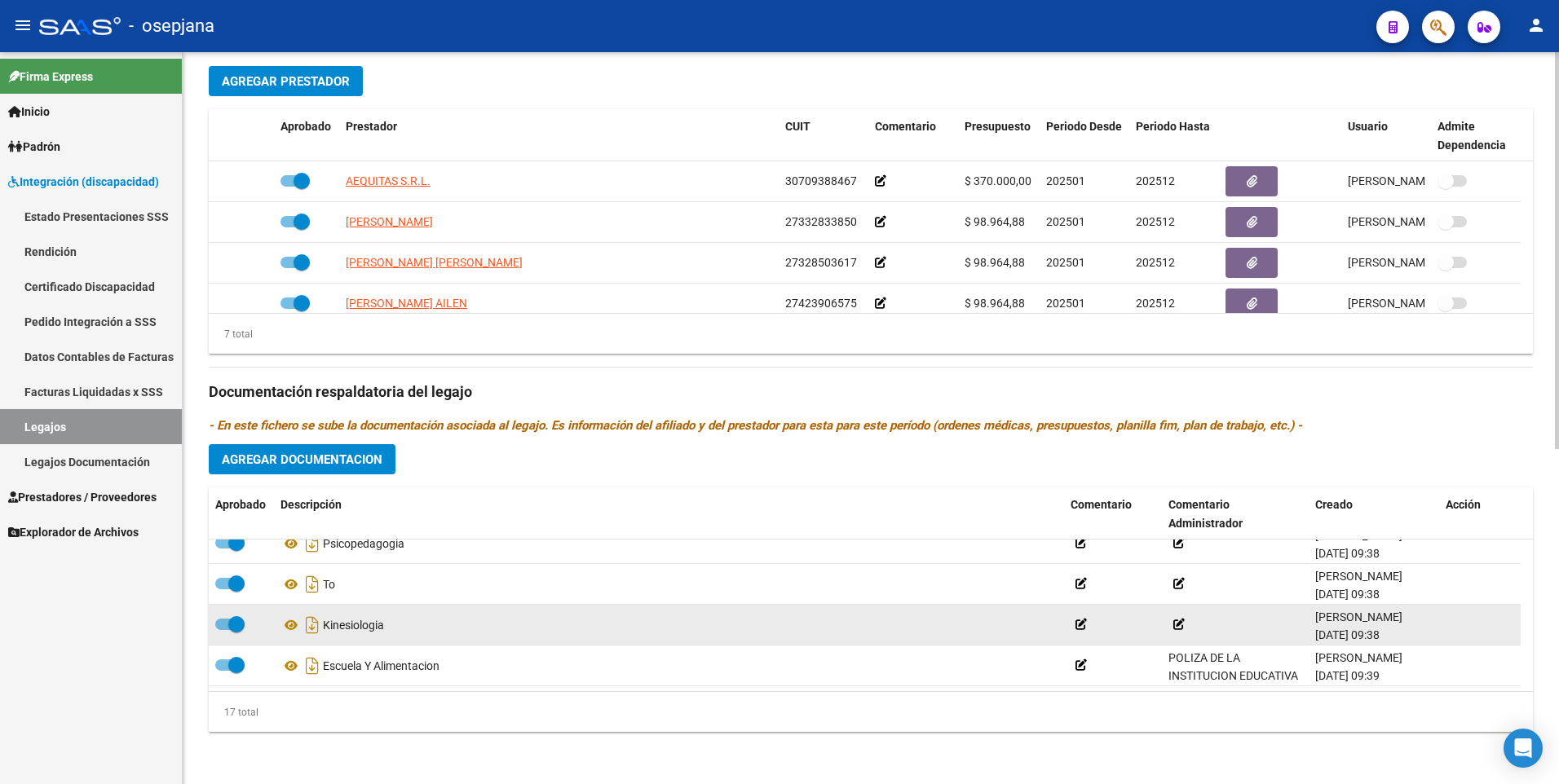
click at [220, 623] on span at bounding box center [230, 624] width 29 height 11
click at [223, 630] on input "checkbox" at bounding box center [223, 630] width 1 height 1
checkbox input "false"
click at [1085, 625] on icon at bounding box center [1082, 624] width 11 height 11
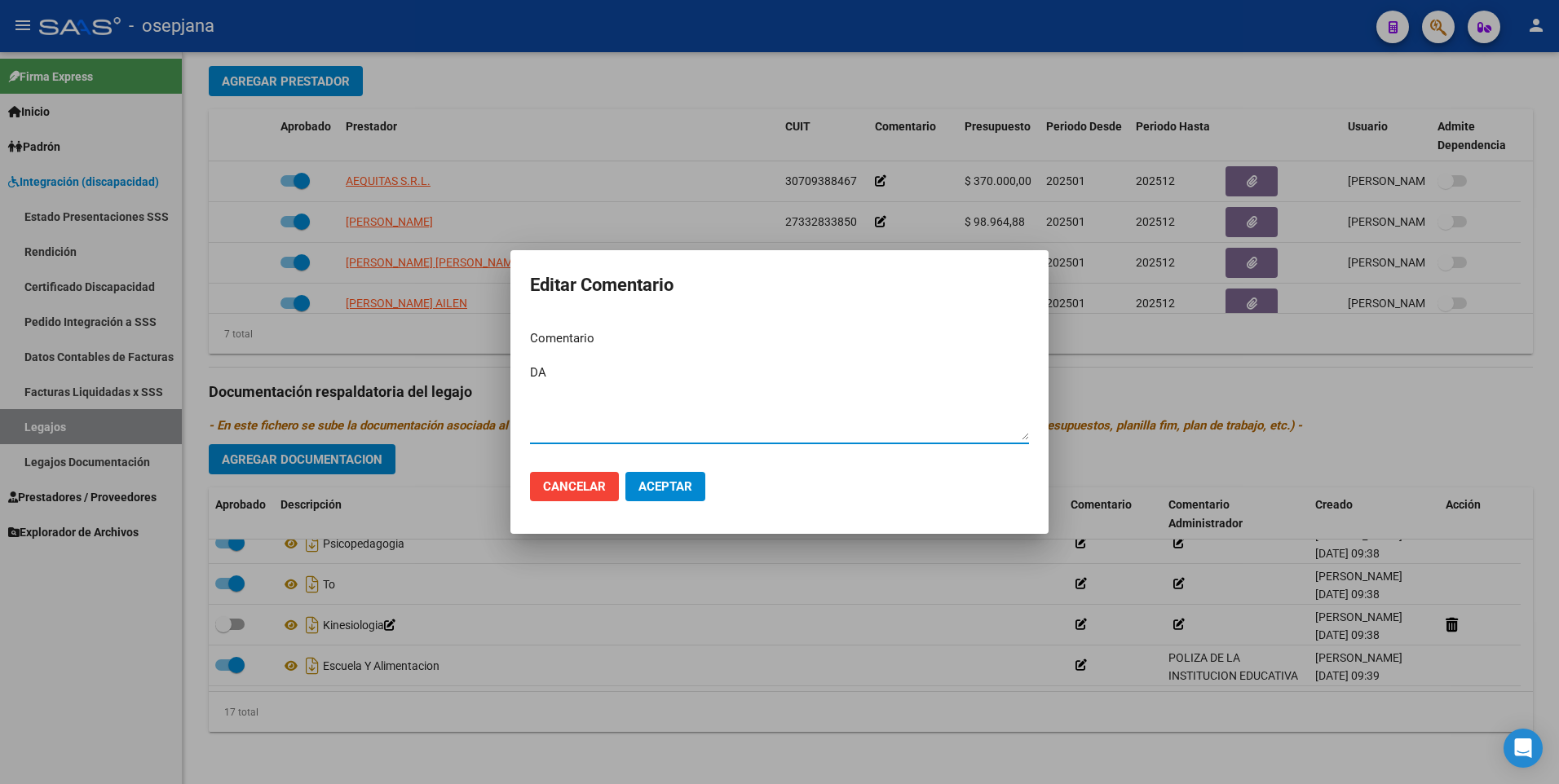
type textarea "D"
type textarea "PRESTACION DADA DE BAJA POR EL AFILIADO"
click at [678, 481] on span "Aceptar" at bounding box center [665, 487] width 54 height 15
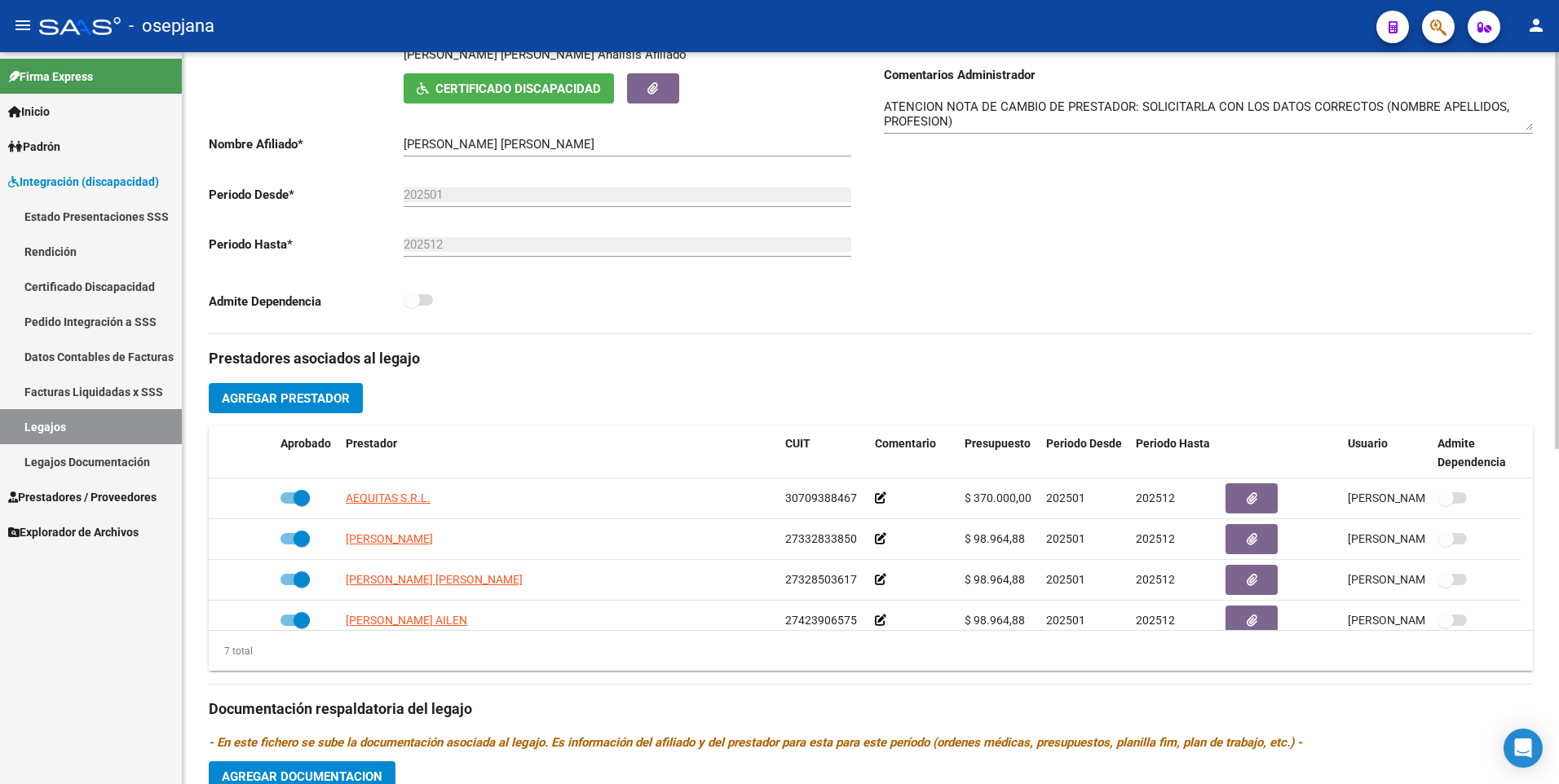
scroll to position [0, 0]
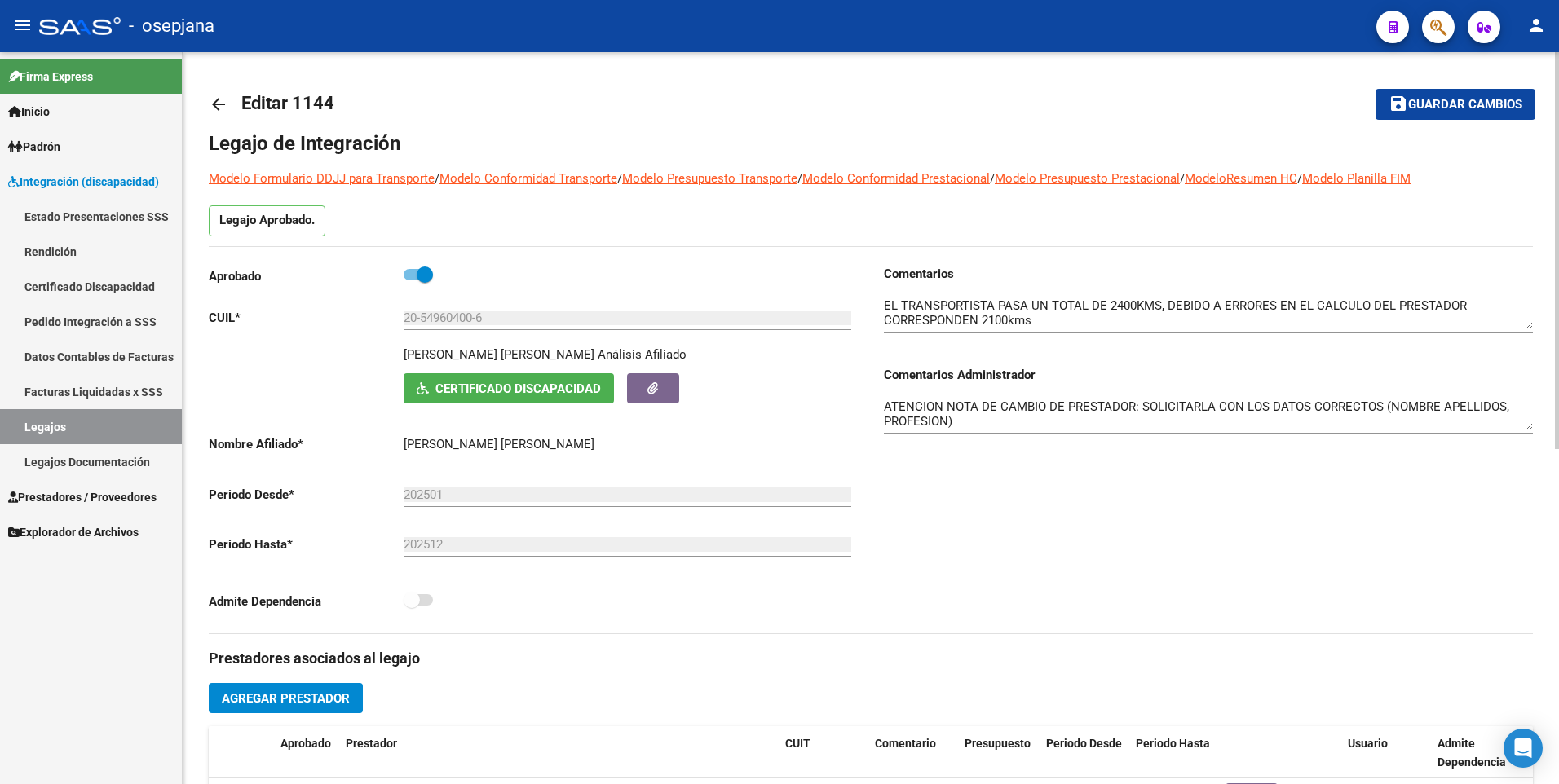
click at [1474, 98] on span "Guardar cambios" at bounding box center [1466, 105] width 114 height 15
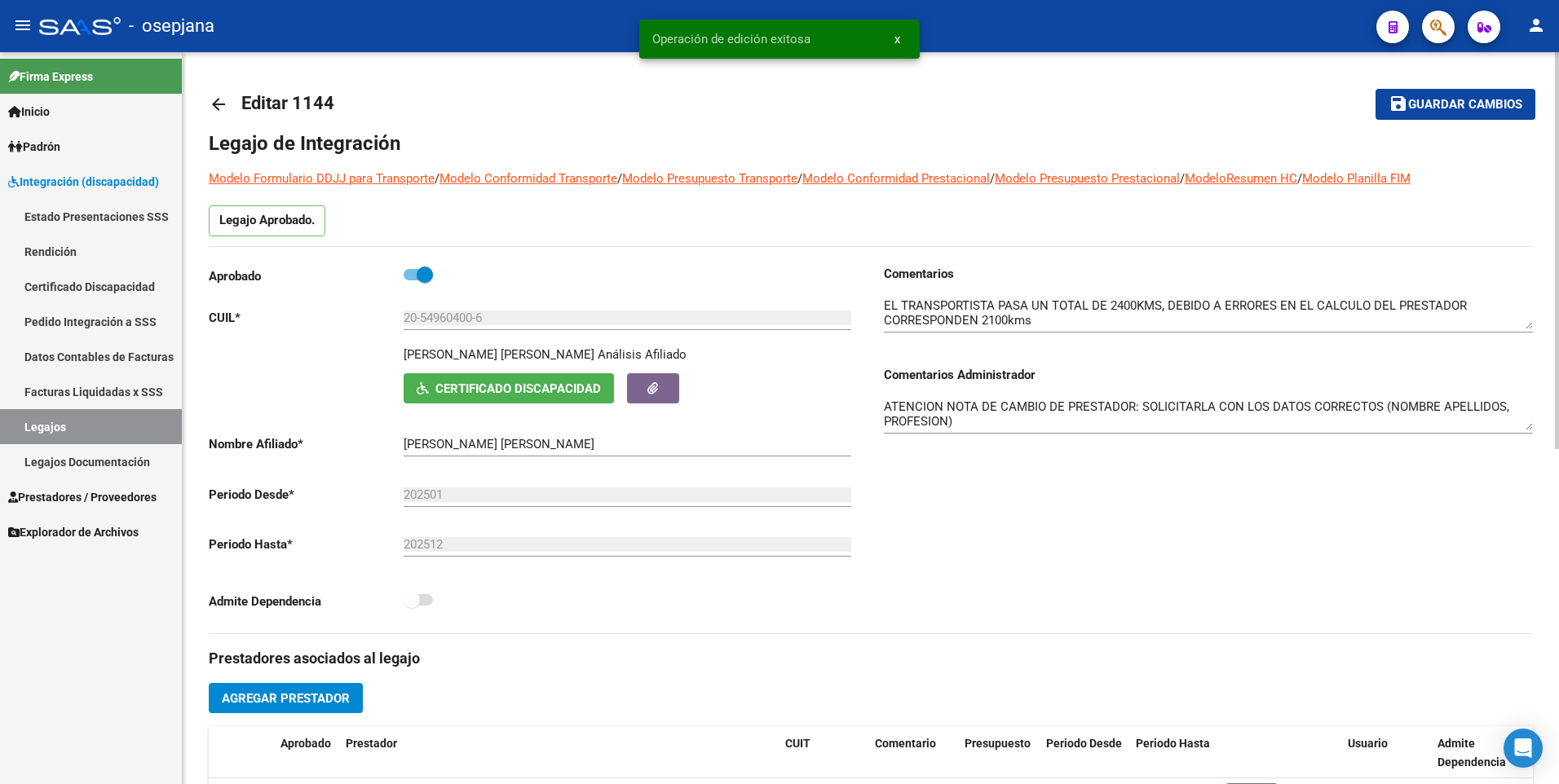
click at [214, 102] on mat-icon "arrow_back" at bounding box center [219, 104] width 20 height 20
